Goal: Task Accomplishment & Management: Complete application form

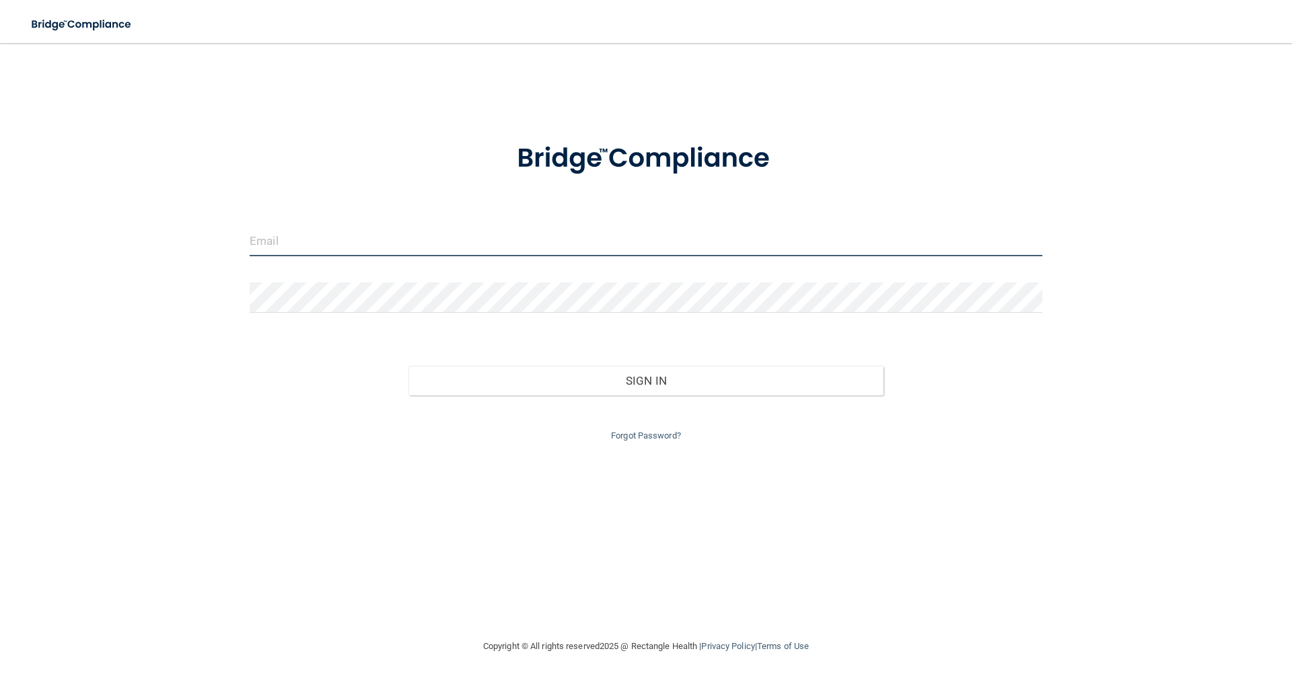
click at [351, 252] on input "email" at bounding box center [646, 241] width 793 height 30
type input "[EMAIL_ADDRESS][DOMAIN_NAME]"
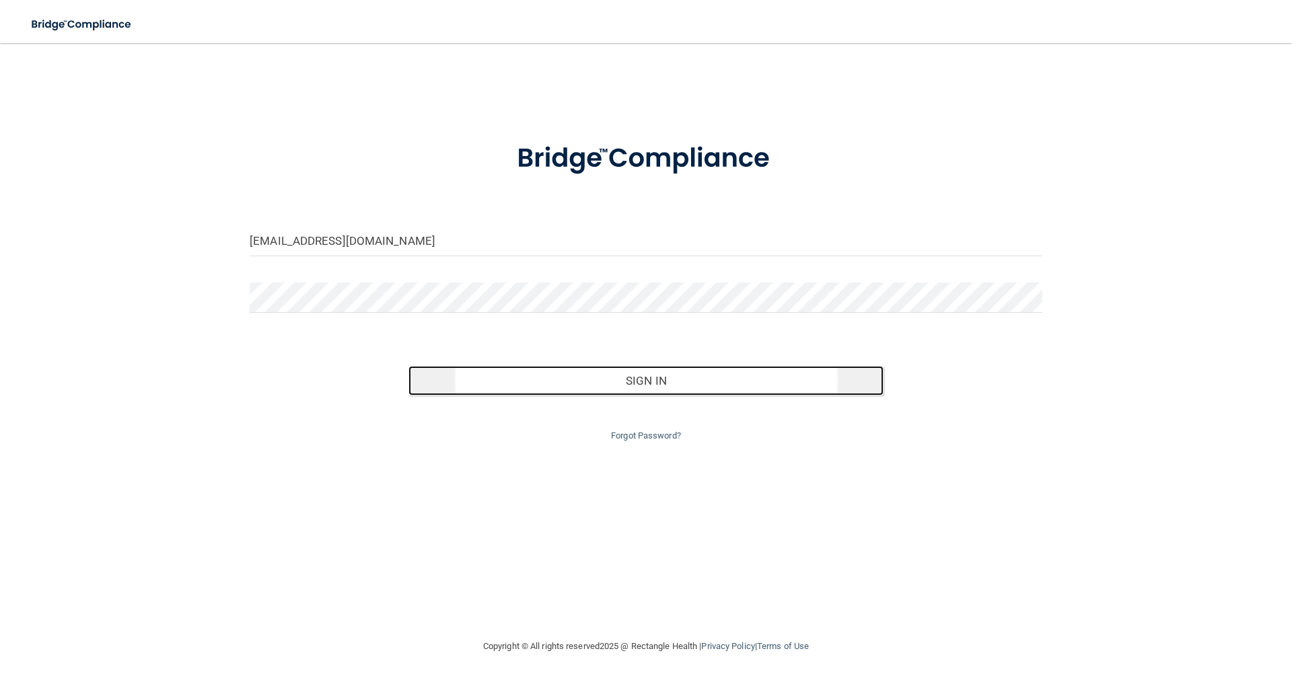
click at [560, 387] on button "Sign In" at bounding box center [647, 381] width 476 height 30
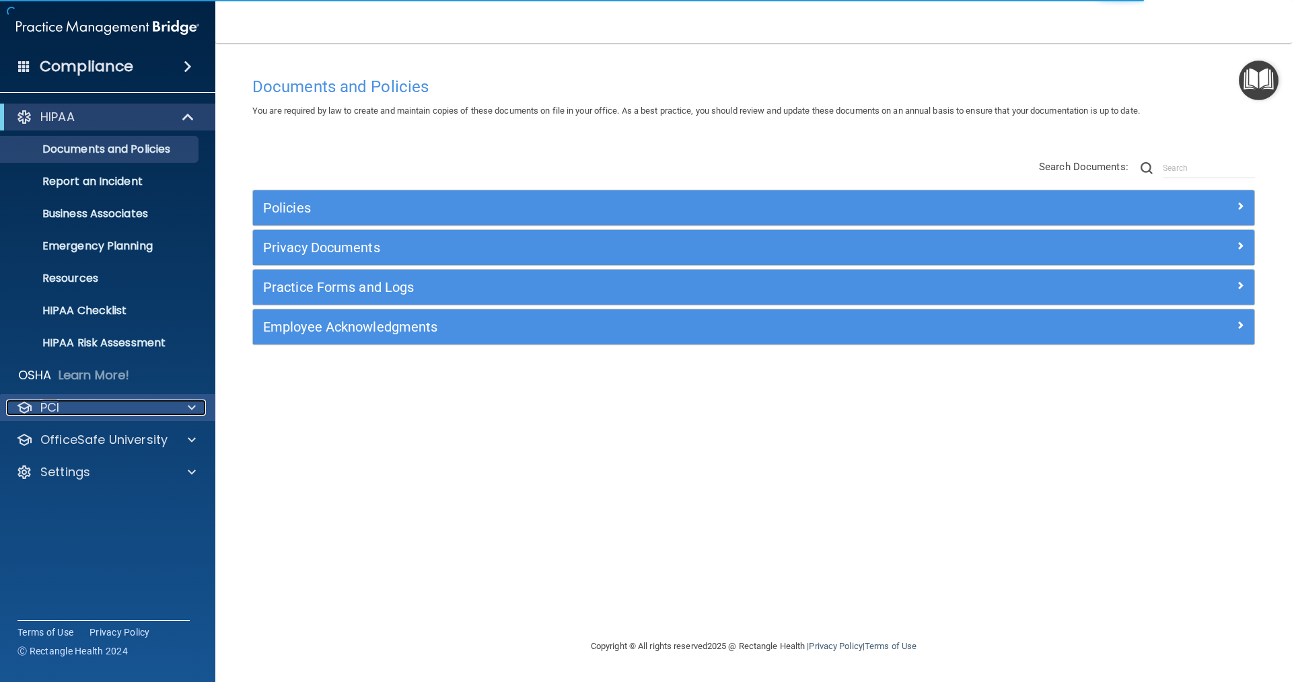
click at [189, 405] on span at bounding box center [192, 408] width 8 height 16
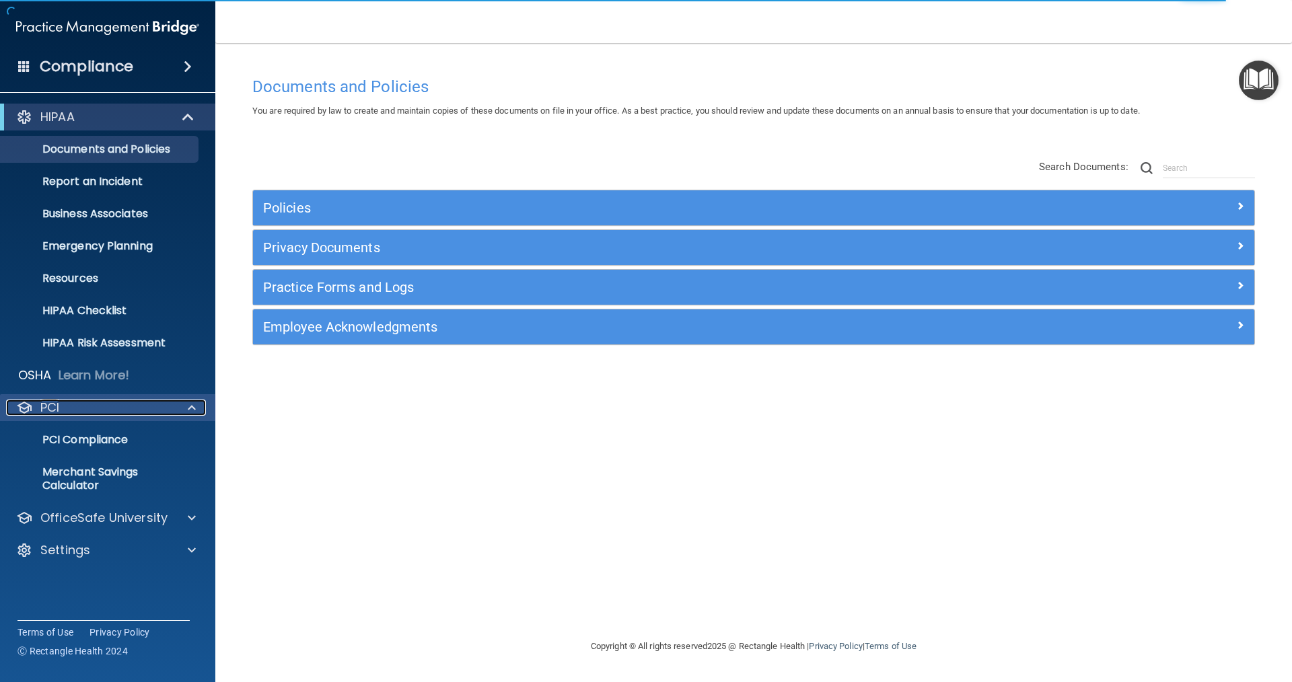
click at [195, 406] on span at bounding box center [192, 408] width 8 height 16
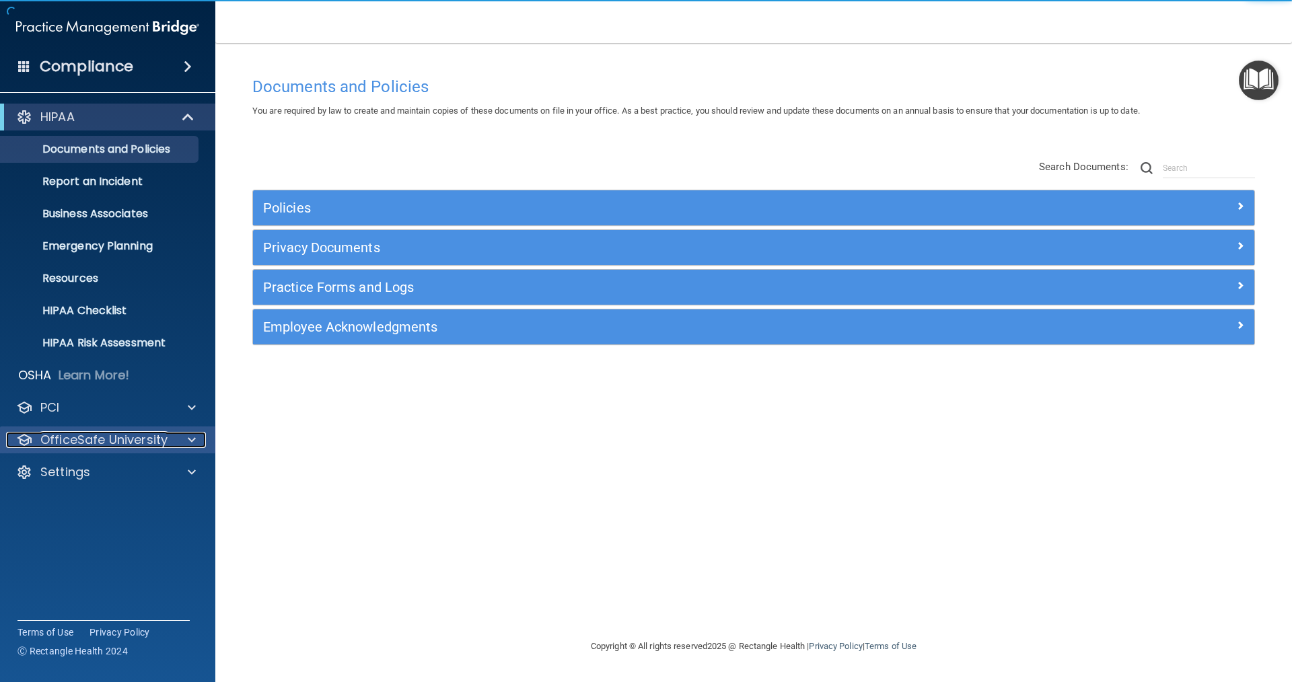
click at [189, 440] on span at bounding box center [192, 440] width 8 height 16
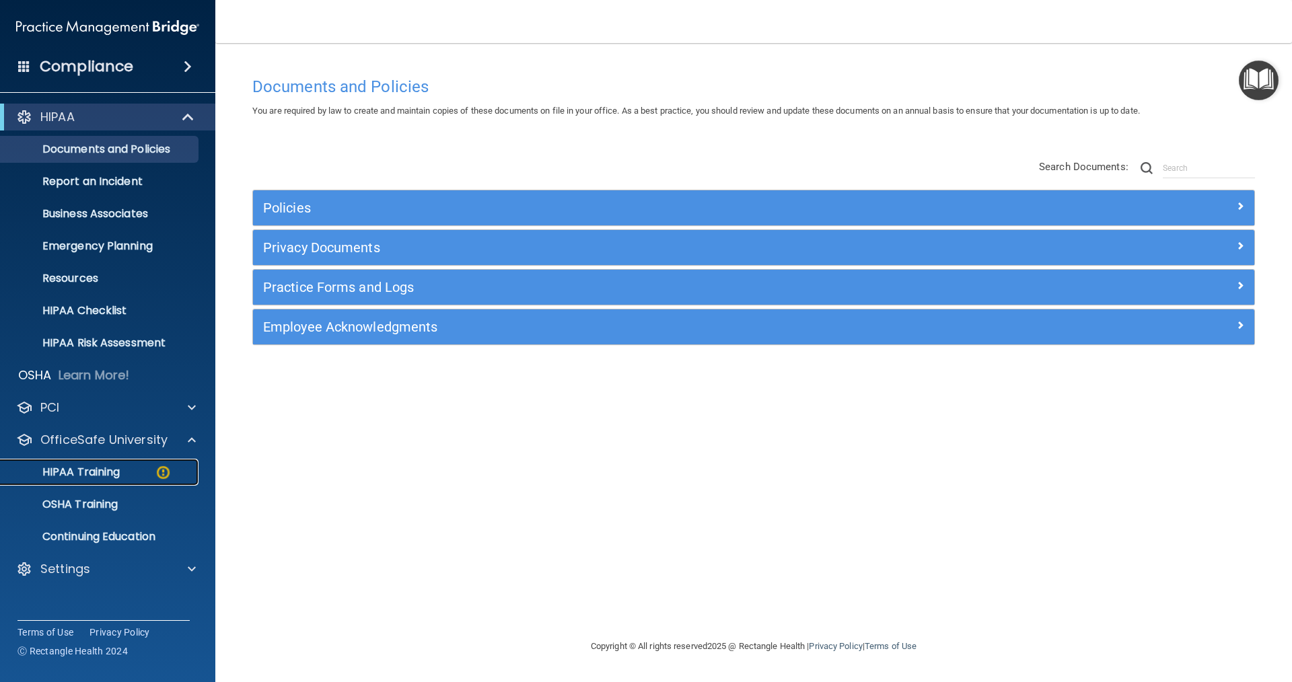
click at [132, 478] on div "HIPAA Training" at bounding box center [101, 472] width 184 height 13
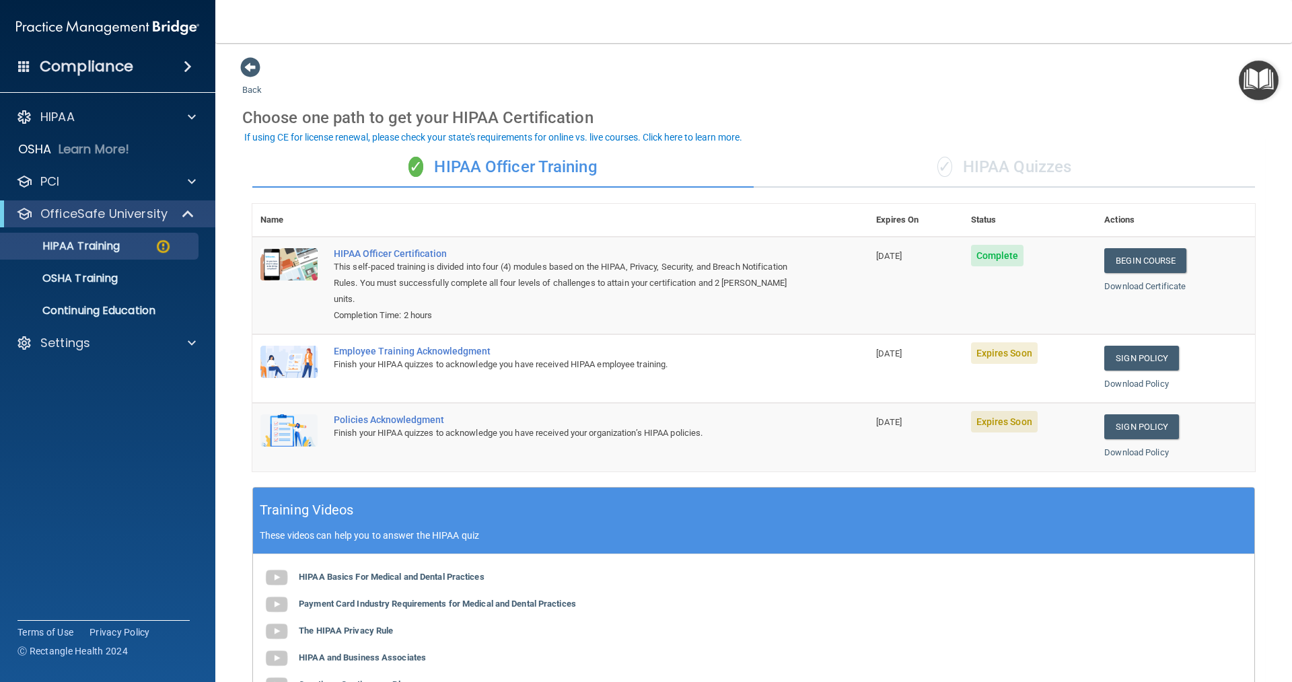
click at [625, 174] on div "✓ HIPAA Quizzes" at bounding box center [1004, 167] width 501 height 40
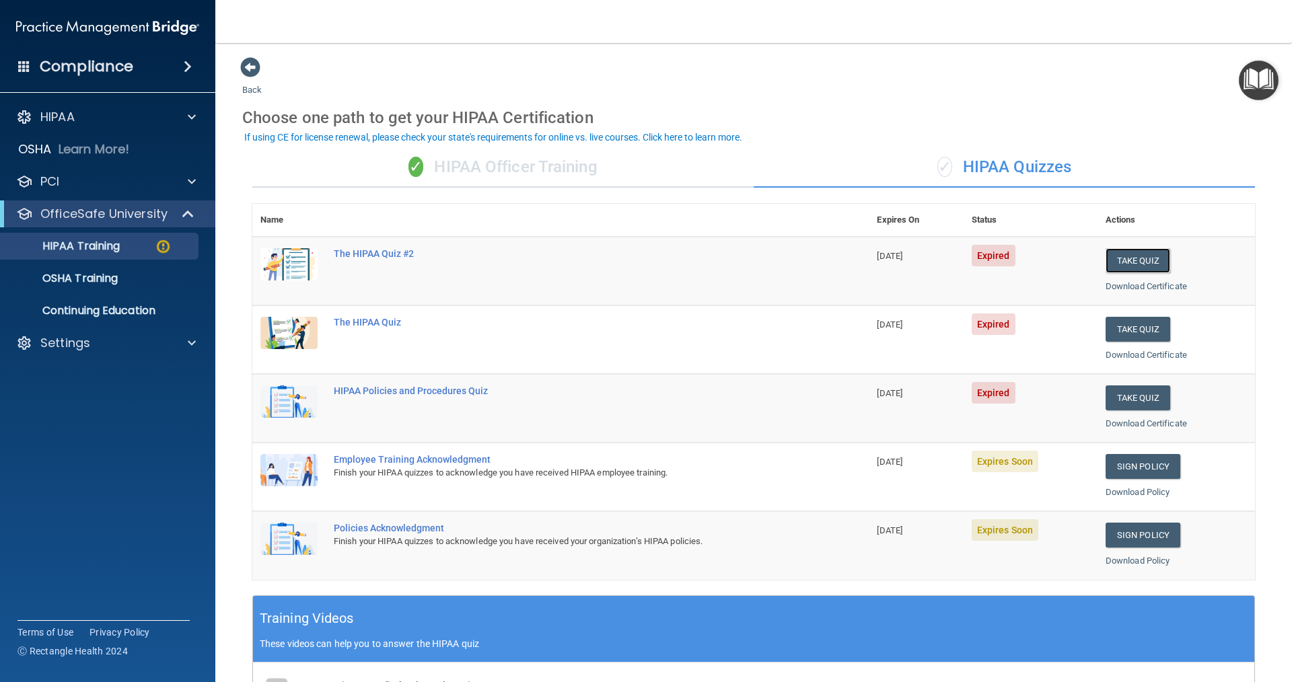
drag, startPoint x: 1102, startPoint y: 258, endPoint x: 1073, endPoint y: 258, distance: 28.9
click at [625, 258] on tr "The HIPAA Quiz #2 [DATE] Expired Take Quiz Download Certificate" at bounding box center [753, 271] width 1003 height 69
click at [625, 332] on button "Take Quiz" at bounding box center [1138, 329] width 65 height 25
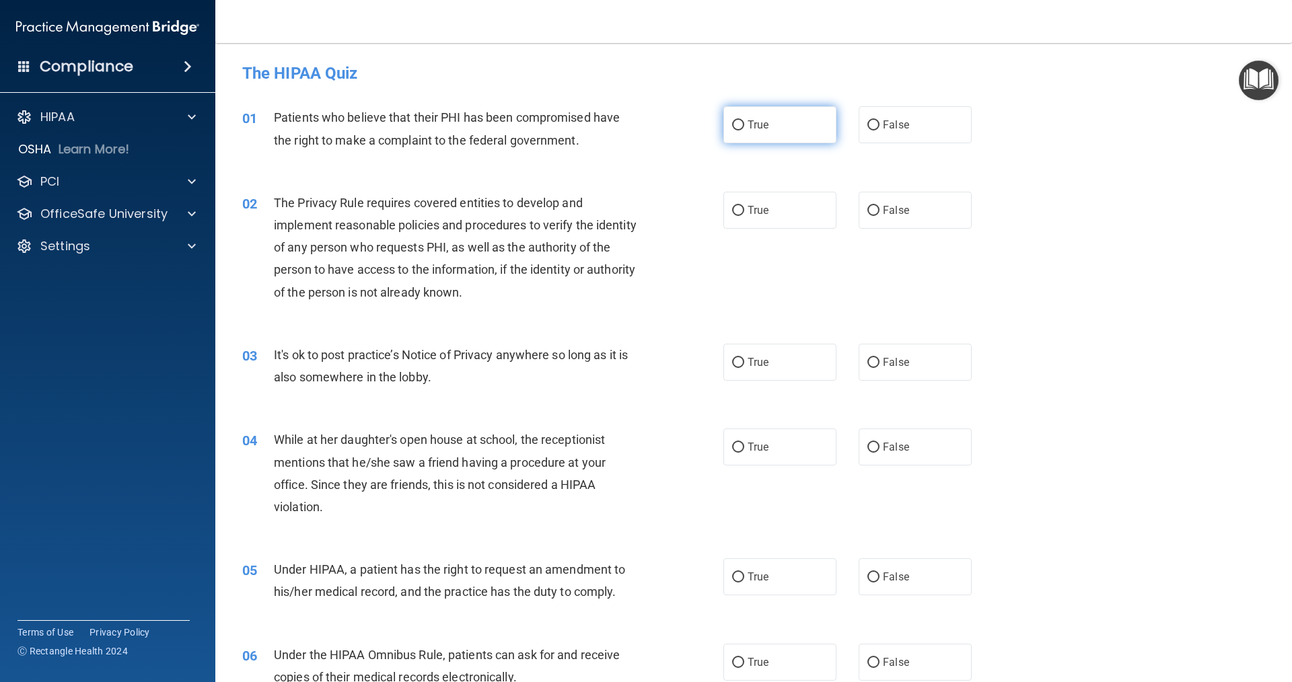
click at [625, 131] on label "True" at bounding box center [779, 124] width 113 height 37
click at [625, 131] on input "True" at bounding box center [738, 125] width 12 height 10
radio input "true"
click at [625, 365] on input "False" at bounding box center [873, 363] width 12 height 10
radio input "true"
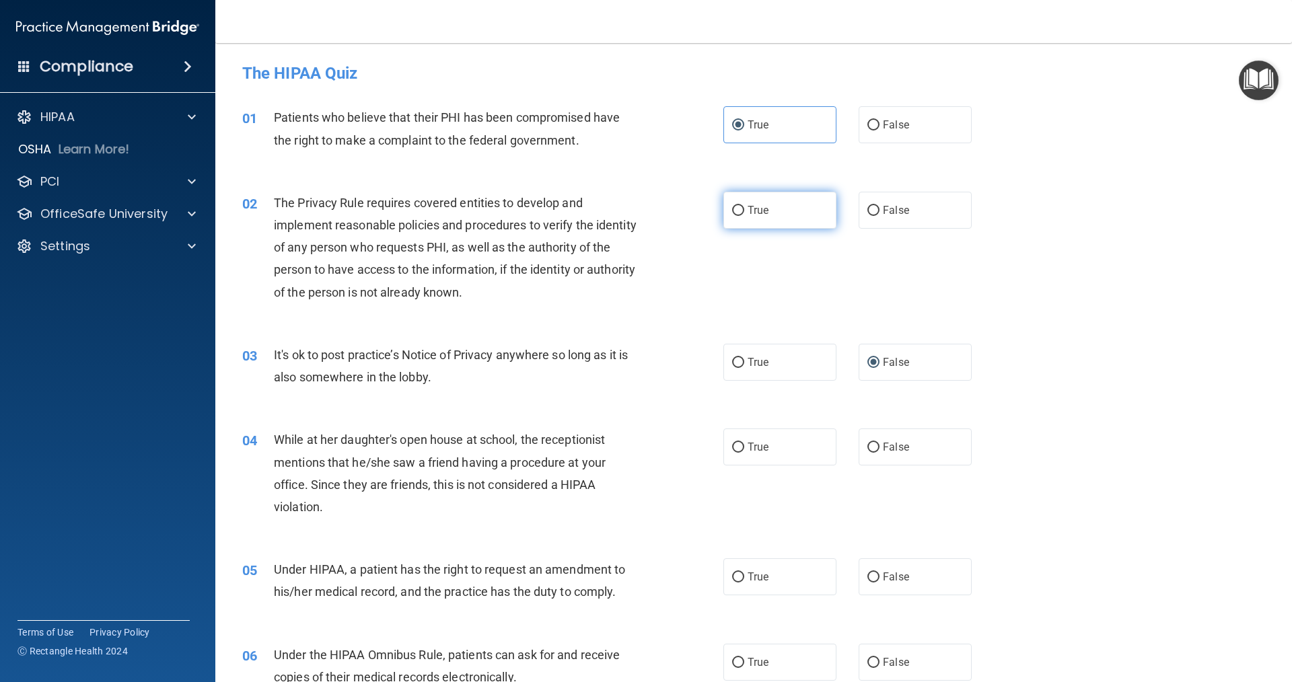
click at [625, 215] on input "True" at bounding box center [738, 211] width 12 height 10
radio input "true"
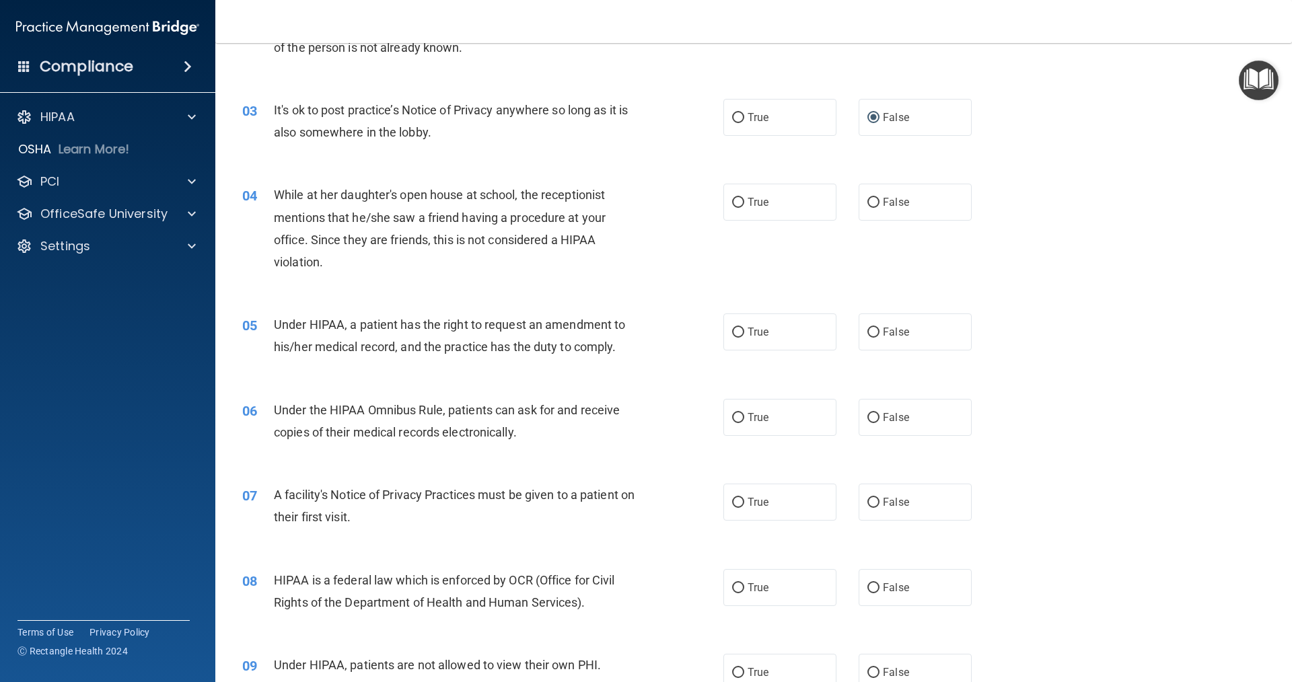
scroll to position [269, 0]
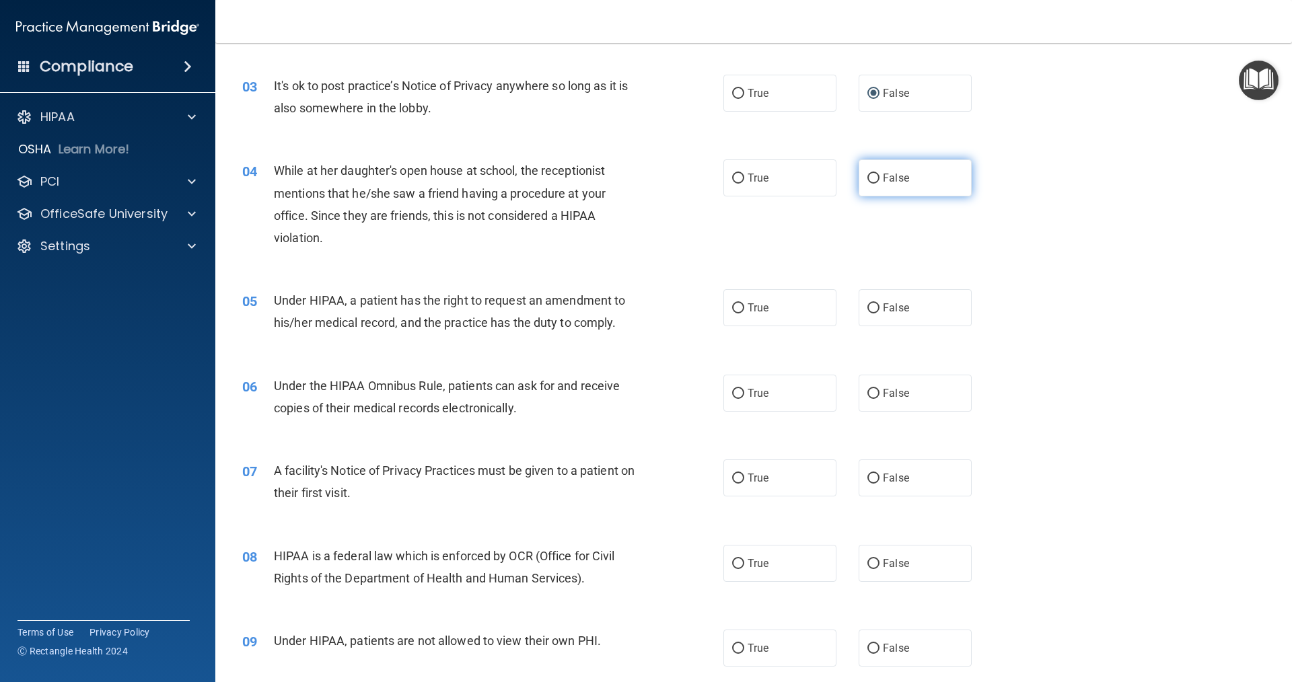
click at [625, 181] on input "False" at bounding box center [873, 179] width 12 height 10
radio input "true"
click at [625, 310] on input "False" at bounding box center [873, 309] width 12 height 10
radio input "true"
click at [625, 392] on input "True" at bounding box center [738, 394] width 12 height 10
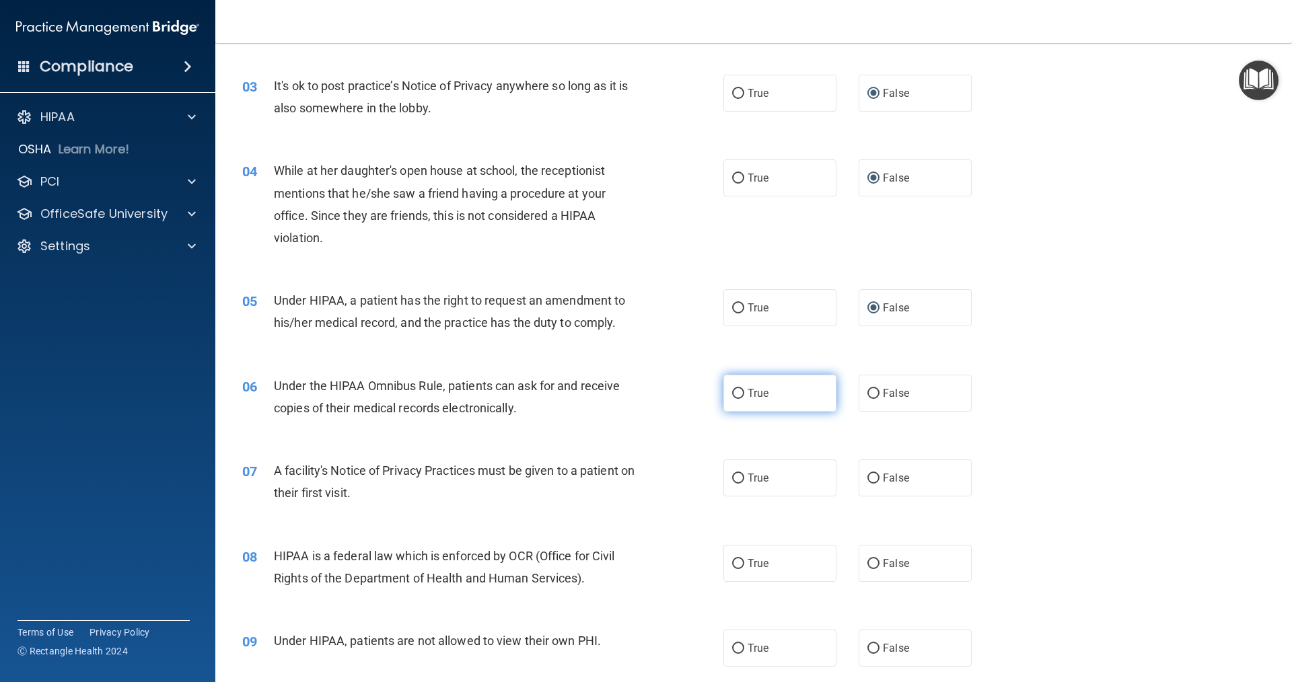
radio input "true"
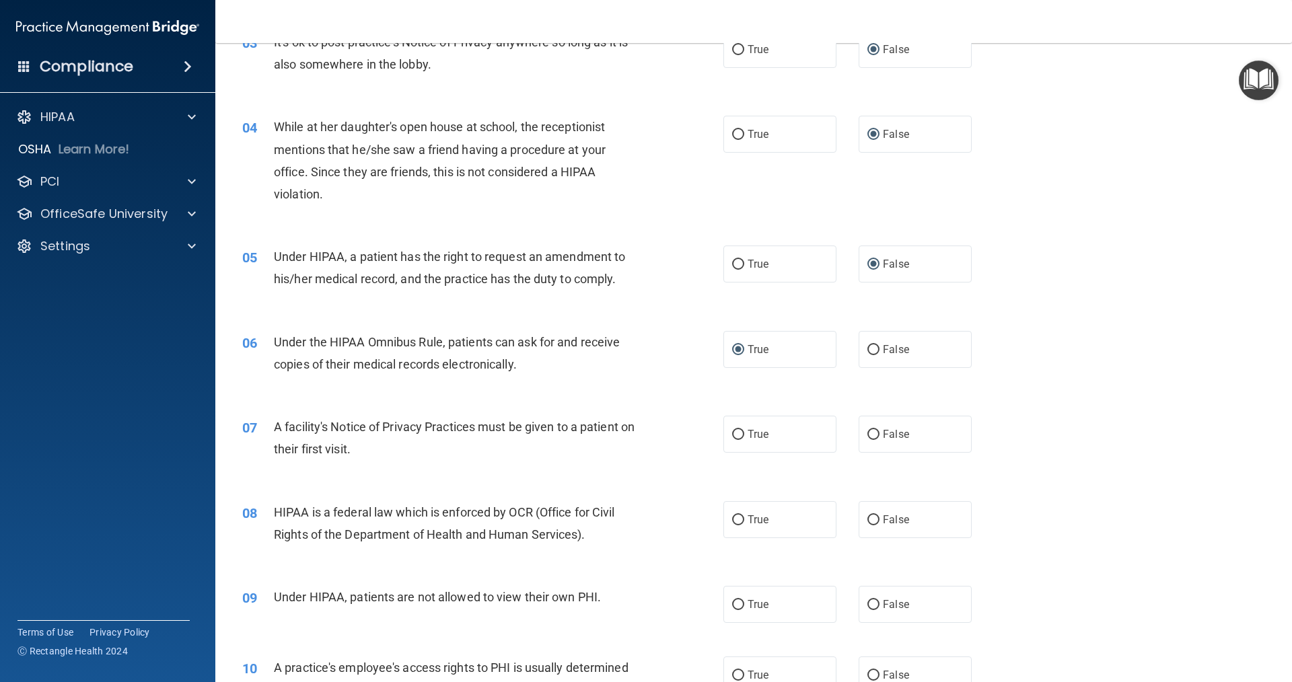
scroll to position [404, 0]
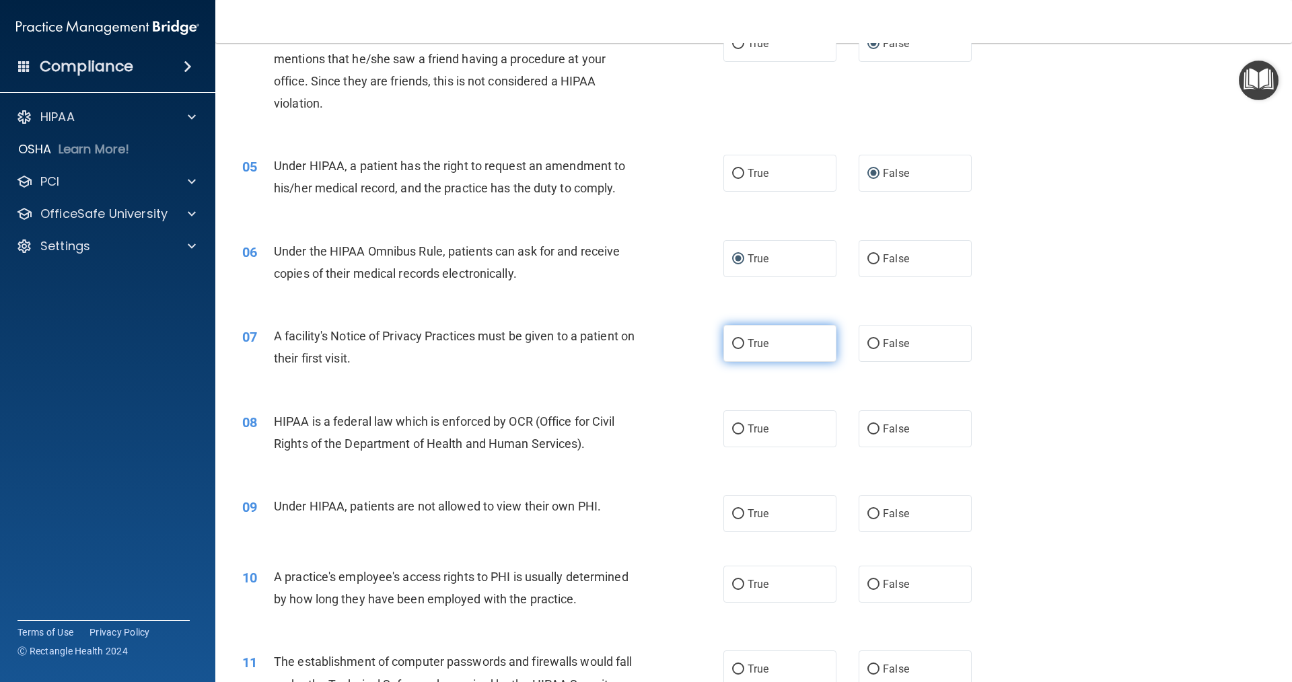
click at [625, 343] on input "True" at bounding box center [738, 344] width 12 height 10
radio input "true"
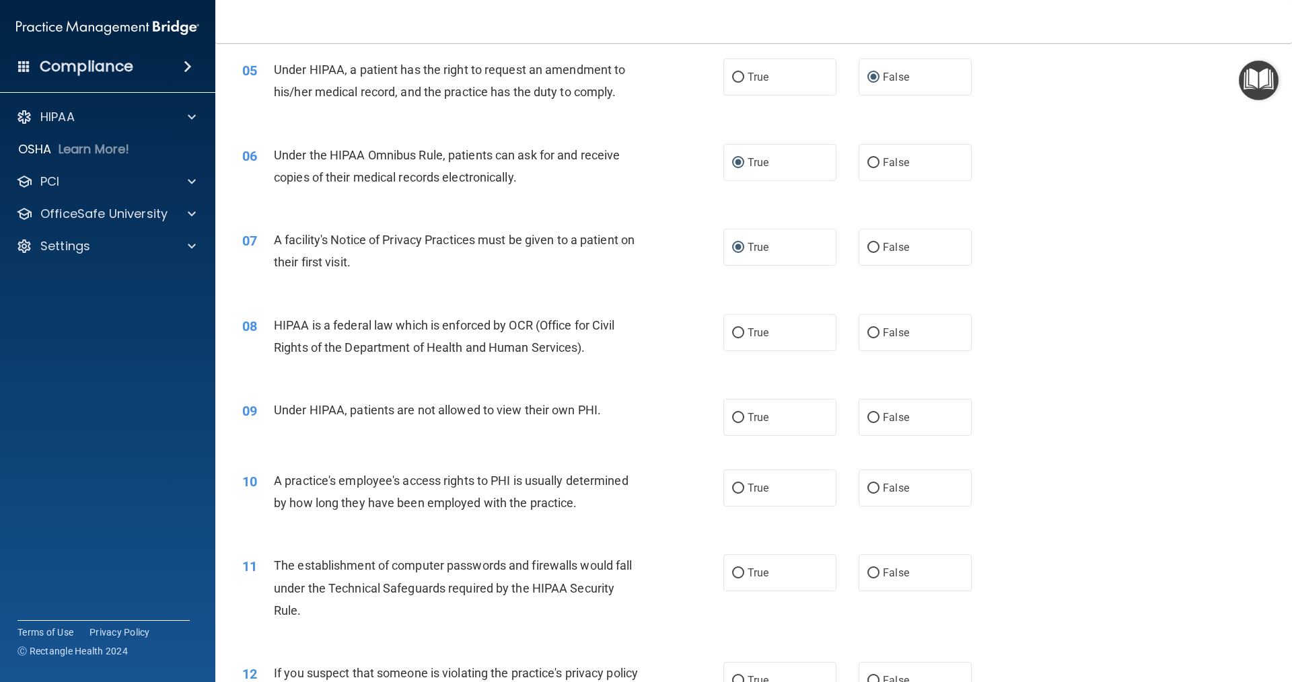
scroll to position [538, 0]
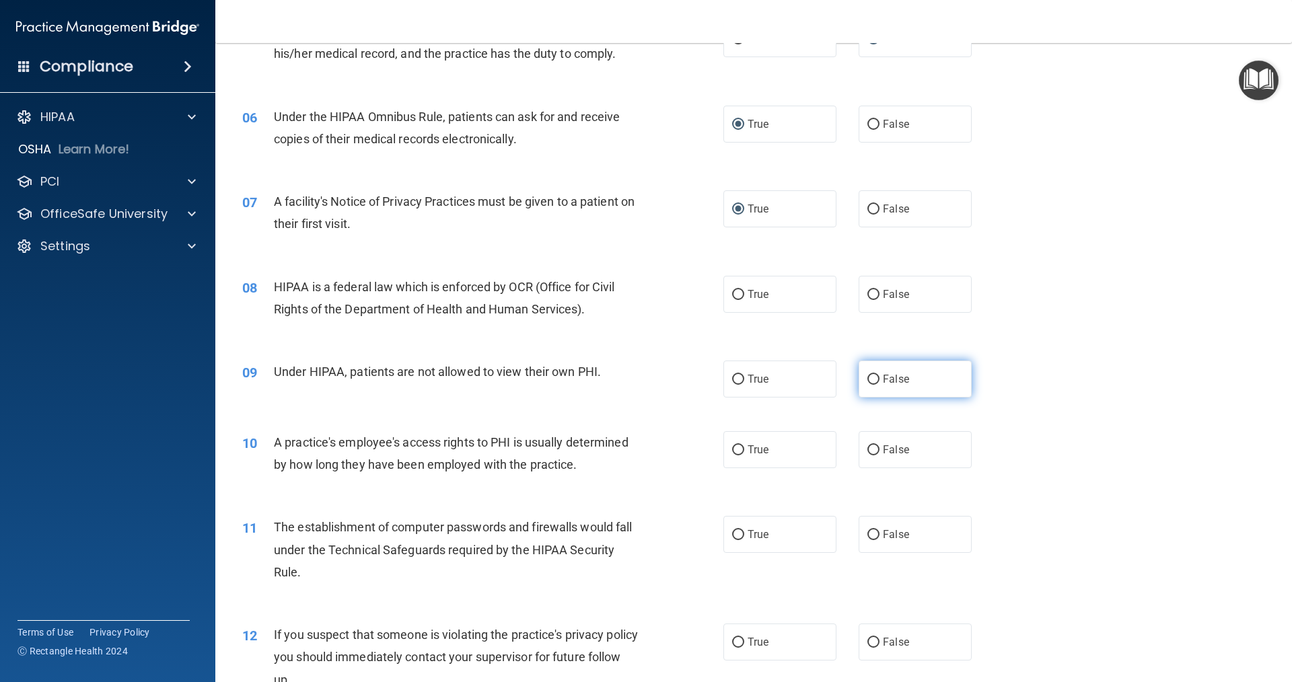
click at [625, 376] on input "False" at bounding box center [873, 380] width 12 height 10
radio input "true"
click at [625, 291] on input "True" at bounding box center [738, 295] width 12 height 10
radio input "true"
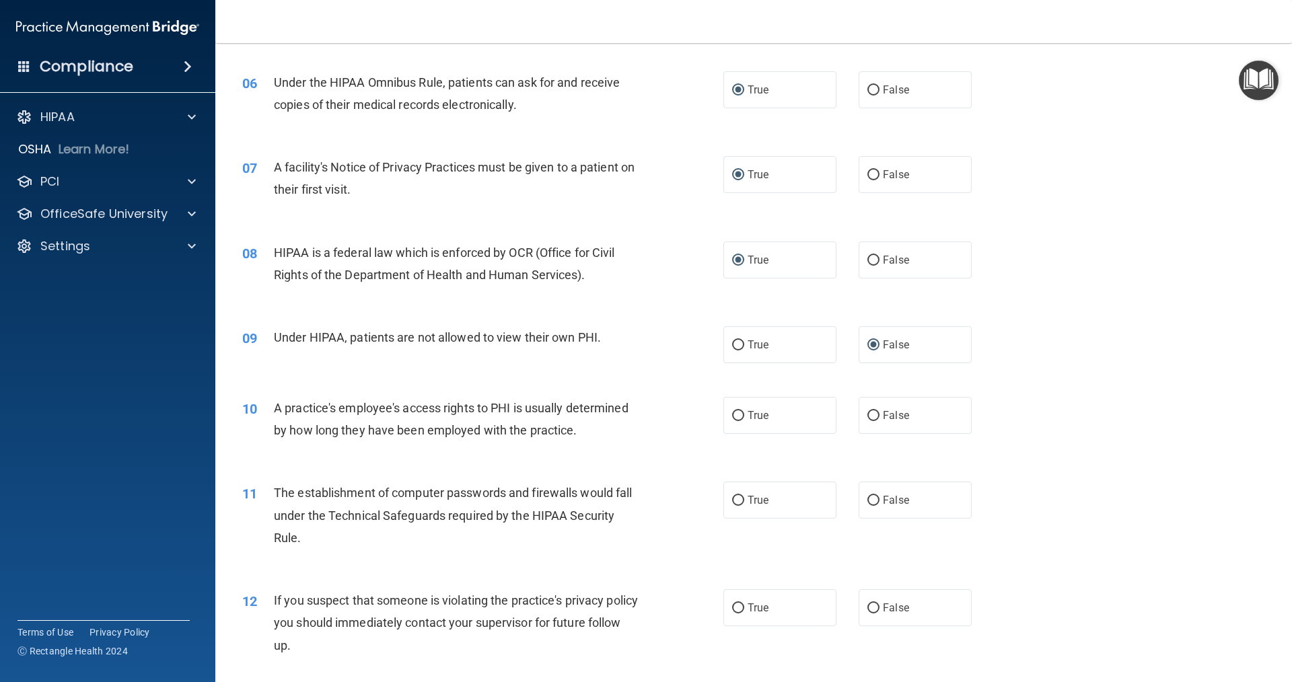
scroll to position [606, 0]
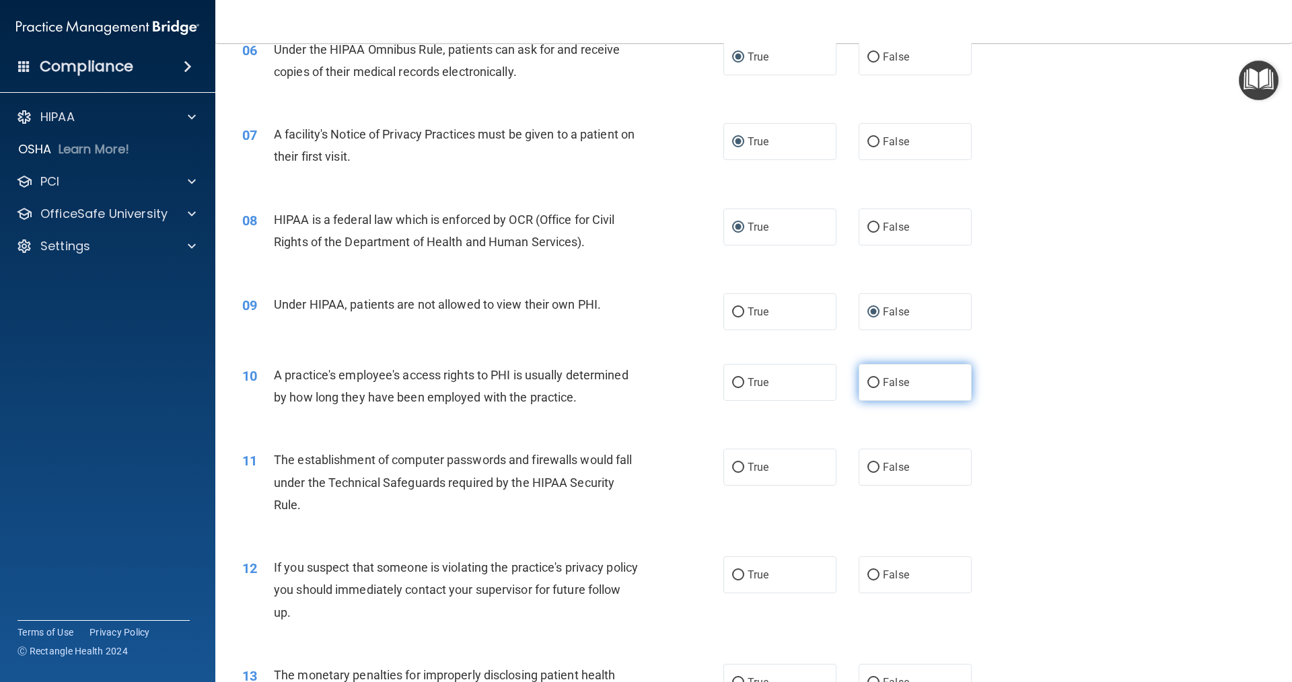
click at [625, 380] on input "False" at bounding box center [873, 383] width 12 height 10
radio input "true"
click at [625, 467] on input "True" at bounding box center [738, 468] width 12 height 10
radio input "true"
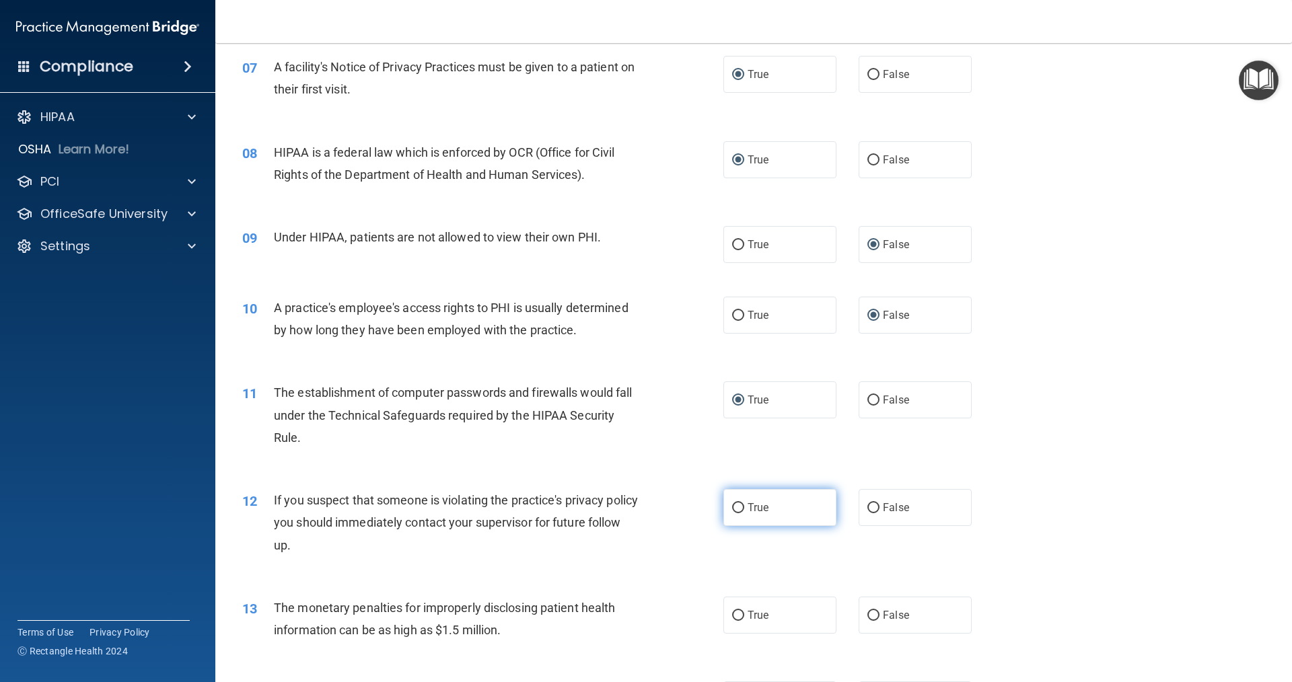
click at [625, 510] on input "True" at bounding box center [738, 508] width 12 height 10
radio input "true"
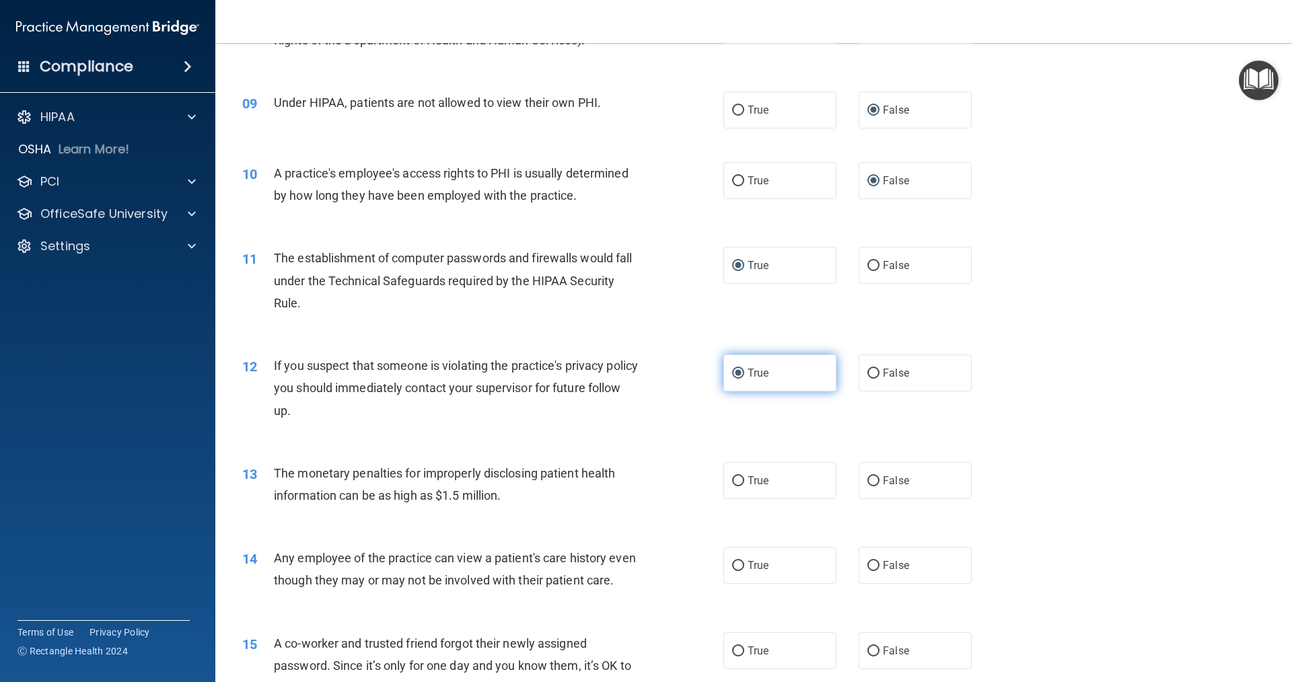
scroll to position [875, 0]
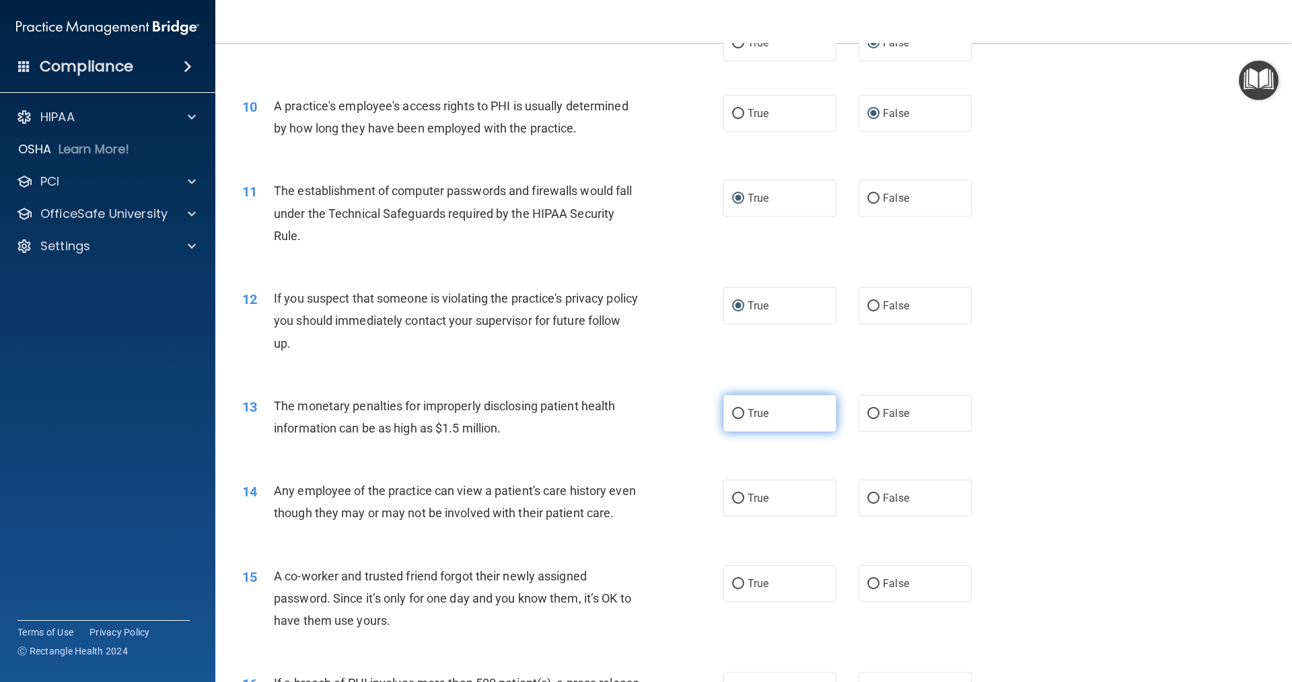
click at [625, 411] on input "True" at bounding box center [738, 414] width 12 height 10
radio input "true"
click at [625, 496] on input "False" at bounding box center [873, 499] width 12 height 10
radio input "true"
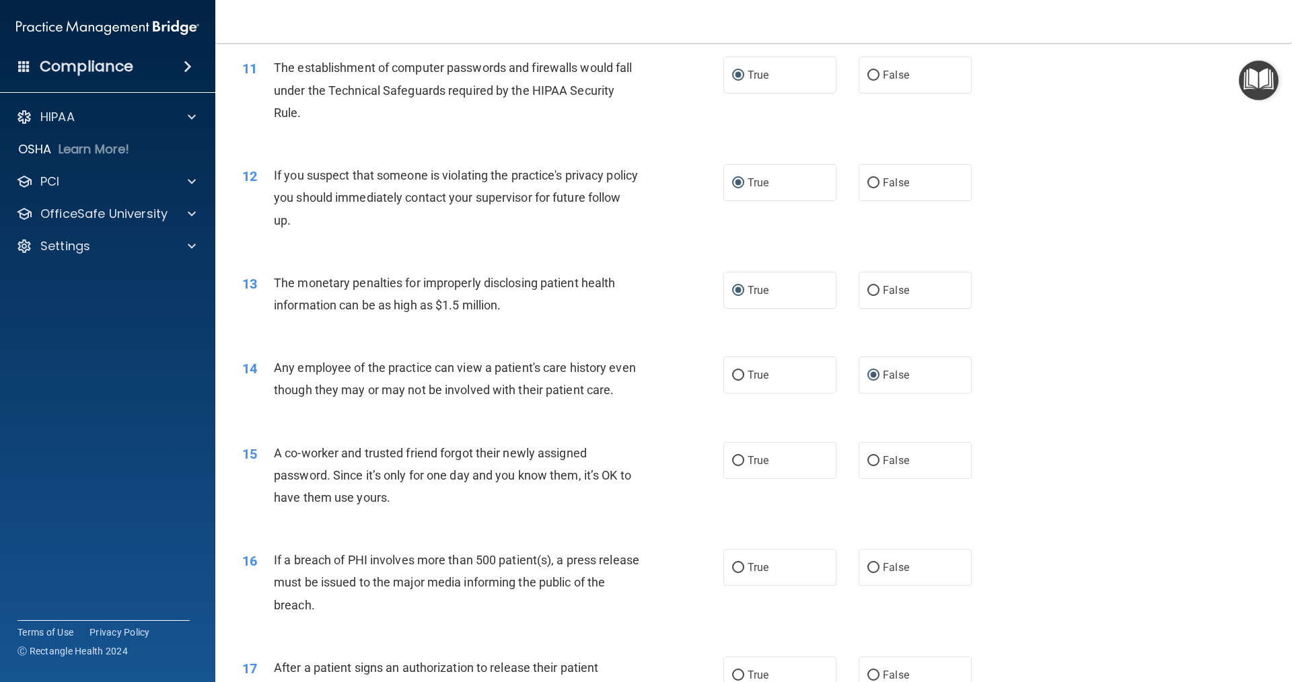
scroll to position [1009, 0]
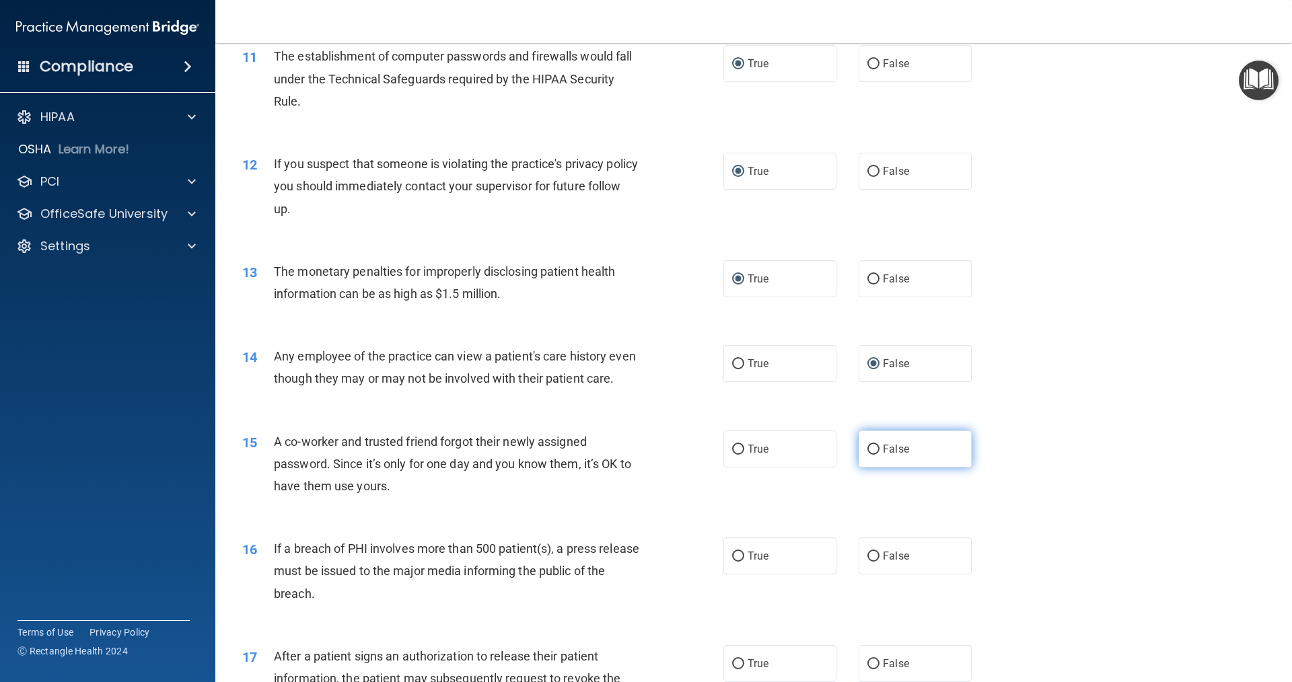
click at [625, 455] on input "False" at bounding box center [873, 450] width 12 height 10
radio input "true"
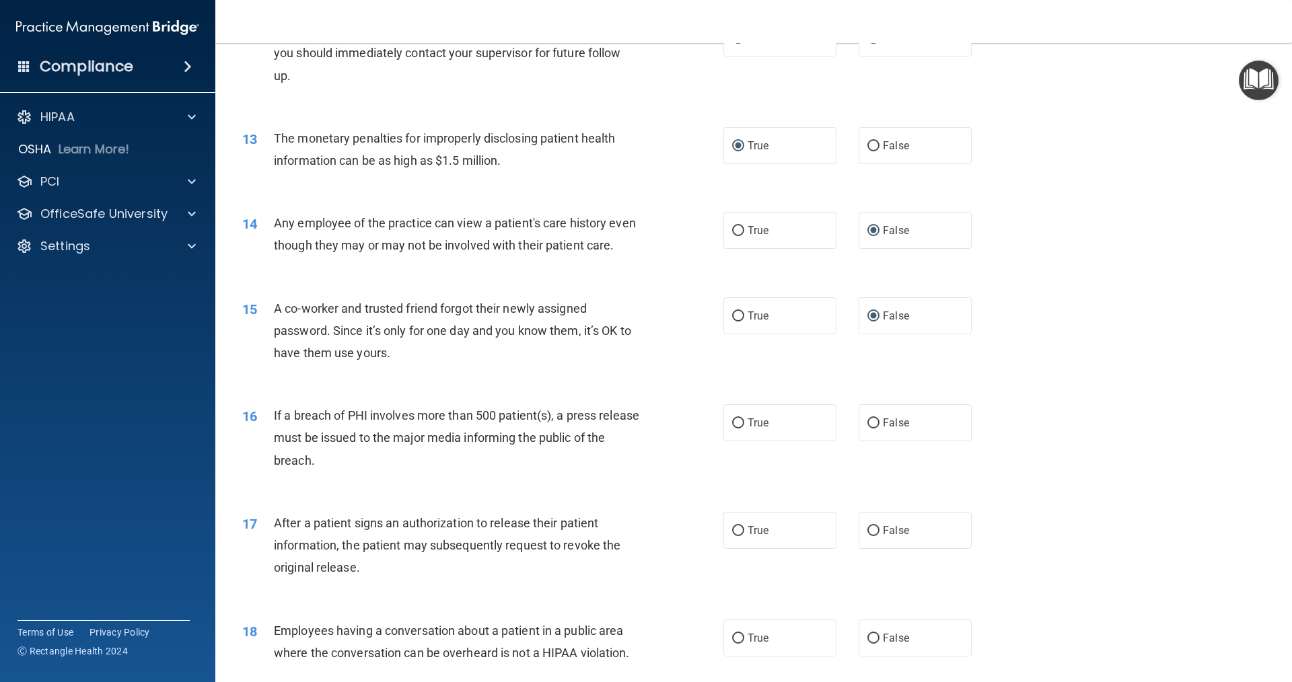
scroll to position [1144, 0]
click at [625, 437] on label "True" at bounding box center [779, 421] width 113 height 37
click at [625, 427] on input "True" at bounding box center [738, 422] width 12 height 10
radio input "true"
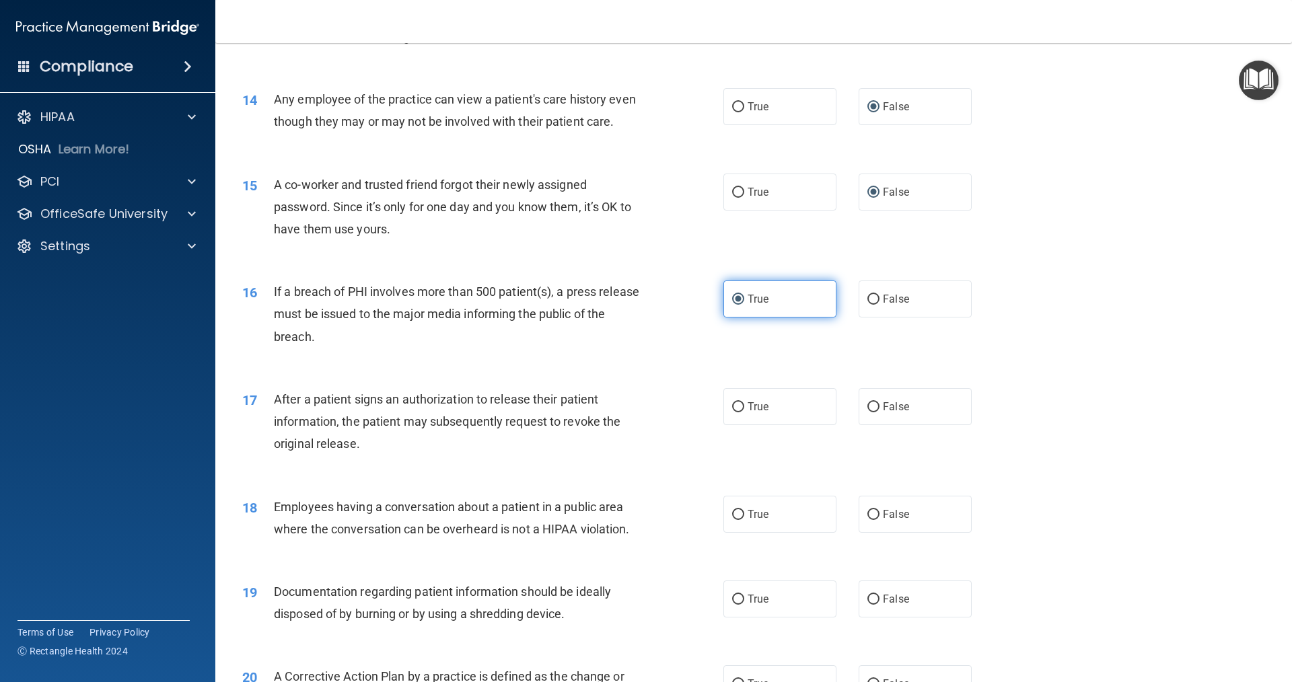
scroll to position [1279, 0]
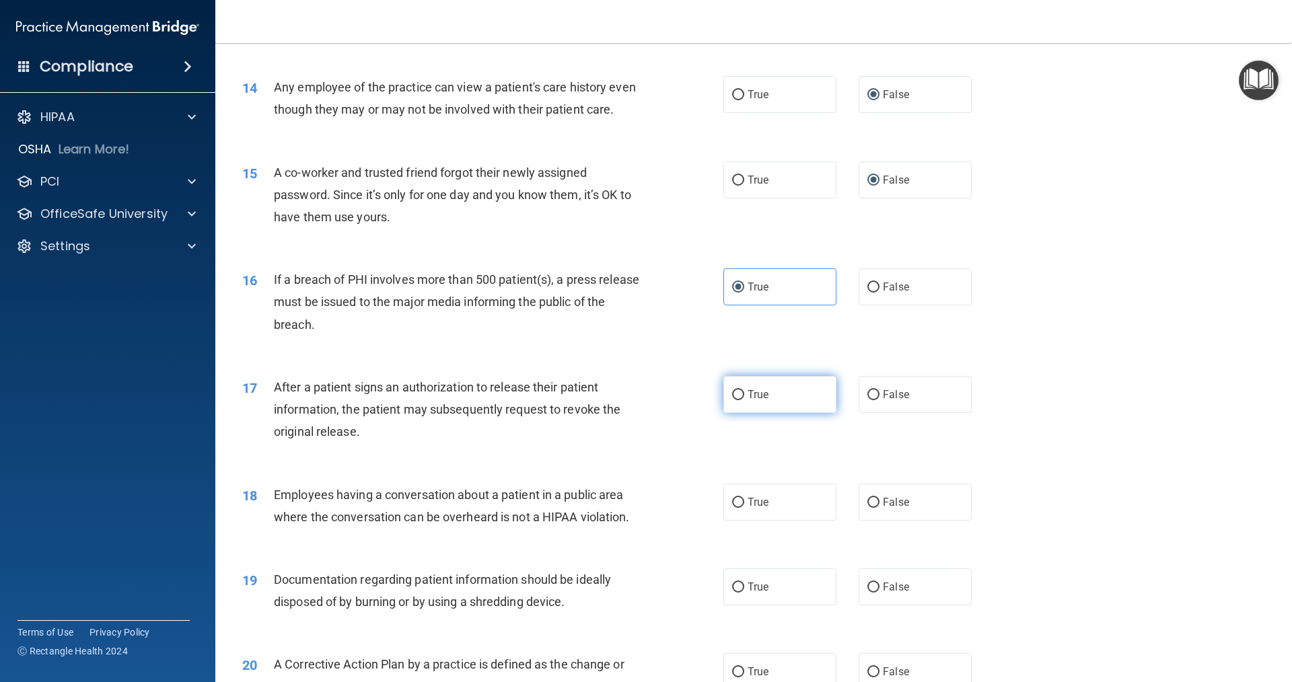
click at [625, 401] on span "True" at bounding box center [758, 394] width 21 height 13
click at [625, 400] on input "True" at bounding box center [738, 395] width 12 height 10
radio input "true"
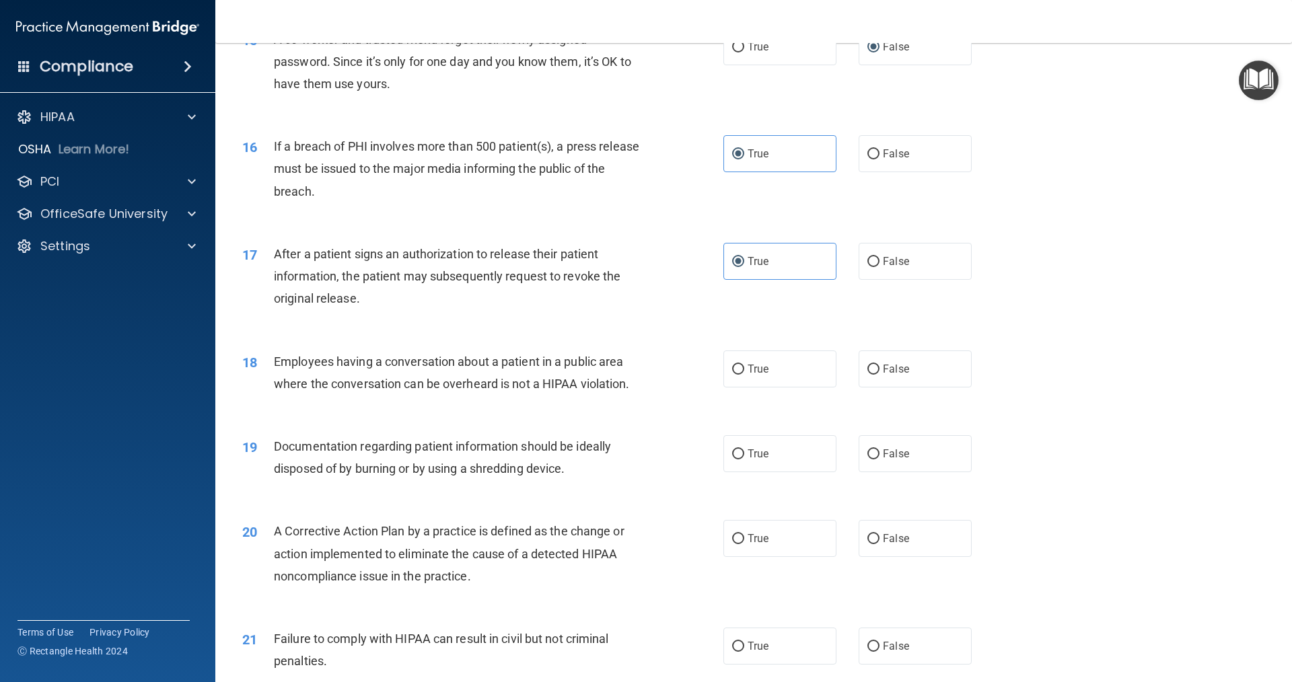
scroll to position [1413, 0]
click at [625, 374] on input "False" at bounding box center [873, 368] width 12 height 10
radio input "true"
click at [625, 458] on input "True" at bounding box center [738, 453] width 12 height 10
radio input "true"
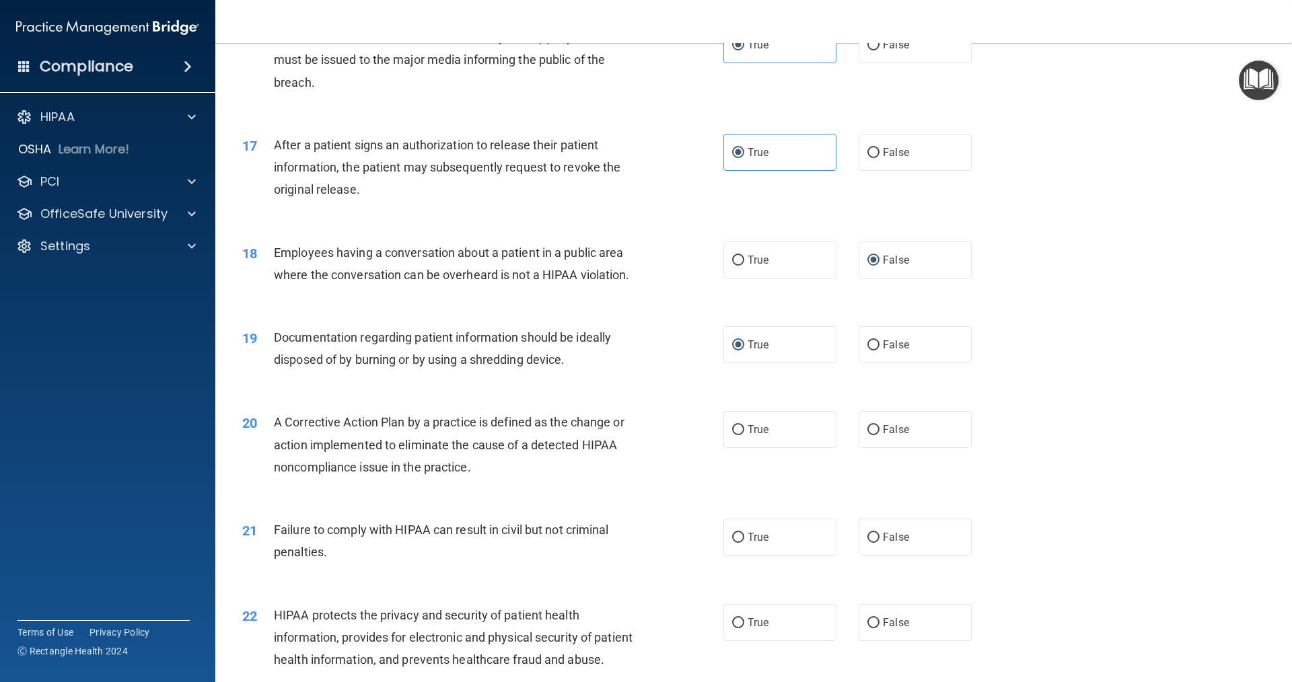
scroll to position [1548, 0]
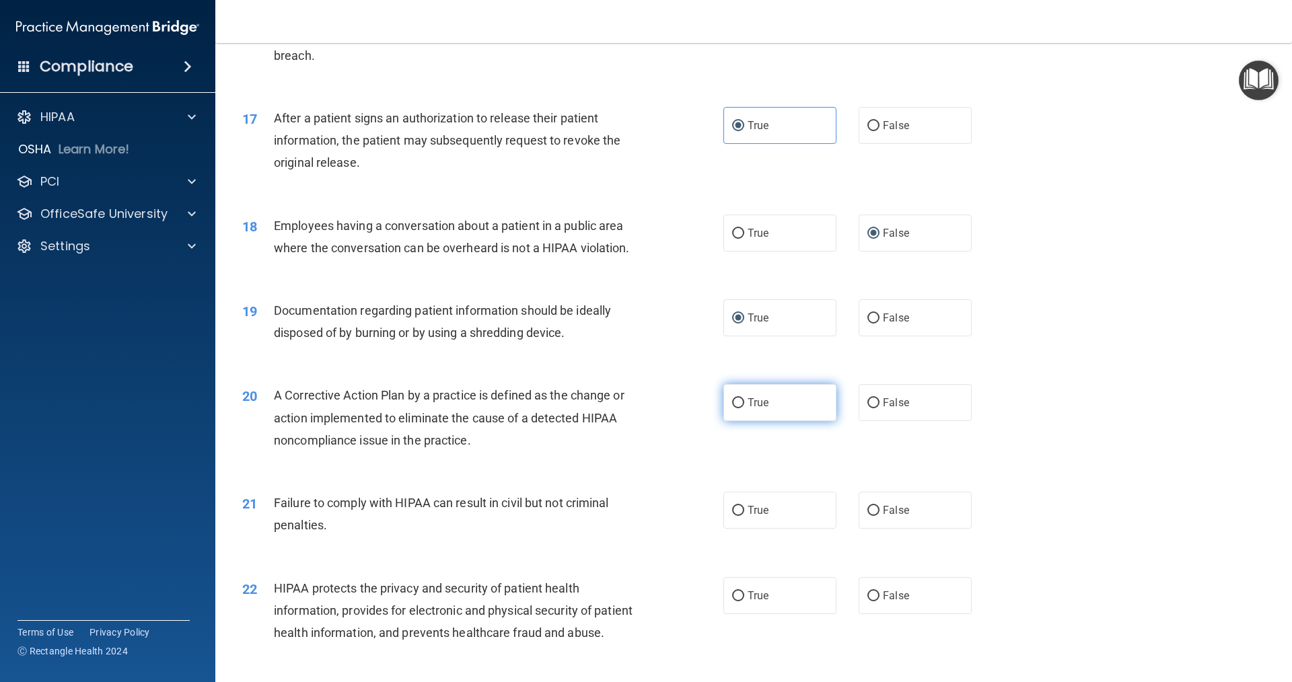
click at [625, 409] on input "True" at bounding box center [738, 403] width 12 height 10
radio input "true"
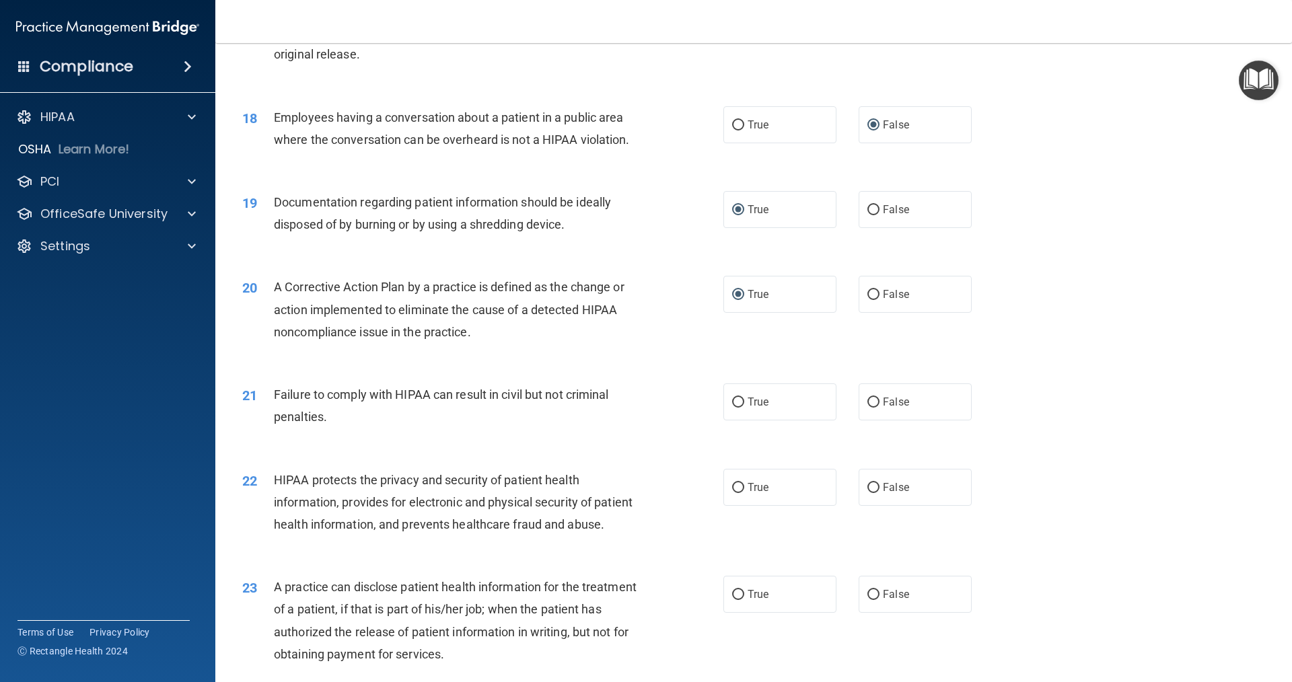
scroll to position [1682, 0]
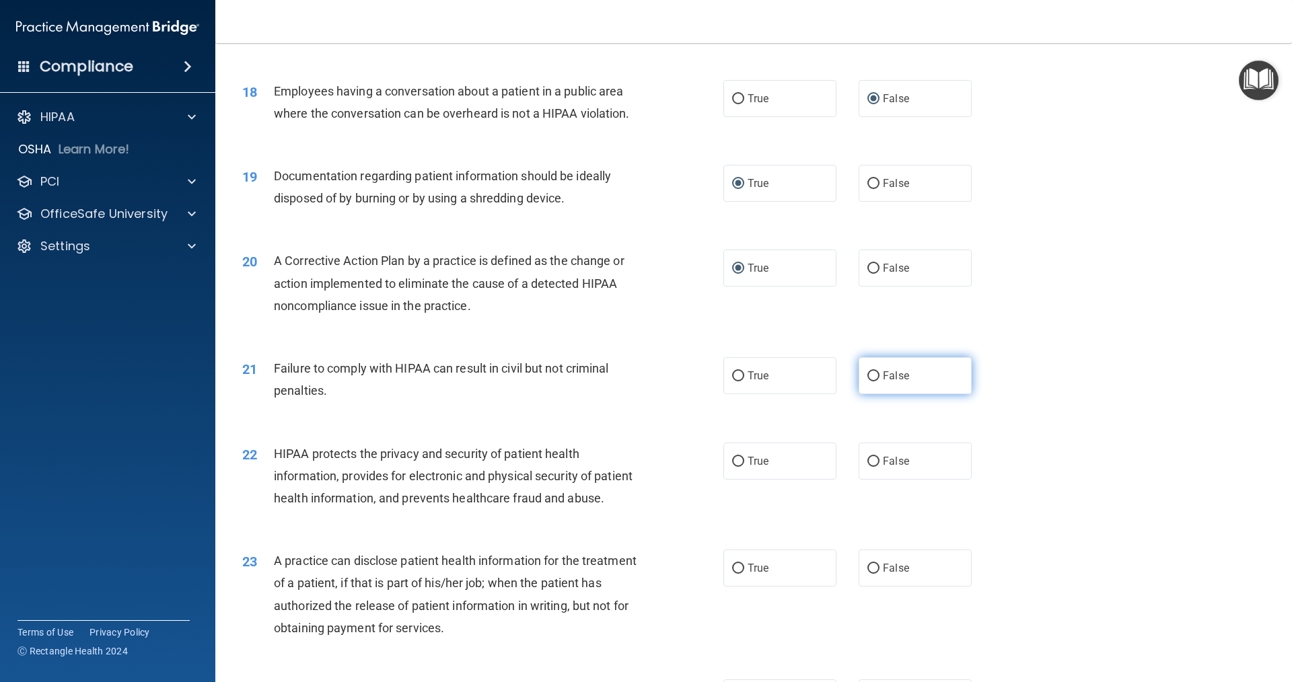
click at [625, 382] on input "False" at bounding box center [873, 376] width 12 height 10
radio input "true"
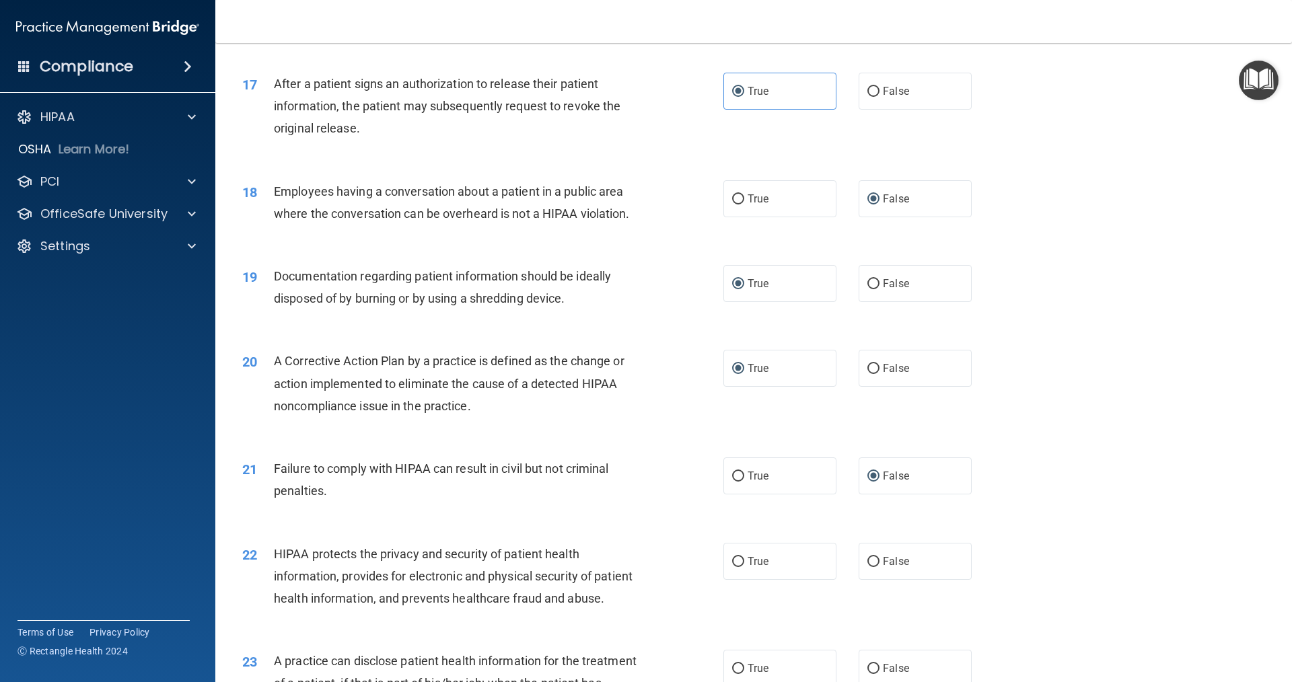
scroll to position [1615, 0]
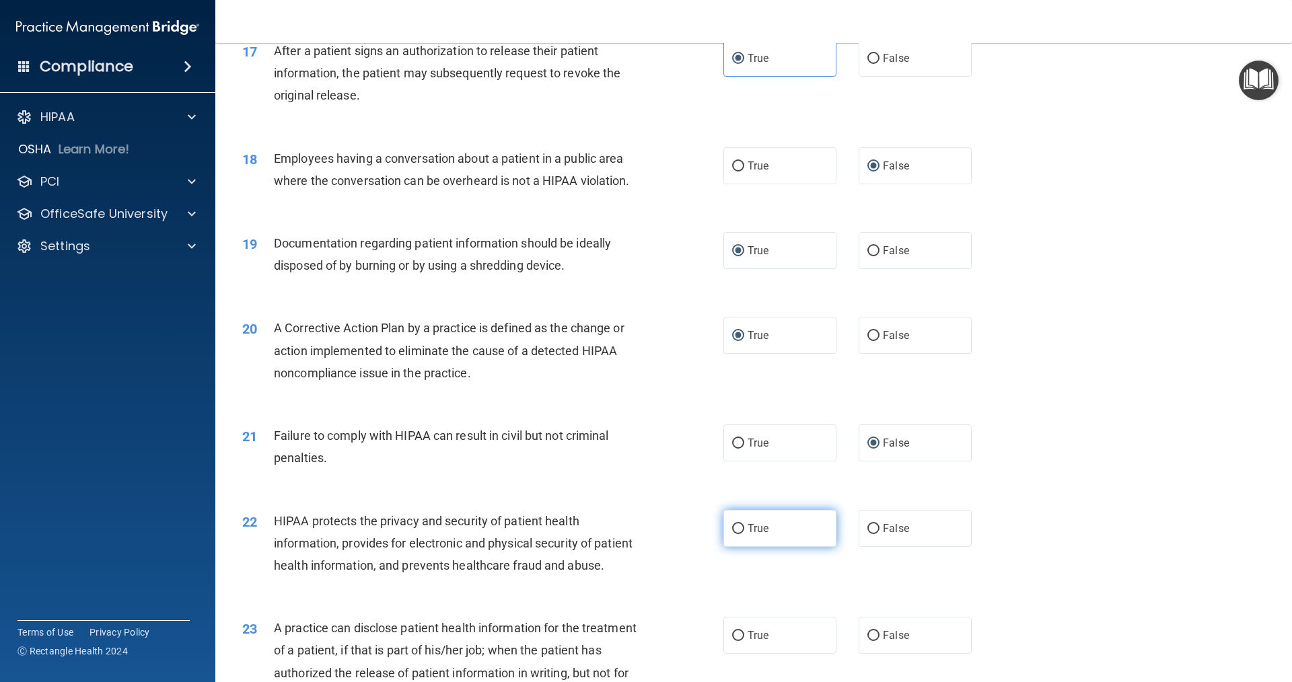
click at [625, 534] on input "True" at bounding box center [738, 529] width 12 height 10
radio input "true"
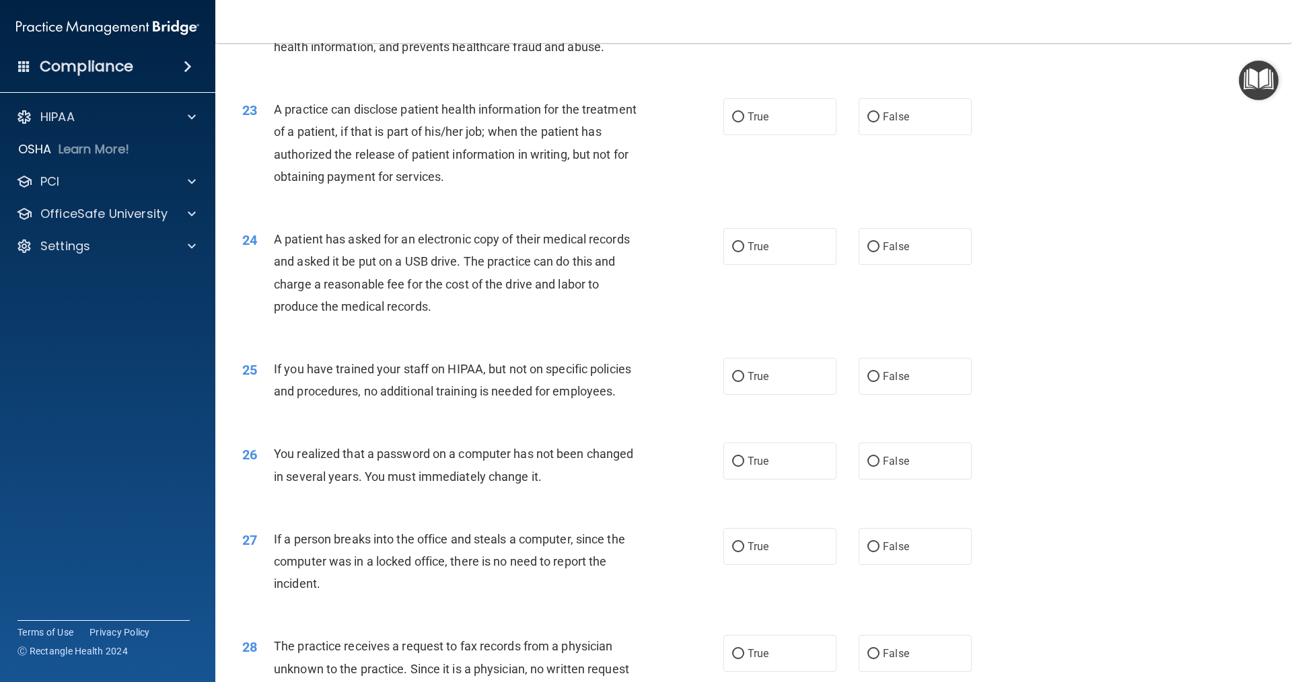
scroll to position [2154, 0]
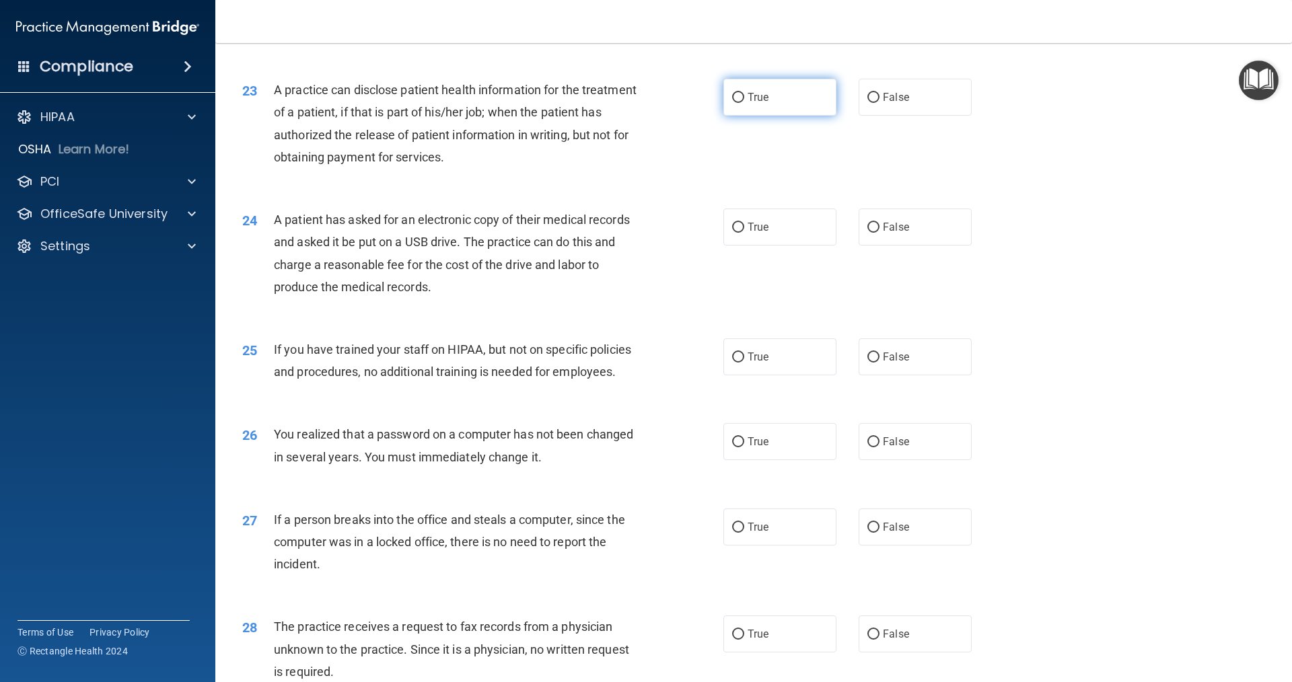
click at [625, 103] on input "True" at bounding box center [738, 98] width 12 height 10
radio input "true"
click at [625, 233] on input "True" at bounding box center [738, 228] width 12 height 10
radio input "true"
click at [625, 376] on label "False" at bounding box center [915, 357] width 113 height 37
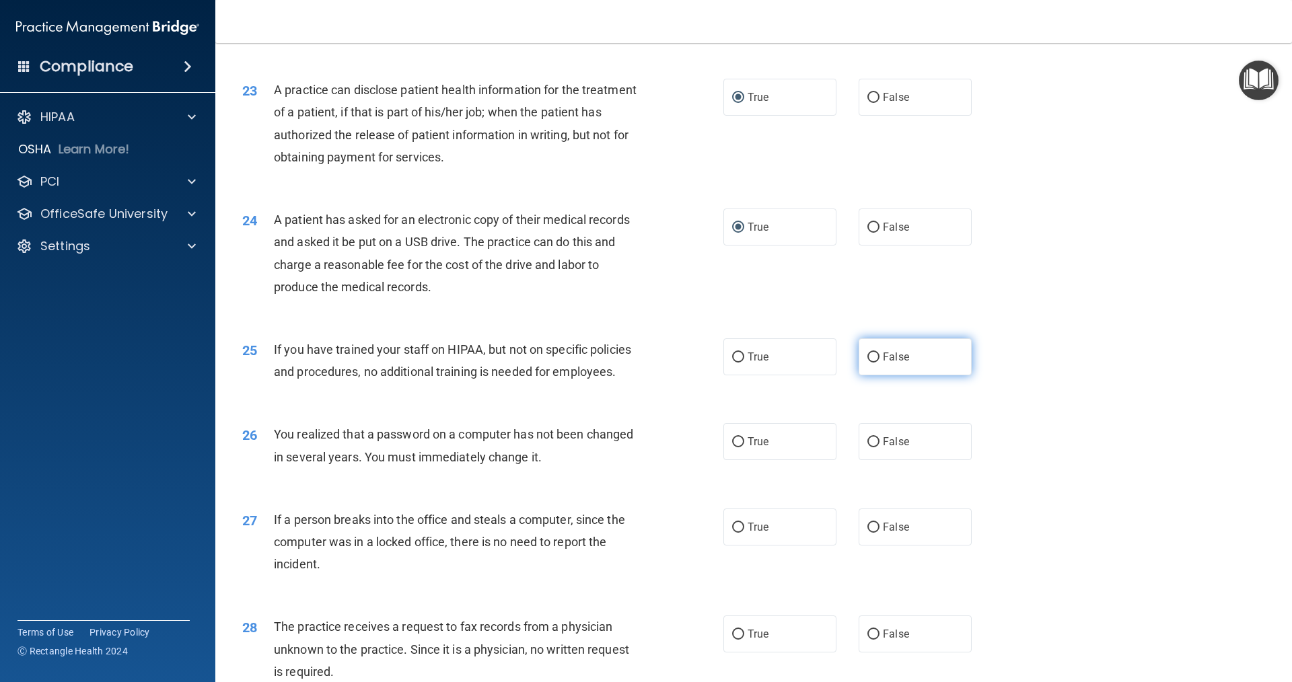
click at [625, 363] on input "False" at bounding box center [873, 358] width 12 height 10
radio input "true"
click at [625, 448] on input "True" at bounding box center [738, 442] width 12 height 10
radio input "true"
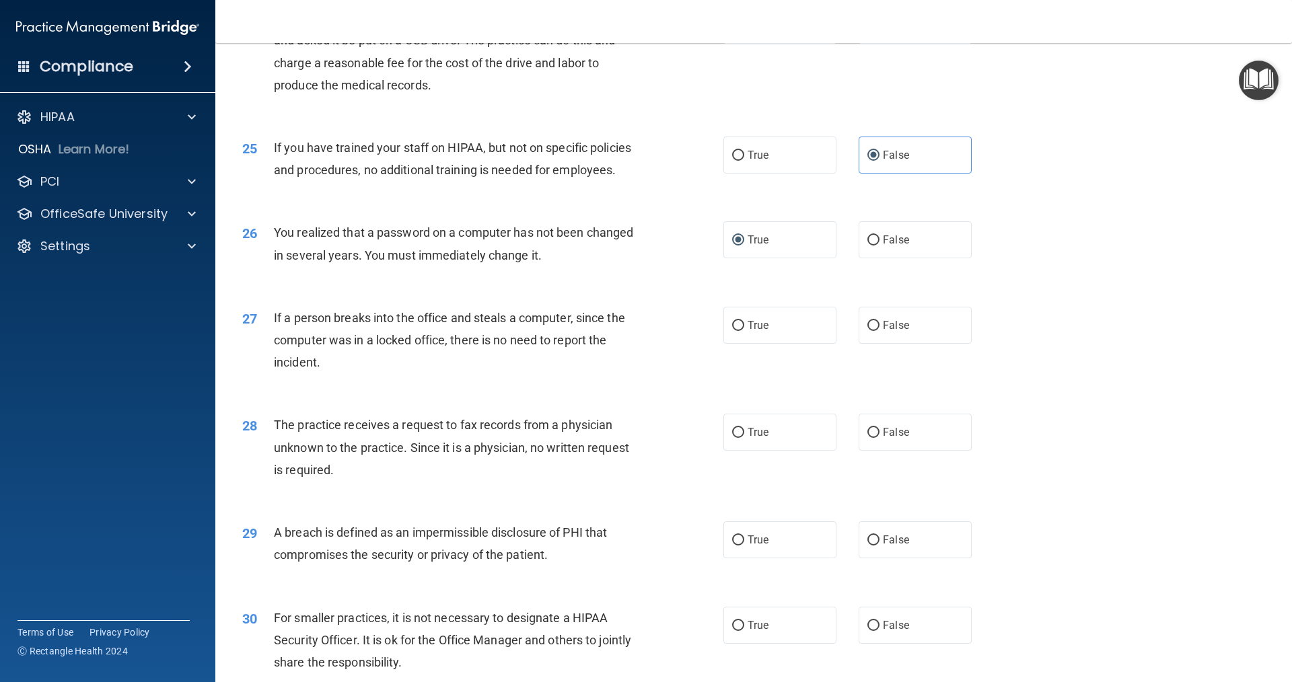
scroll to position [2423, 0]
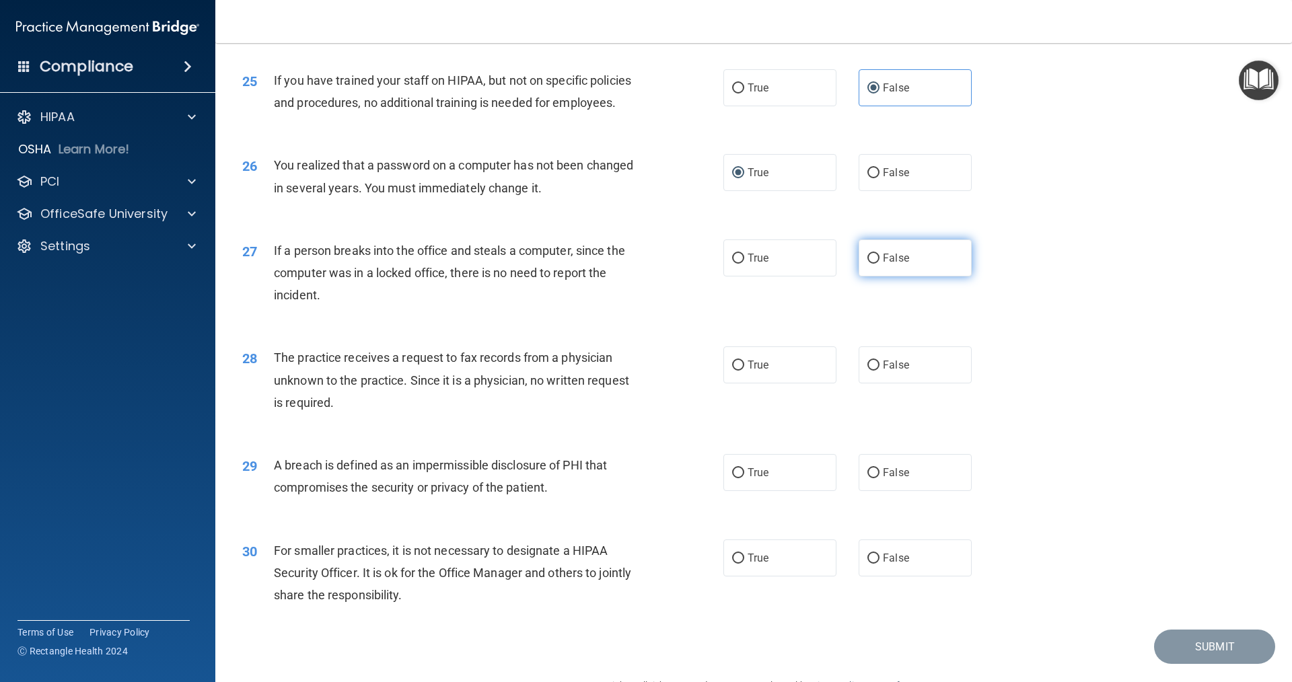
click at [625, 277] on label "False" at bounding box center [915, 258] width 113 height 37
click at [625, 264] on input "False" at bounding box center [873, 259] width 12 height 10
radio input "true"
click at [625, 371] on input "False" at bounding box center [873, 366] width 12 height 10
radio input "true"
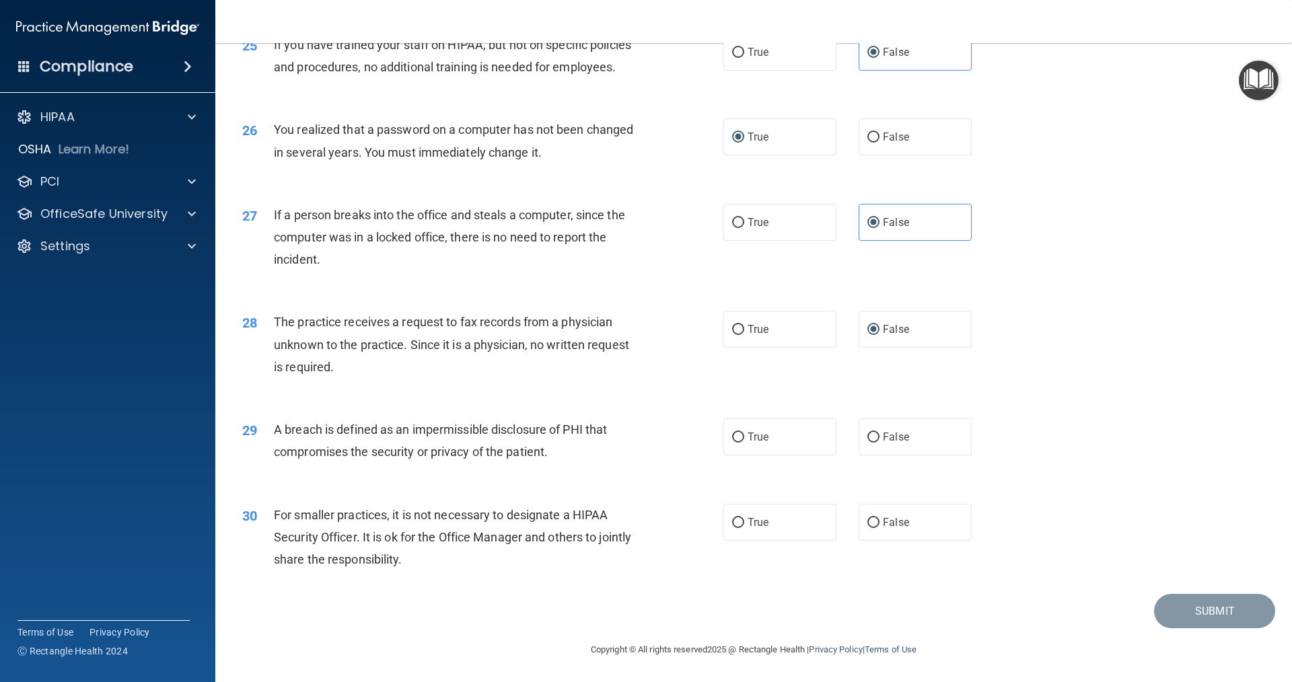
scroll to position [2503, 0]
click at [625, 437] on label "True" at bounding box center [779, 437] width 113 height 37
click at [625, 522] on label "False" at bounding box center [915, 522] width 113 height 37
click at [625, 522] on input "False" at bounding box center [873, 523] width 12 height 10
radio input "true"
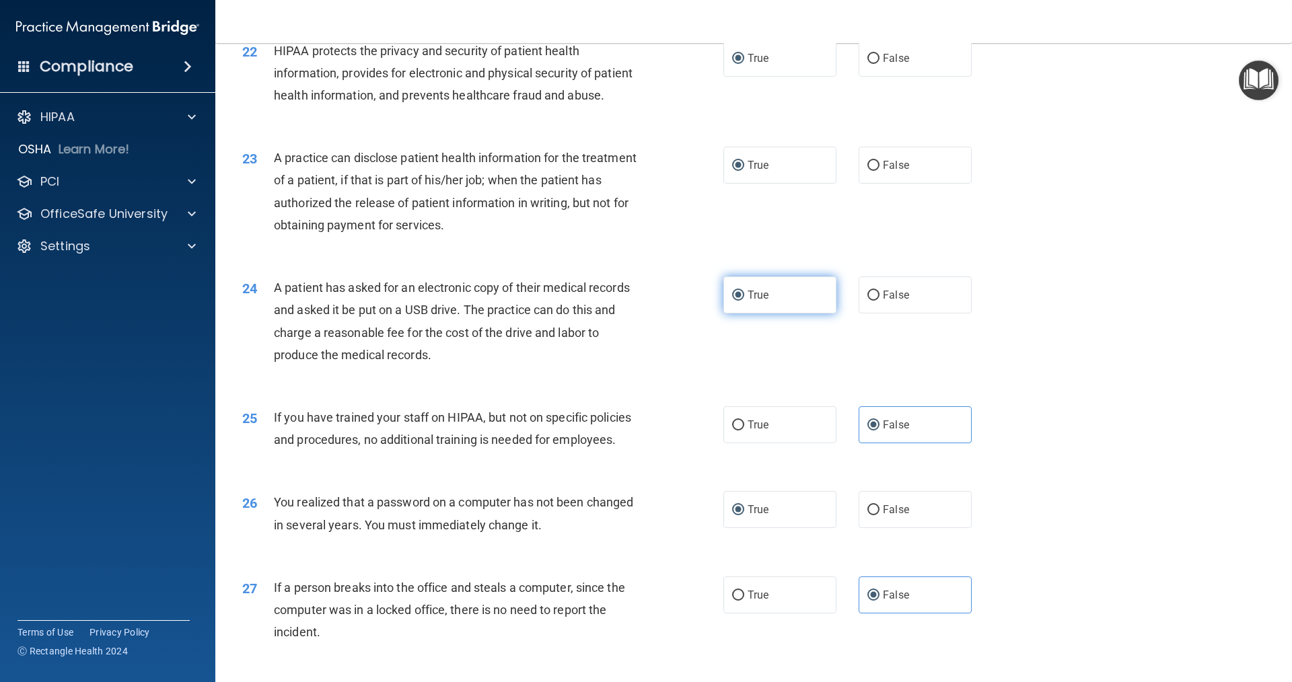
scroll to position [2166, 0]
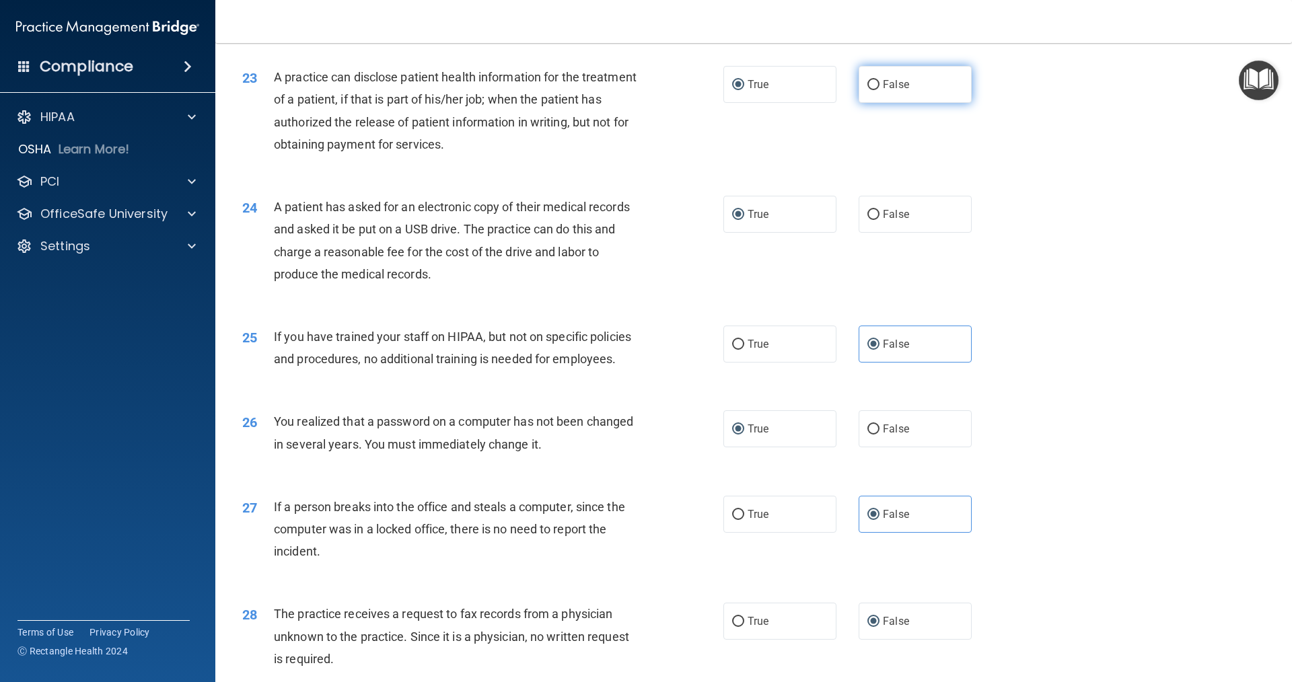
click at [625, 90] on input "False" at bounding box center [873, 85] width 12 height 10
radio input "true"
radio input "false"
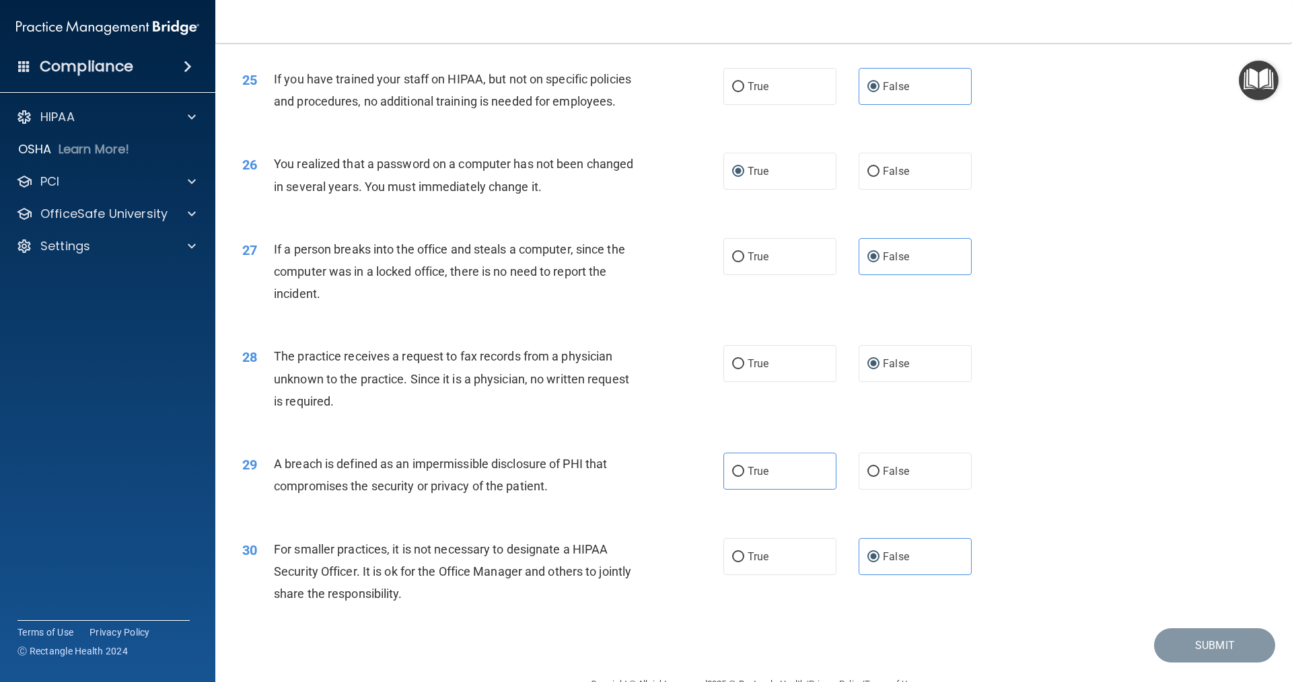
scroll to position [2436, 0]
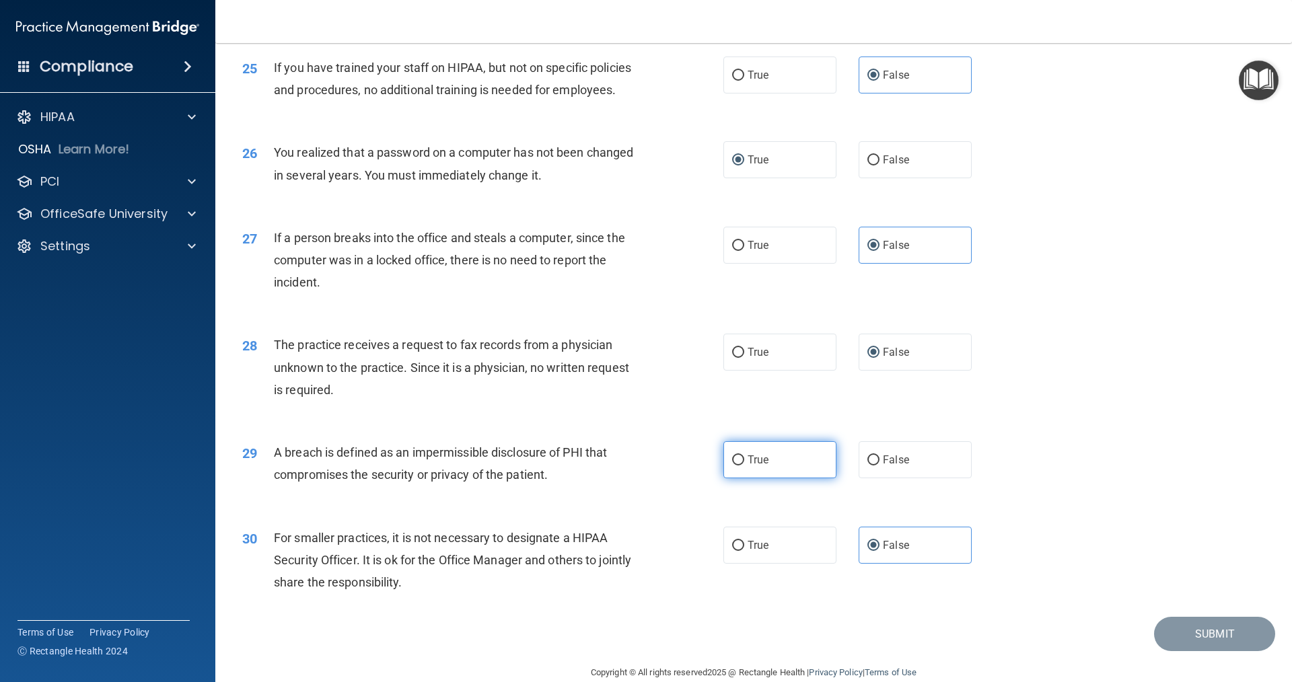
click at [625, 466] on input "True" at bounding box center [738, 461] width 12 height 10
radio input "true"
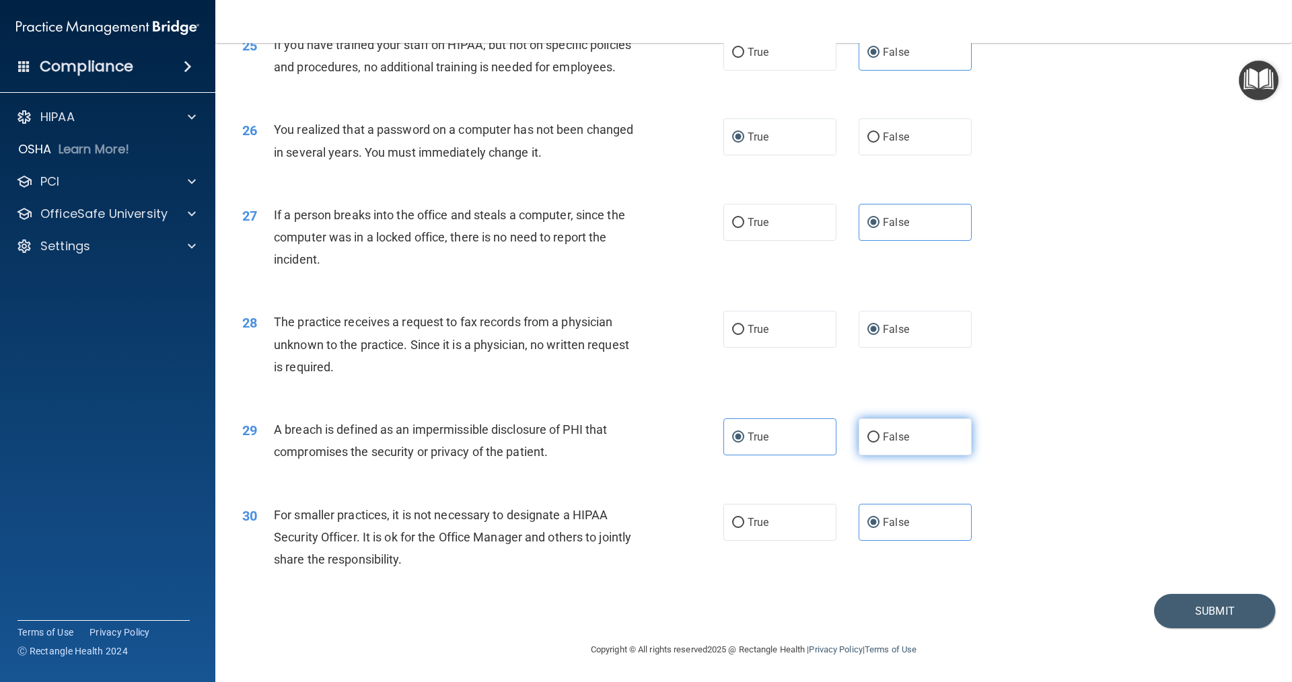
scroll to position [2503, 0]
click at [625, 616] on button "Submit" at bounding box center [1214, 611] width 121 height 34
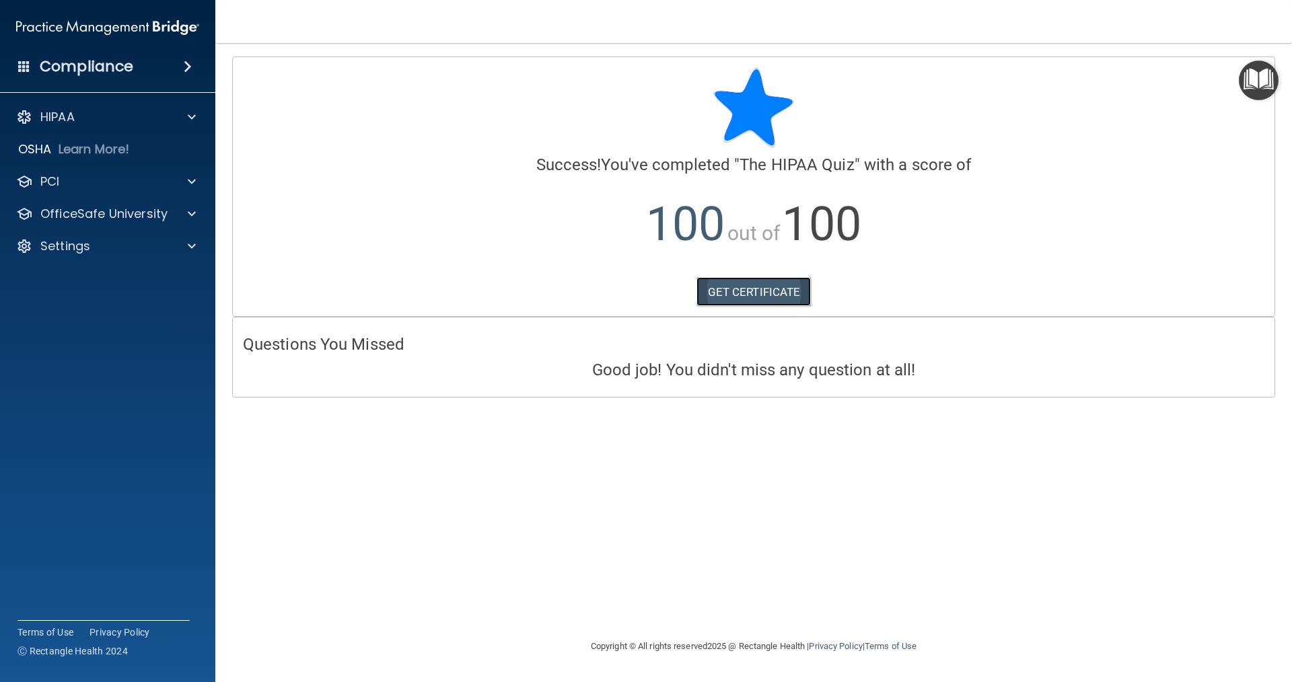
click at [625, 291] on link "GET CERTIFICATE" at bounding box center [754, 292] width 115 height 30
click at [196, 184] on div at bounding box center [190, 182] width 34 height 16
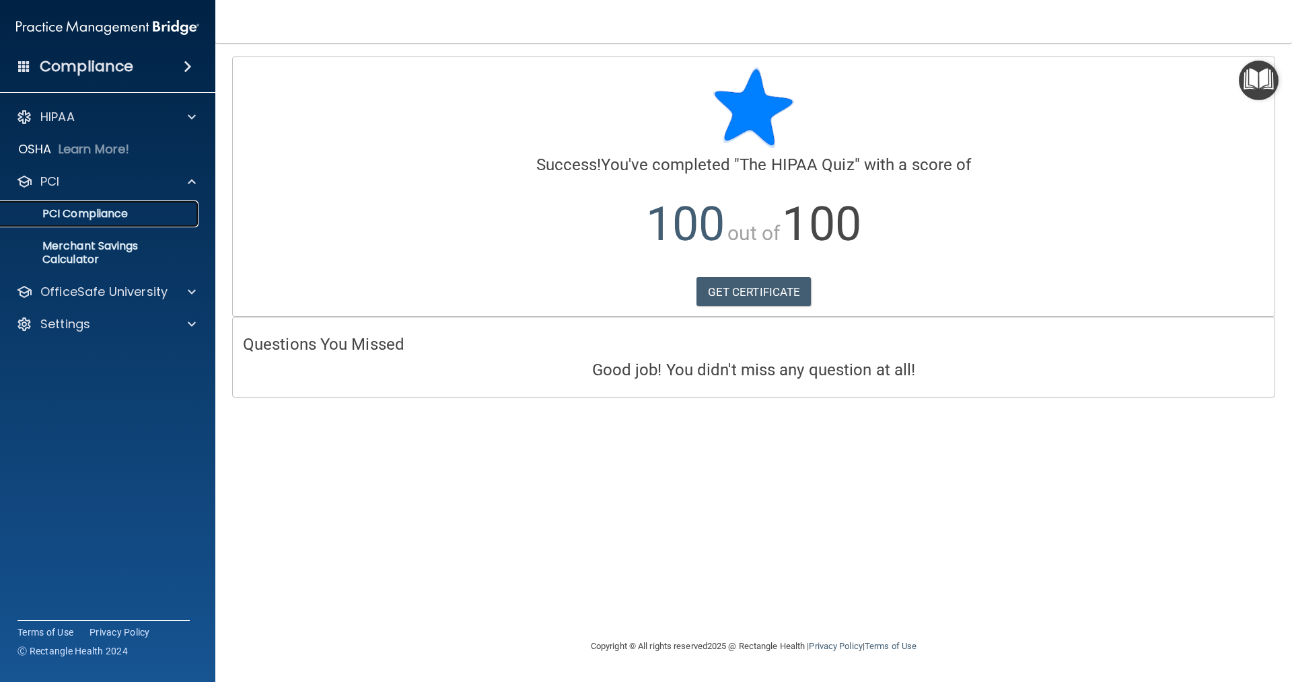
click at [168, 217] on p "PCI Compliance" at bounding box center [101, 213] width 184 height 13
click at [192, 289] on span at bounding box center [192, 292] width 8 height 16
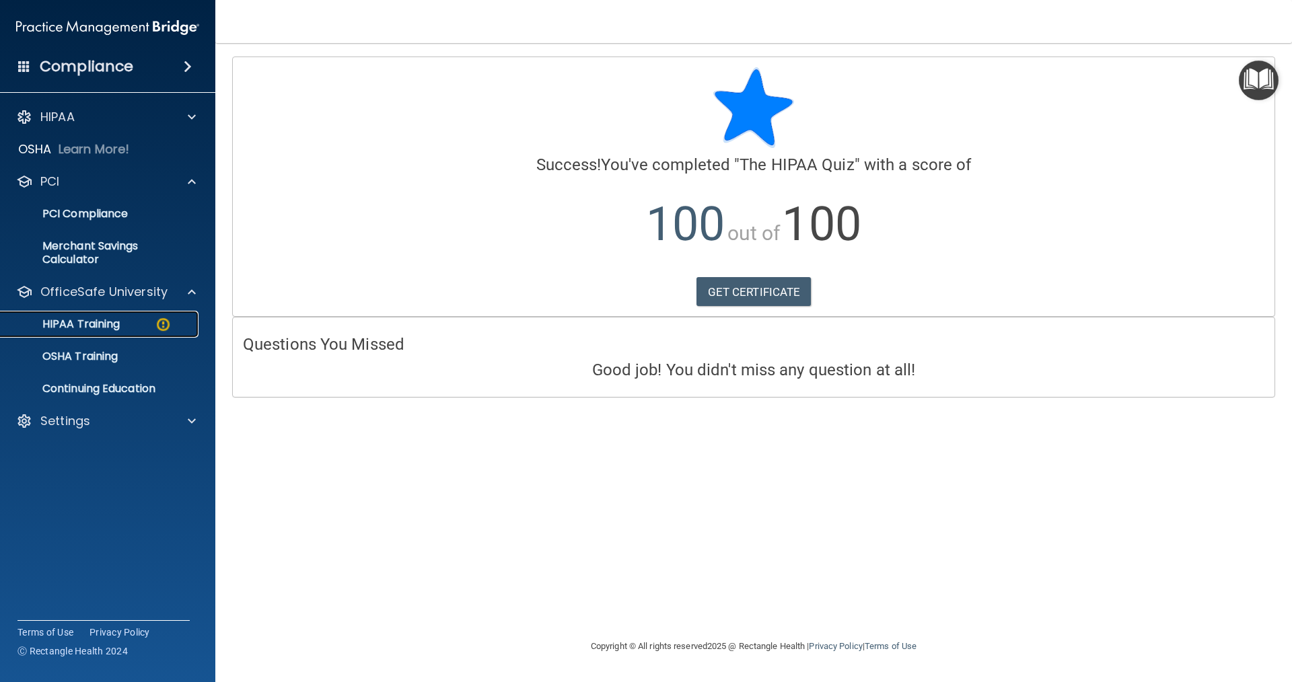
click at [150, 326] on div "HIPAA Training" at bounding box center [101, 324] width 184 height 13
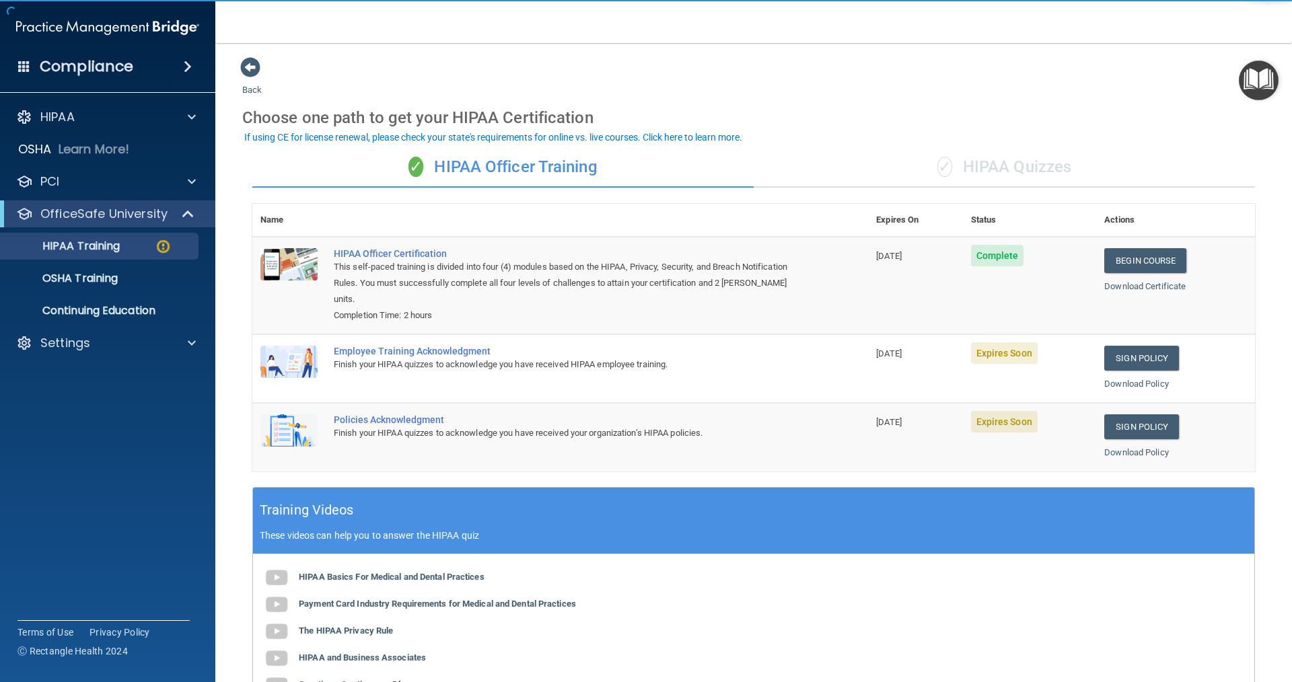
click at [625, 170] on div "✓ HIPAA Quizzes" at bounding box center [1004, 167] width 501 height 40
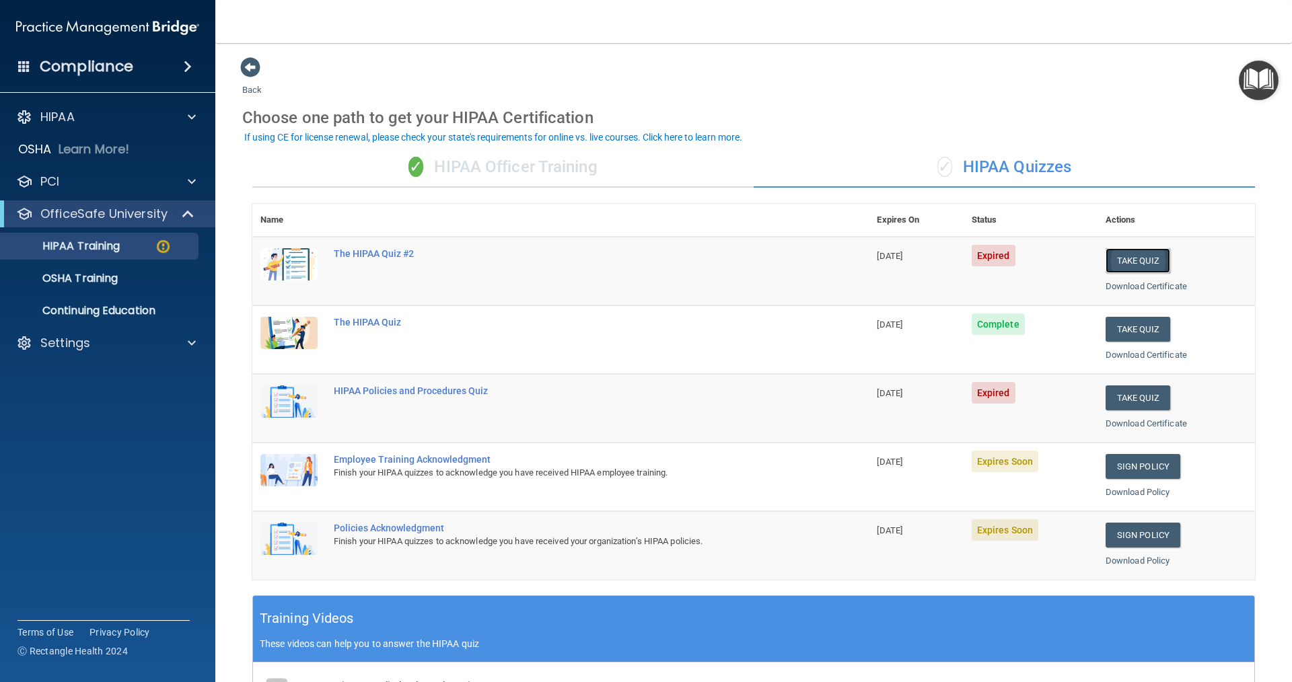
click at [625, 265] on button "Take Quiz" at bounding box center [1138, 260] width 65 height 25
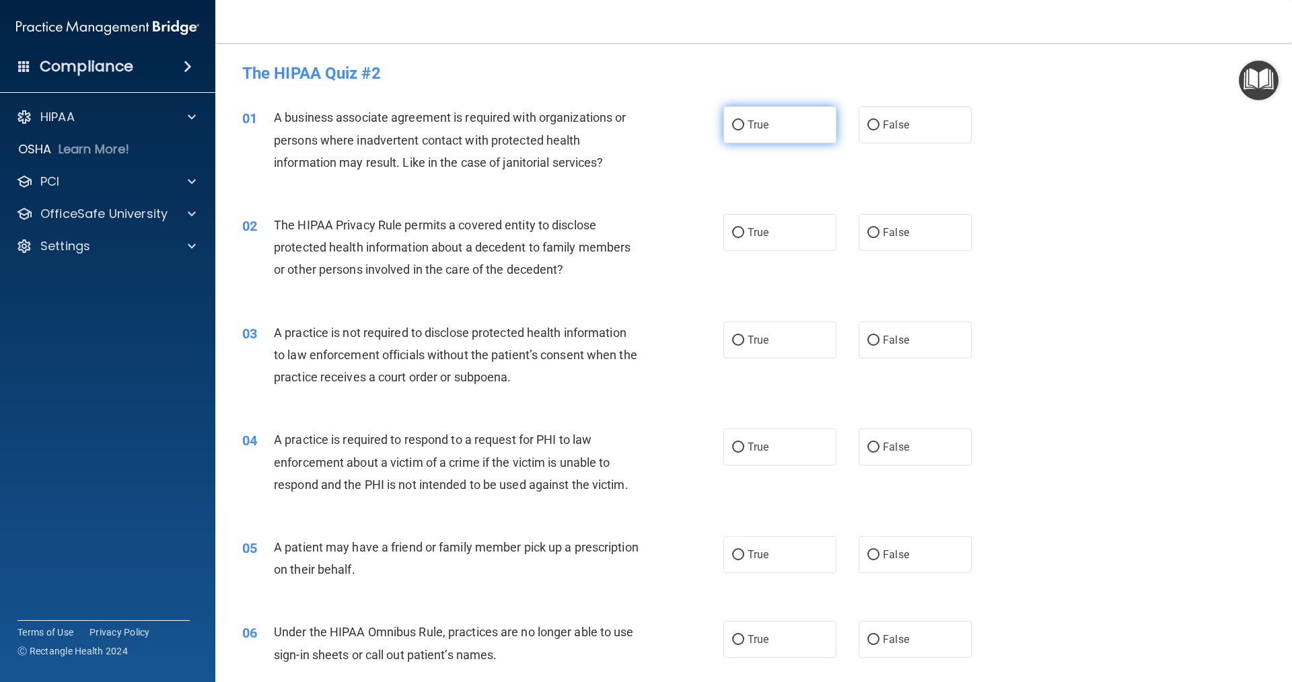
click at [625, 122] on input "True" at bounding box center [738, 125] width 12 height 10
radio input "true"
click at [625, 125] on label "False" at bounding box center [915, 124] width 113 height 37
click at [625, 125] on input "False" at bounding box center [873, 125] width 12 height 10
radio input "true"
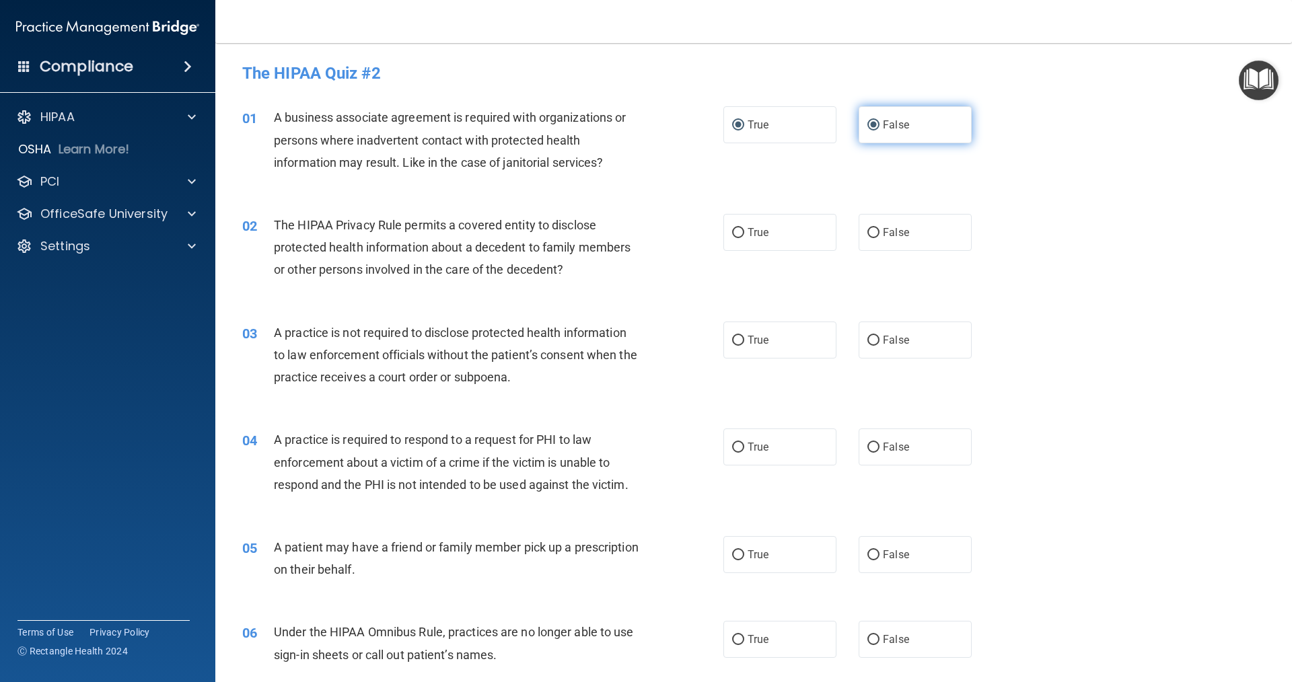
radio input "false"
click at [625, 232] on input "True" at bounding box center [738, 233] width 12 height 10
radio input "true"
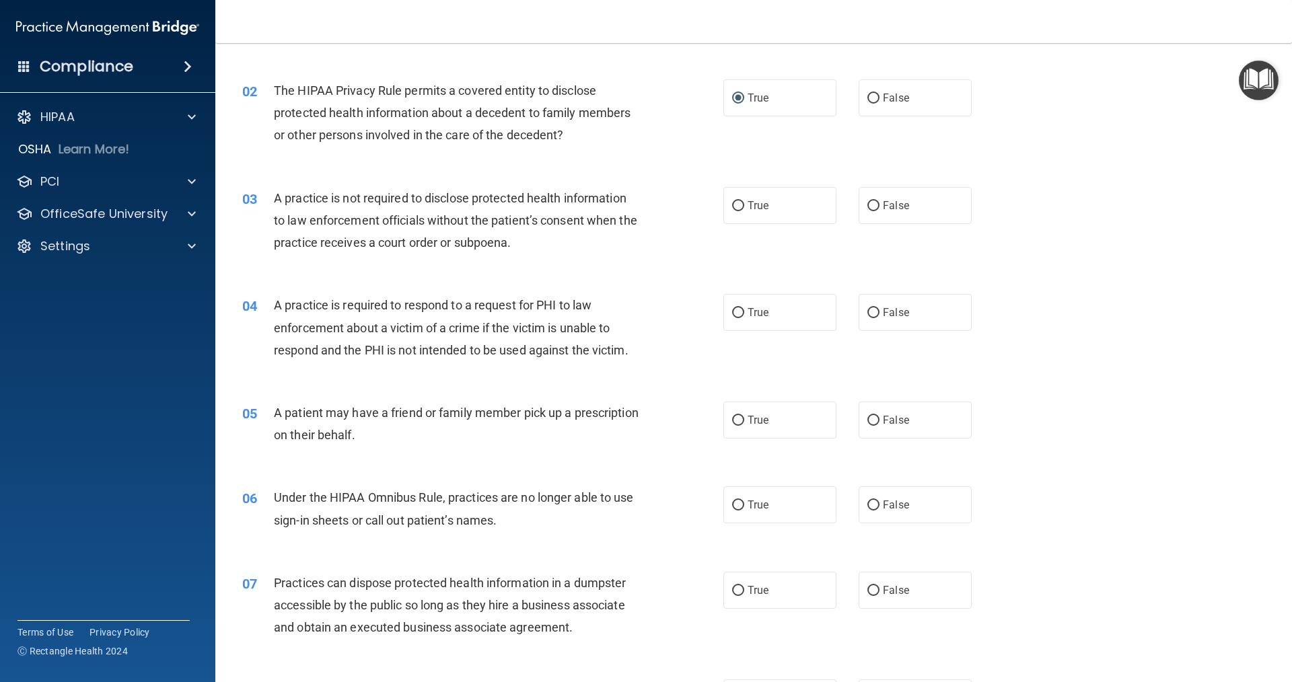
scroll to position [202, 0]
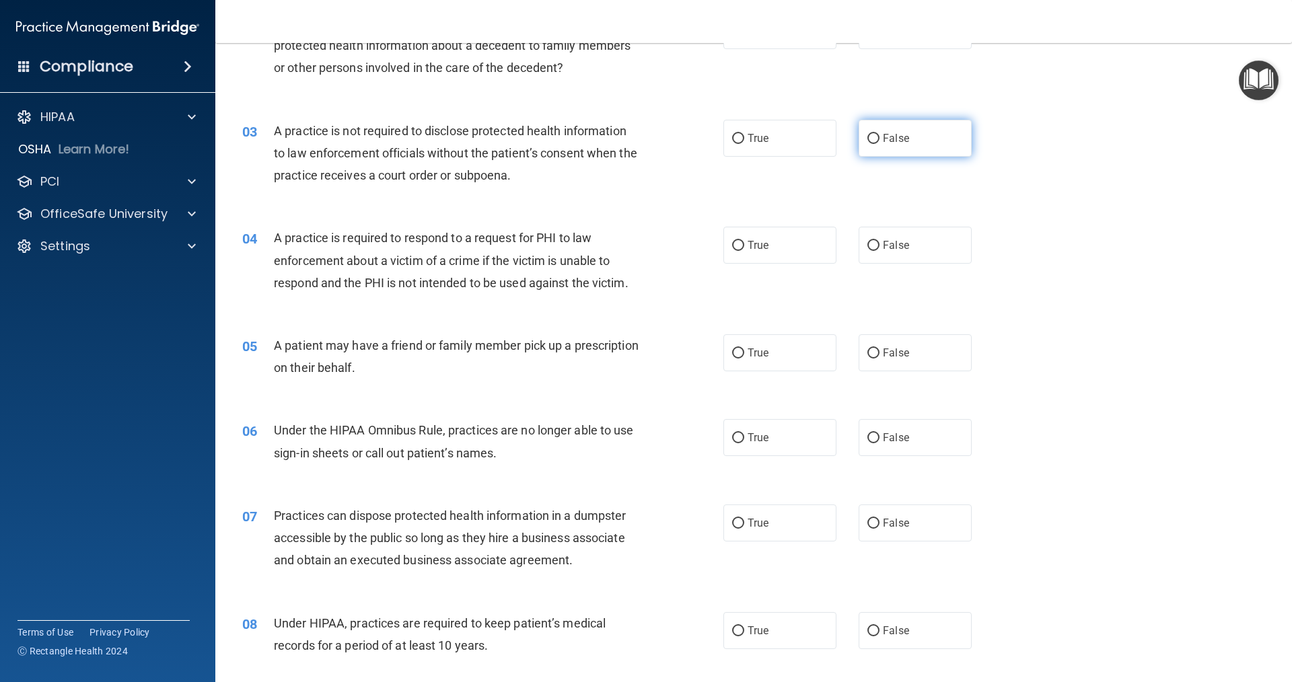
drag, startPoint x: 872, startPoint y: 138, endPoint x: 863, endPoint y: 148, distance: 12.9
click at [625, 148] on label "False" at bounding box center [915, 138] width 113 height 37
click at [625, 144] on input "False" at bounding box center [873, 139] width 12 height 10
radio input "true"
click at [625, 352] on input "True" at bounding box center [738, 354] width 12 height 10
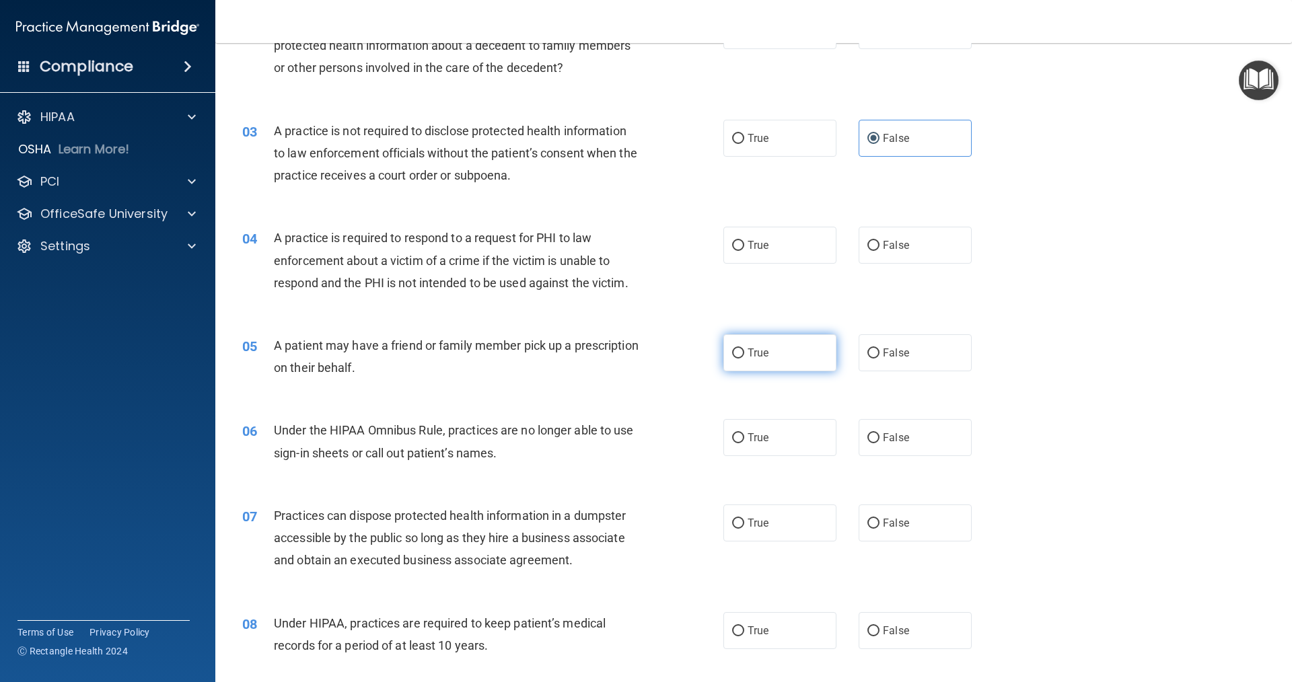
radio input "true"
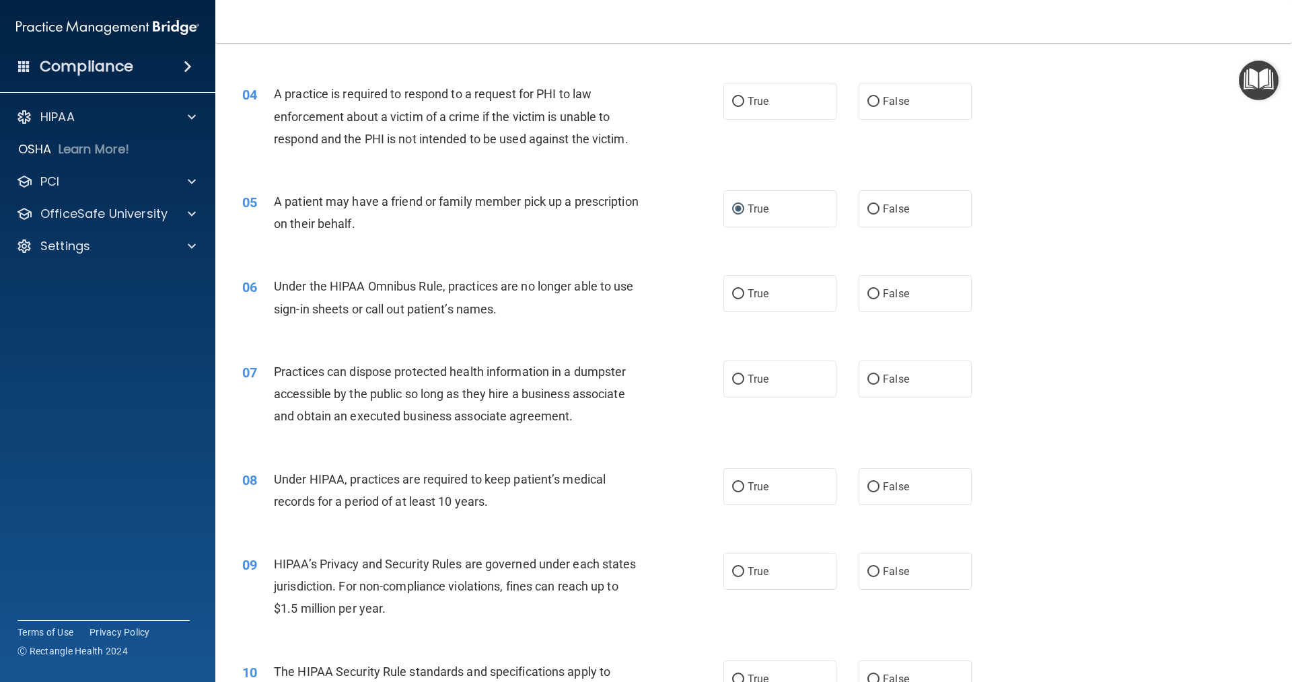
scroll to position [404, 0]
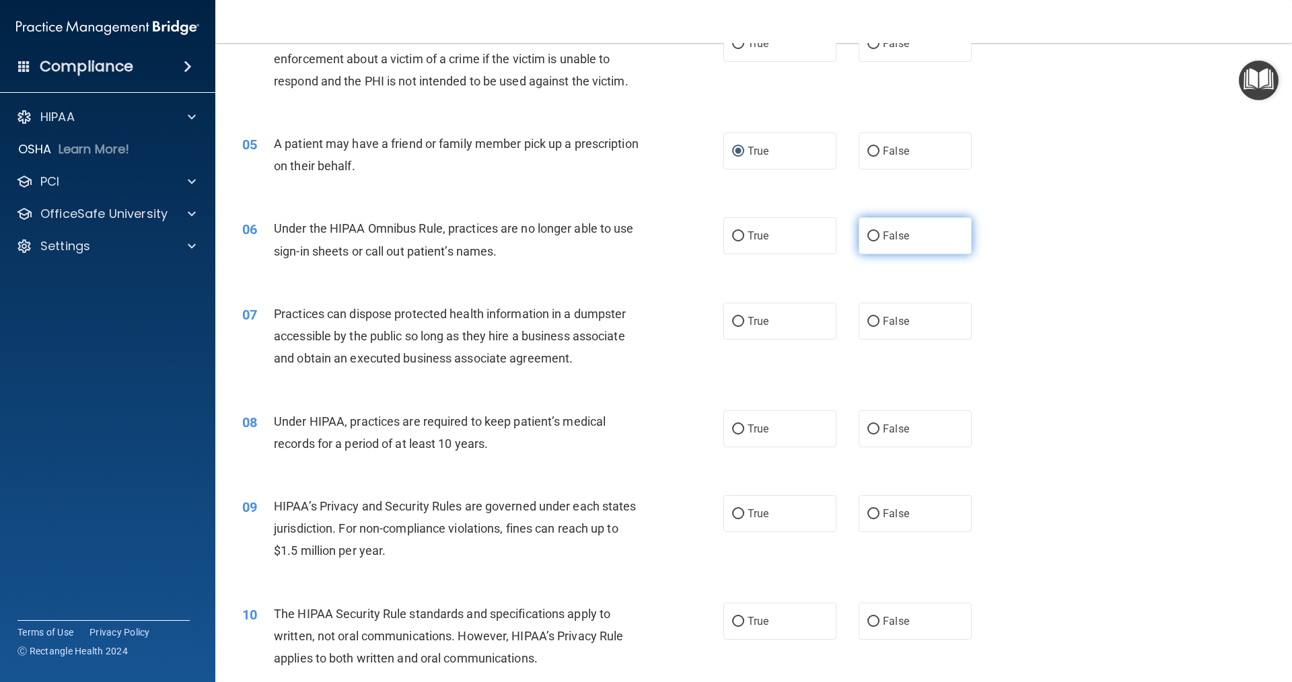
click at [625, 237] on input "False" at bounding box center [873, 237] width 12 height 10
radio input "true"
click at [625, 326] on input "False" at bounding box center [873, 322] width 12 height 10
radio input "true"
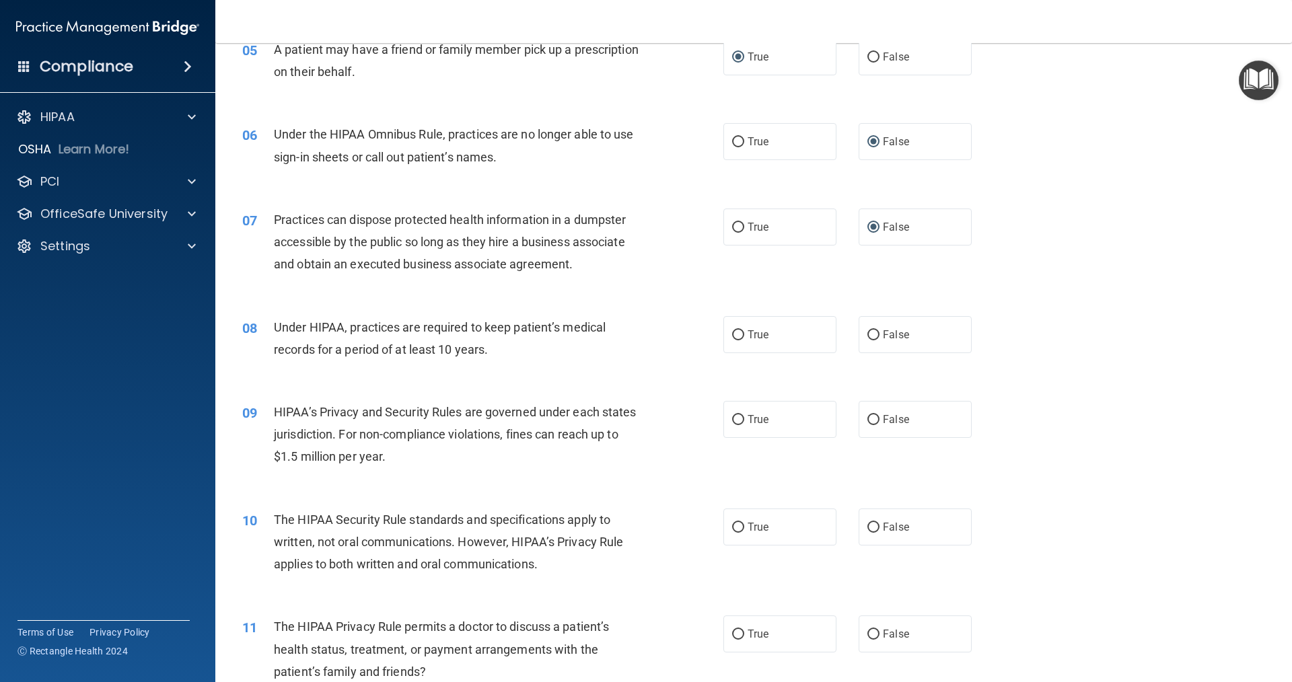
scroll to position [538, 0]
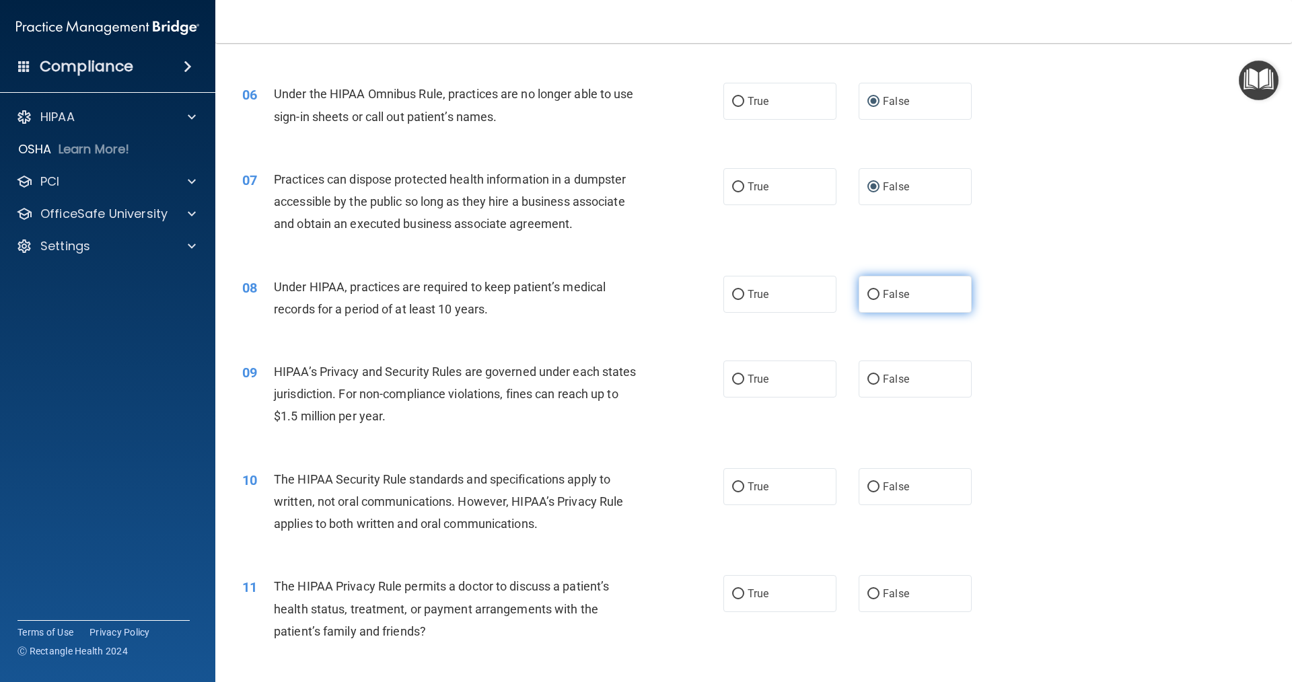
click at [625, 295] on input "False" at bounding box center [873, 295] width 12 height 10
radio input "true"
click at [625, 378] on input "True" at bounding box center [738, 380] width 12 height 10
radio input "true"
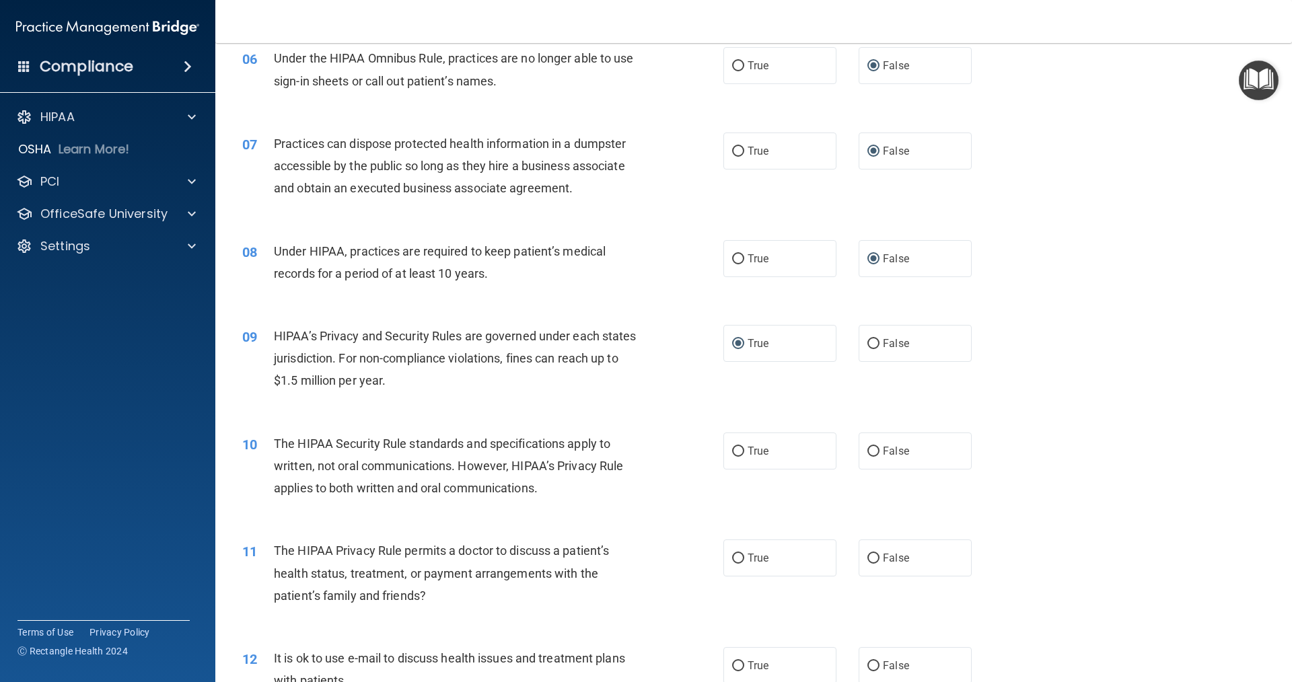
scroll to position [673, 0]
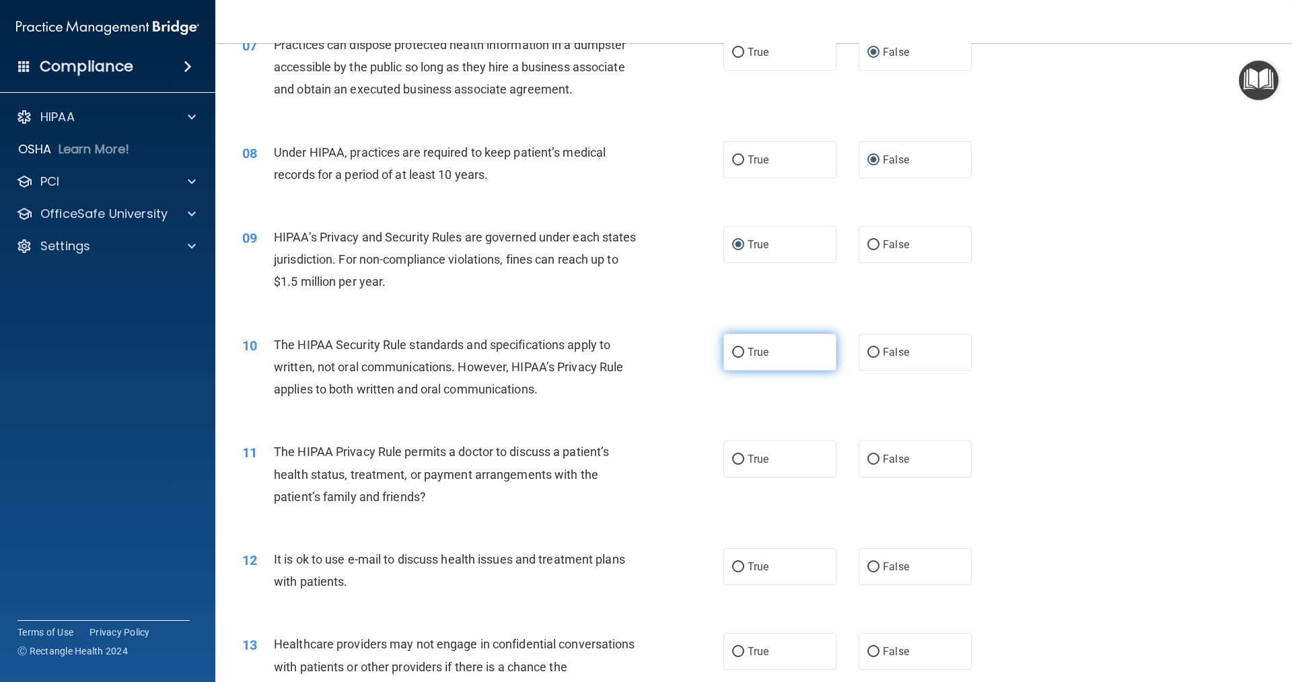
click at [625, 351] on input "True" at bounding box center [738, 353] width 12 height 10
radio input "true"
click at [625, 461] on input "True" at bounding box center [738, 460] width 12 height 10
radio input "true"
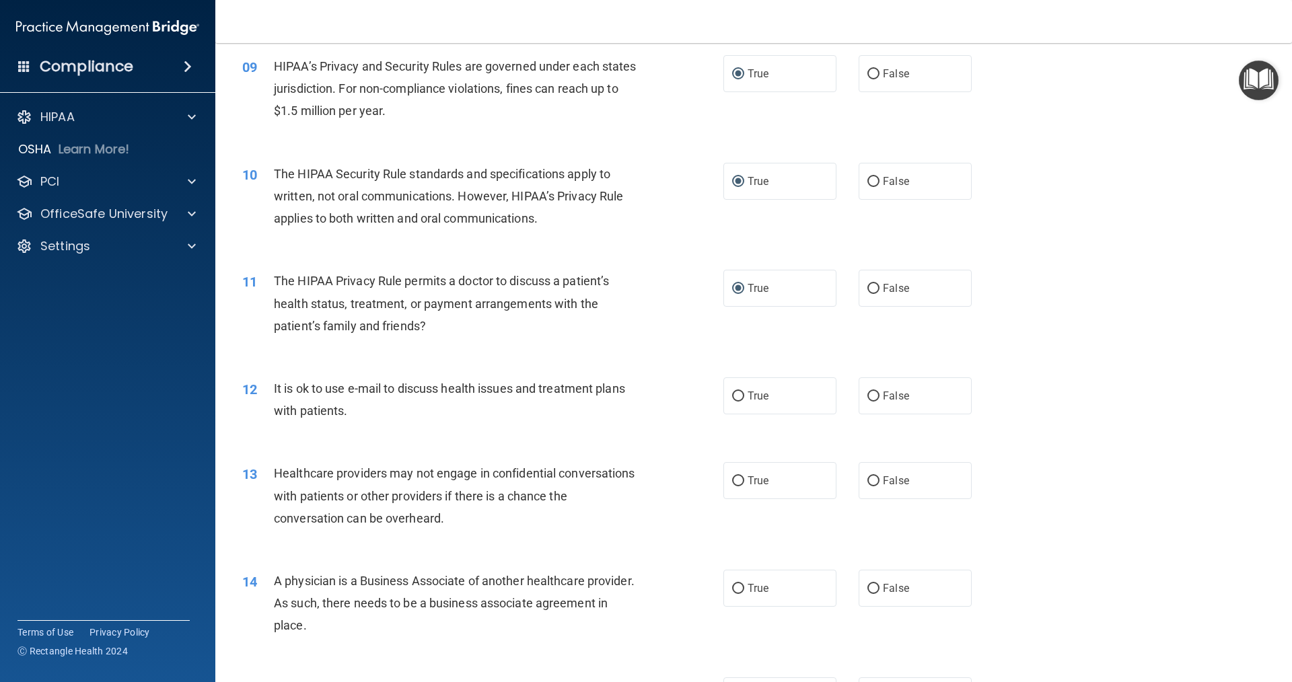
scroll to position [875, 0]
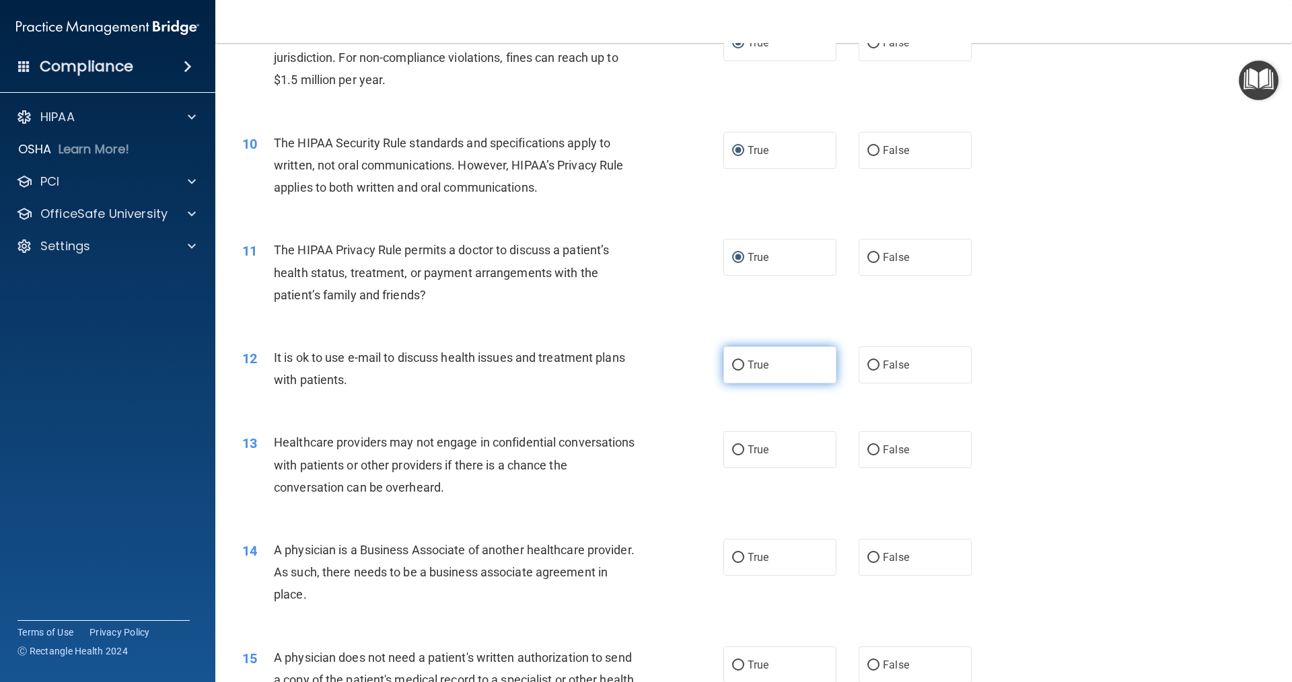
click at [625, 364] on input "True" at bounding box center [738, 366] width 12 height 10
radio input "true"
click at [625, 452] on input "False" at bounding box center [873, 451] width 12 height 10
radio input "true"
click at [625, 565] on label "False" at bounding box center [915, 557] width 113 height 37
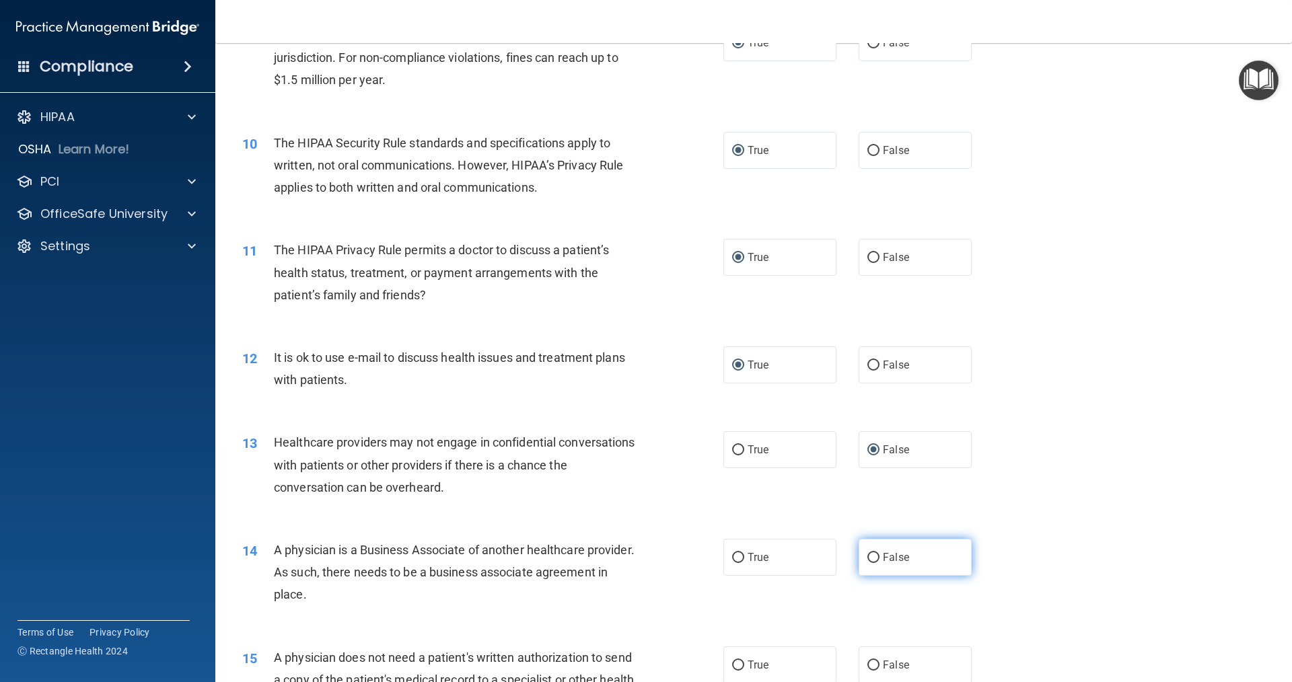
click at [625, 563] on input "False" at bounding box center [873, 558] width 12 height 10
radio input "true"
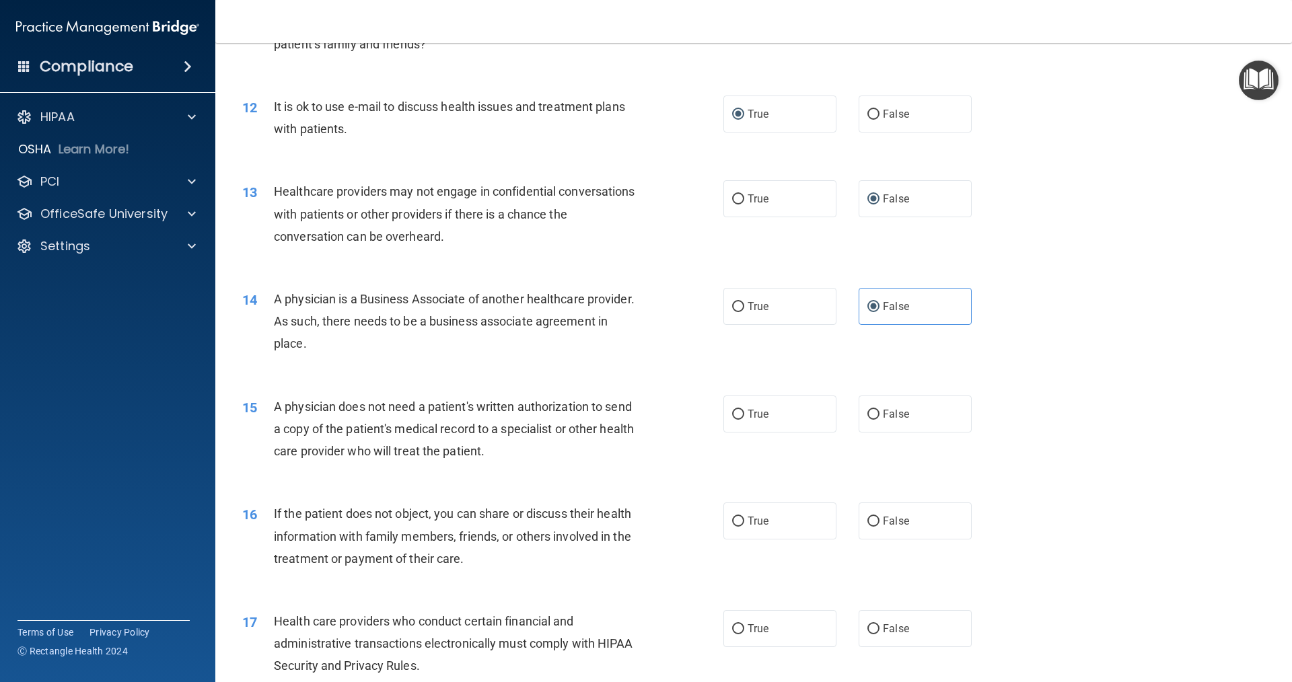
scroll to position [1144, 0]
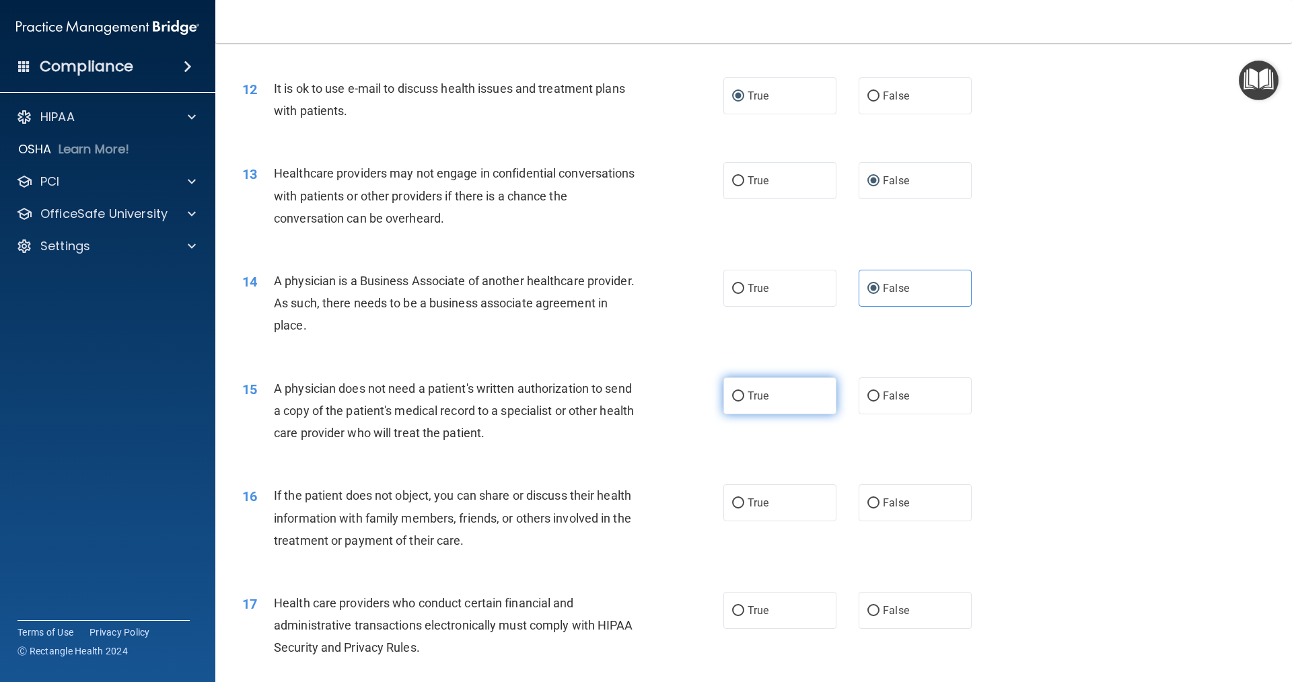
click at [625, 394] on input "True" at bounding box center [738, 397] width 12 height 10
radio input "true"
click at [625, 503] on input "True" at bounding box center [738, 504] width 12 height 10
radio input "true"
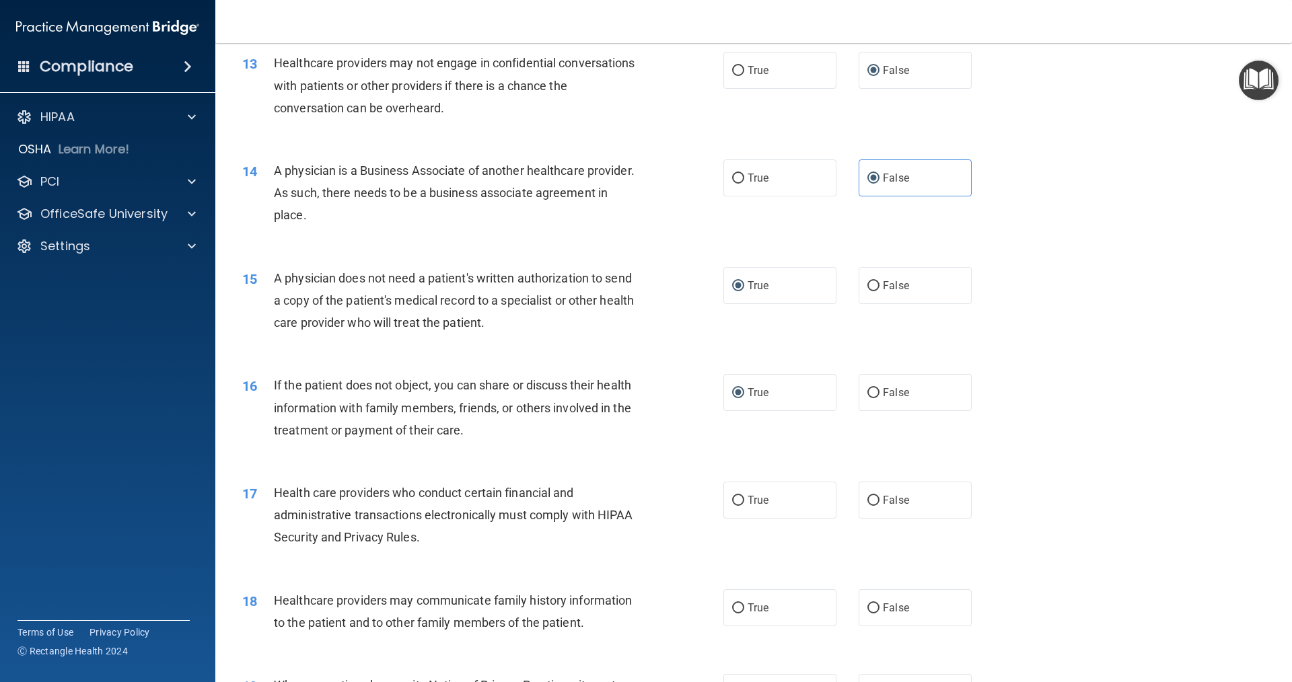
scroll to position [1346, 0]
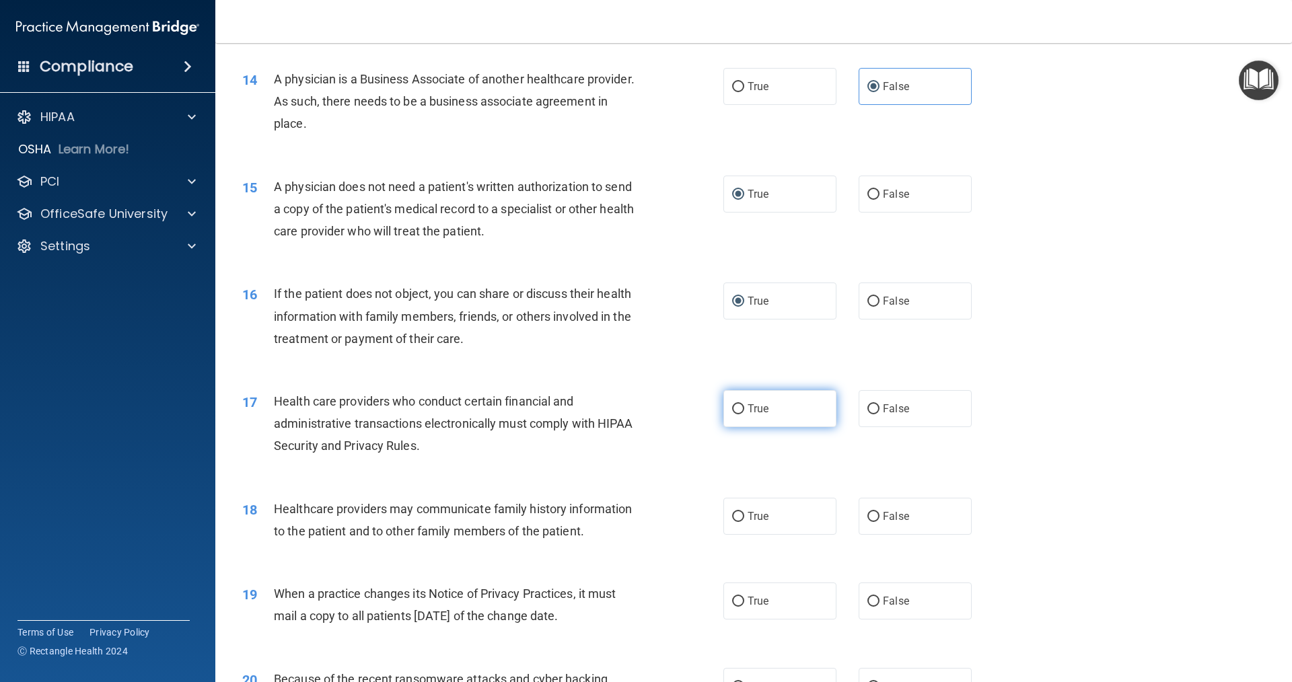
click at [625, 413] on input "True" at bounding box center [738, 409] width 12 height 10
radio input "true"
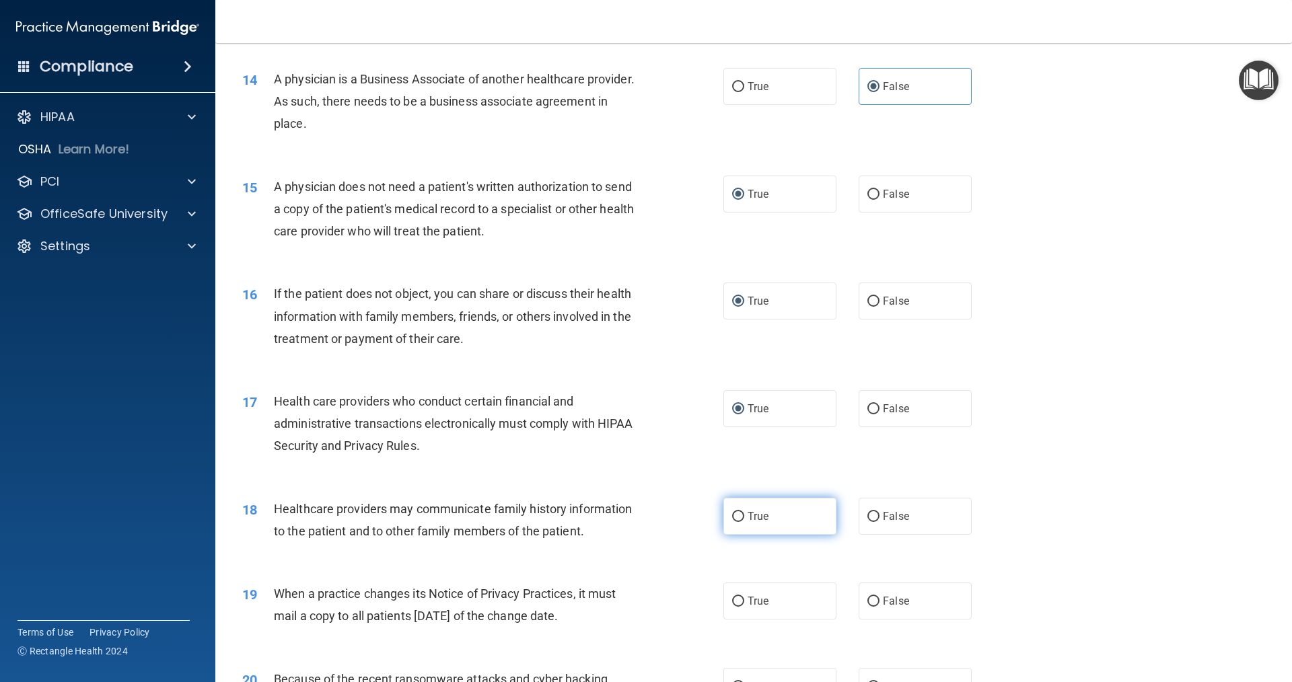
click at [625, 518] on input "True" at bounding box center [738, 517] width 12 height 10
radio input "true"
click at [625, 603] on input "False" at bounding box center [873, 602] width 12 height 10
radio input "true"
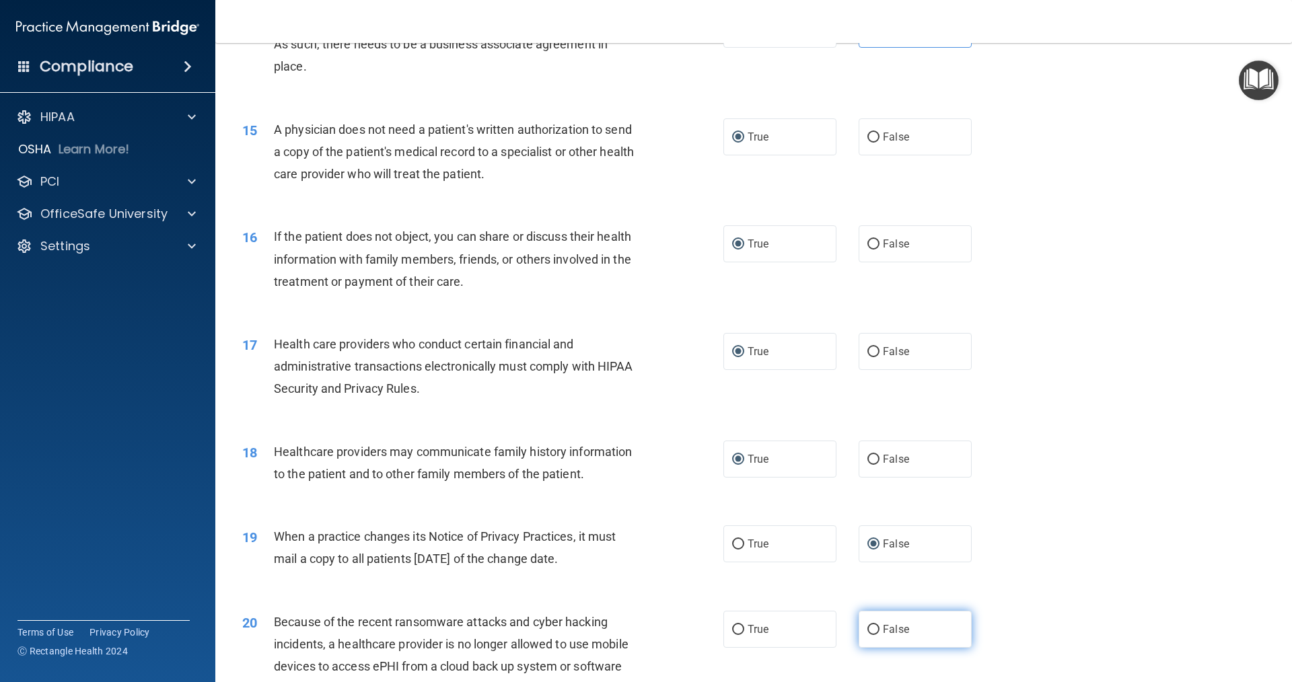
scroll to position [1481, 0]
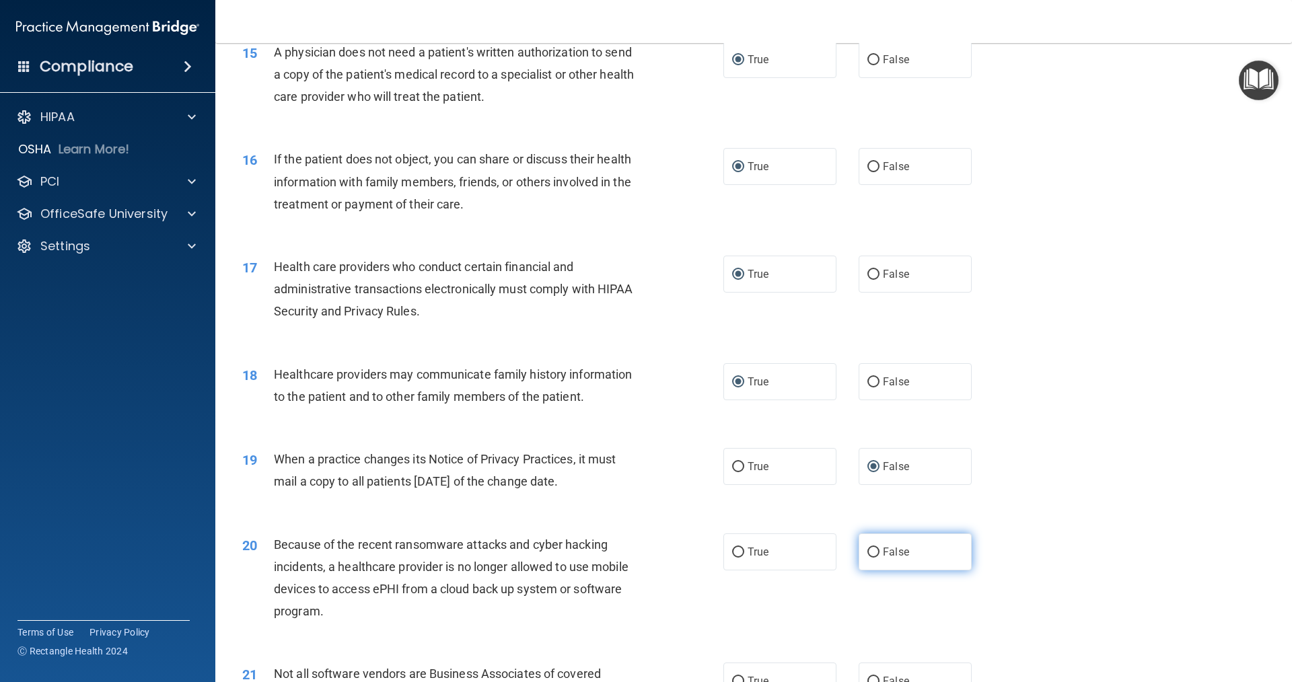
click at [625, 552] on input "False" at bounding box center [873, 553] width 12 height 10
radio input "true"
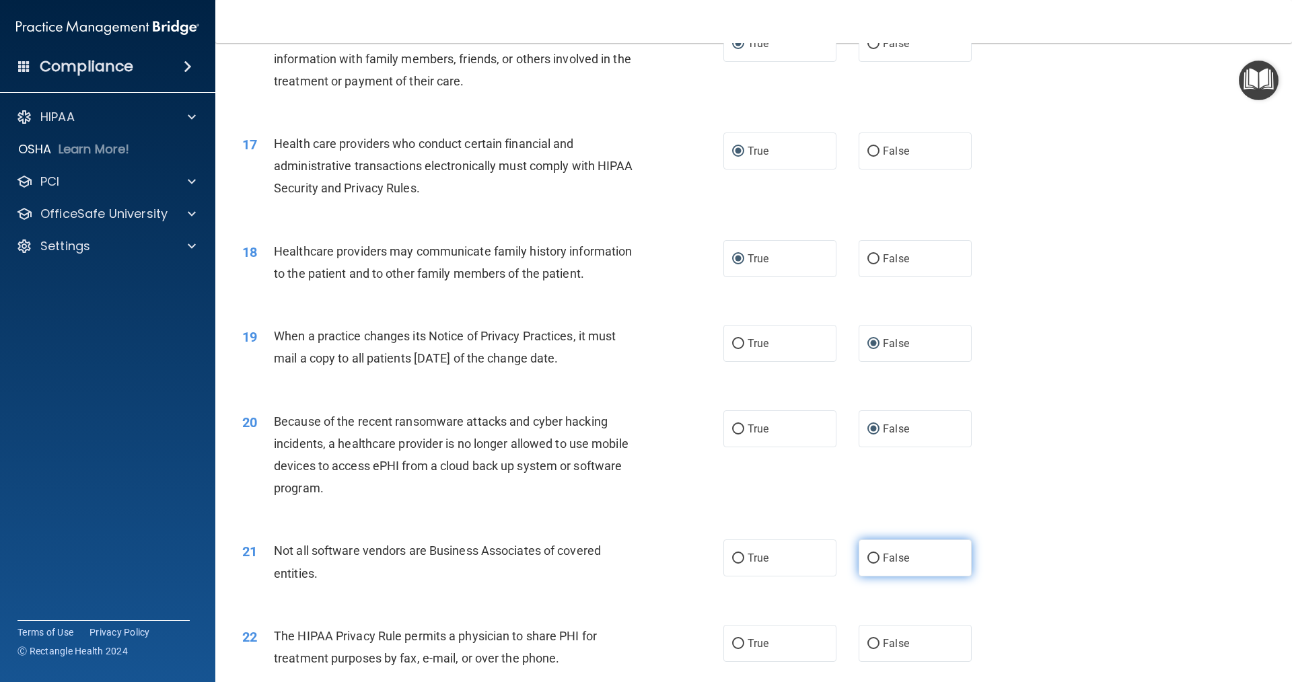
scroll to position [1615, 0]
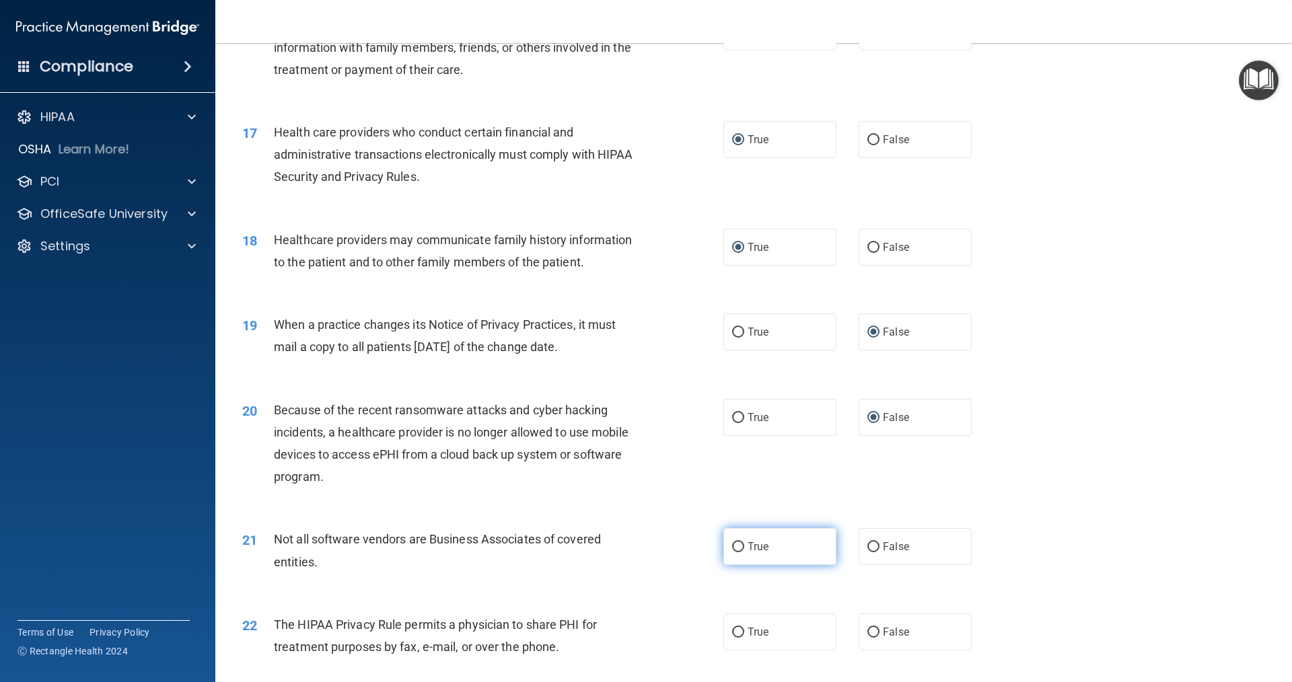
click at [625, 548] on input "True" at bounding box center [738, 547] width 12 height 10
radio input "true"
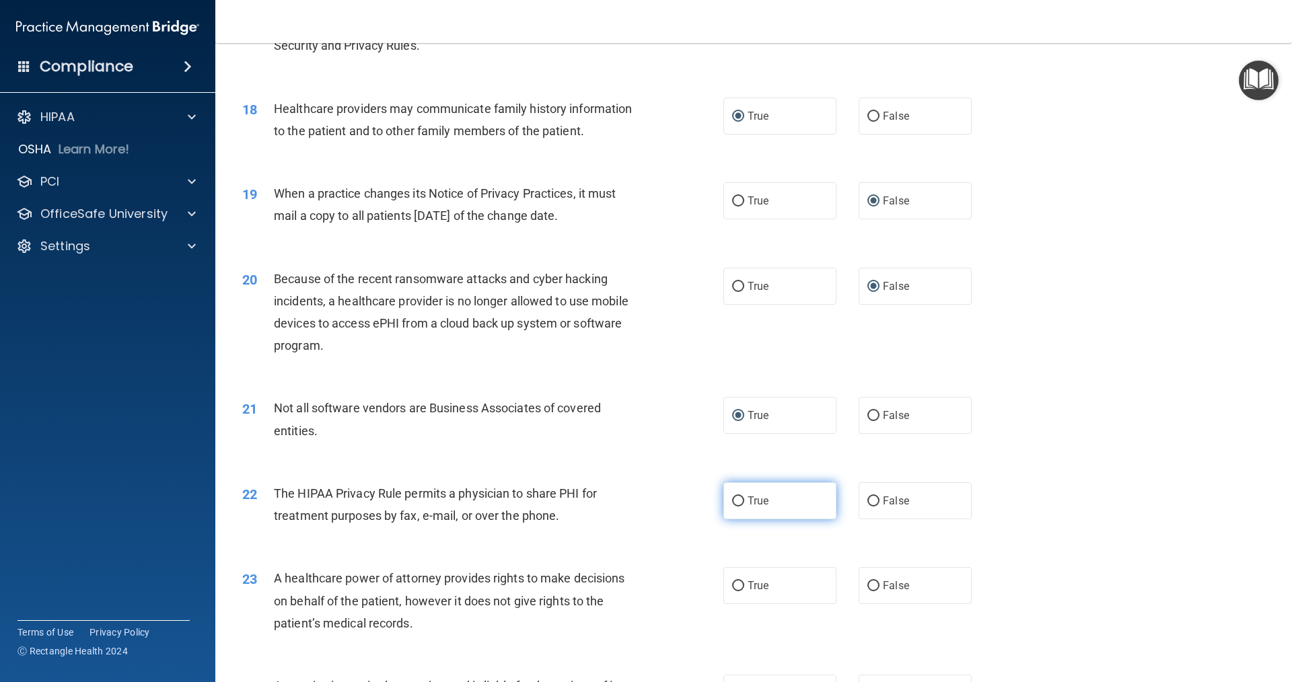
scroll to position [1750, 0]
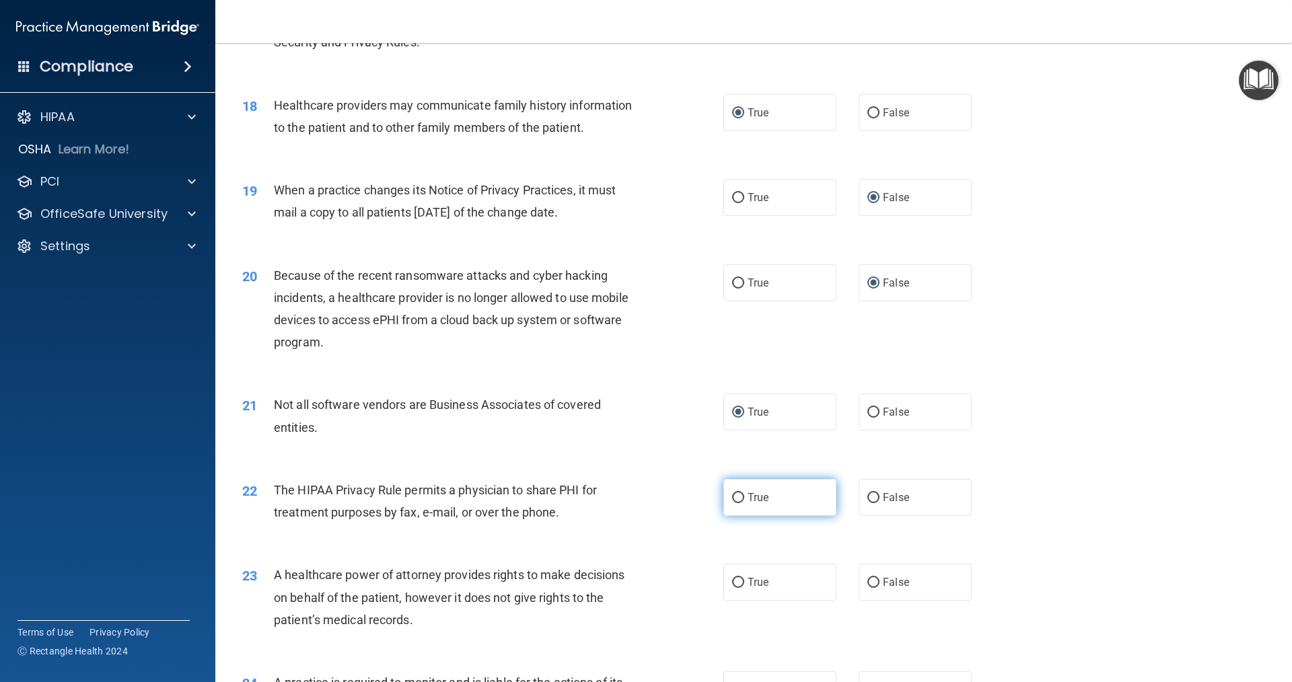
click at [625, 499] on input "True" at bounding box center [738, 498] width 12 height 10
radio input "true"
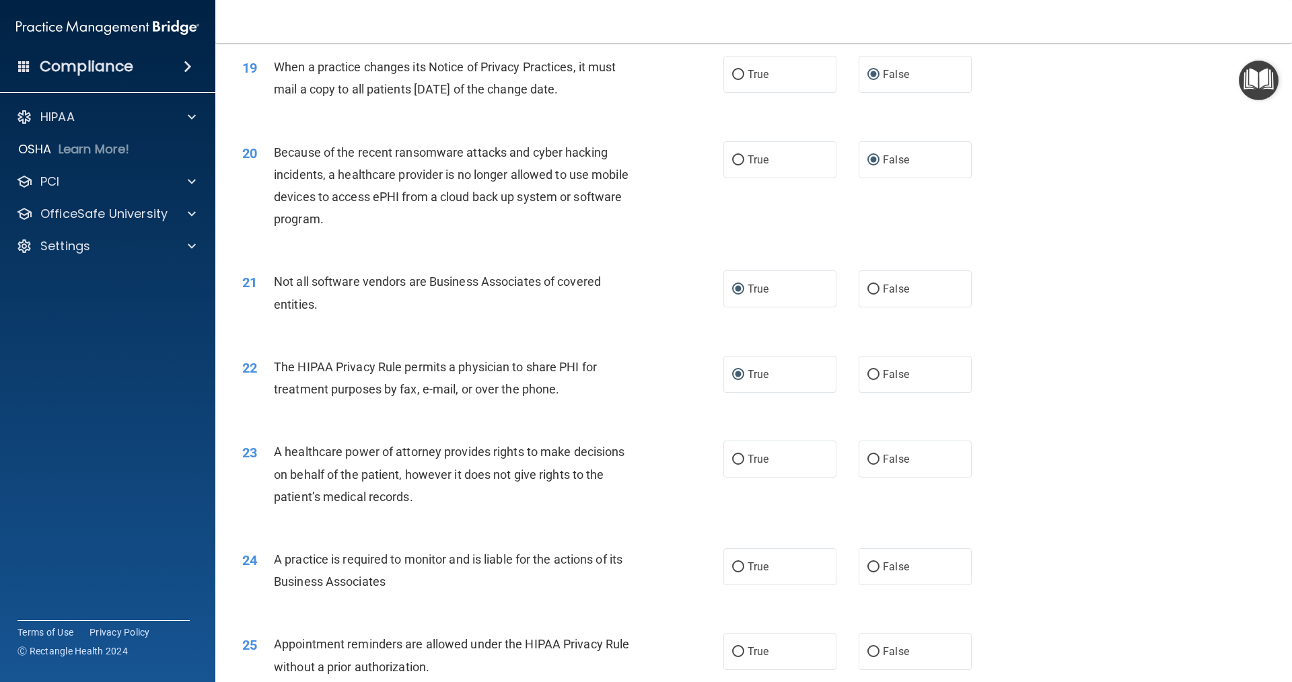
scroll to position [1884, 0]
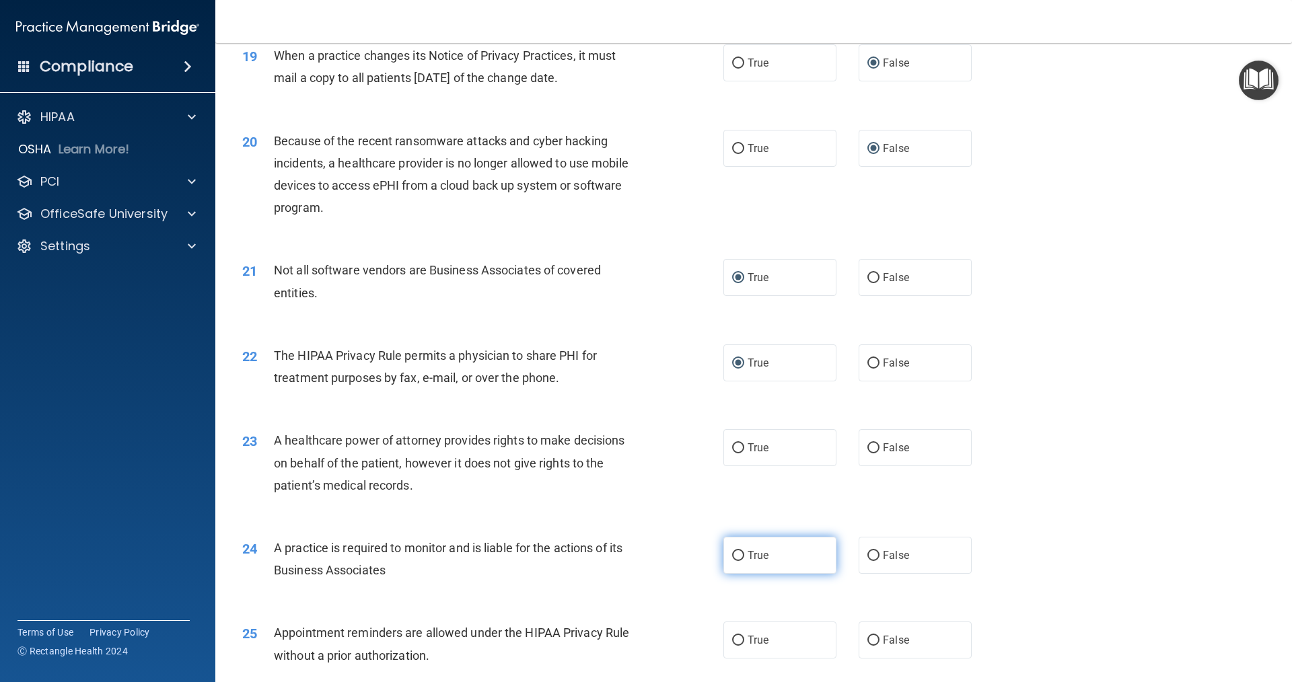
click at [625, 556] on input "True" at bounding box center [738, 556] width 12 height 10
radio input "true"
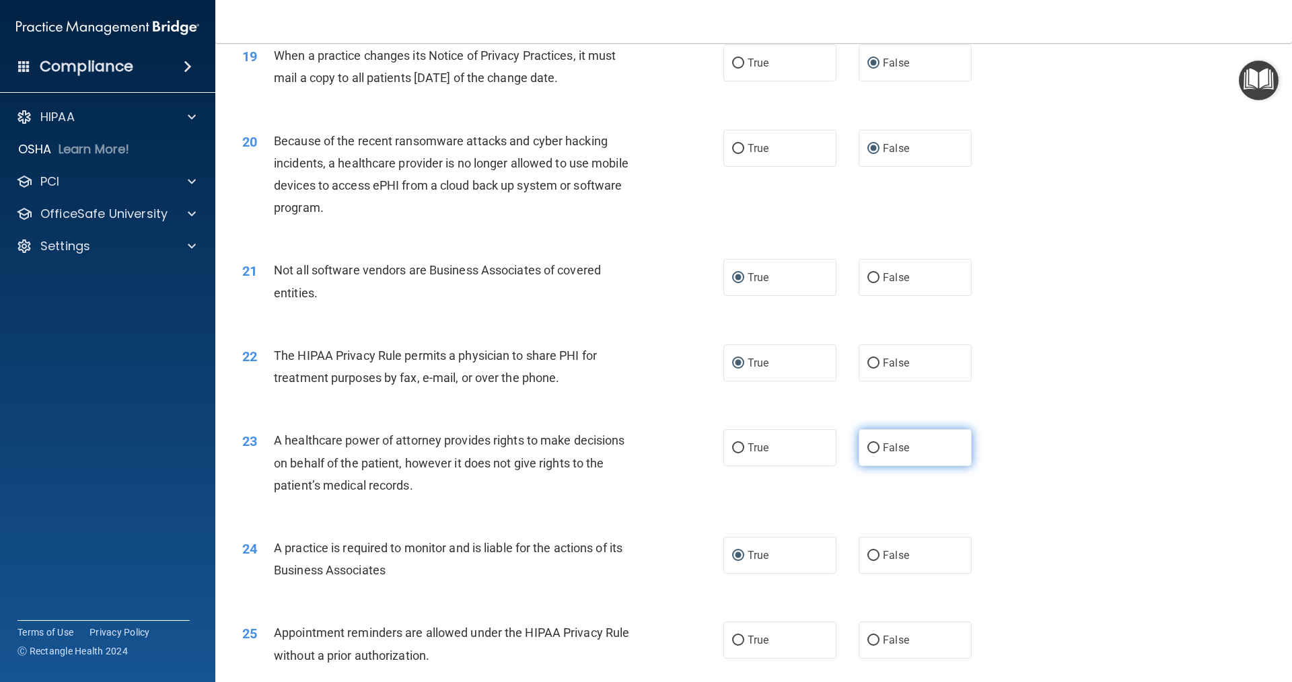
click at [625, 445] on input "False" at bounding box center [873, 449] width 12 height 10
radio input "true"
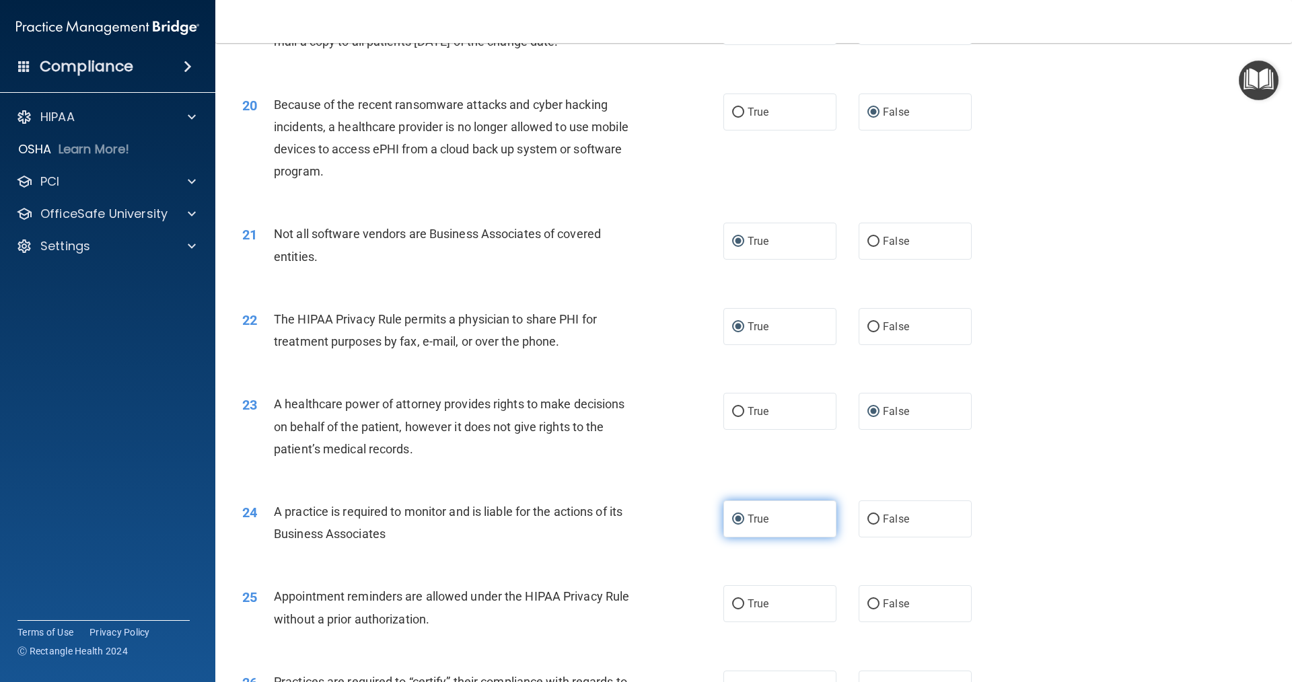
scroll to position [2019, 0]
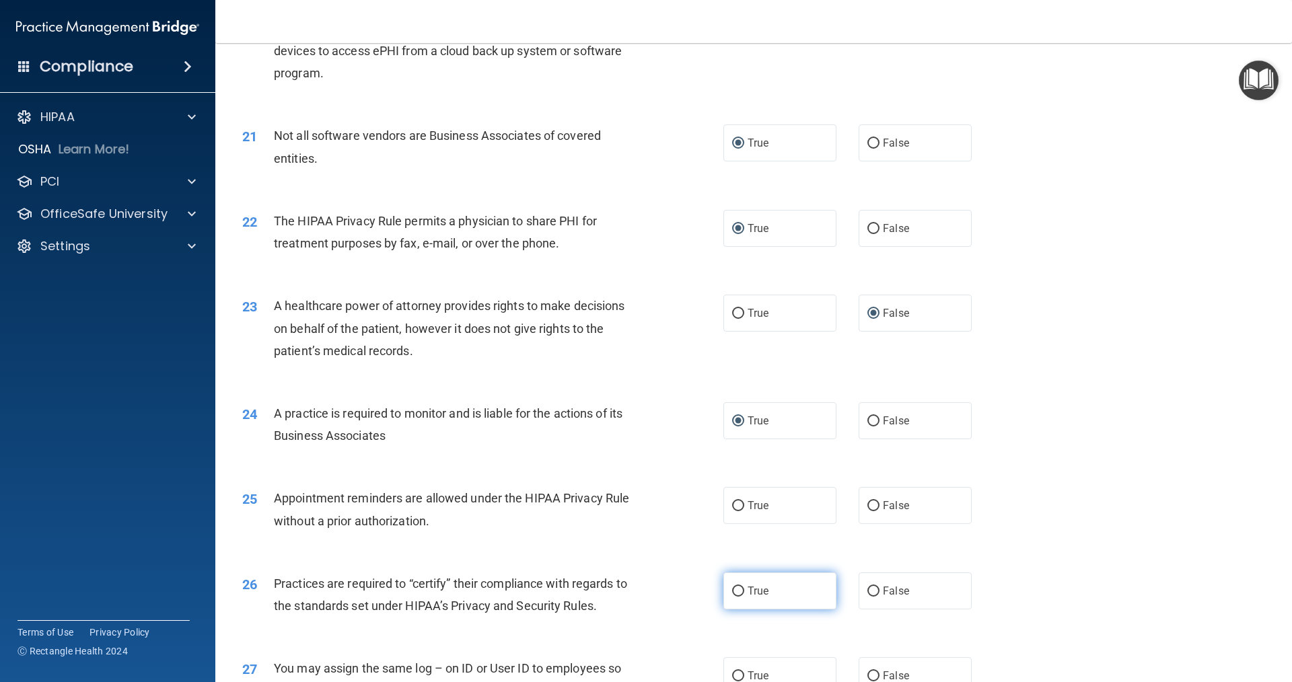
click at [625, 590] on input "True" at bounding box center [738, 592] width 12 height 10
radio input "true"
click at [625, 509] on input "True" at bounding box center [738, 506] width 12 height 10
radio input "true"
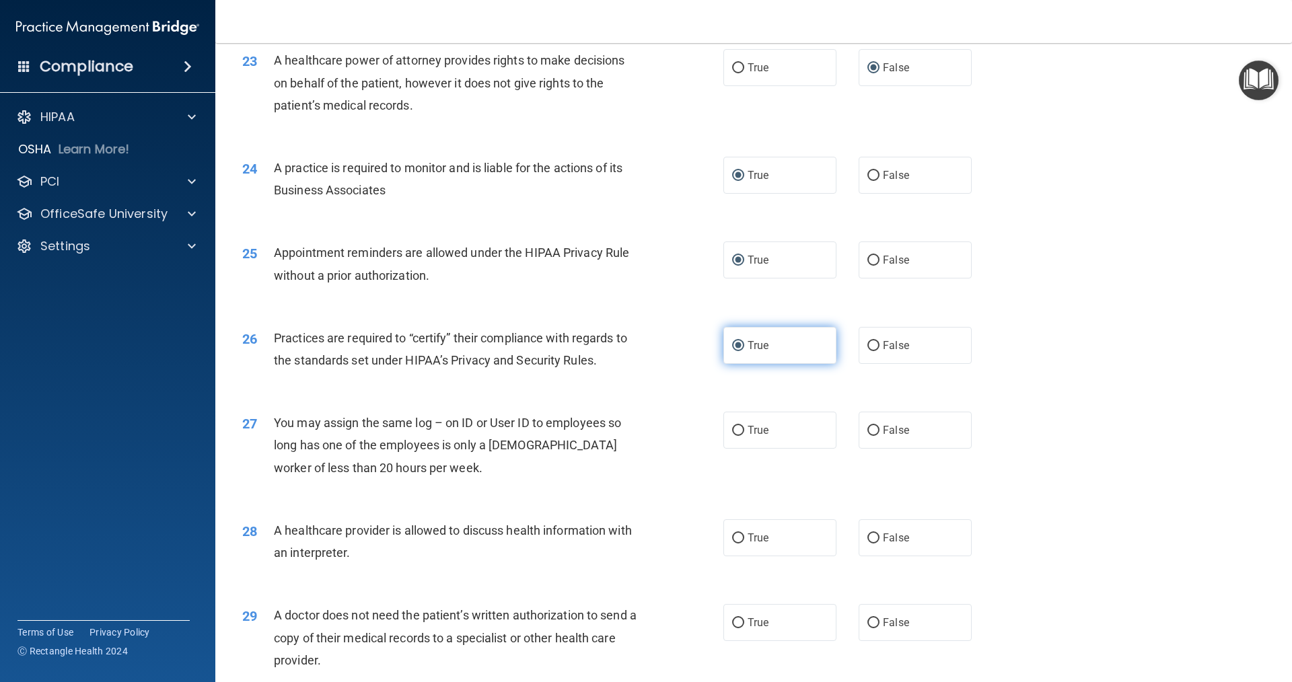
scroll to position [2288, 0]
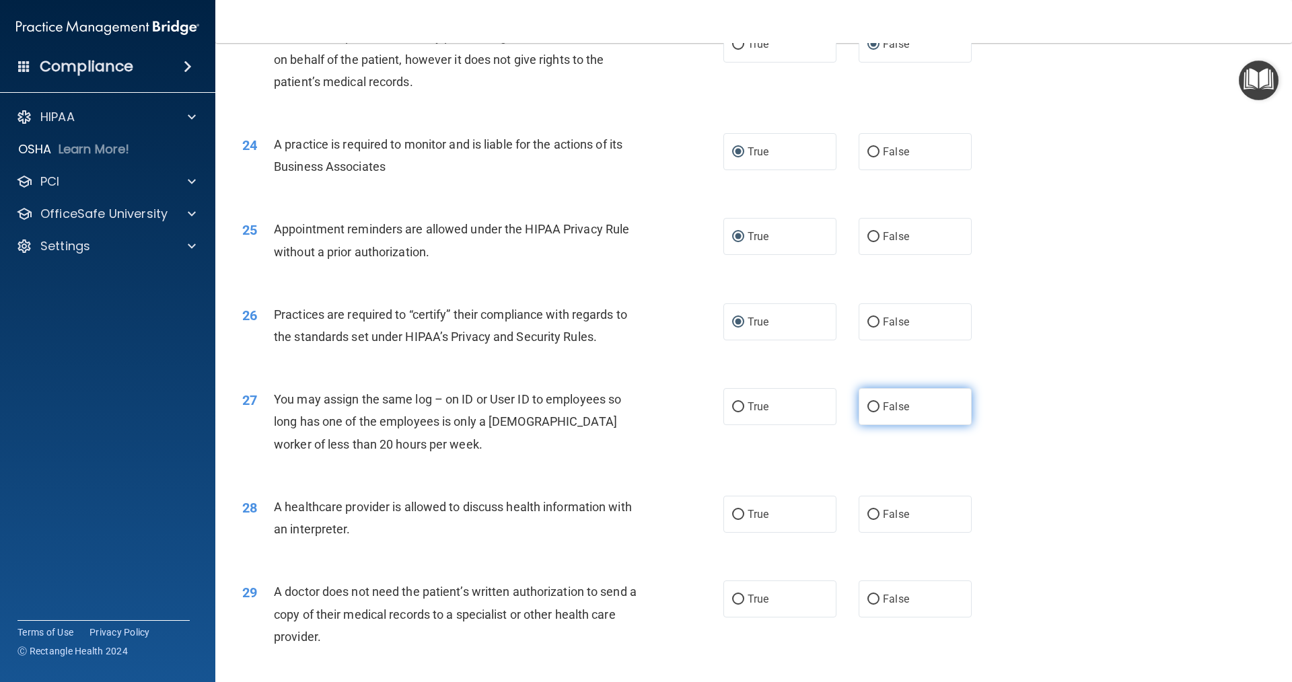
click at [625, 405] on input "False" at bounding box center [873, 407] width 12 height 10
radio input "true"
click at [625, 514] on input "True" at bounding box center [738, 515] width 12 height 10
radio input "true"
click at [625, 601] on input "True" at bounding box center [738, 600] width 12 height 10
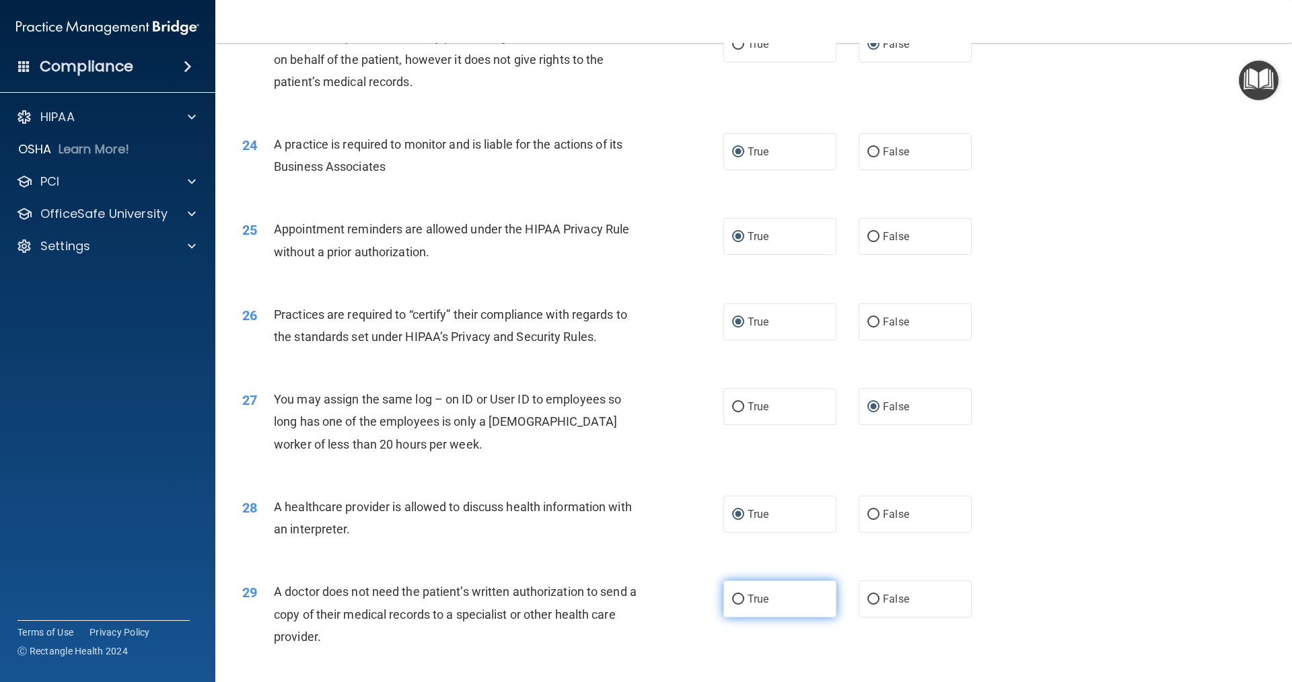
radio input "true"
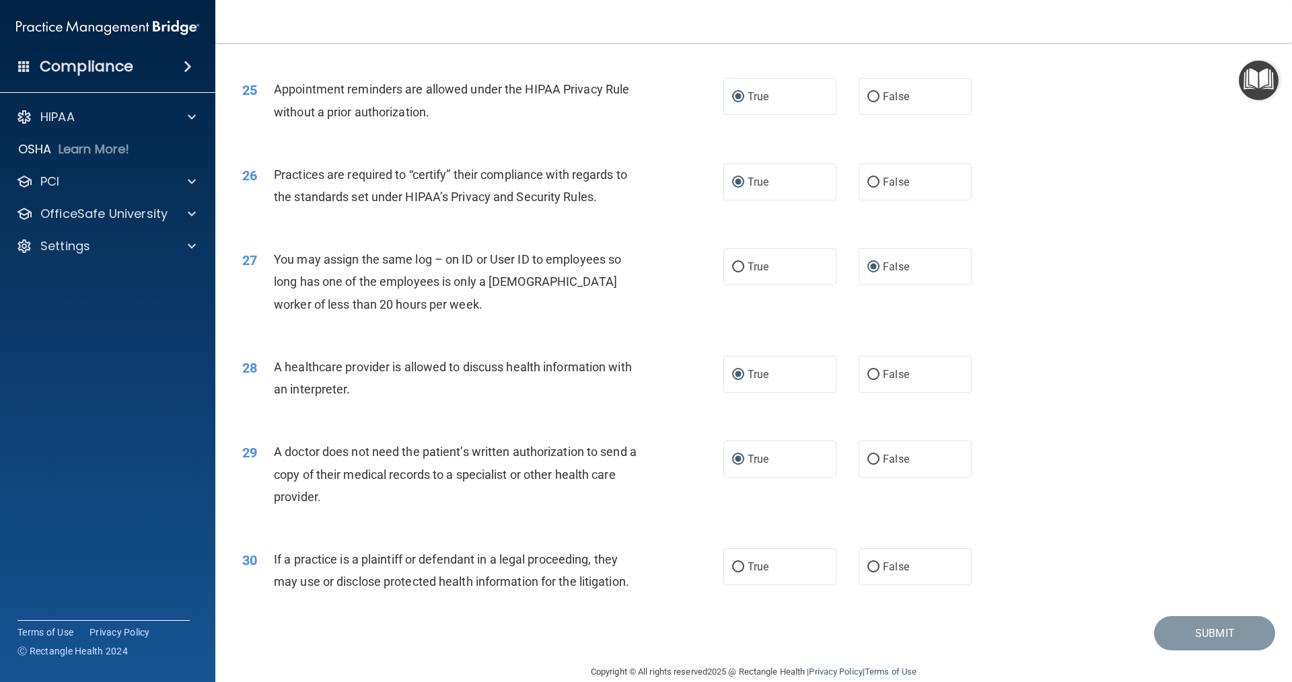
scroll to position [2450, 0]
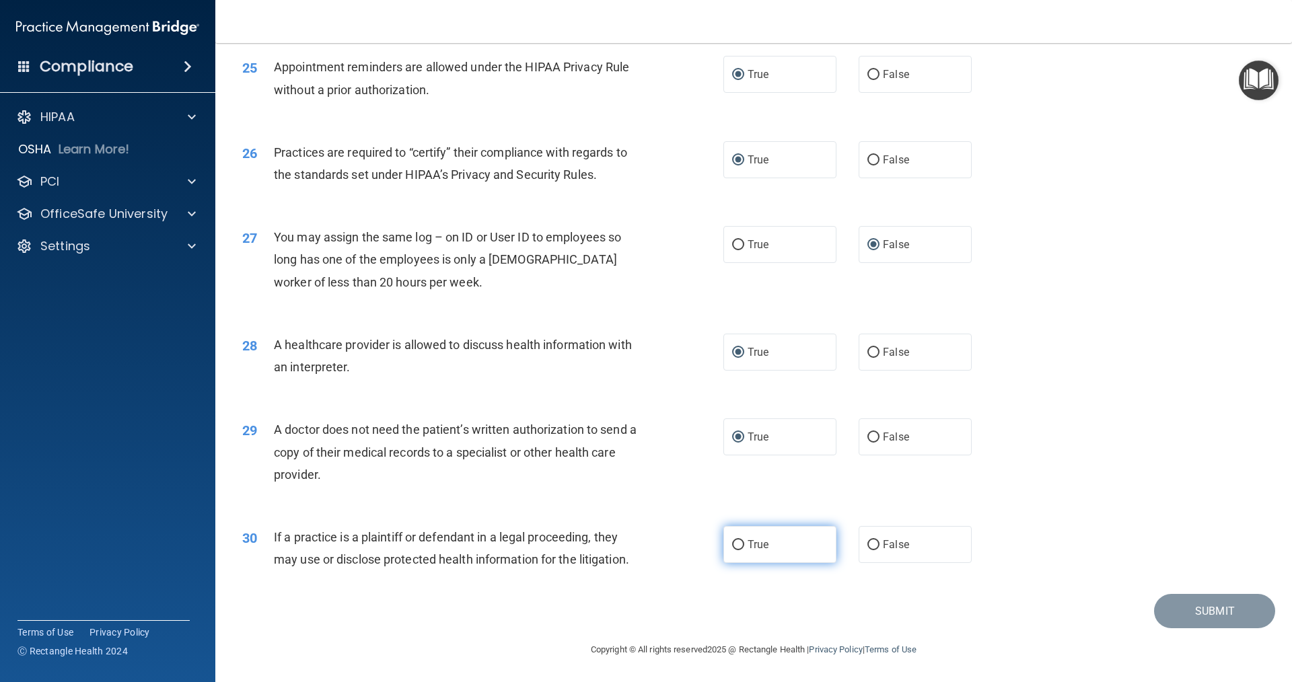
click at [625, 544] on input "True" at bounding box center [738, 545] width 12 height 10
radio input "true"
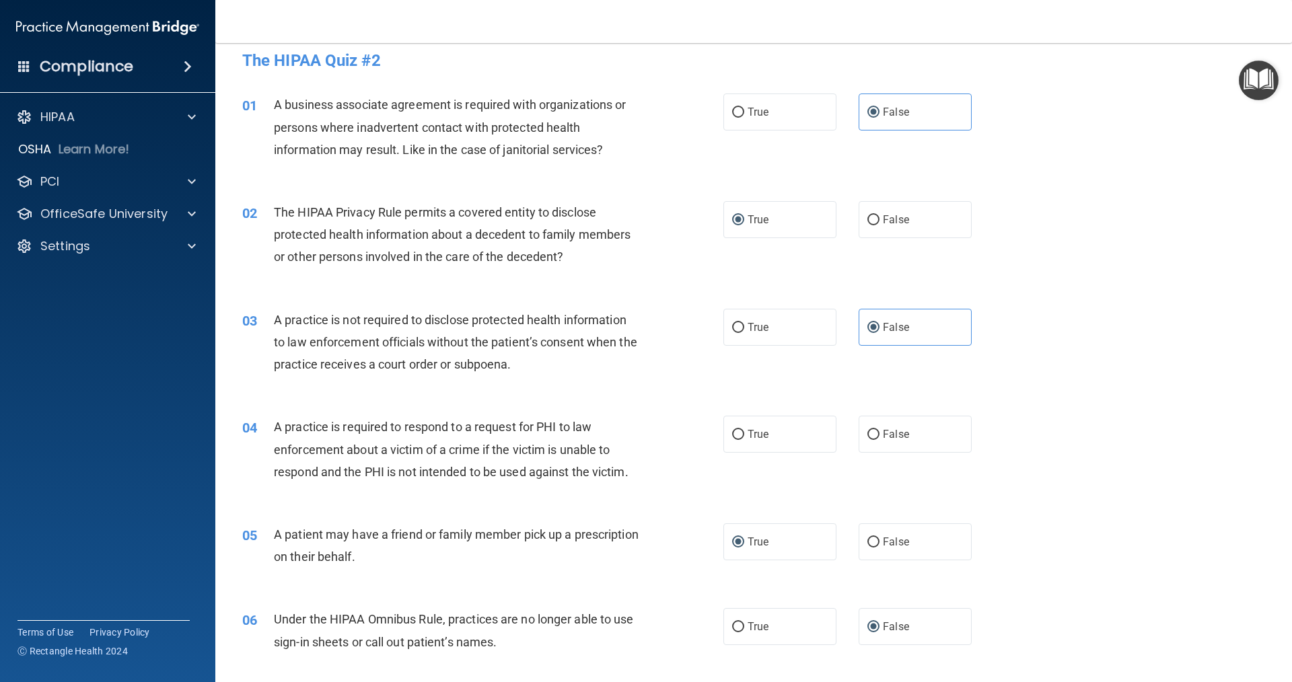
scroll to position [0, 0]
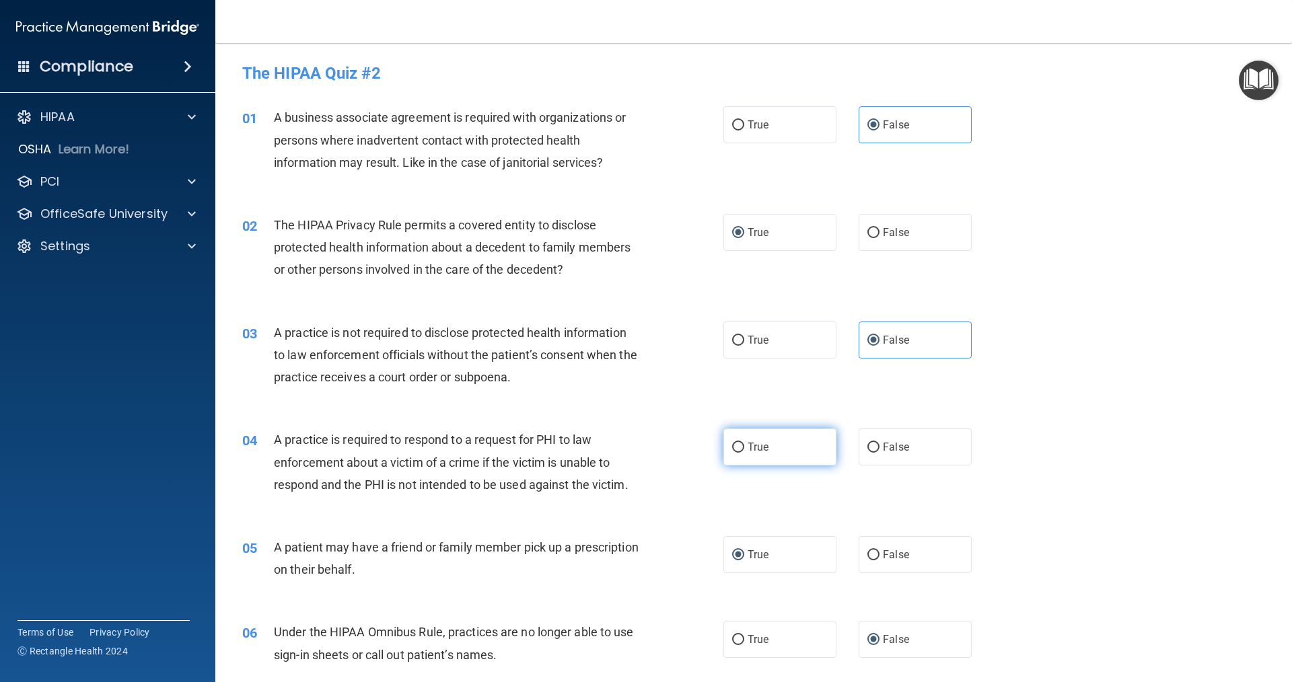
click at [625, 447] on input "True" at bounding box center [738, 448] width 12 height 10
radio input "true"
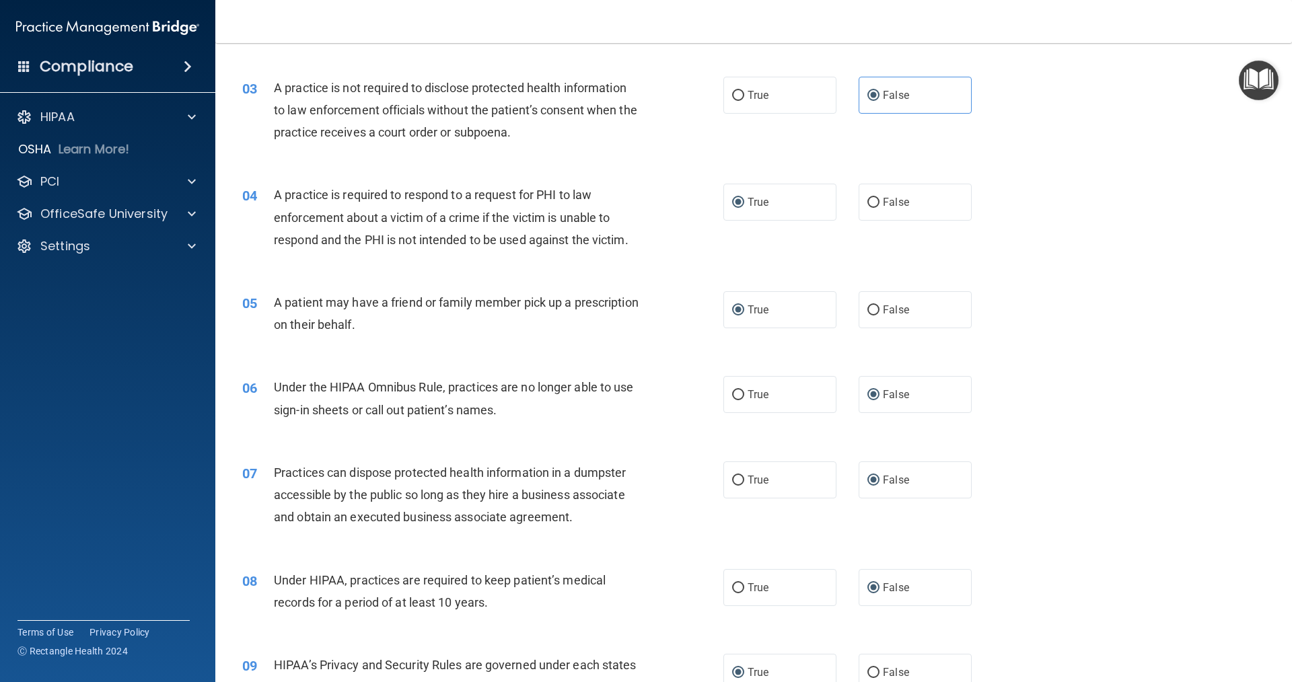
scroll to position [336, 0]
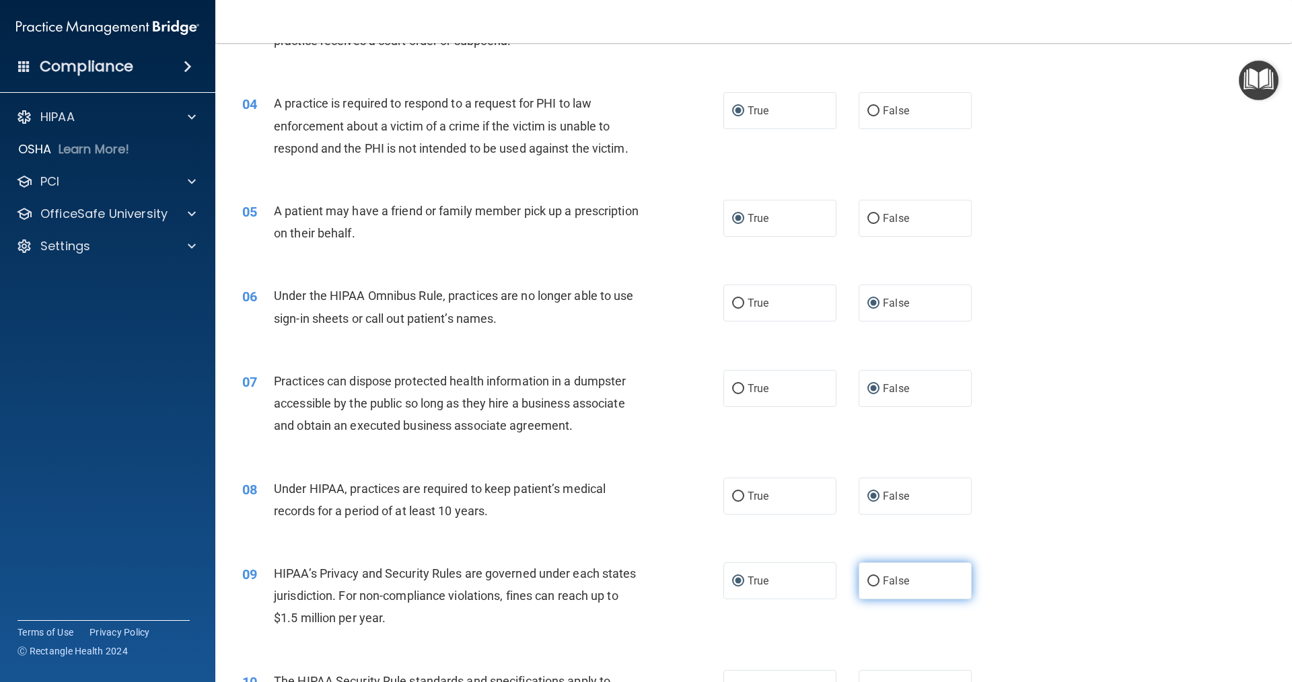
click at [625, 584] on input "False" at bounding box center [873, 582] width 12 height 10
radio input "true"
radio input "false"
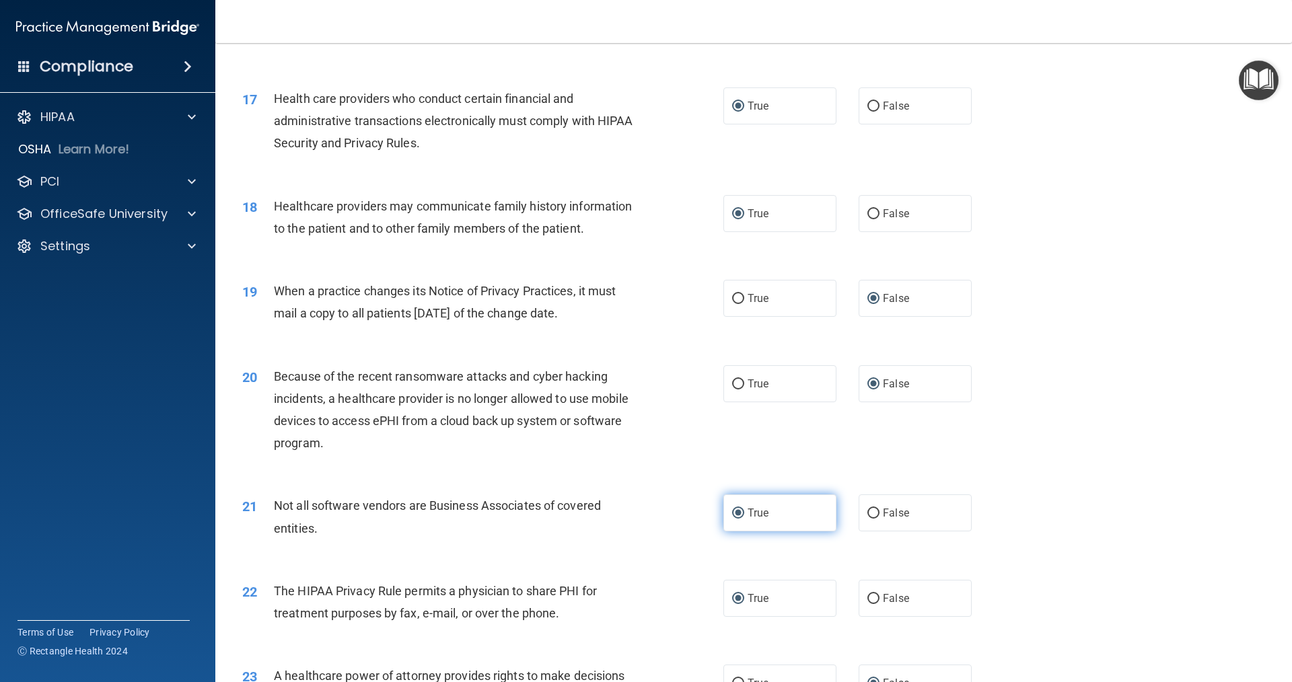
scroll to position [1682, 0]
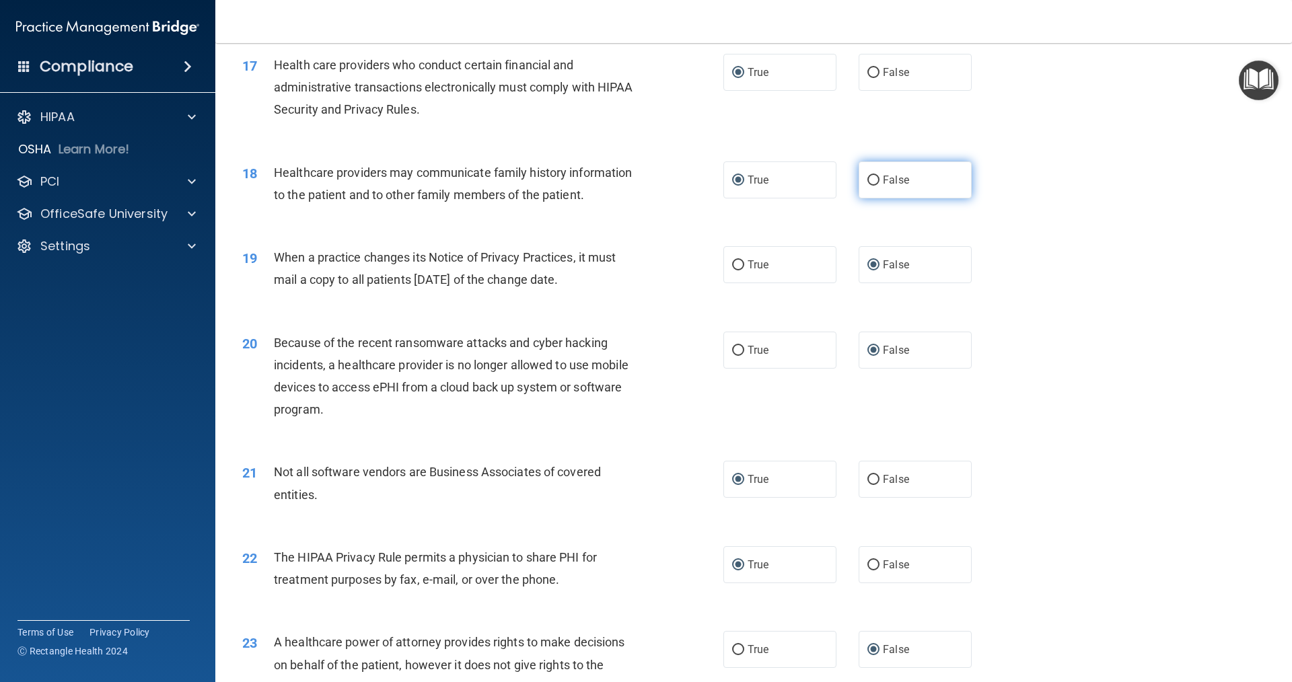
click at [625, 188] on label "False" at bounding box center [915, 180] width 113 height 37
click at [625, 186] on input "False" at bounding box center [873, 181] width 12 height 10
radio input "true"
radio input "false"
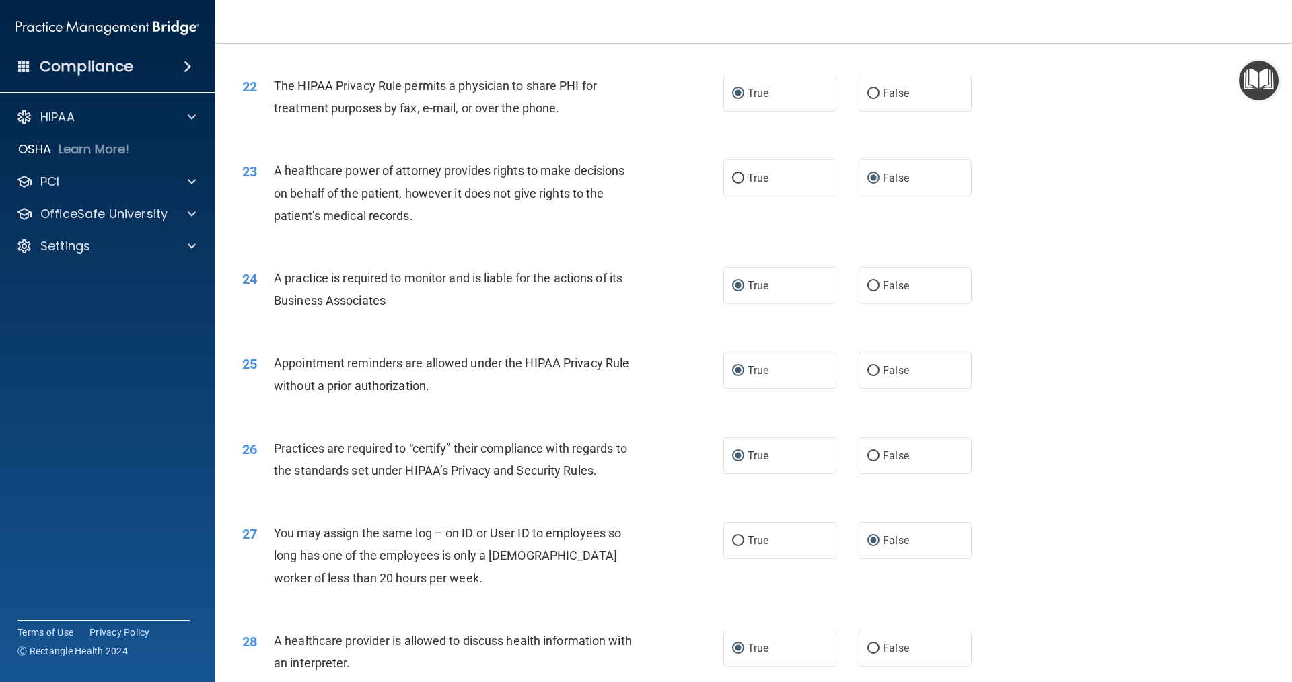
scroll to position [2221, 0]
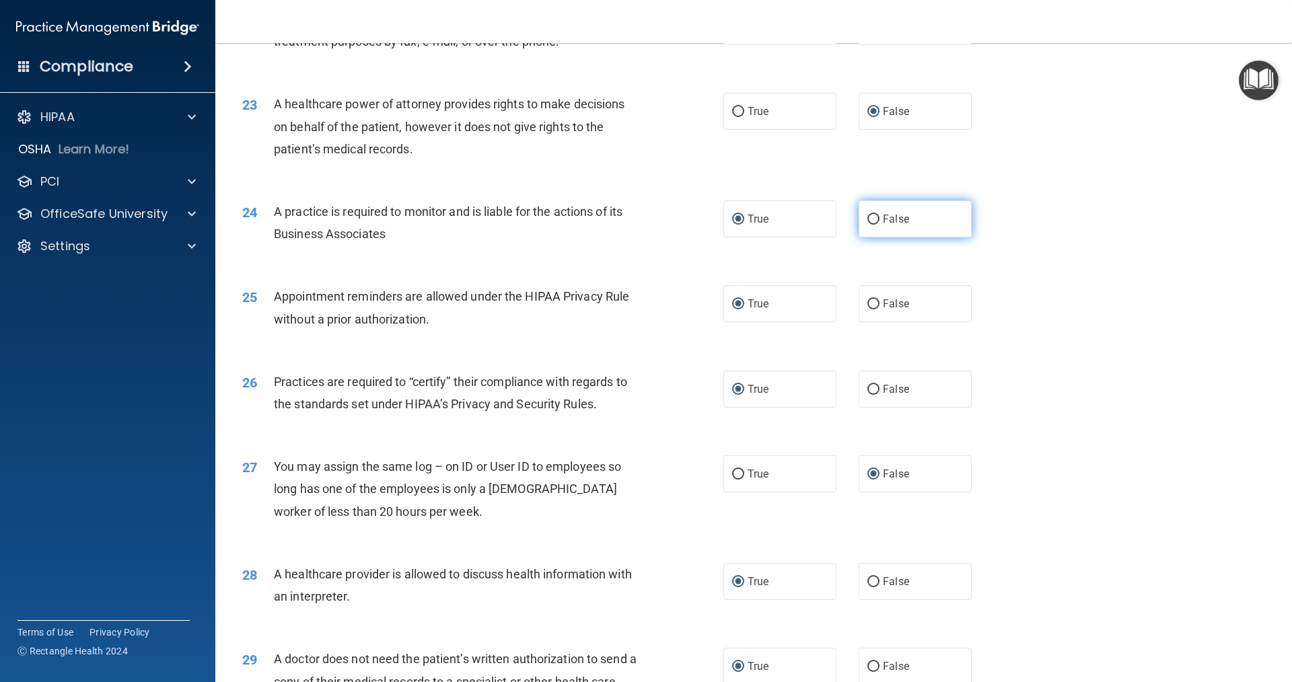
click at [625, 219] on input "False" at bounding box center [873, 220] width 12 height 10
radio input "true"
radio input "false"
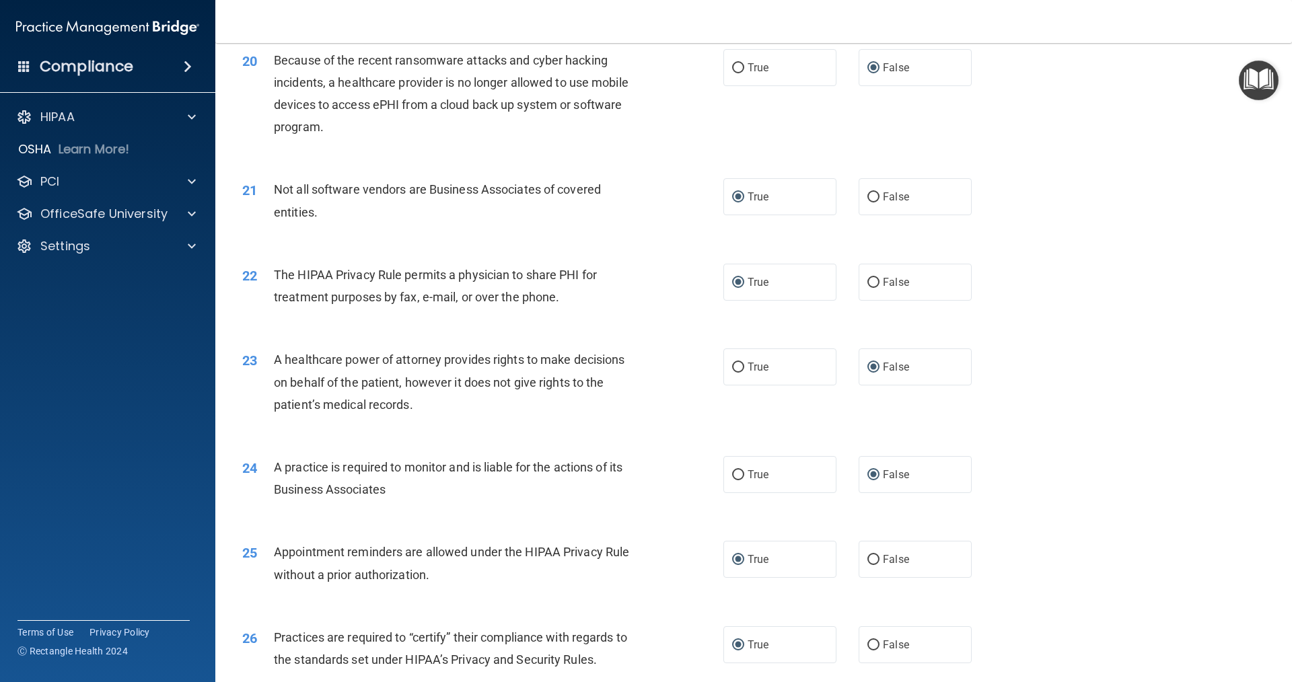
scroll to position [1952, 0]
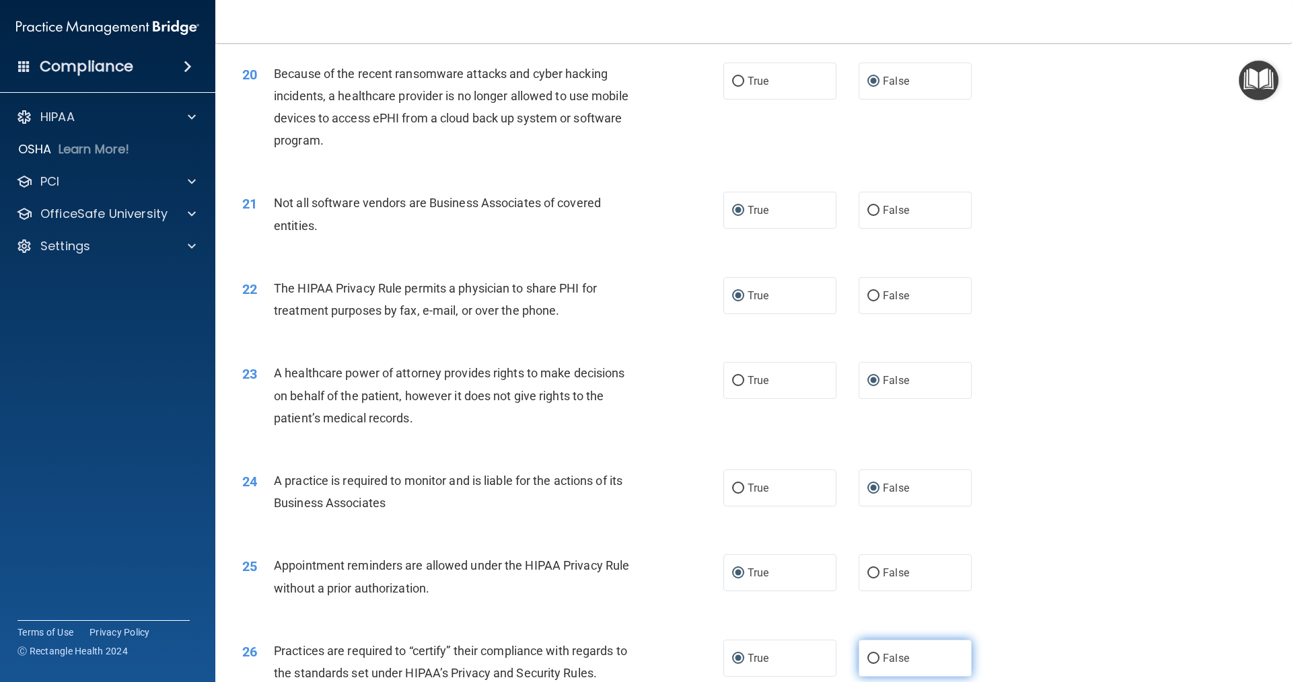
click at [625, 655] on input "False" at bounding box center [873, 659] width 12 height 10
radio input "true"
radio input "false"
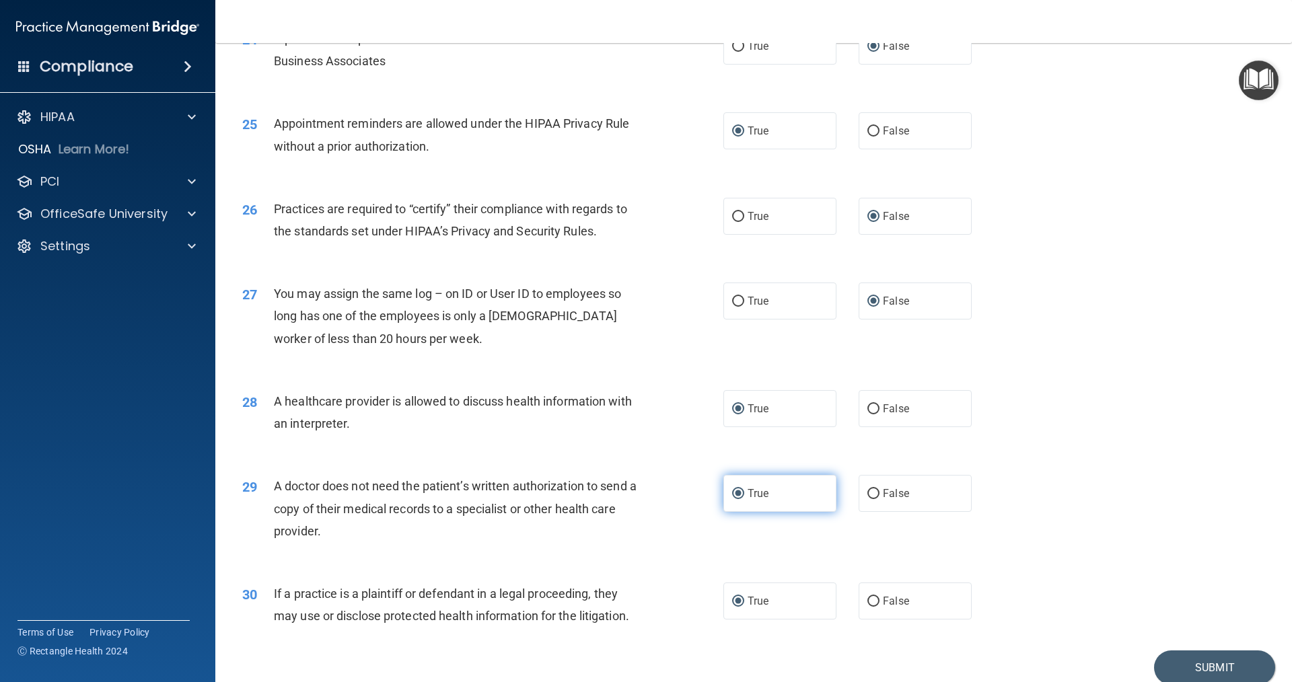
scroll to position [2423, 0]
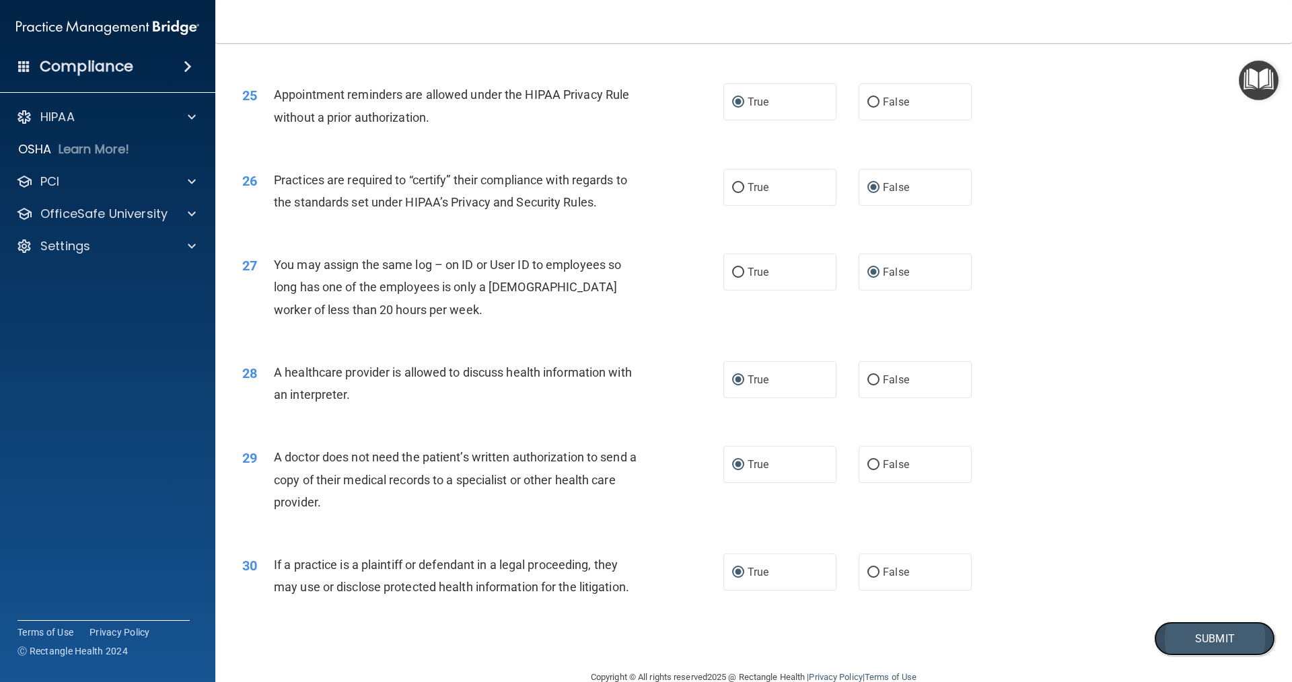
click at [625, 647] on button "Submit" at bounding box center [1214, 639] width 121 height 34
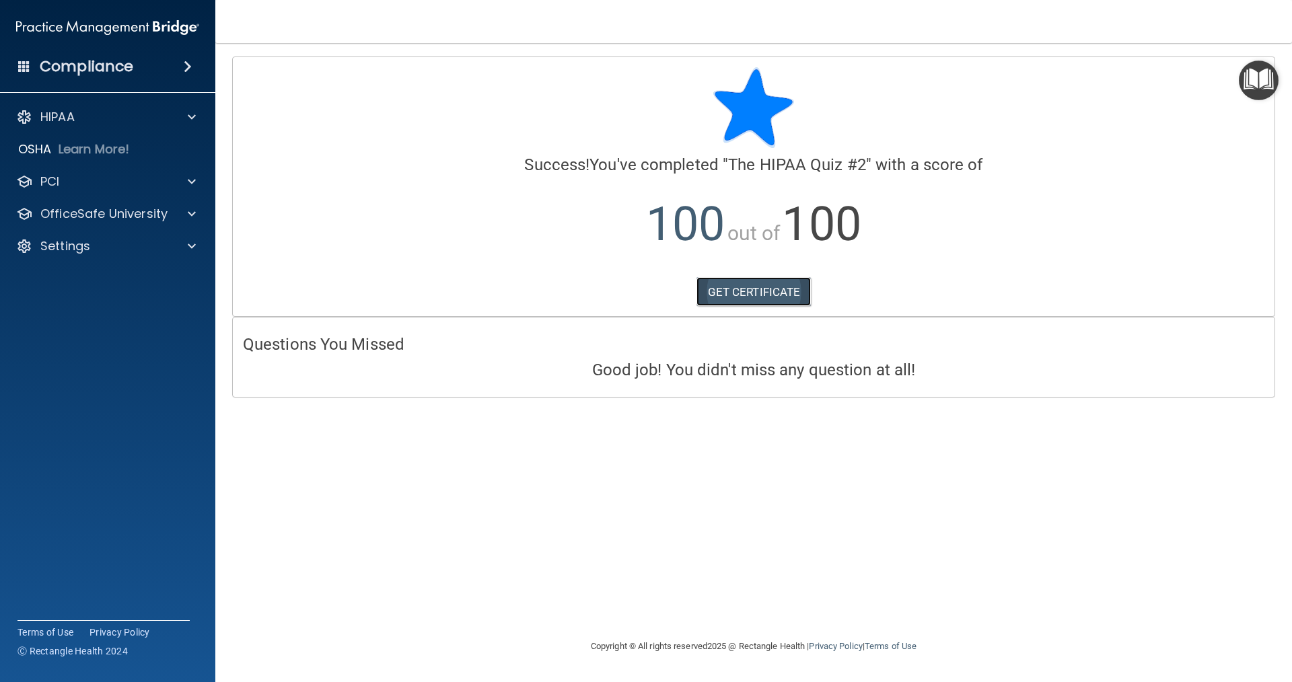
click at [625, 285] on link "GET CERTIFICATE" at bounding box center [754, 292] width 115 height 30
click at [184, 213] on div at bounding box center [190, 214] width 34 height 16
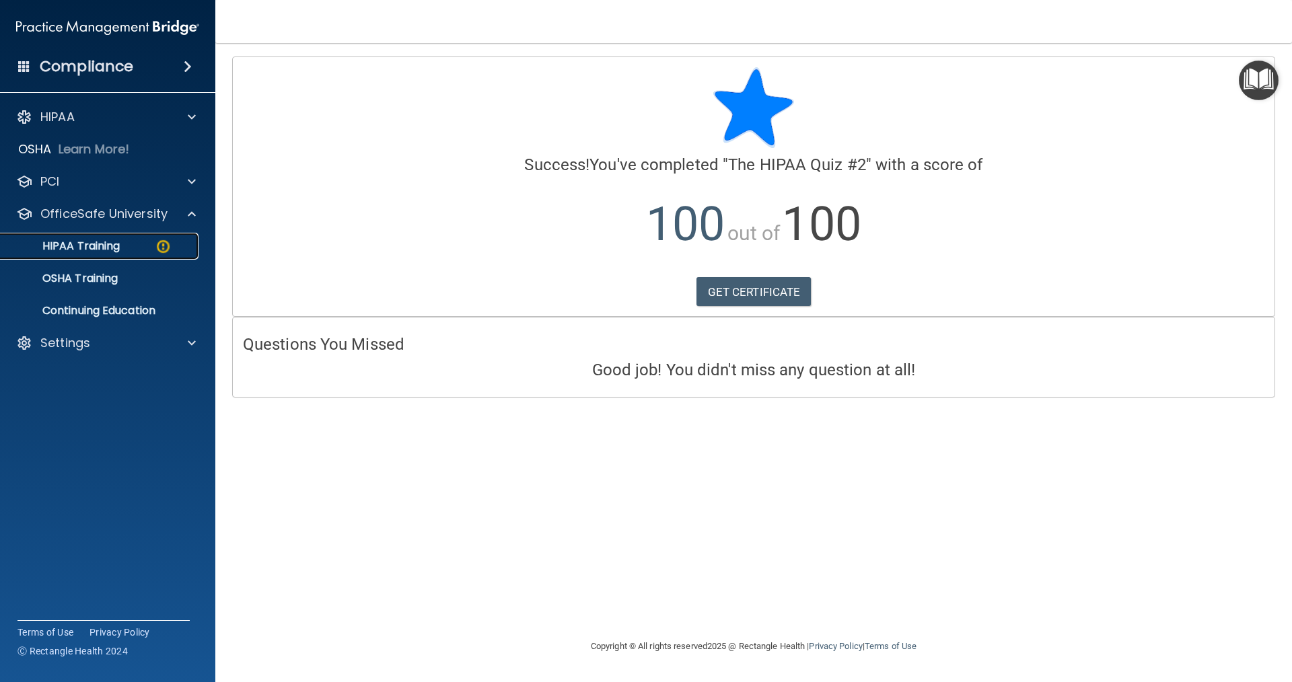
click at [170, 244] on img at bounding box center [163, 246] width 17 height 17
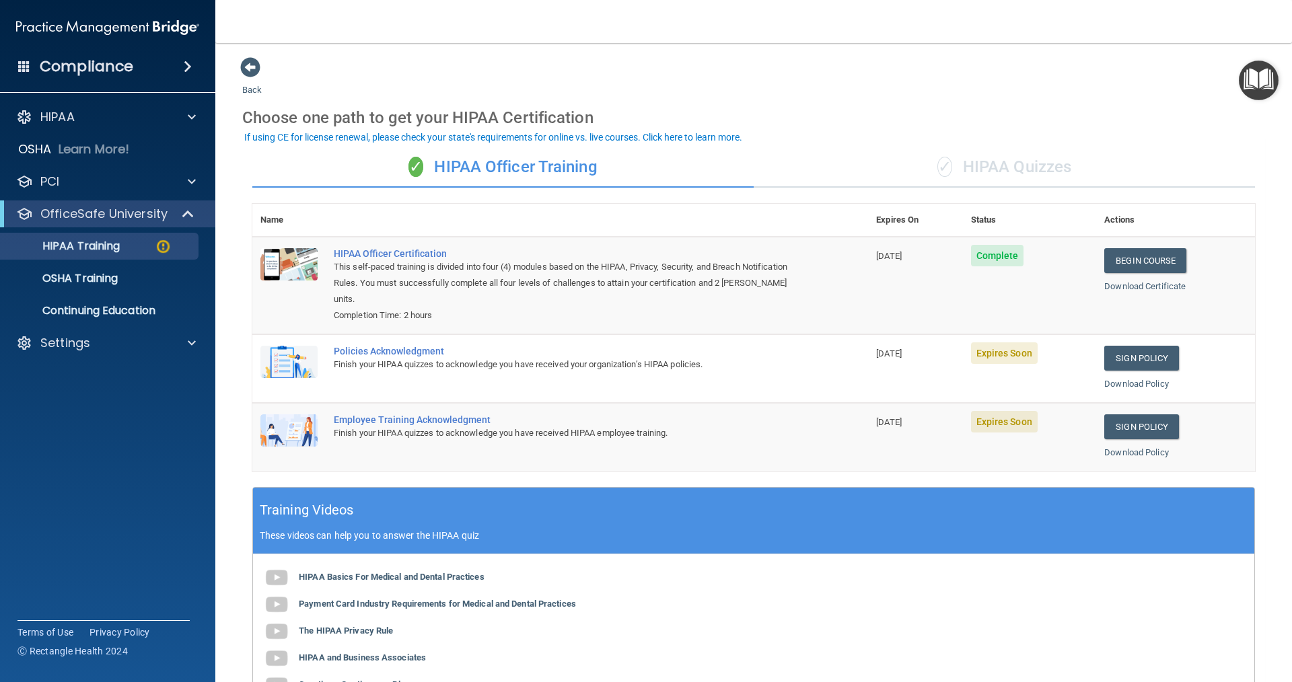
click at [625, 170] on div "✓ HIPAA Quizzes" at bounding box center [1004, 167] width 501 height 40
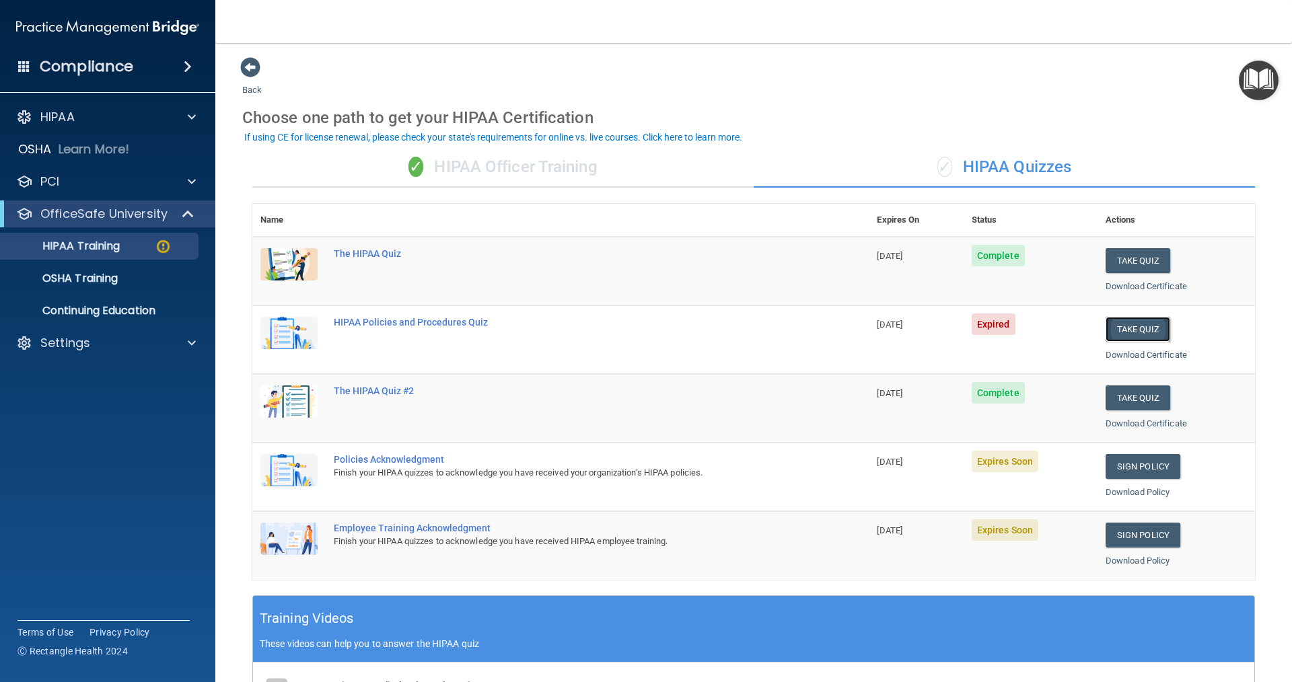
click at [625, 336] on button "Take Quiz" at bounding box center [1138, 329] width 65 height 25
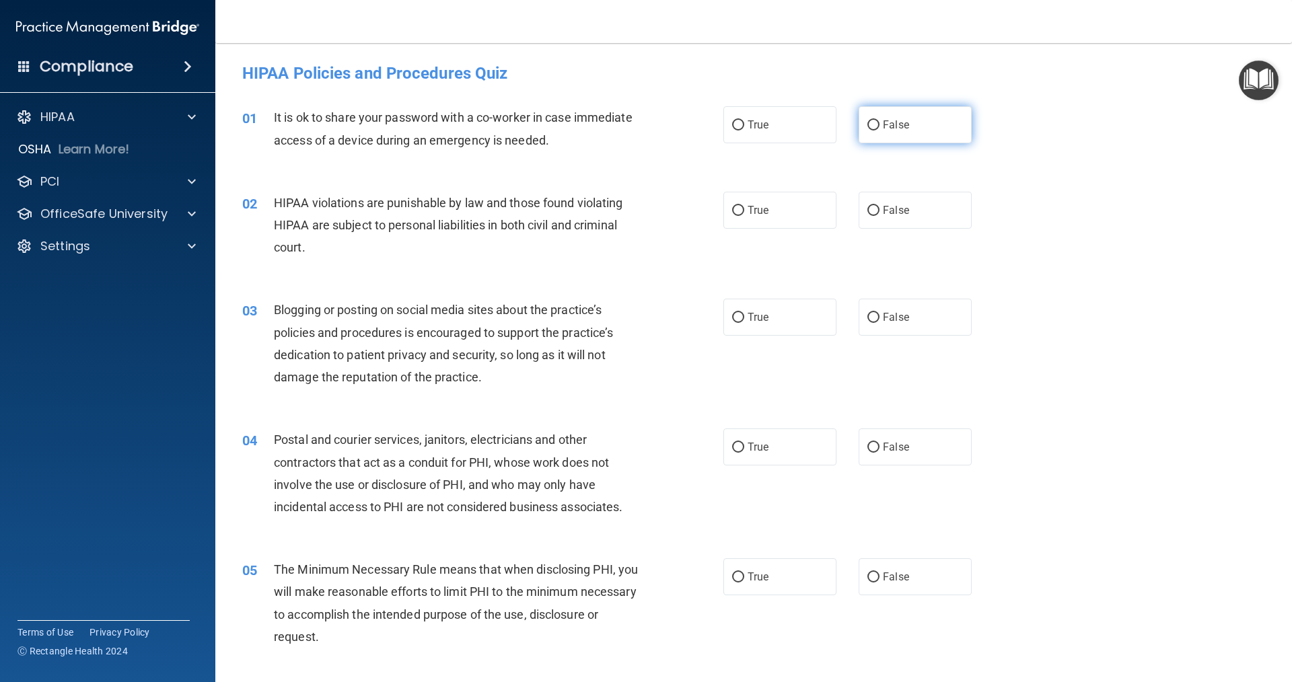
click at [625, 127] on input "False" at bounding box center [873, 125] width 12 height 10
radio input "true"
click at [625, 213] on input "True" at bounding box center [738, 211] width 12 height 10
radio input "true"
click at [625, 317] on input "False" at bounding box center [873, 318] width 12 height 10
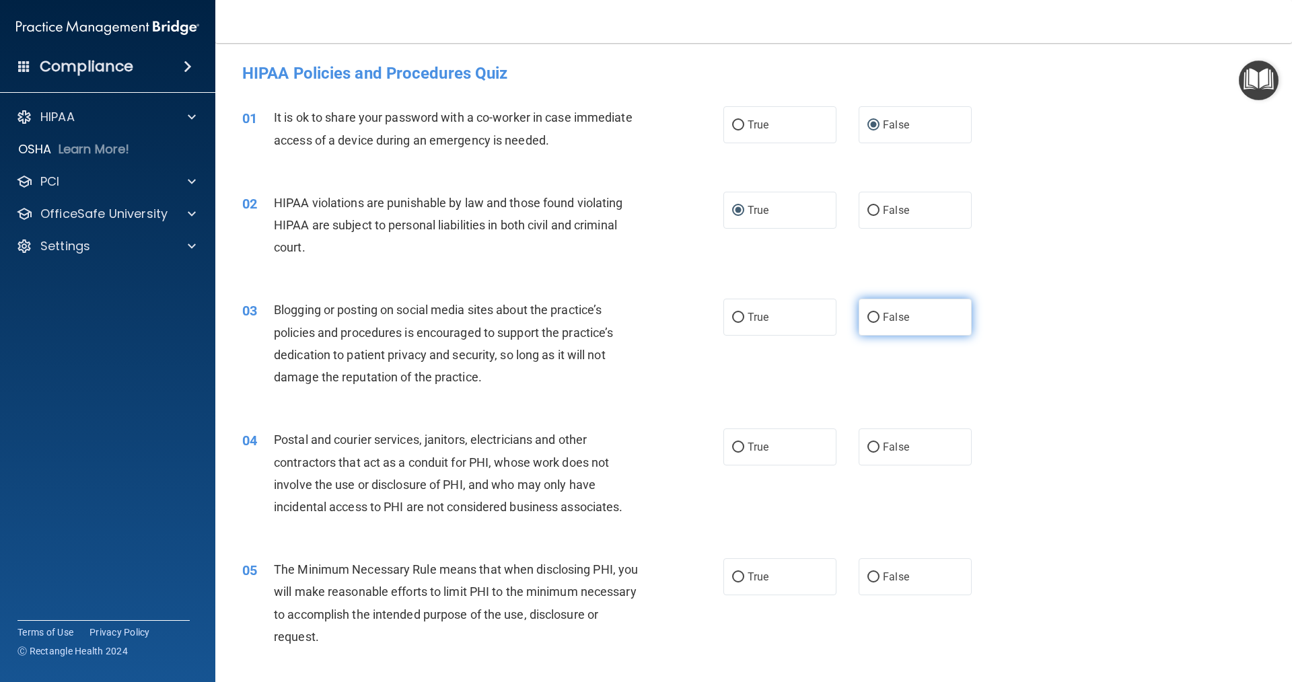
radio input "true"
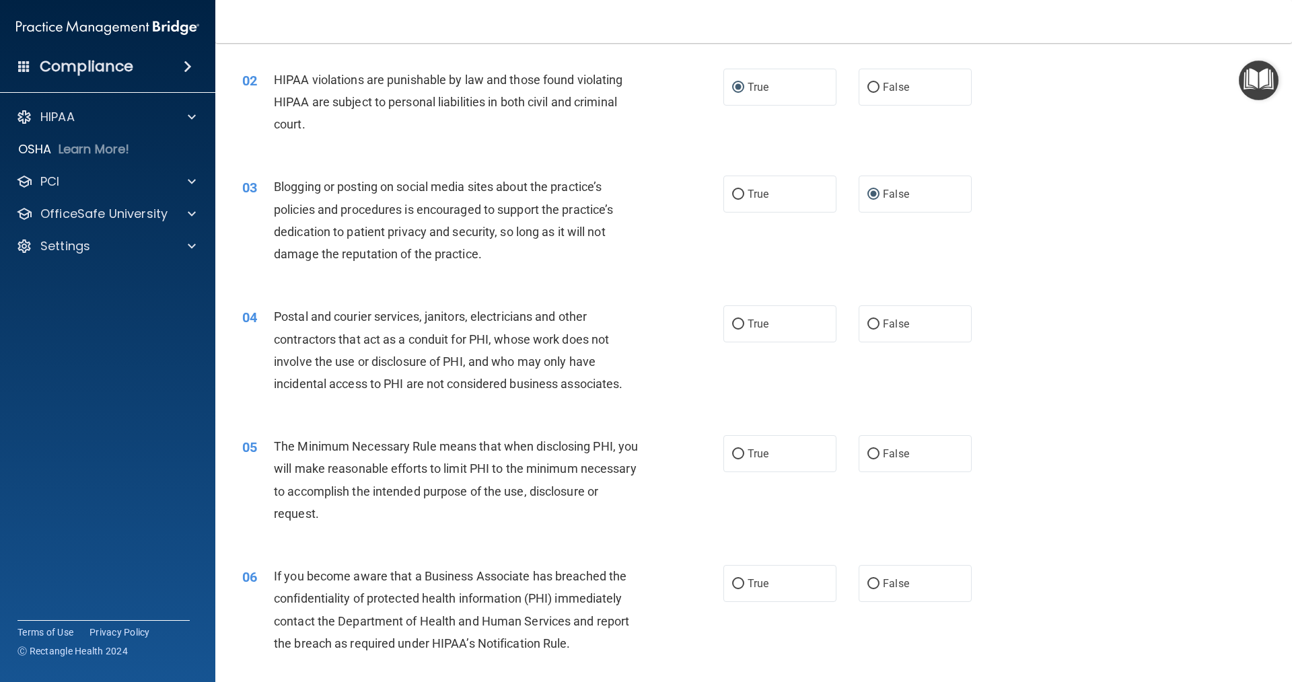
scroll to position [135, 0]
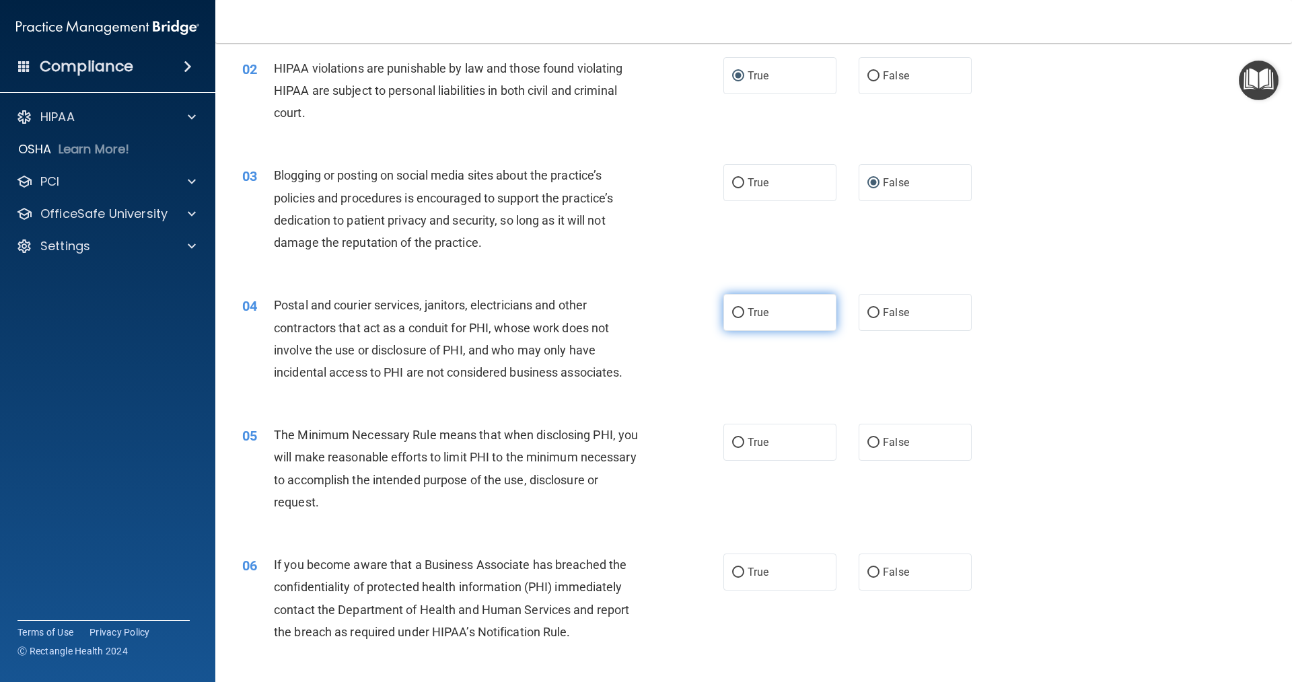
click at [625, 316] on input "True" at bounding box center [738, 313] width 12 height 10
radio input "true"
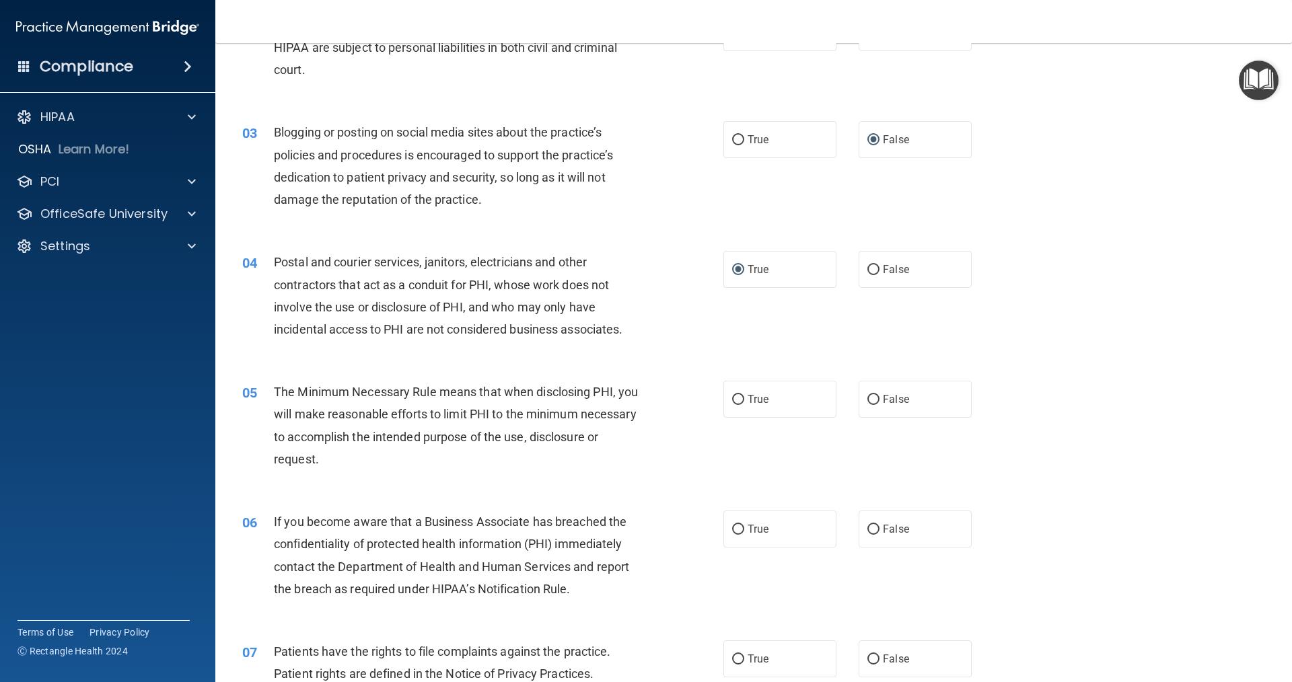
scroll to position [269, 0]
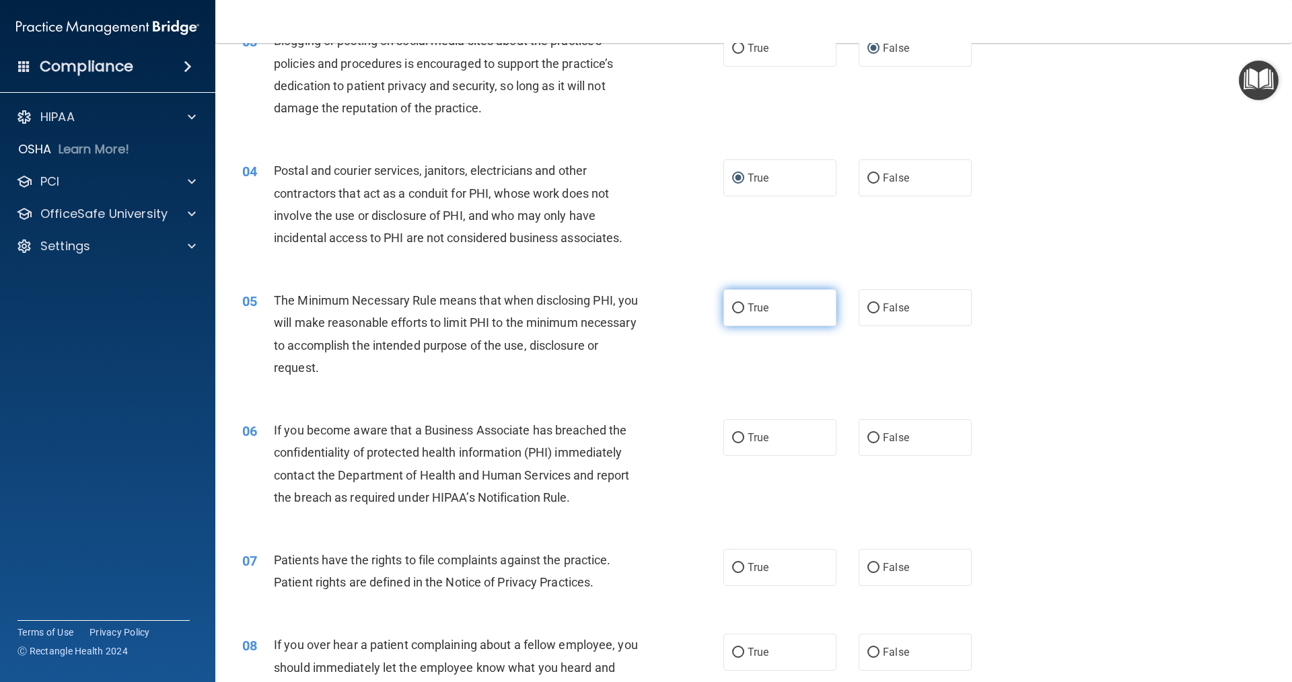
click at [625, 307] on input "True" at bounding box center [738, 309] width 12 height 10
radio input "true"
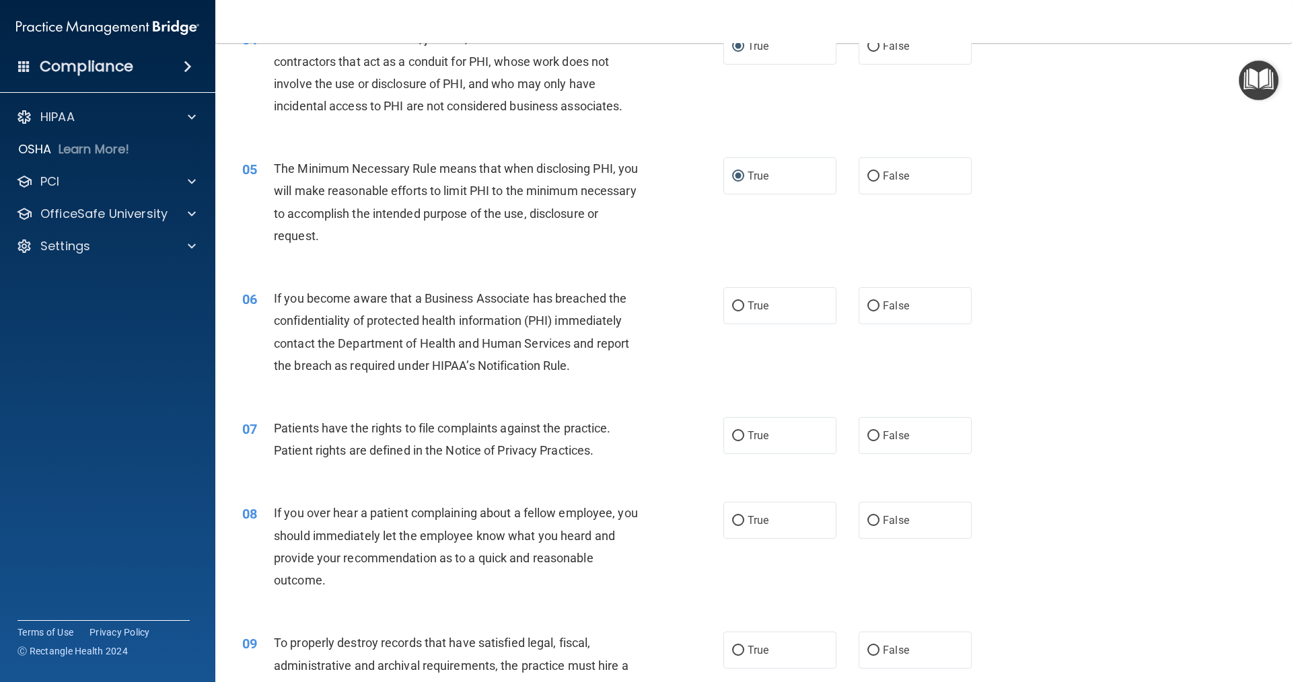
scroll to position [404, 0]
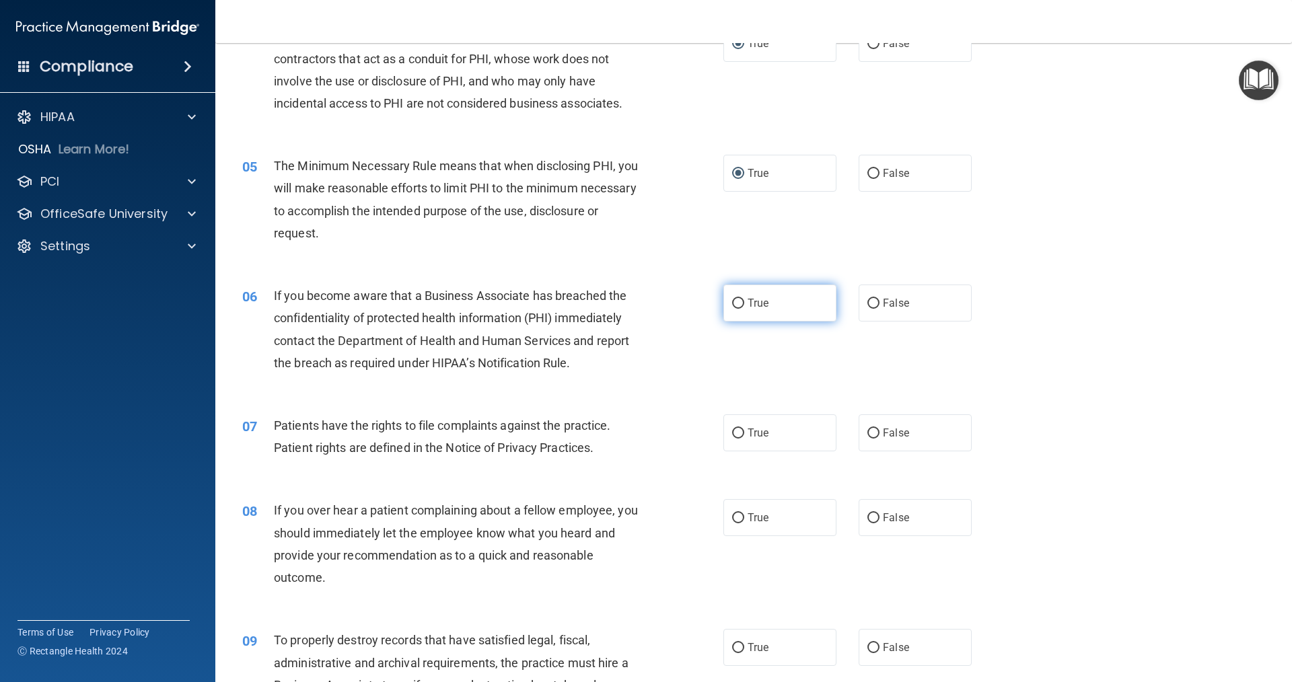
click at [625, 306] on input "True" at bounding box center [738, 304] width 12 height 10
radio input "true"
click at [625, 431] on input "True" at bounding box center [738, 434] width 12 height 10
radio input "true"
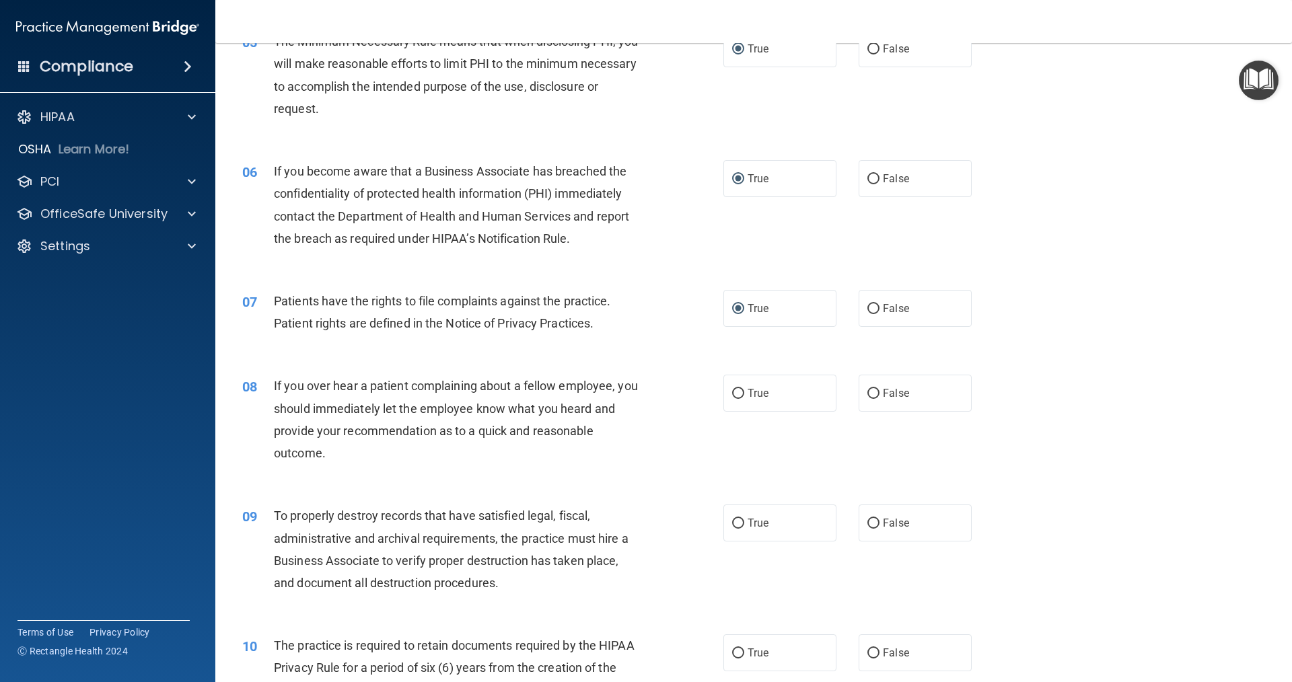
scroll to position [538, 0]
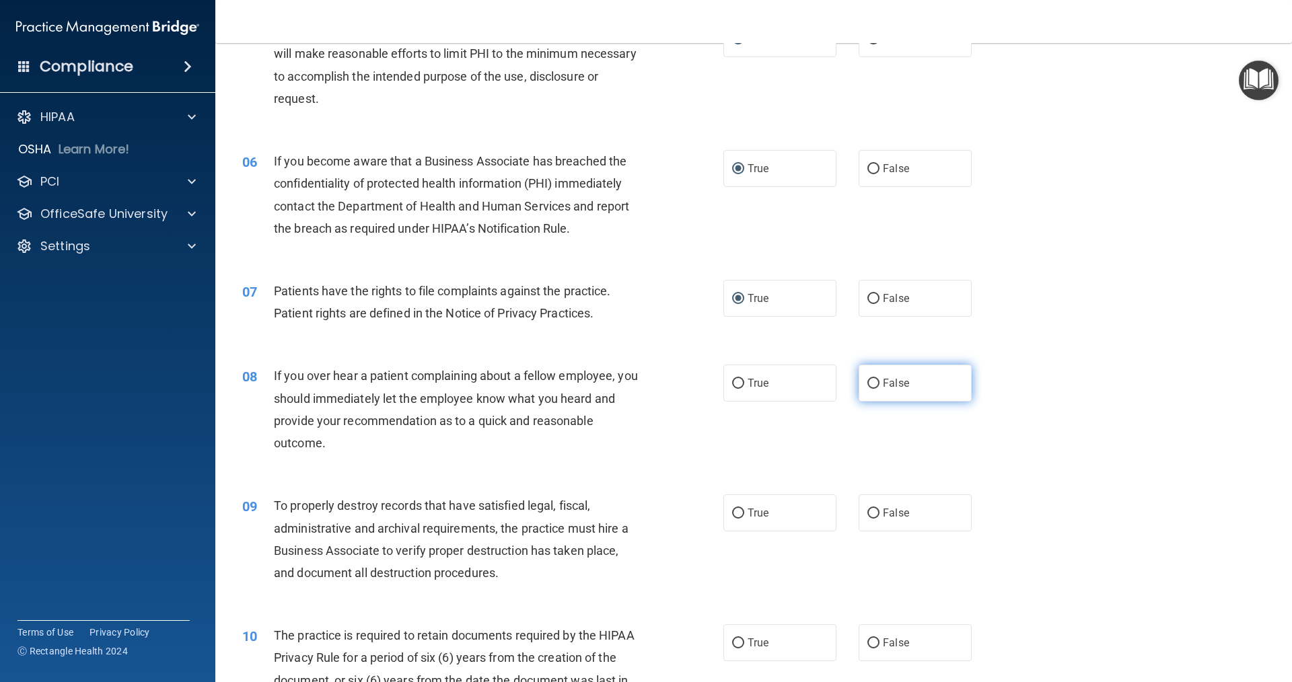
click at [625, 384] on input "False" at bounding box center [873, 384] width 12 height 10
radio input "true"
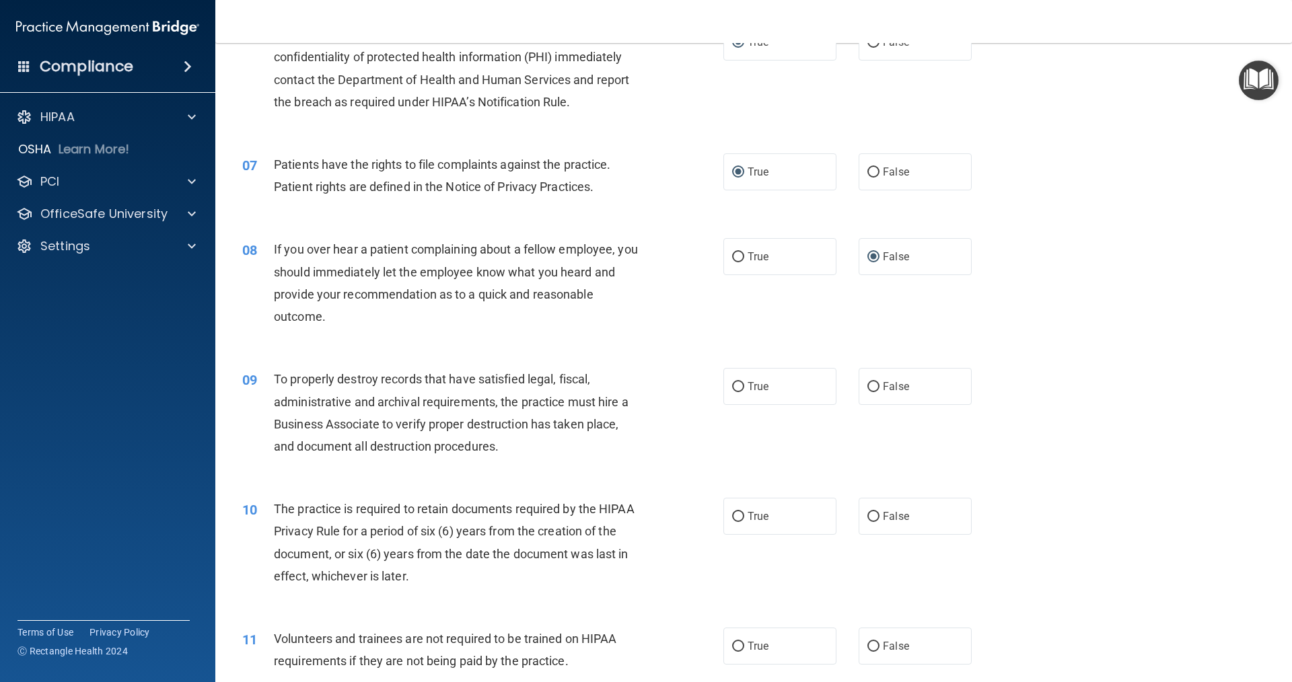
scroll to position [673, 0]
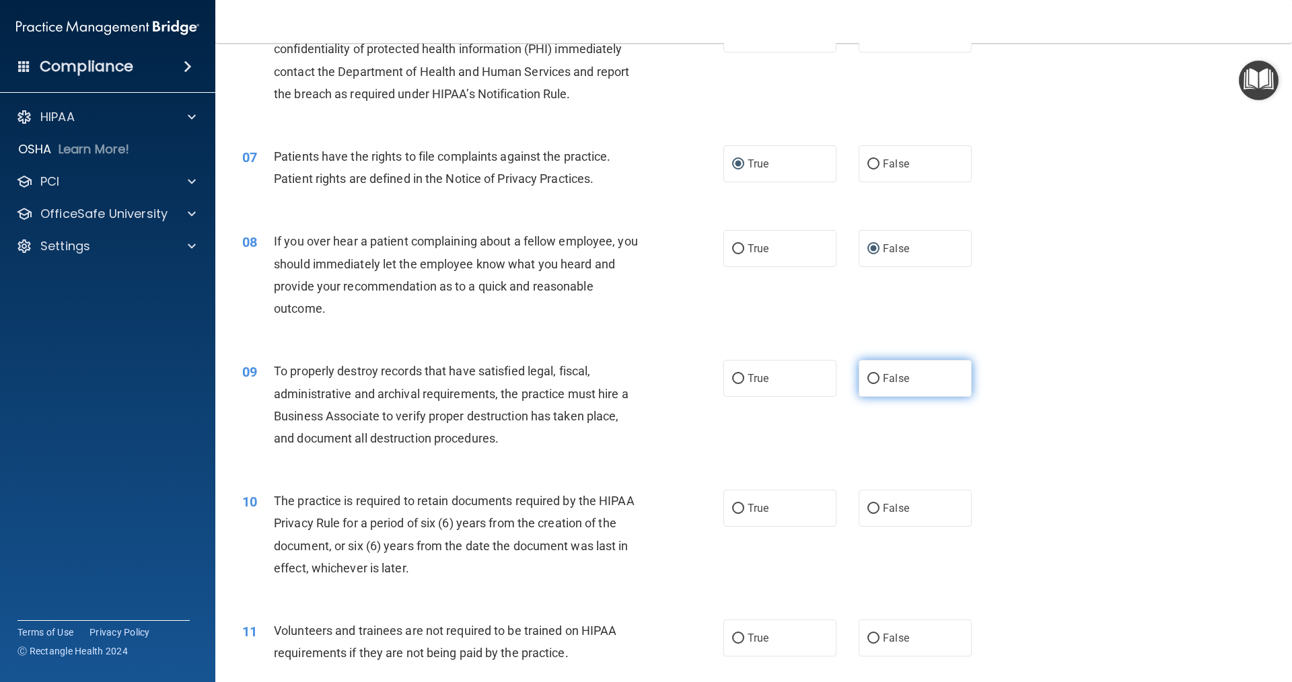
click at [625, 380] on input "False" at bounding box center [873, 379] width 12 height 10
radio input "true"
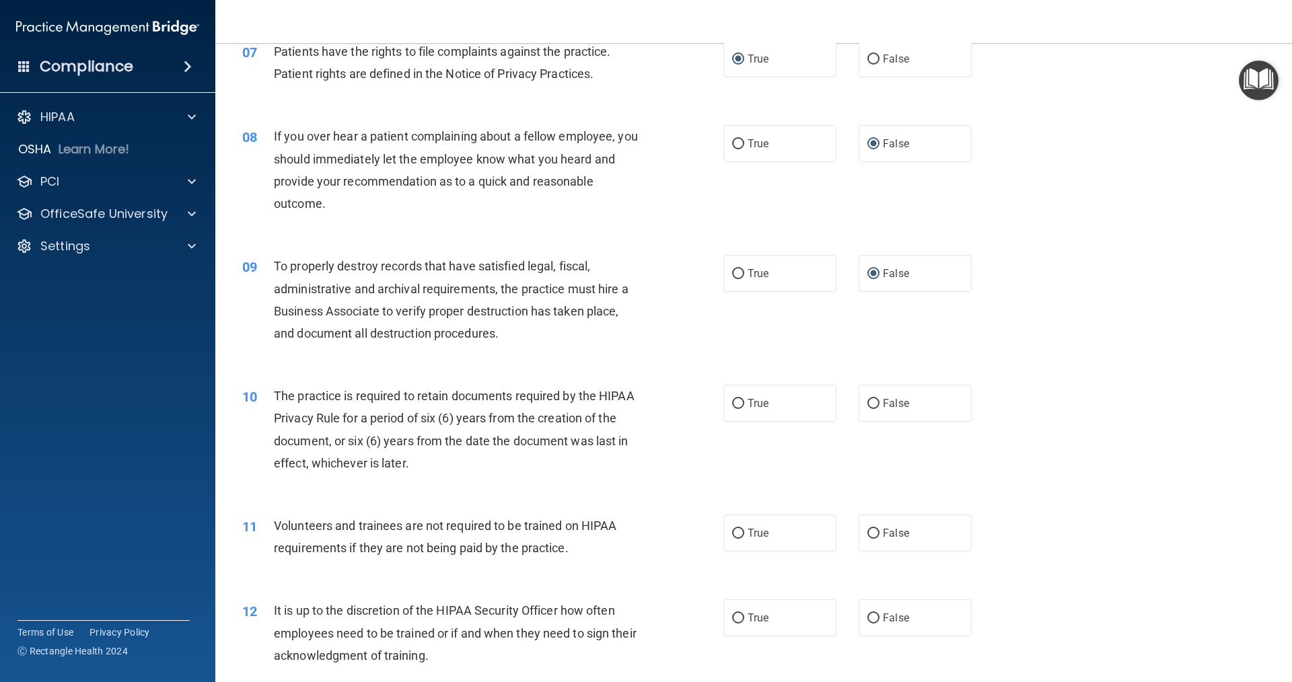
scroll to position [808, 0]
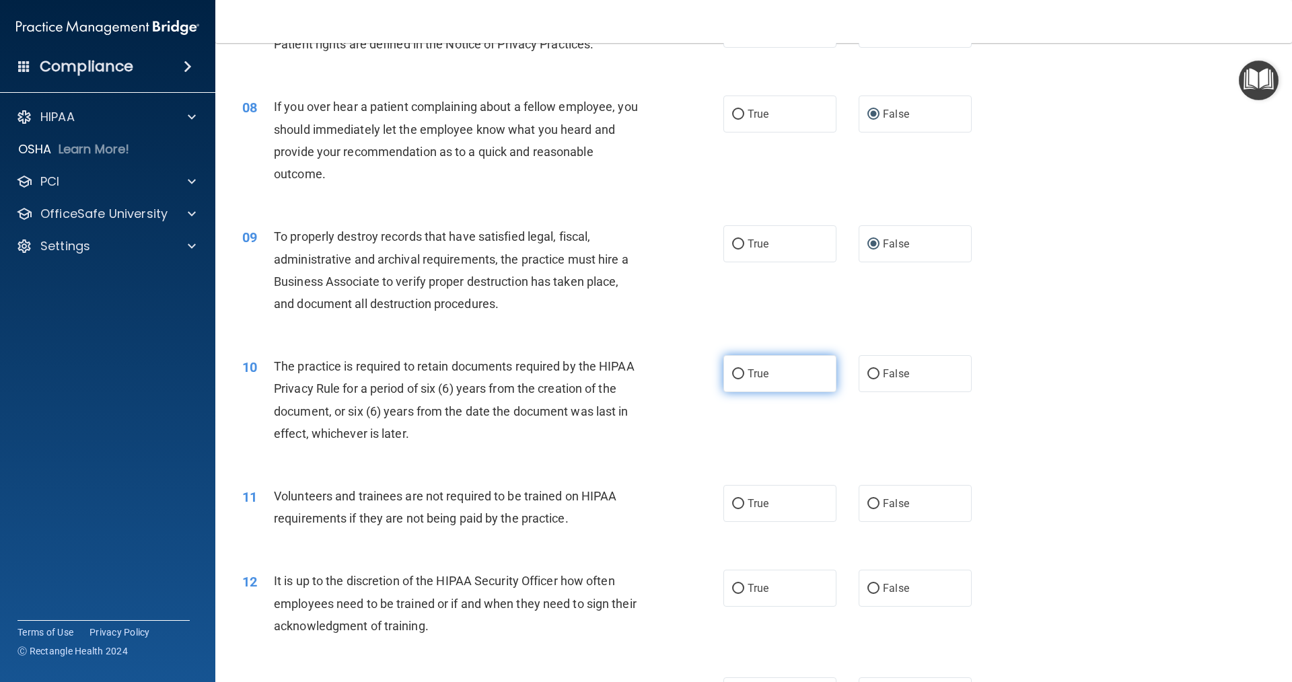
click at [625, 377] on input "True" at bounding box center [738, 374] width 12 height 10
radio input "true"
click at [625, 502] on input "False" at bounding box center [873, 504] width 12 height 10
radio input "true"
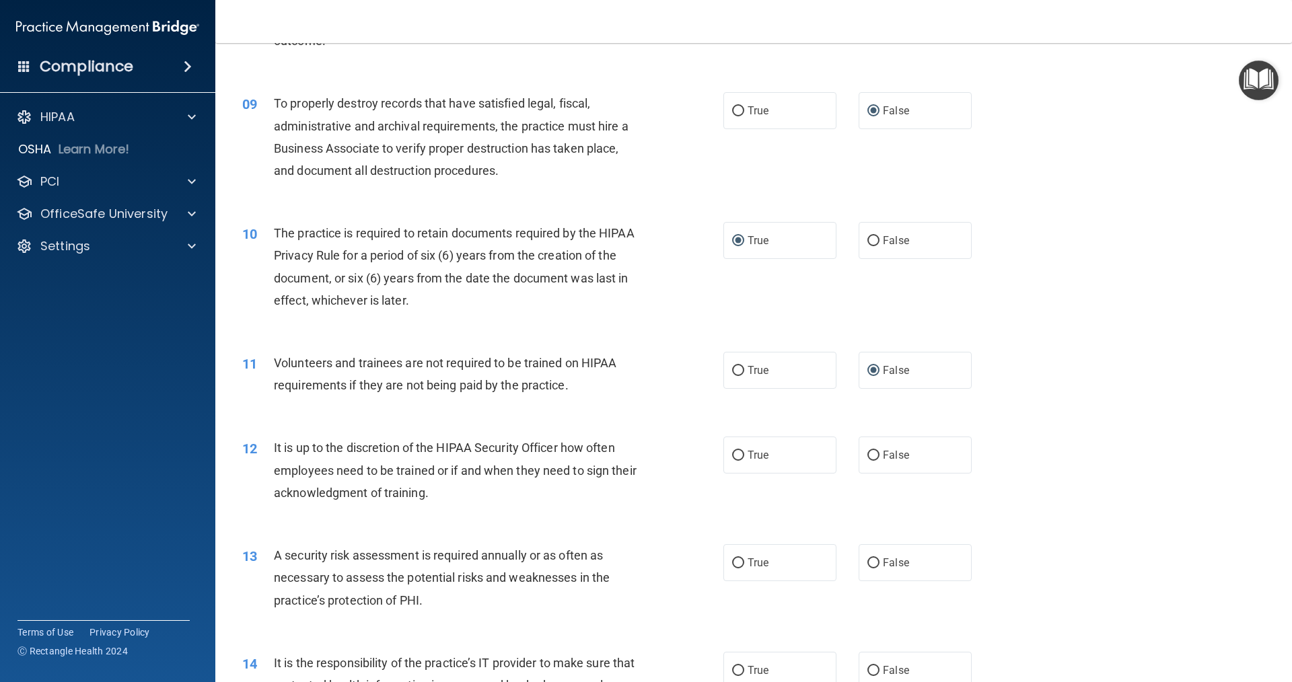
scroll to position [942, 0]
click at [625, 455] on input "True" at bounding box center [738, 455] width 12 height 10
radio input "true"
click at [625, 559] on input "True" at bounding box center [738, 562] width 12 height 10
radio input "true"
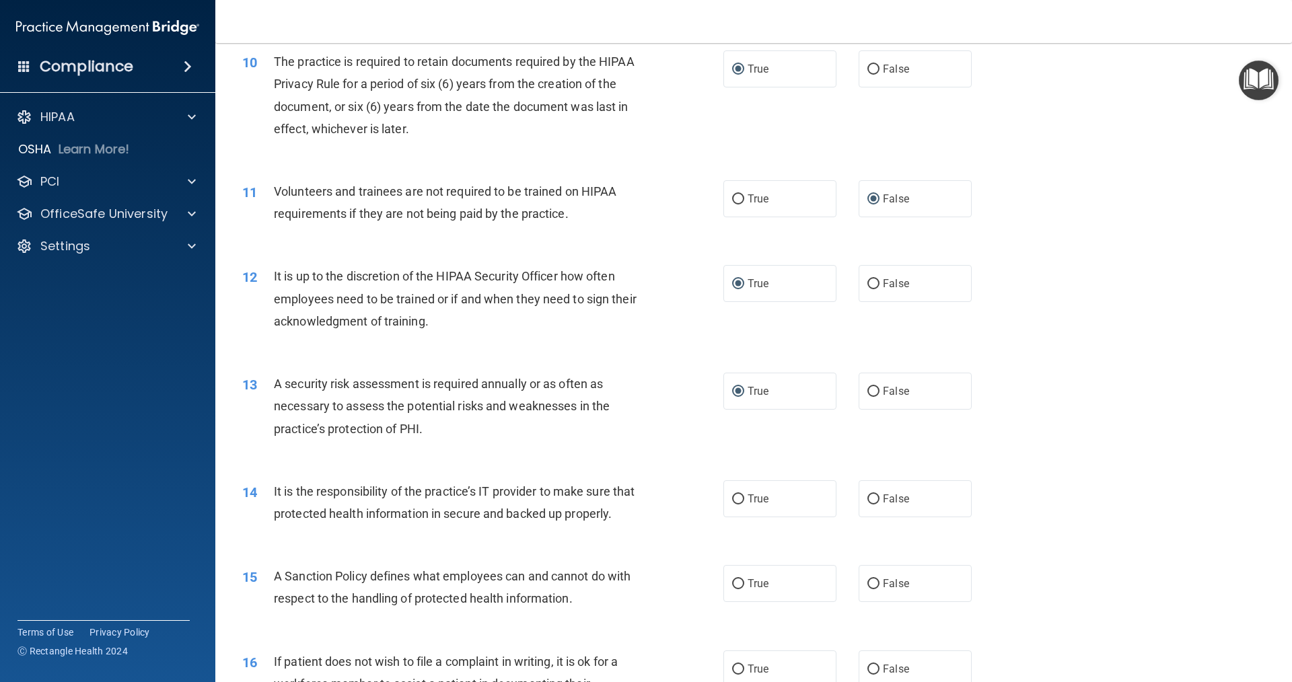
scroll to position [1211, 0]
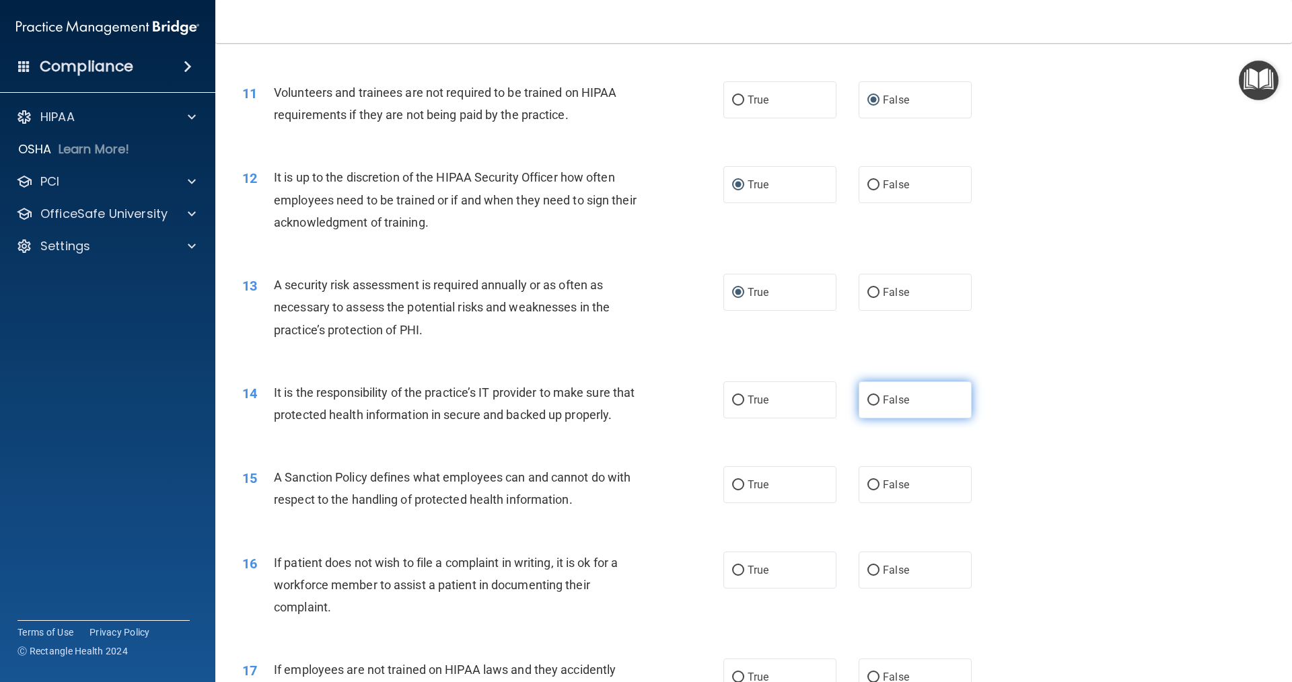
click at [625, 397] on input "False" at bounding box center [873, 401] width 12 height 10
radio input "true"
click at [625, 491] on input "True" at bounding box center [738, 486] width 12 height 10
radio input "true"
click at [625, 576] on input "True" at bounding box center [738, 571] width 12 height 10
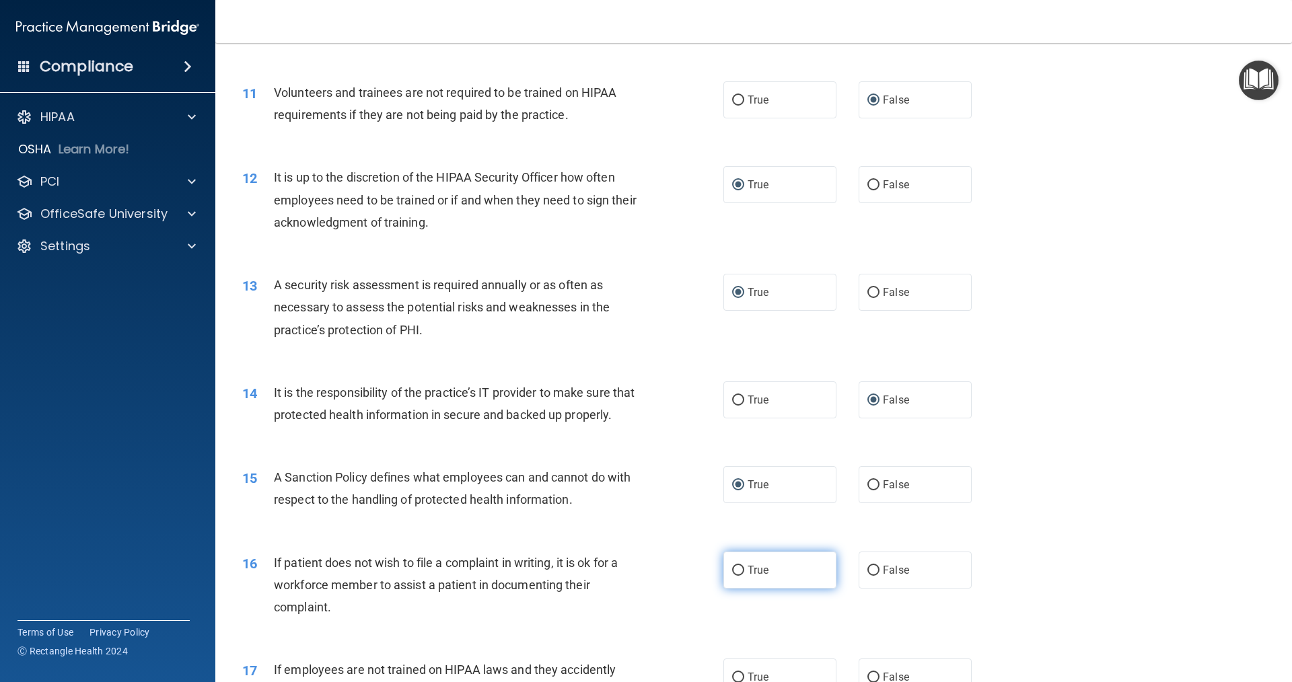
radio input "true"
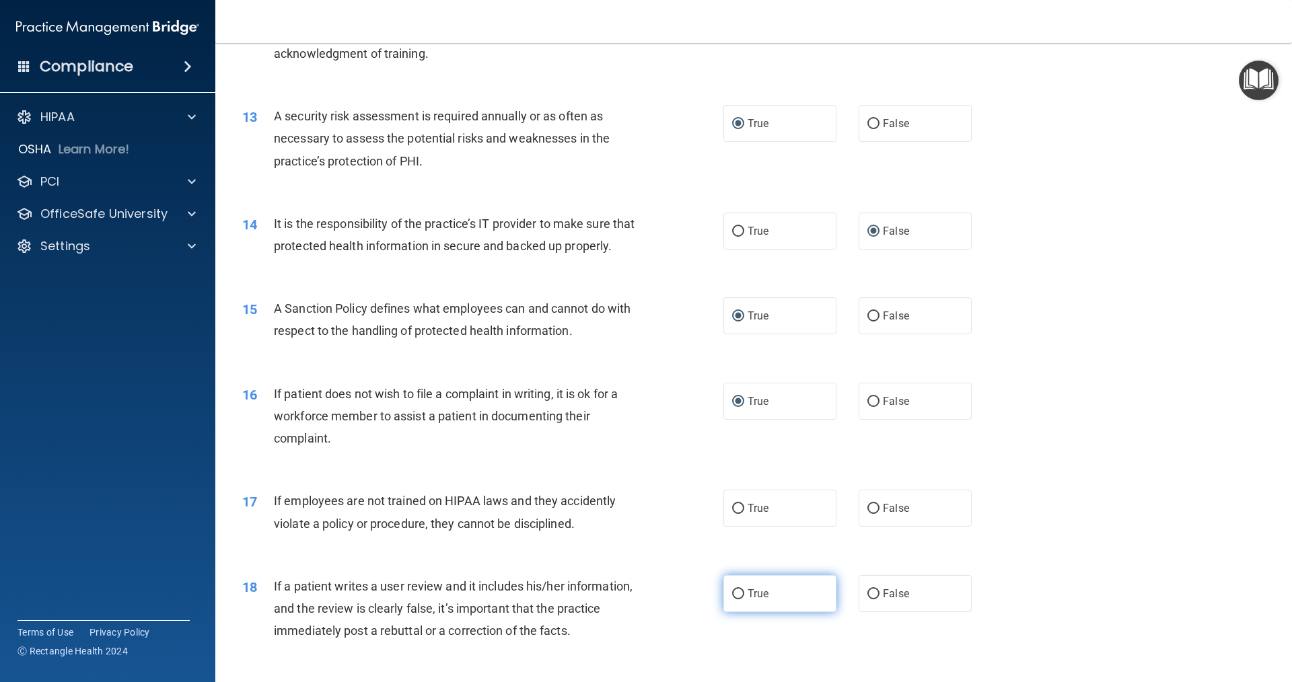
scroll to position [1413, 0]
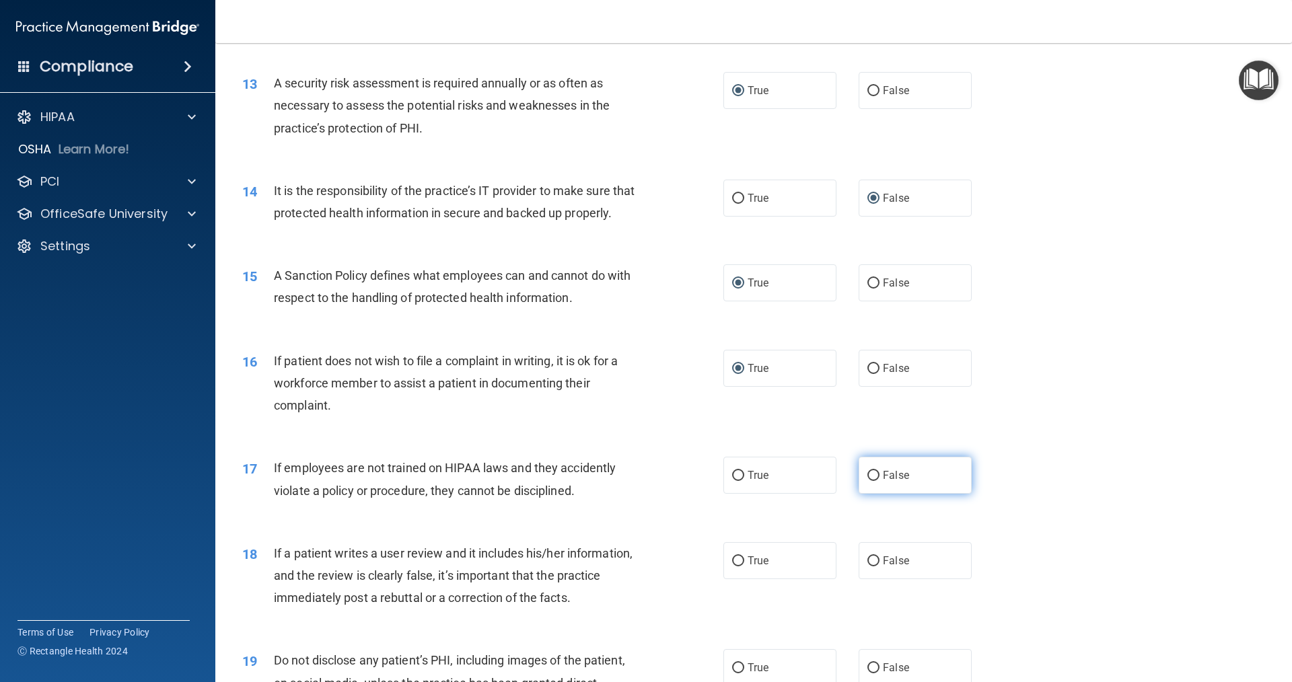
click at [625, 481] on input "False" at bounding box center [873, 476] width 12 height 10
radio input "true"
click at [625, 567] on input "False" at bounding box center [873, 562] width 12 height 10
radio input "true"
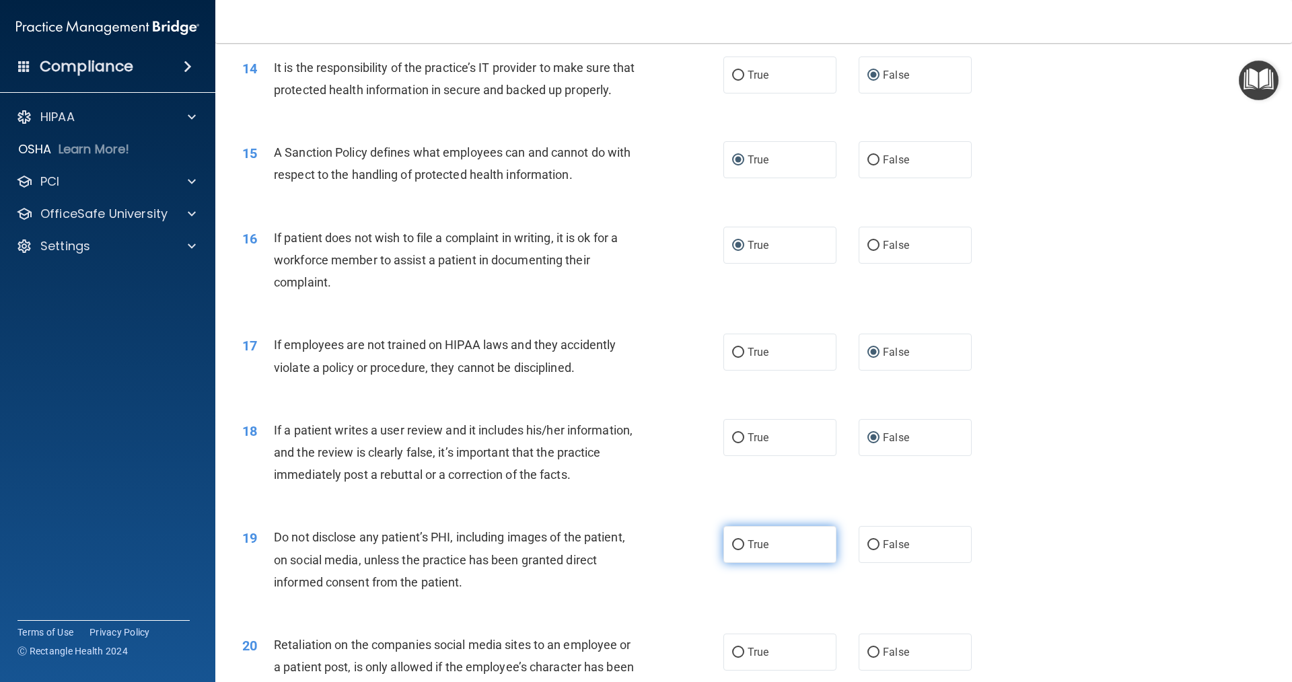
scroll to position [1615, 0]
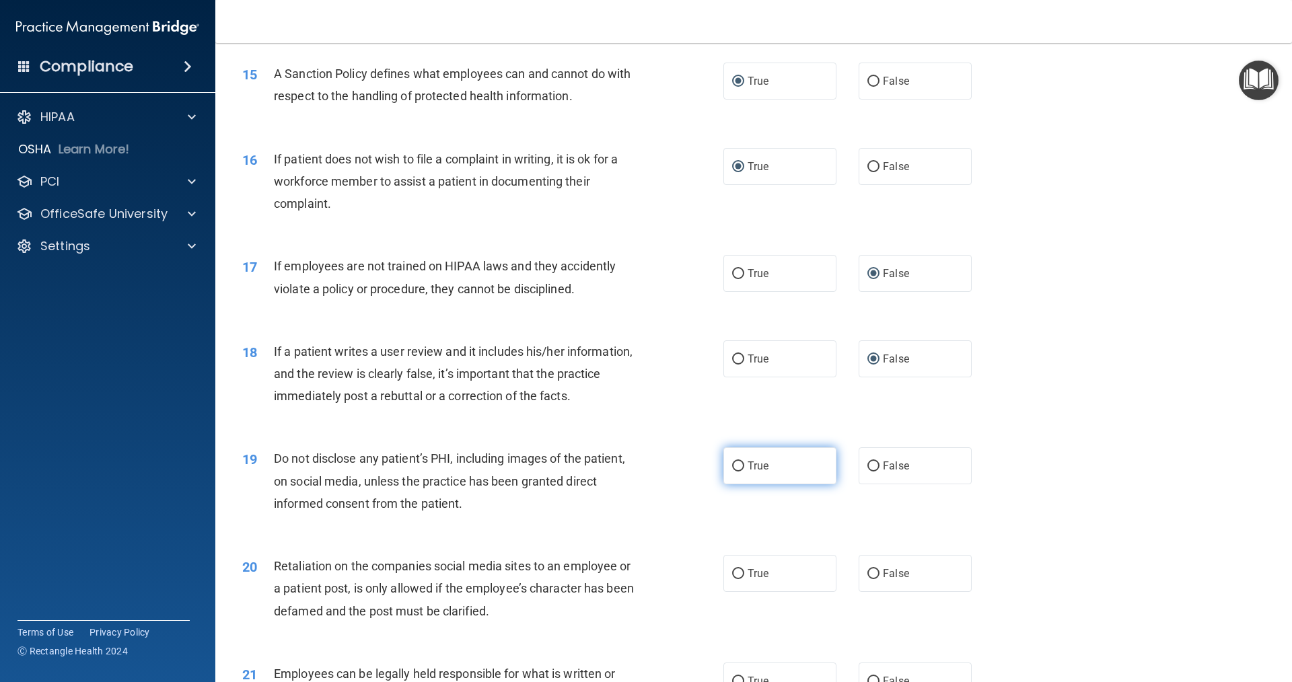
click at [625, 472] on input "True" at bounding box center [738, 467] width 12 height 10
radio input "true"
click at [625, 579] on input "True" at bounding box center [738, 574] width 12 height 10
radio input "true"
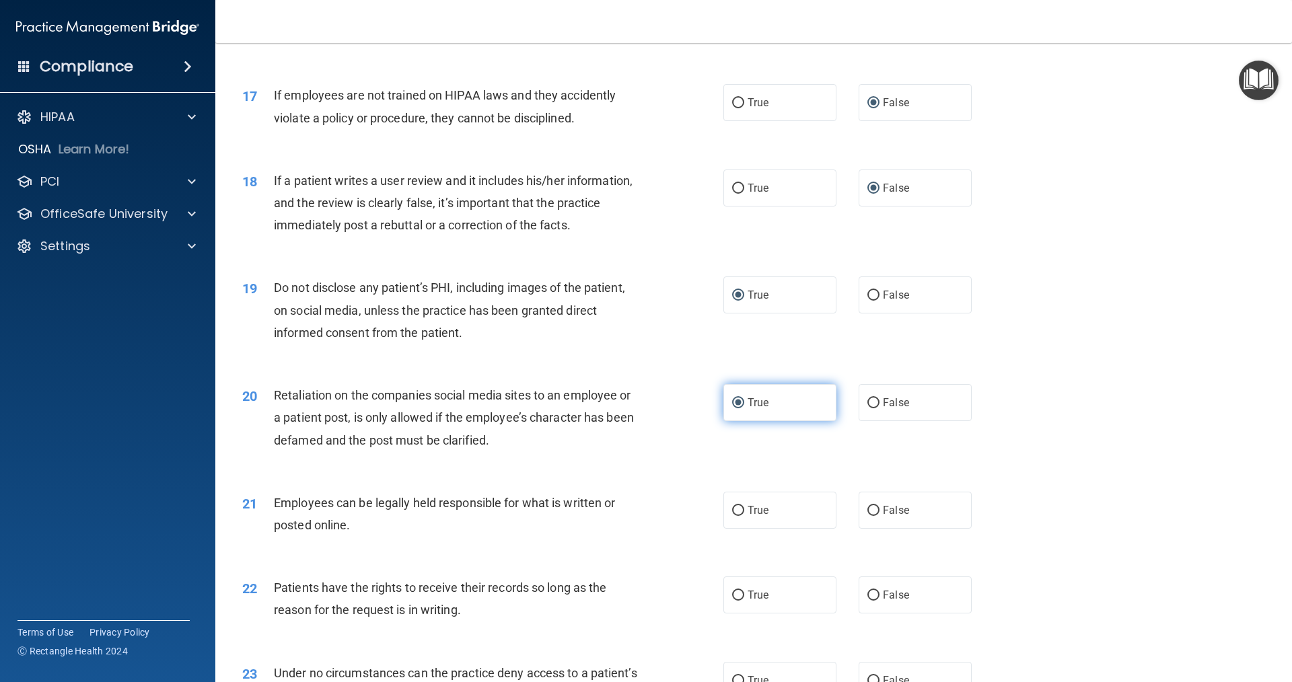
scroll to position [1884, 0]
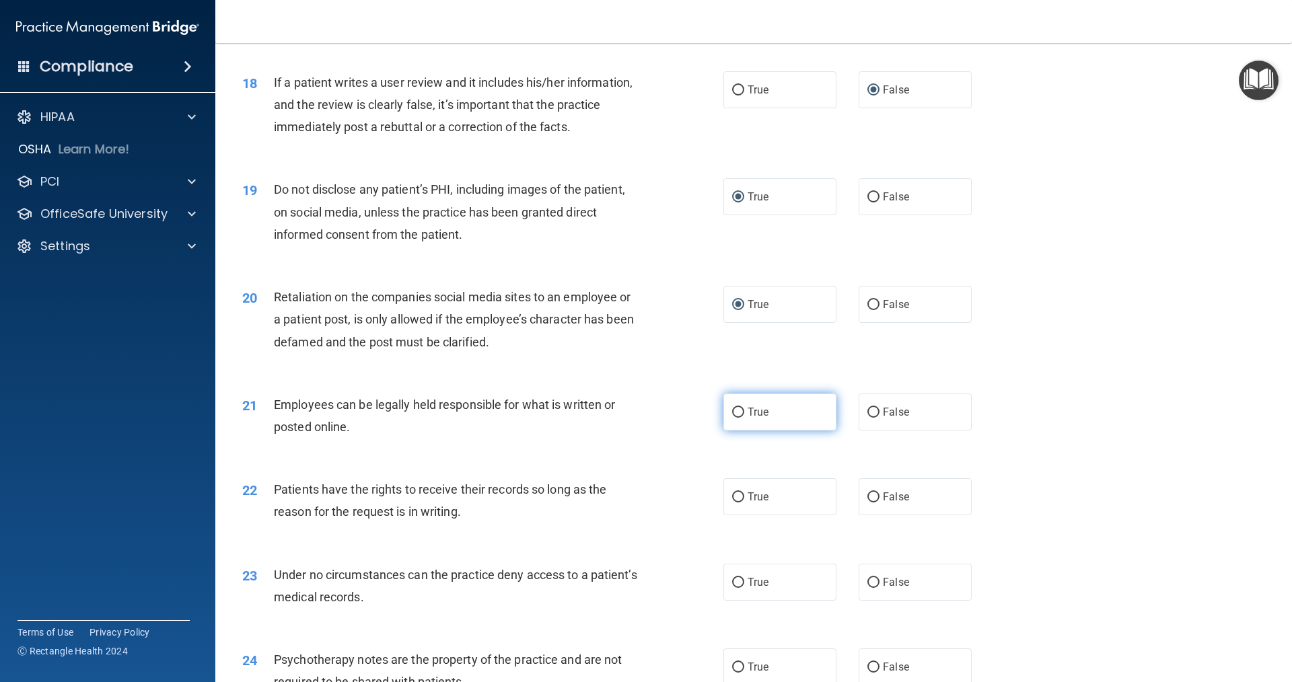
click at [625, 418] on input "True" at bounding box center [738, 413] width 12 height 10
radio input "true"
click at [625, 516] on label "True" at bounding box center [779, 496] width 113 height 37
click at [625, 503] on input "True" at bounding box center [738, 498] width 12 height 10
radio input "true"
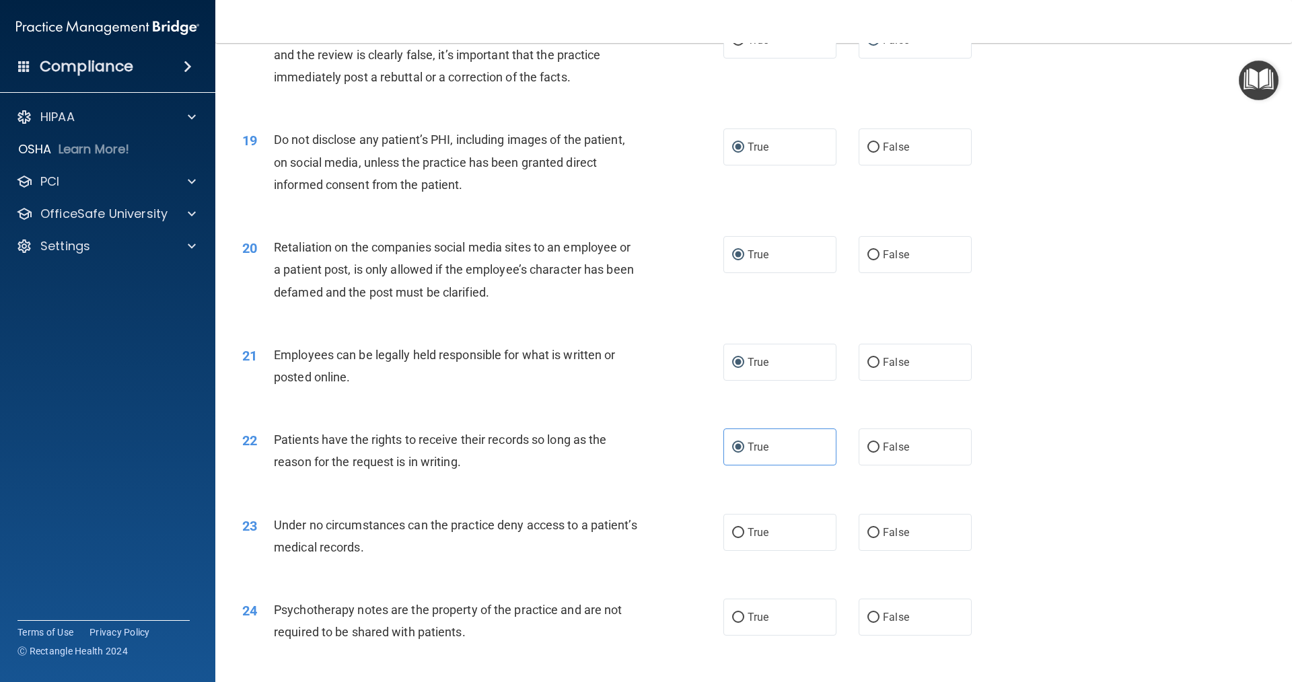
scroll to position [2019, 0]
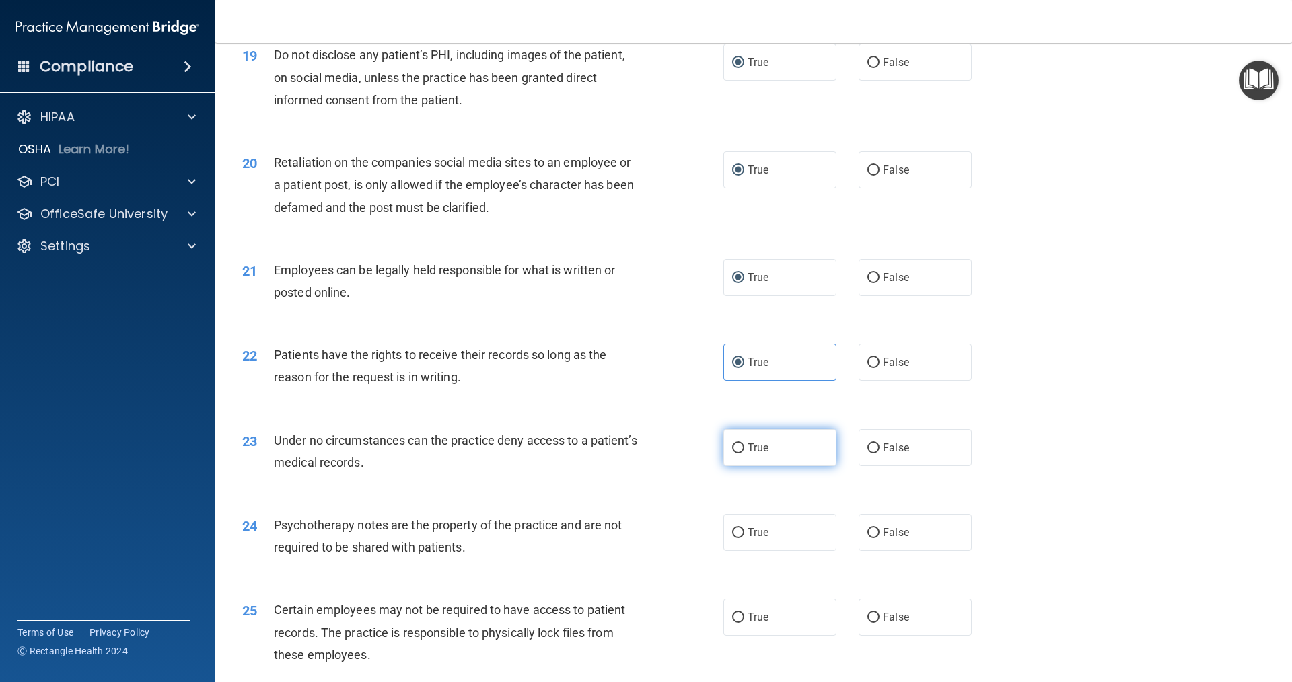
click at [625, 454] on input "True" at bounding box center [738, 449] width 12 height 10
radio input "true"
click at [625, 538] on input "True" at bounding box center [738, 533] width 12 height 10
radio input "true"
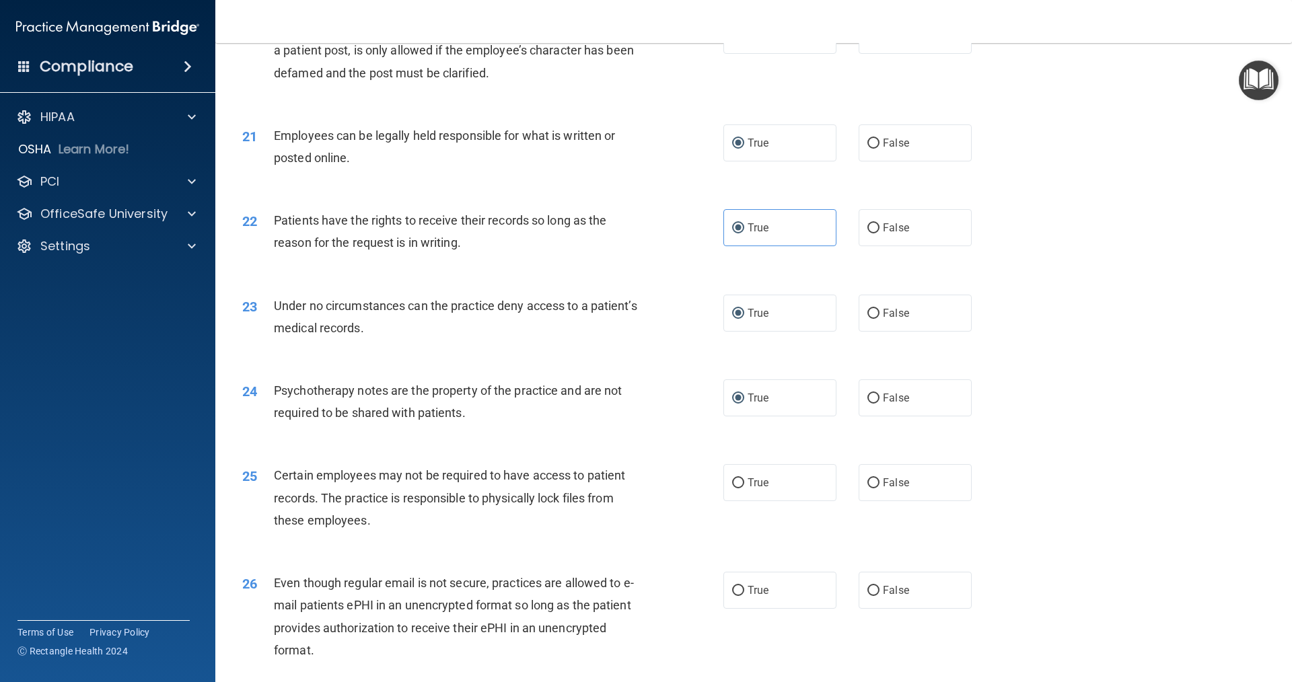
scroll to position [2221, 0]
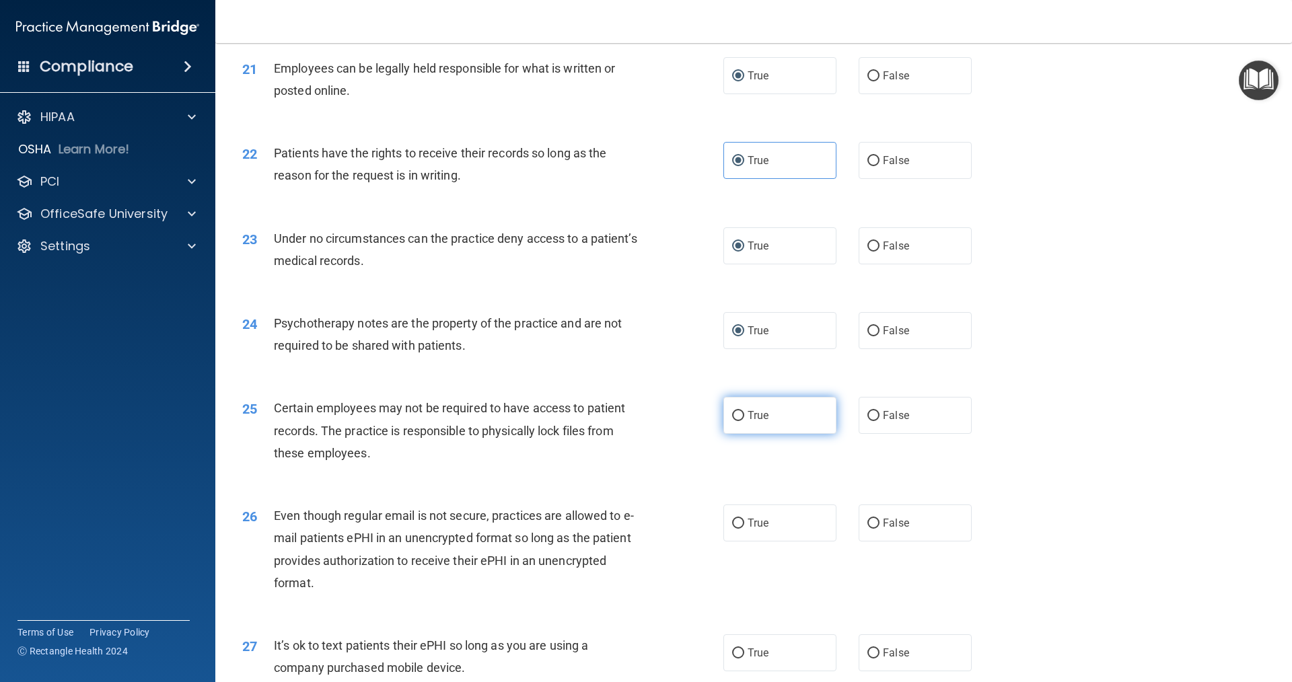
click at [625, 421] on input "True" at bounding box center [738, 416] width 12 height 10
radio input "true"
click at [625, 529] on input "True" at bounding box center [738, 524] width 12 height 10
radio input "true"
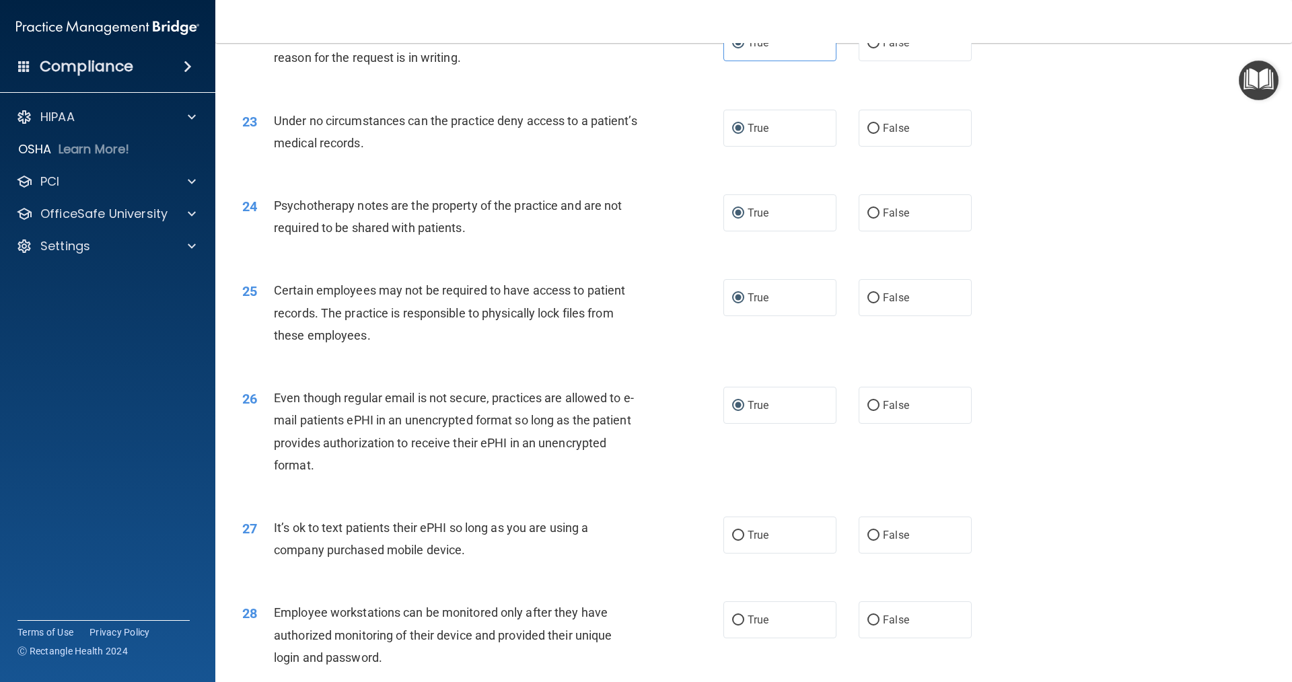
scroll to position [2355, 0]
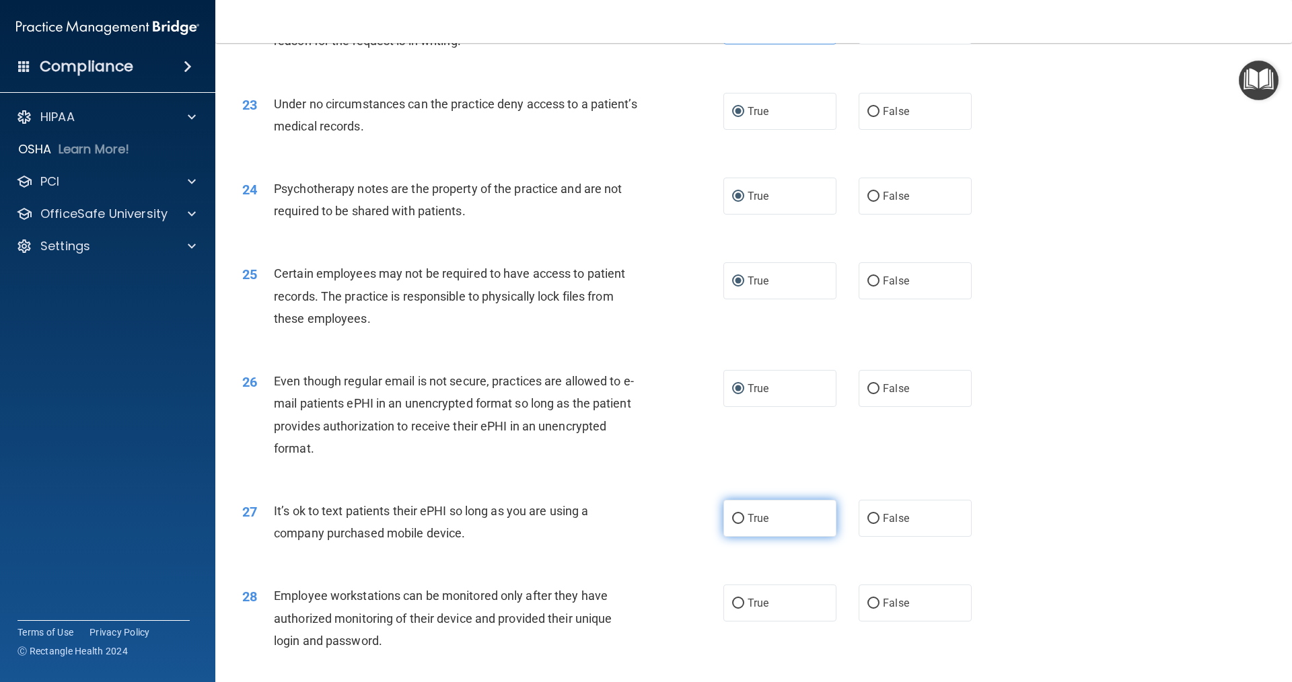
click at [625, 524] on input "True" at bounding box center [738, 519] width 12 height 10
radio input "true"
click at [625, 609] on input "False" at bounding box center [873, 604] width 12 height 10
radio input "true"
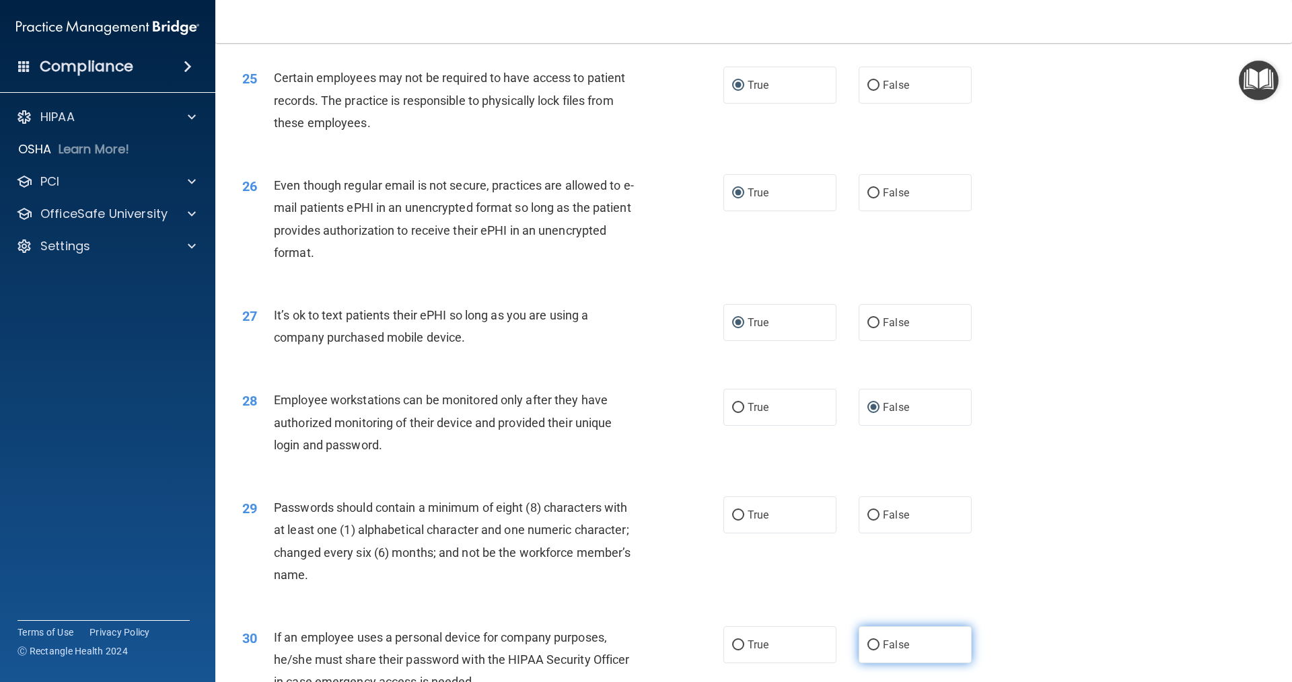
scroll to position [2625, 0]
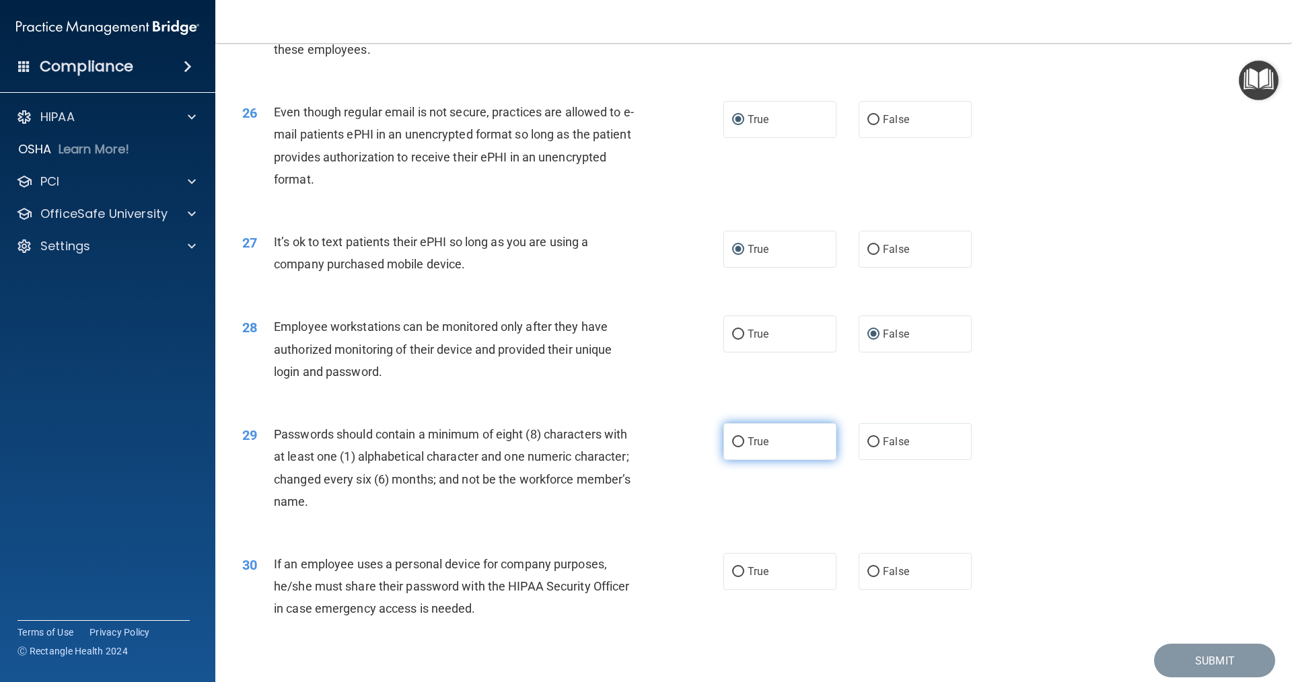
click at [625, 448] on input "True" at bounding box center [738, 442] width 12 height 10
radio input "true"
click at [625, 577] on input "False" at bounding box center [873, 572] width 12 height 10
radio input "true"
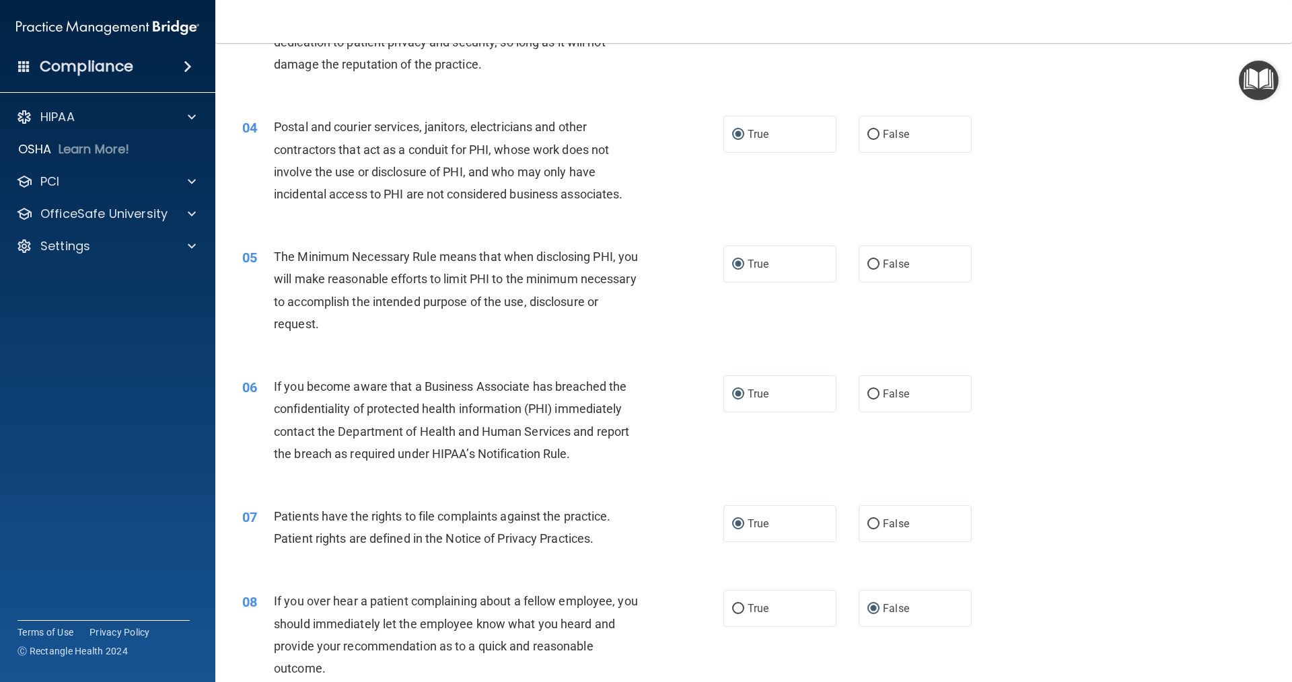
scroll to position [336, 0]
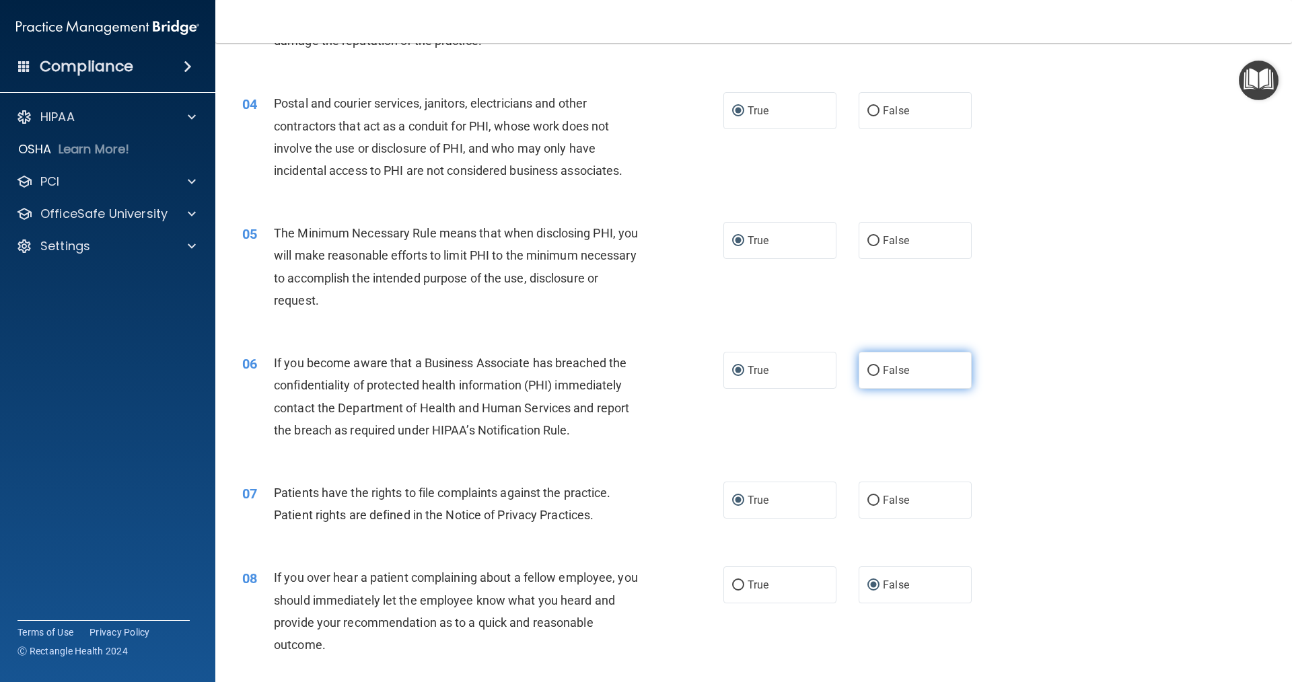
click at [625, 371] on input "False" at bounding box center [873, 371] width 12 height 10
radio input "true"
radio input "false"
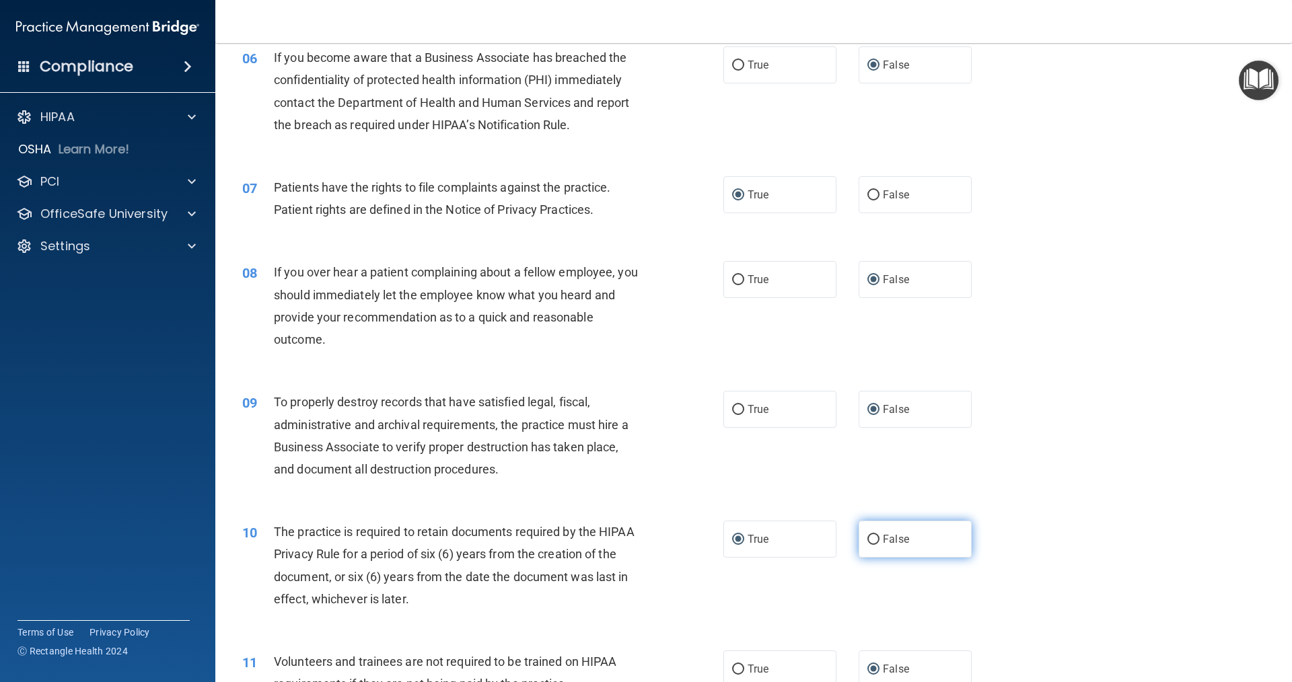
scroll to position [808, 0]
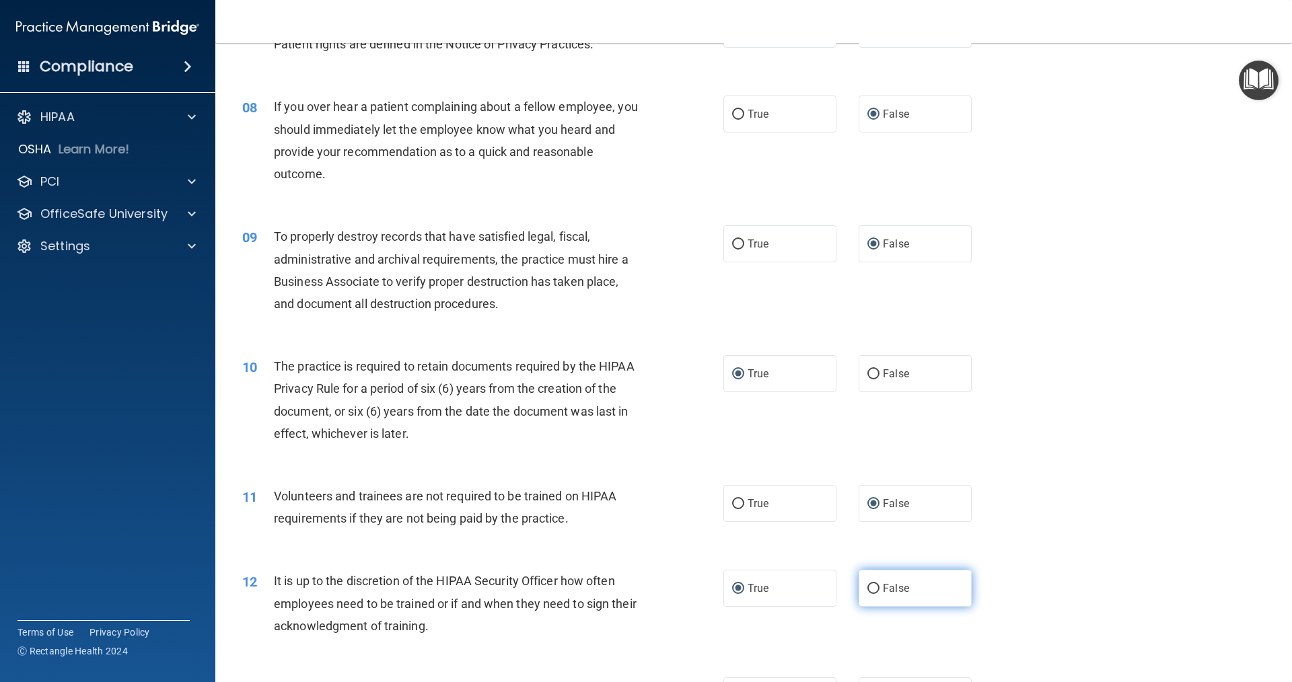
click at [625, 590] on input "False" at bounding box center [873, 589] width 12 height 10
radio input "true"
radio input "false"
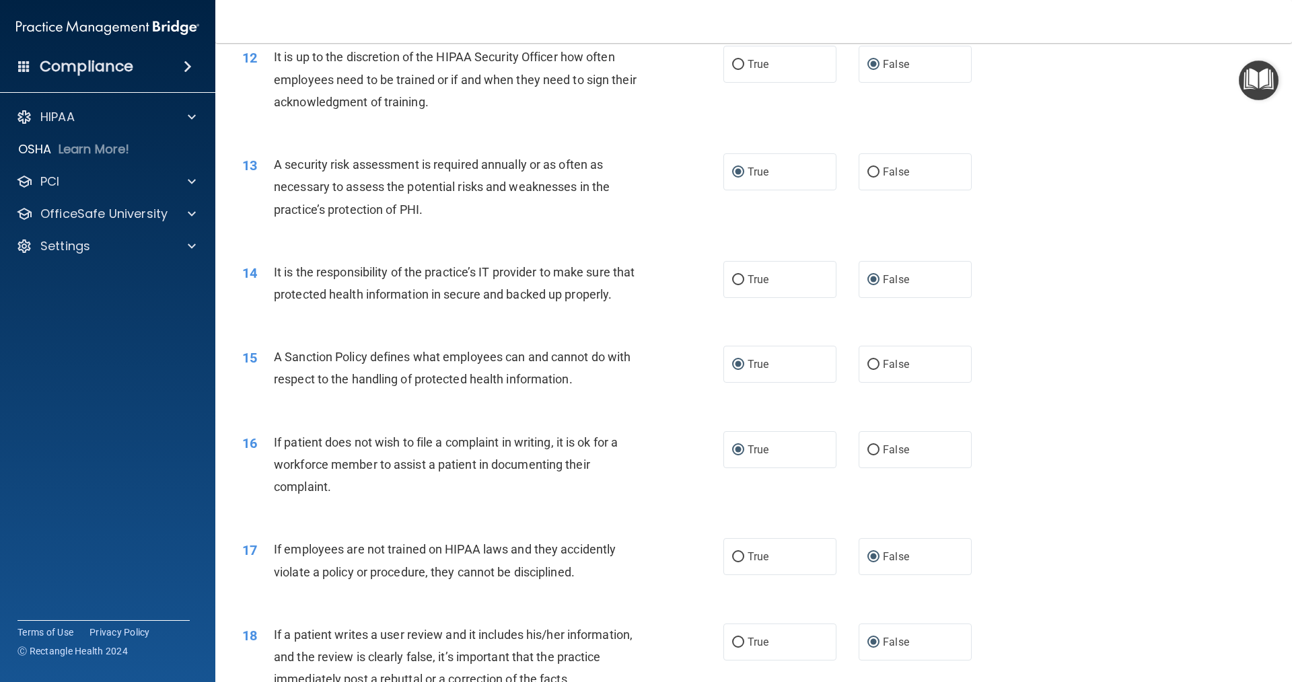
scroll to position [1346, 0]
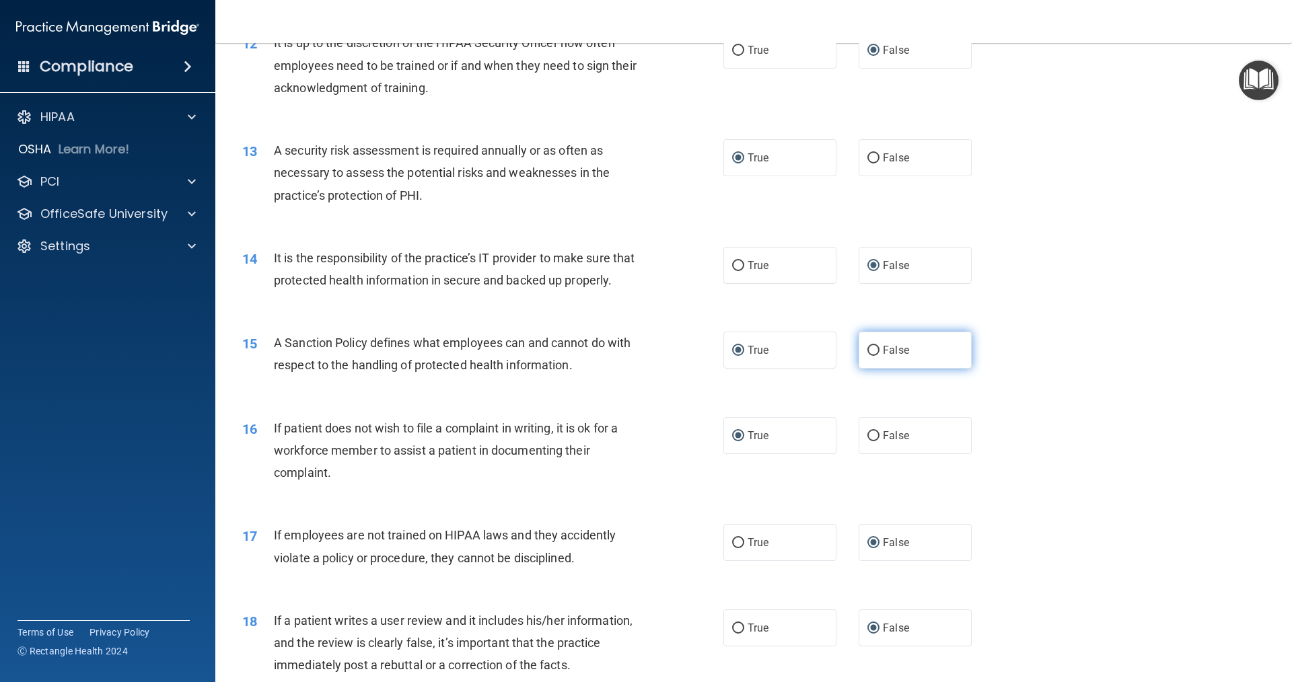
click at [625, 356] on input "False" at bounding box center [873, 351] width 12 height 10
radio input "true"
radio input "false"
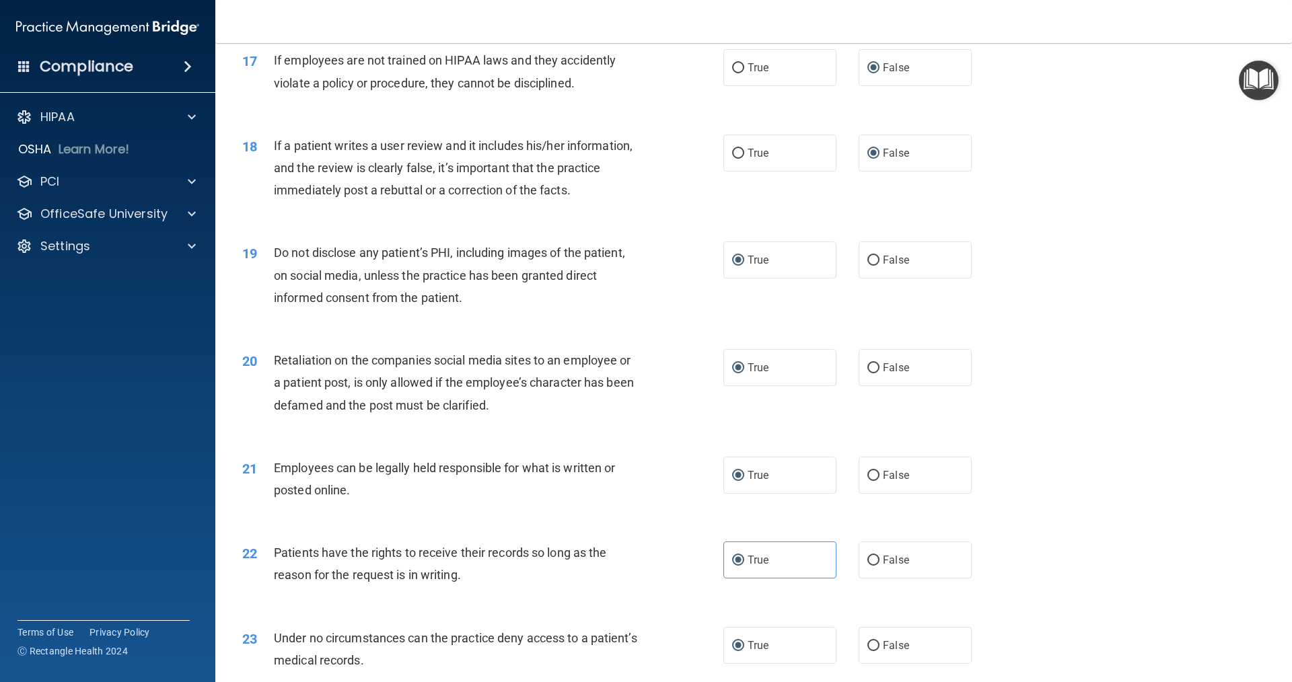
scroll to position [1884, 0]
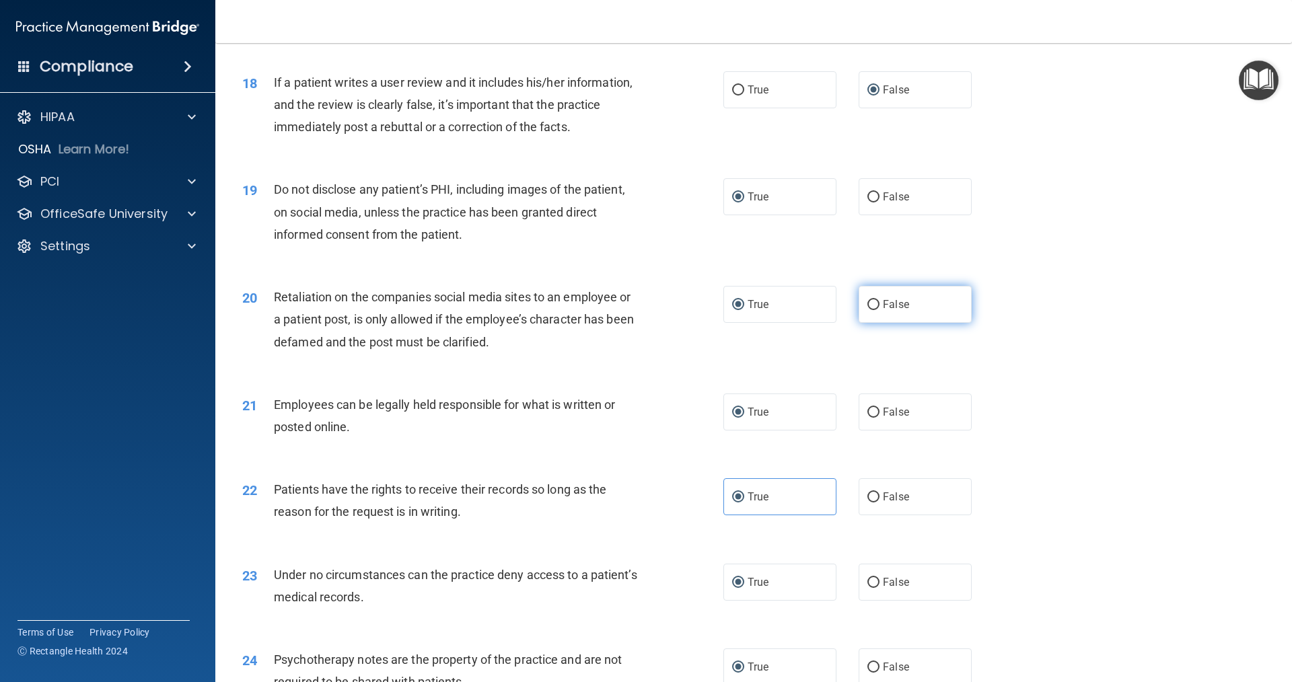
click at [625, 323] on label "False" at bounding box center [915, 304] width 113 height 37
click at [625, 310] on input "False" at bounding box center [873, 305] width 12 height 10
radio input "true"
radio input "false"
click at [625, 503] on input "False" at bounding box center [873, 498] width 12 height 10
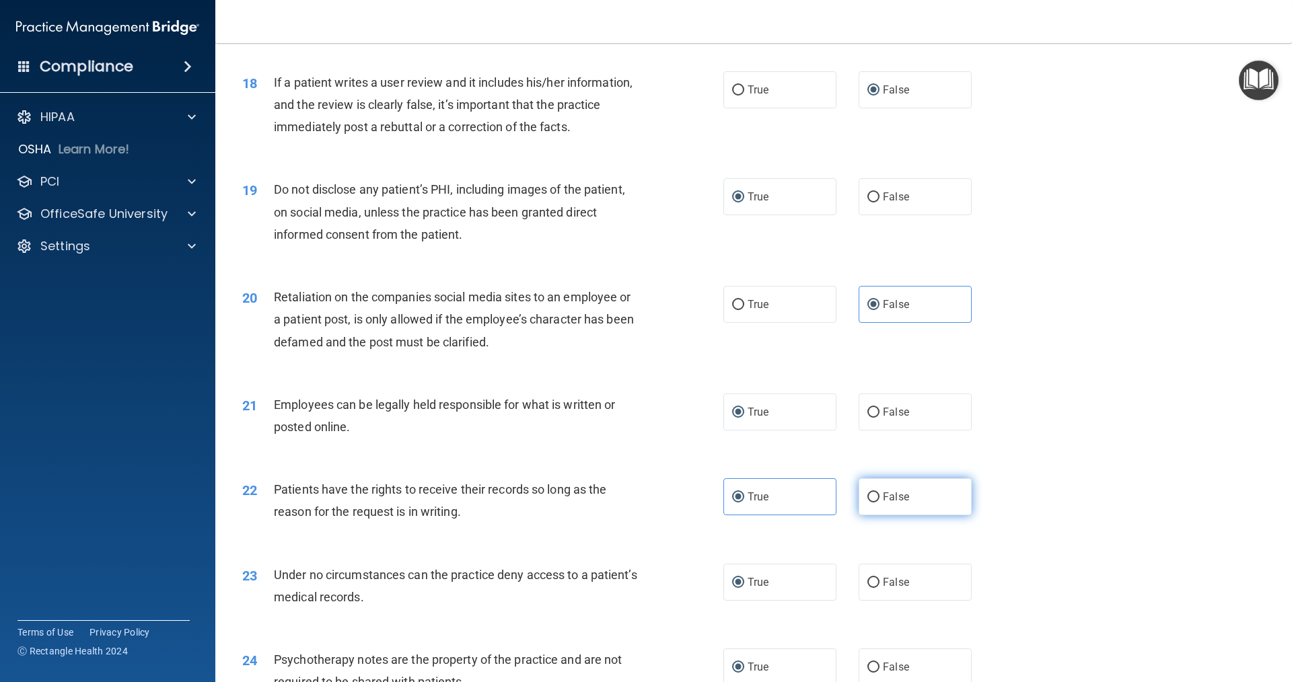
radio input "true"
radio input "false"
click at [625, 601] on label "False" at bounding box center [915, 582] width 113 height 37
click at [625, 588] on input "False" at bounding box center [873, 583] width 12 height 10
radio input "true"
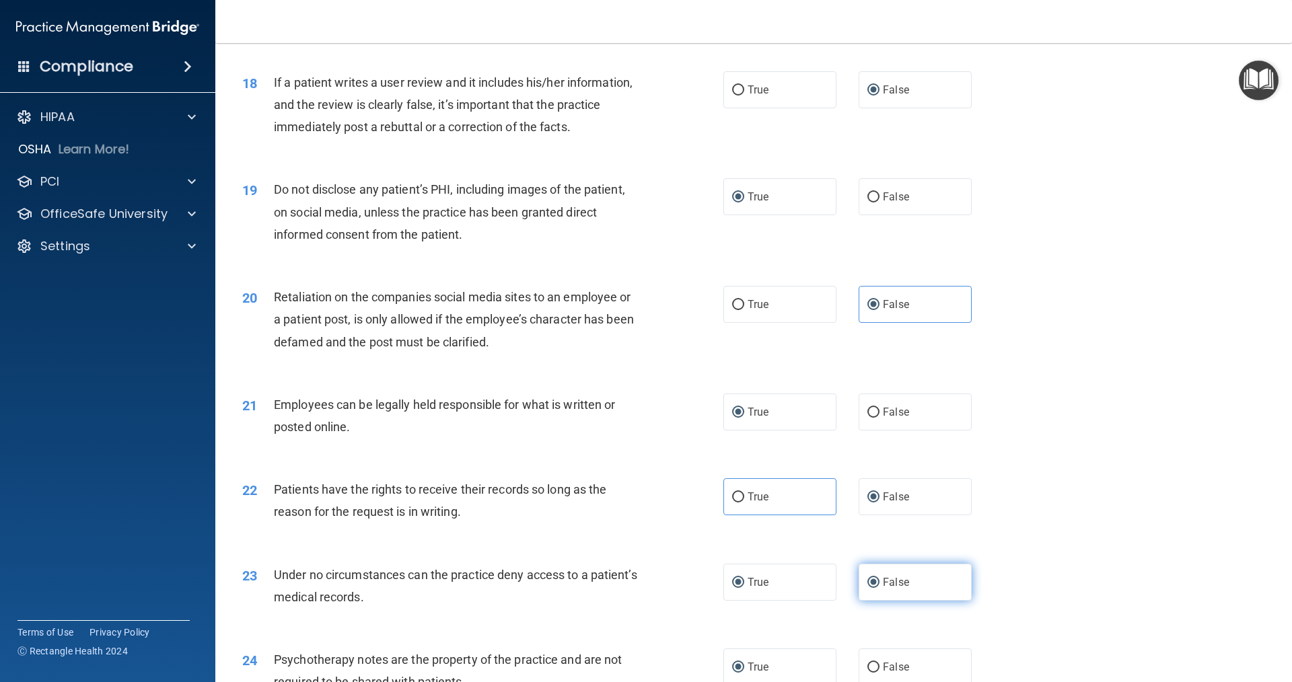
radio input "false"
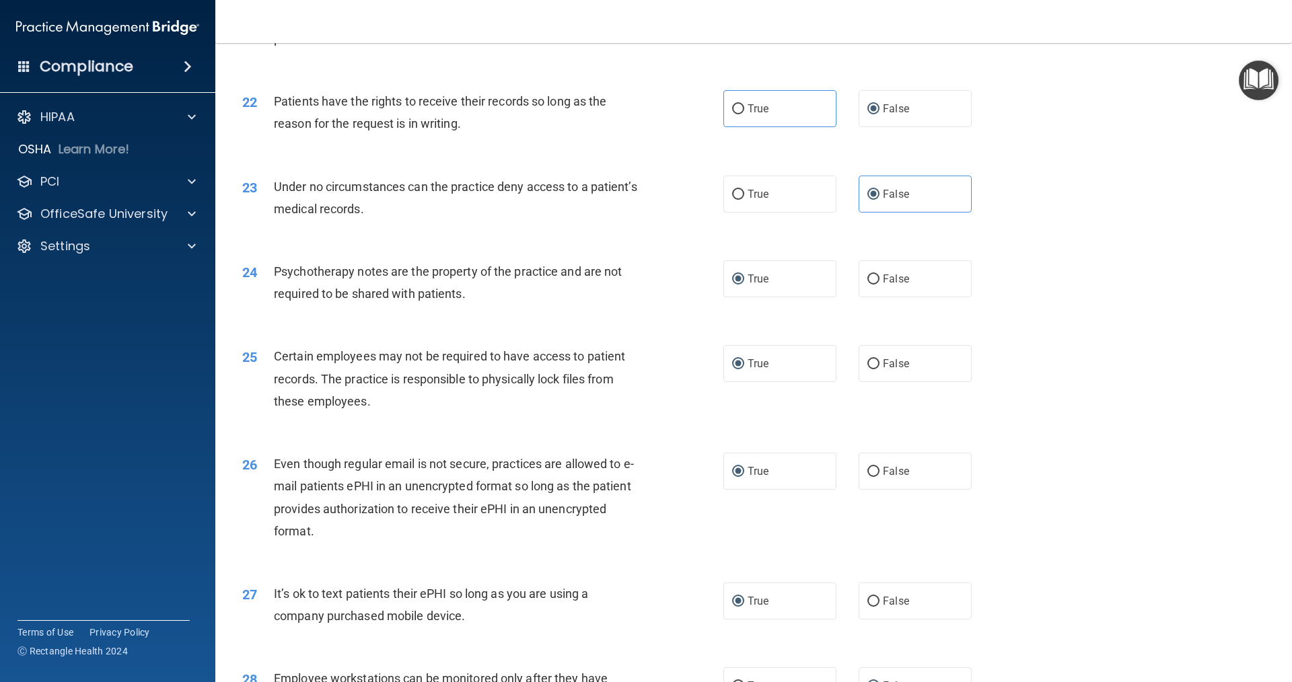
scroll to position [2288, 0]
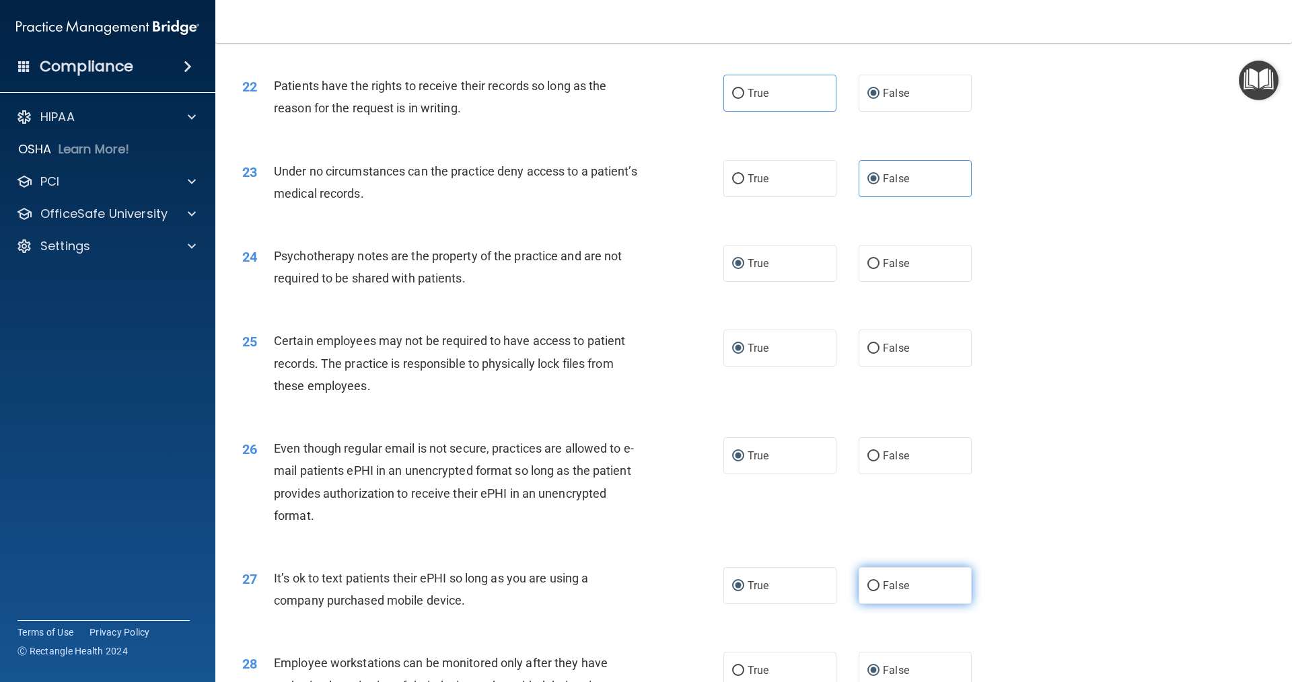
click at [625, 592] on input "False" at bounding box center [873, 586] width 12 height 10
radio input "true"
radio input "false"
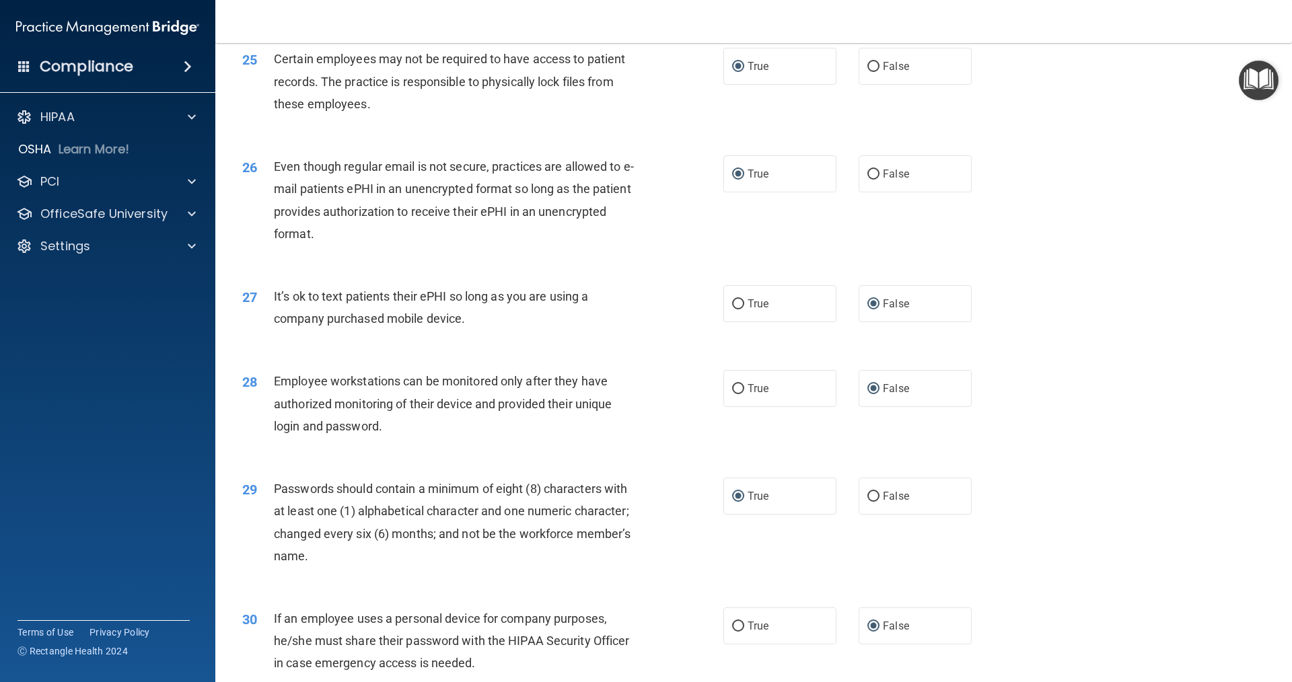
scroll to position [2561, 0]
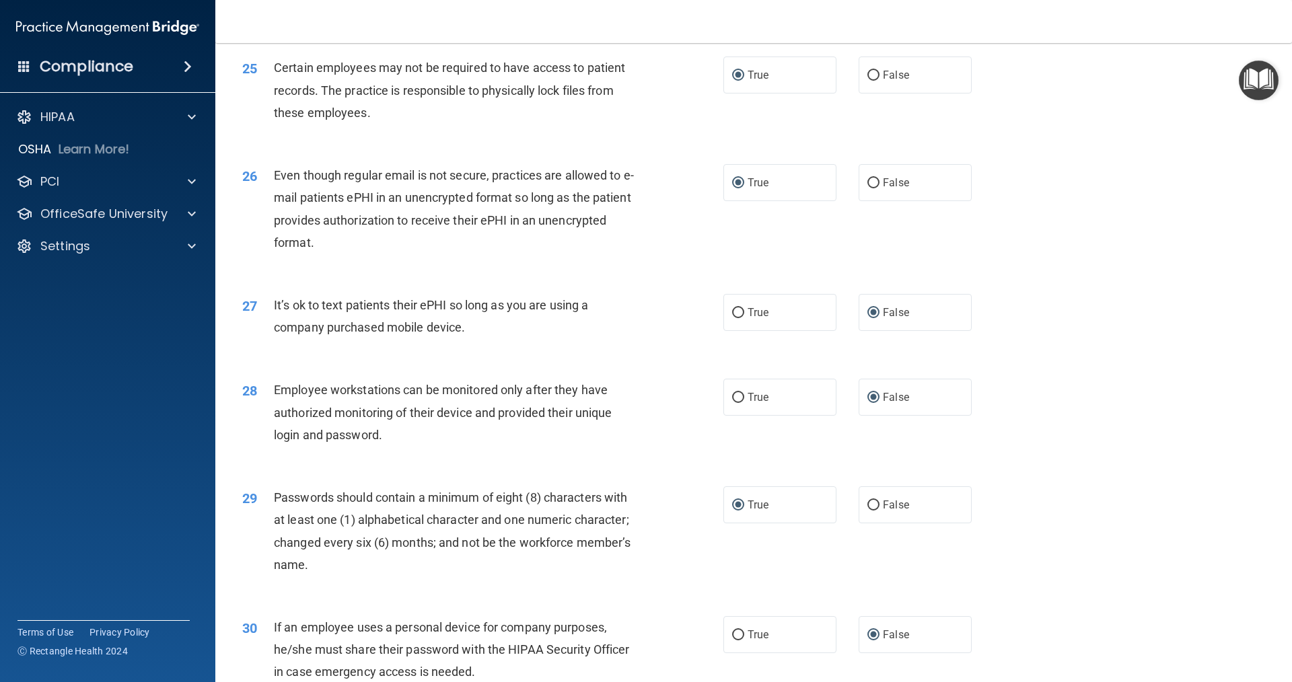
click at [483, 600] on div "29 Passwords should contain a minimum of eight (8) characters with at least one…" at bounding box center [753, 535] width 1043 height 130
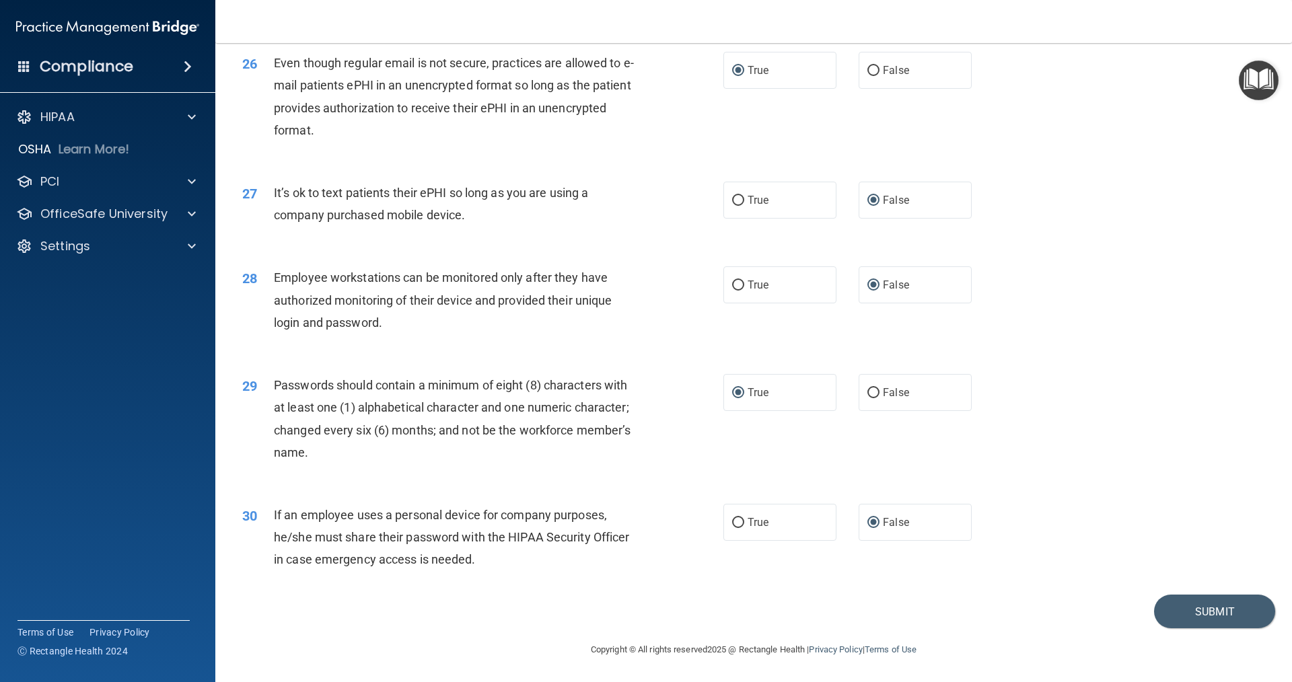
scroll to position [2696, 0]
click at [625, 617] on button "Submit" at bounding box center [1214, 612] width 121 height 34
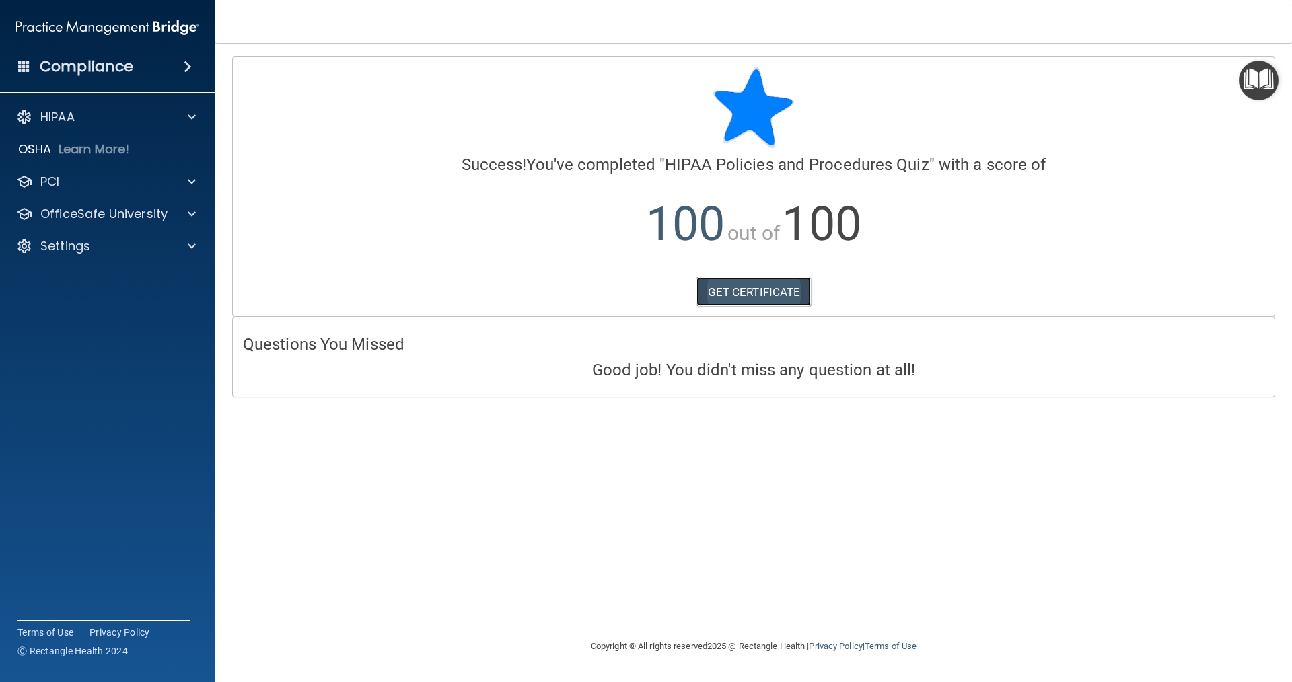
click at [625, 295] on link "GET CERTIFICATE" at bounding box center [754, 292] width 115 height 30
click at [184, 215] on div at bounding box center [190, 214] width 34 height 16
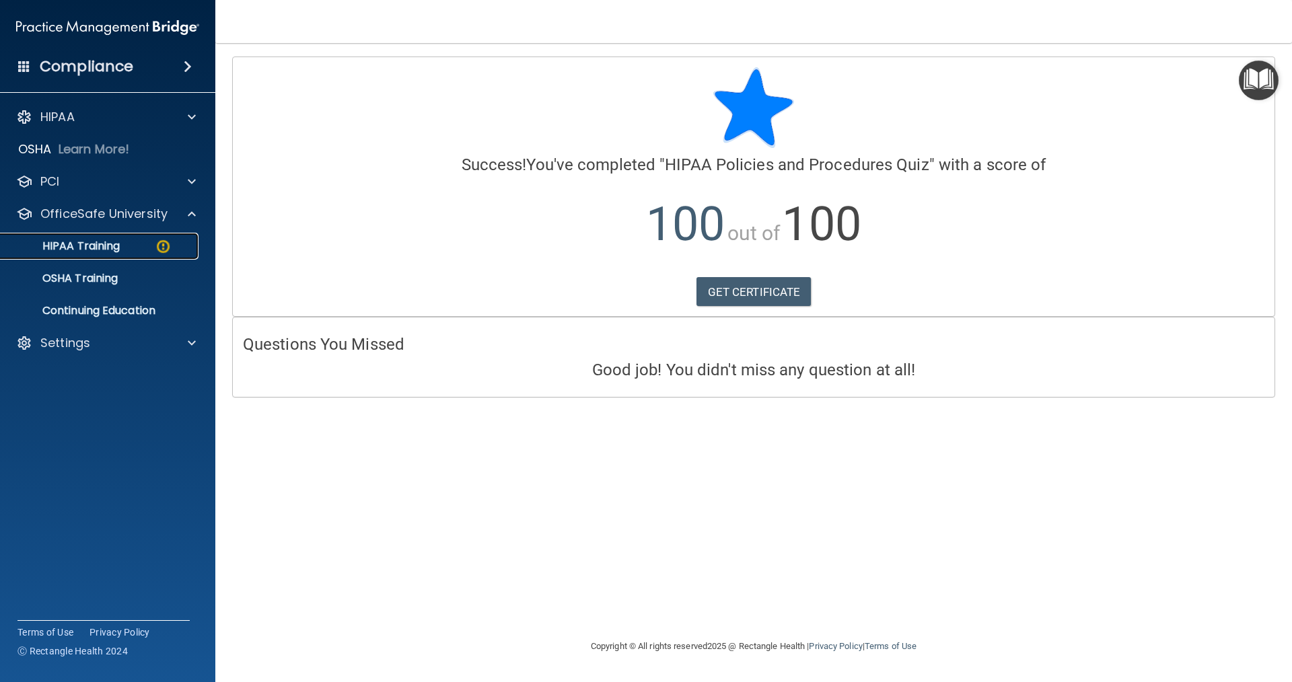
click at [165, 246] on img at bounding box center [163, 246] width 17 height 17
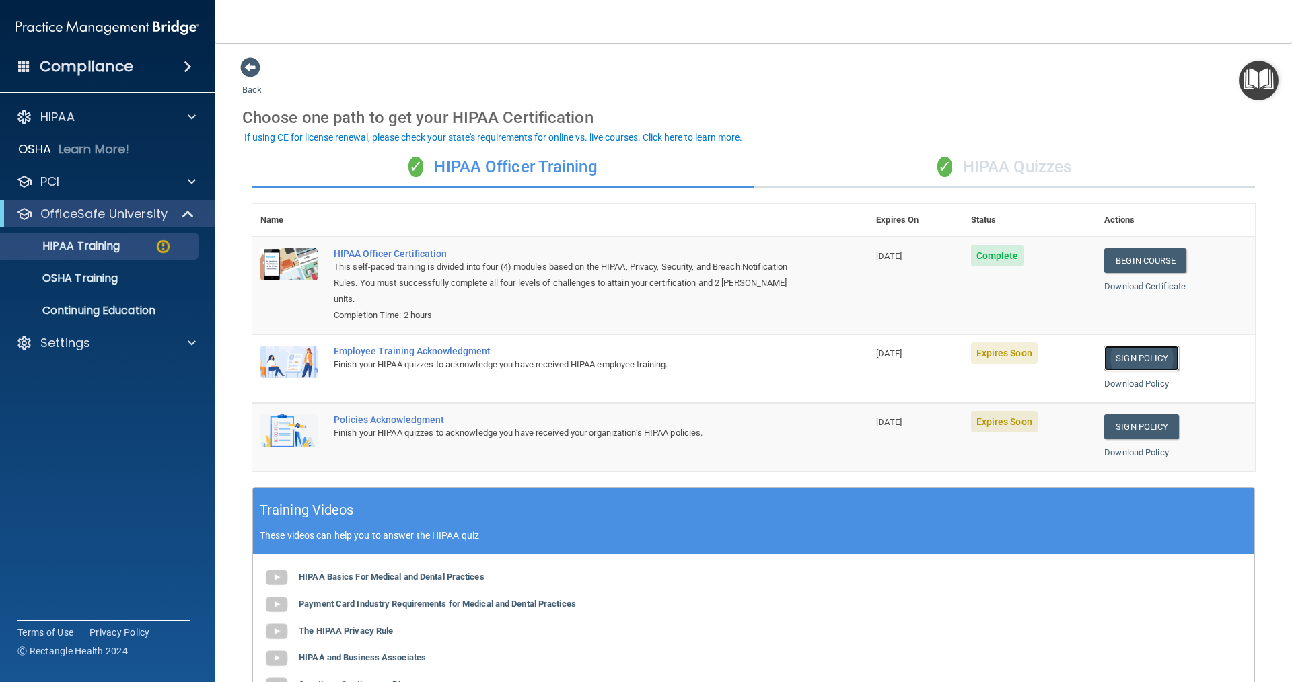
click at [625, 363] on link "Sign Policy" at bounding box center [1141, 358] width 75 height 25
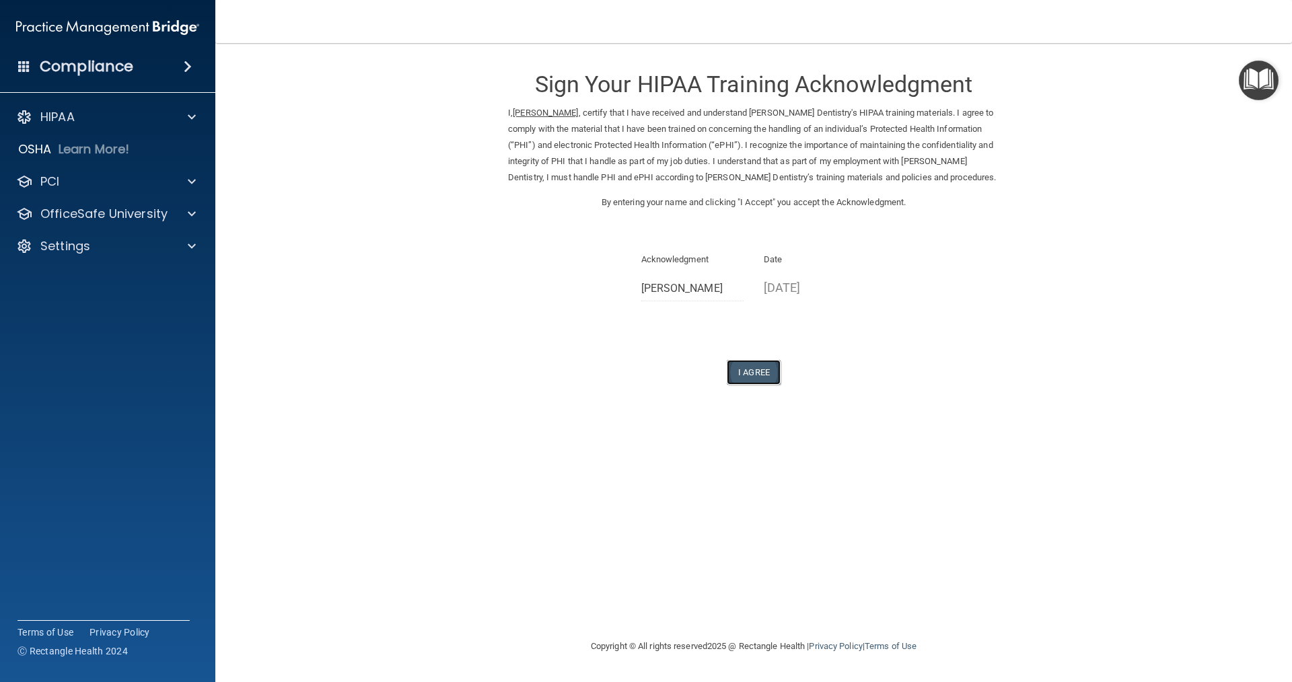
click at [753, 370] on button "I Agree" at bounding box center [754, 372] width 54 height 25
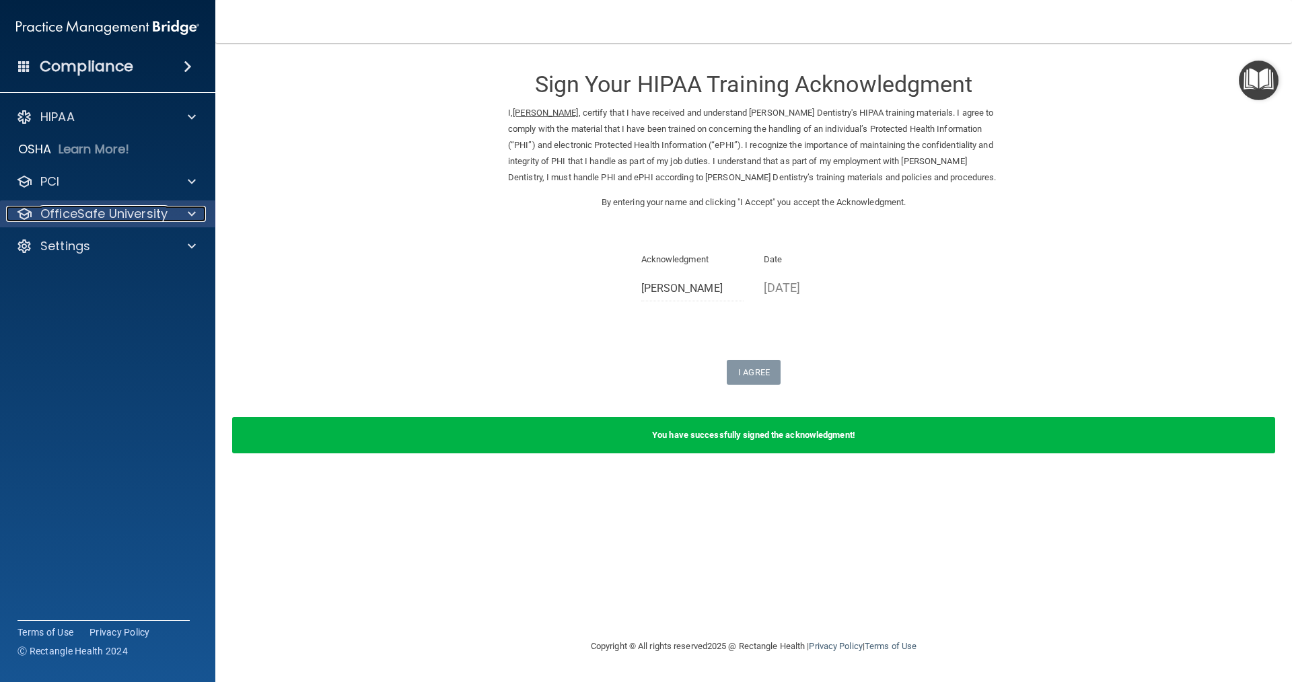
click at [186, 212] on div at bounding box center [190, 214] width 34 height 16
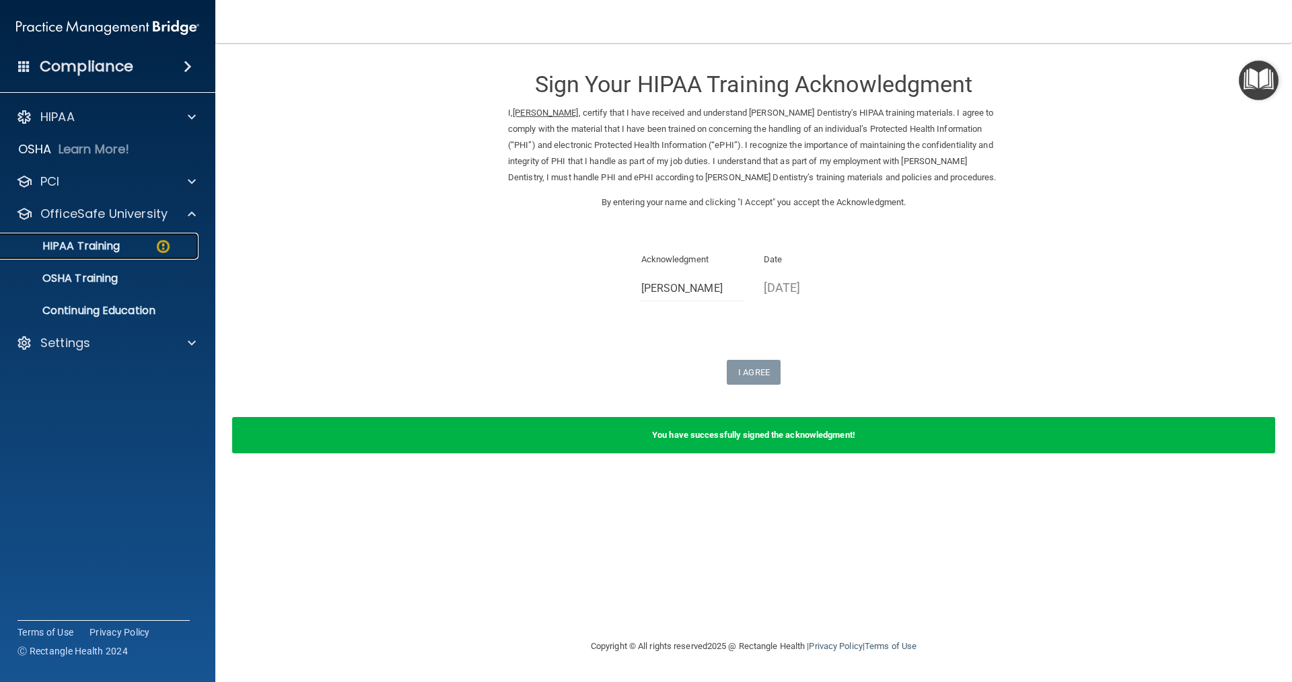
click at [153, 244] on div "HIPAA Training" at bounding box center [101, 246] width 184 height 13
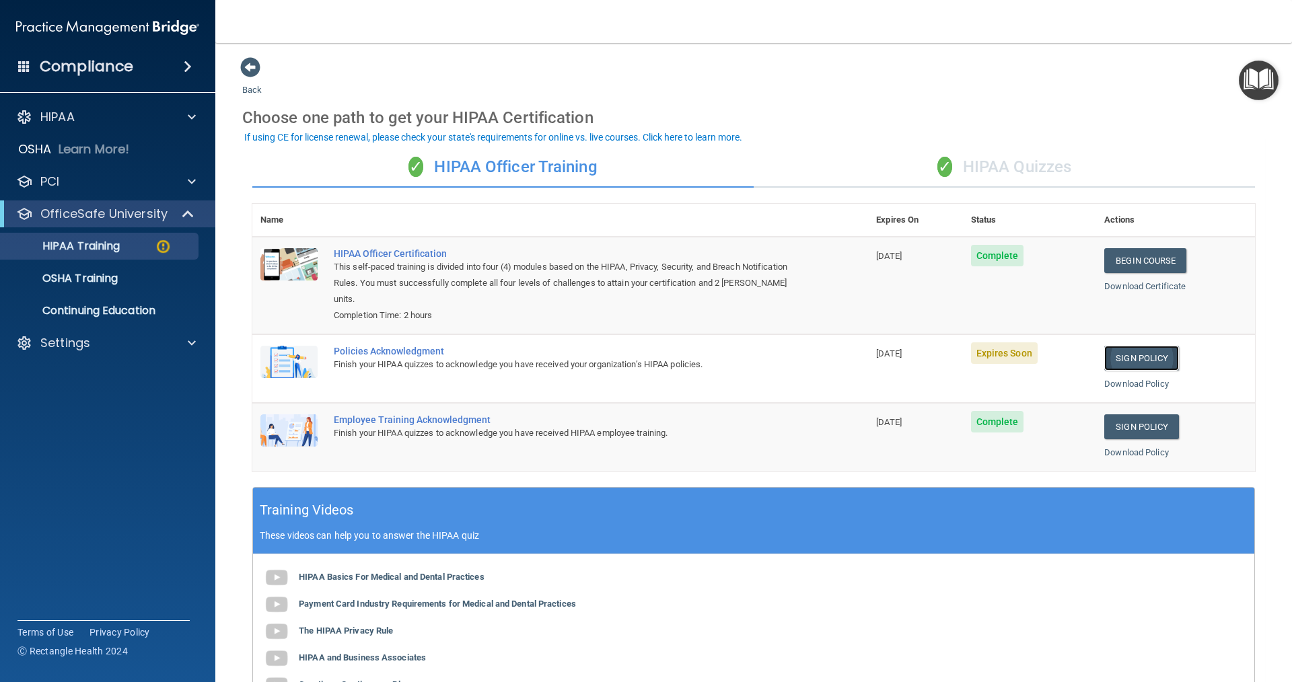
click at [1108, 363] on link "Sign Policy" at bounding box center [1141, 358] width 75 height 25
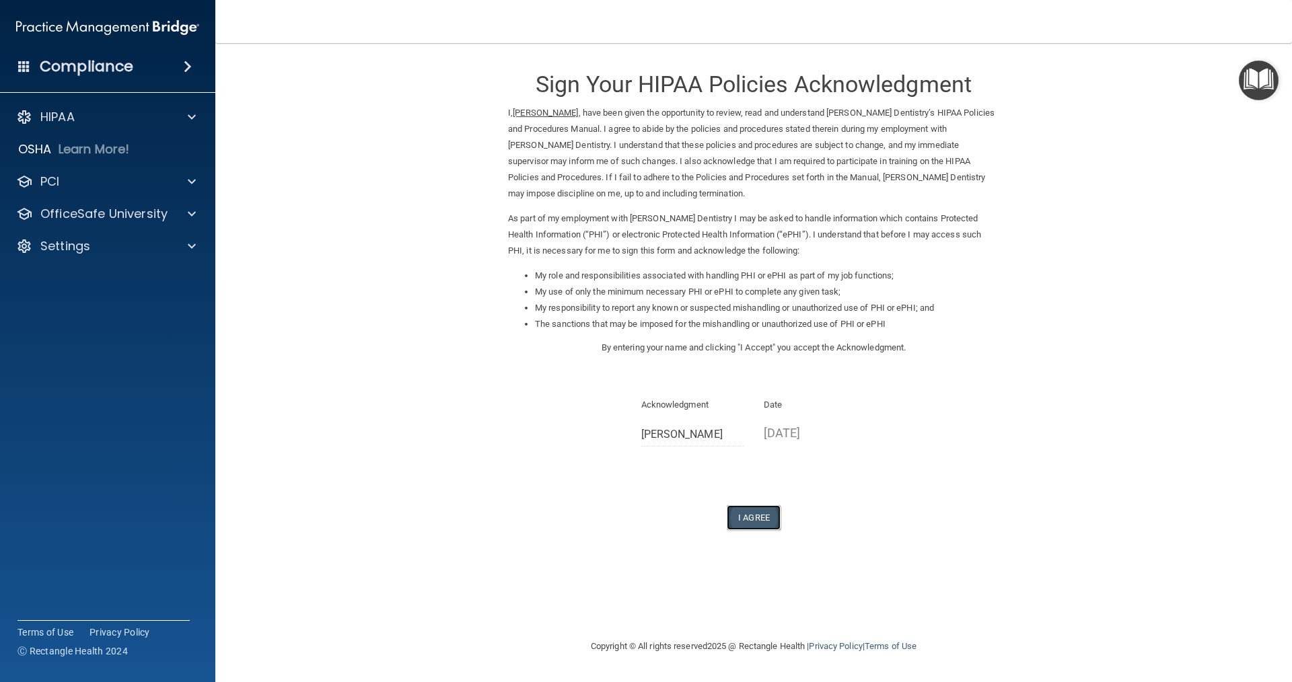
click at [757, 518] on button "I Agree" at bounding box center [754, 517] width 54 height 25
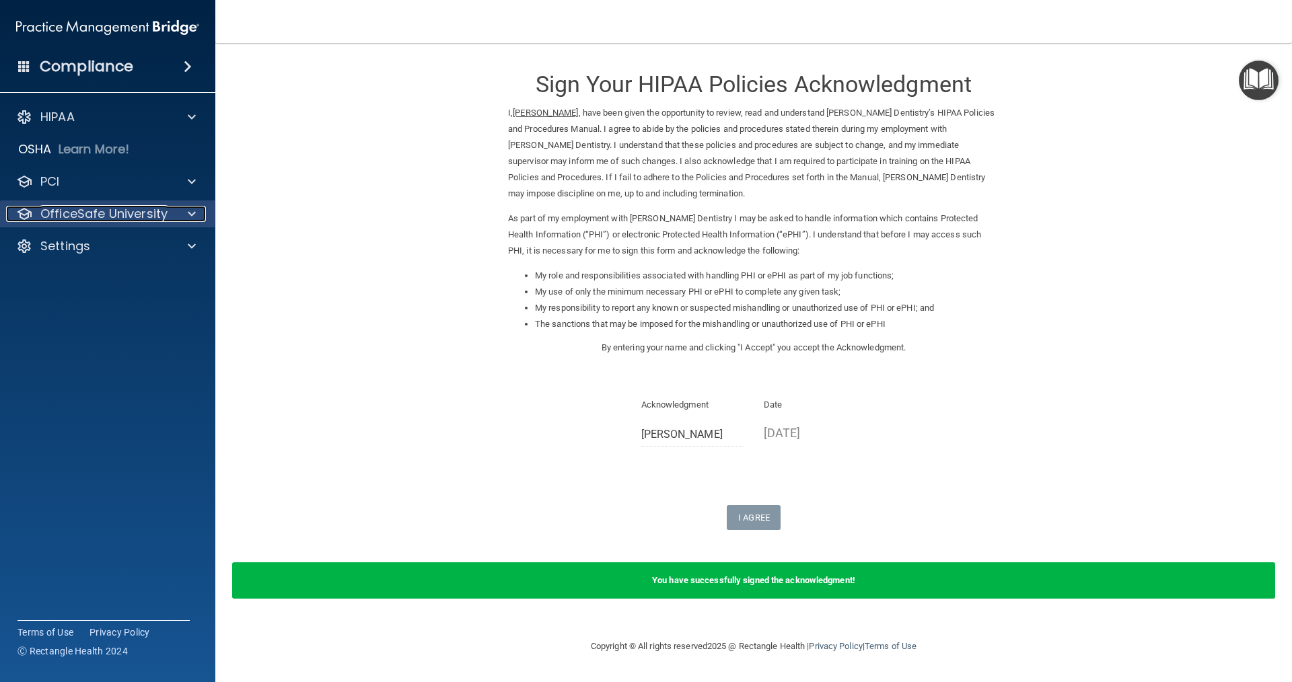
click at [194, 211] on span at bounding box center [192, 214] width 8 height 16
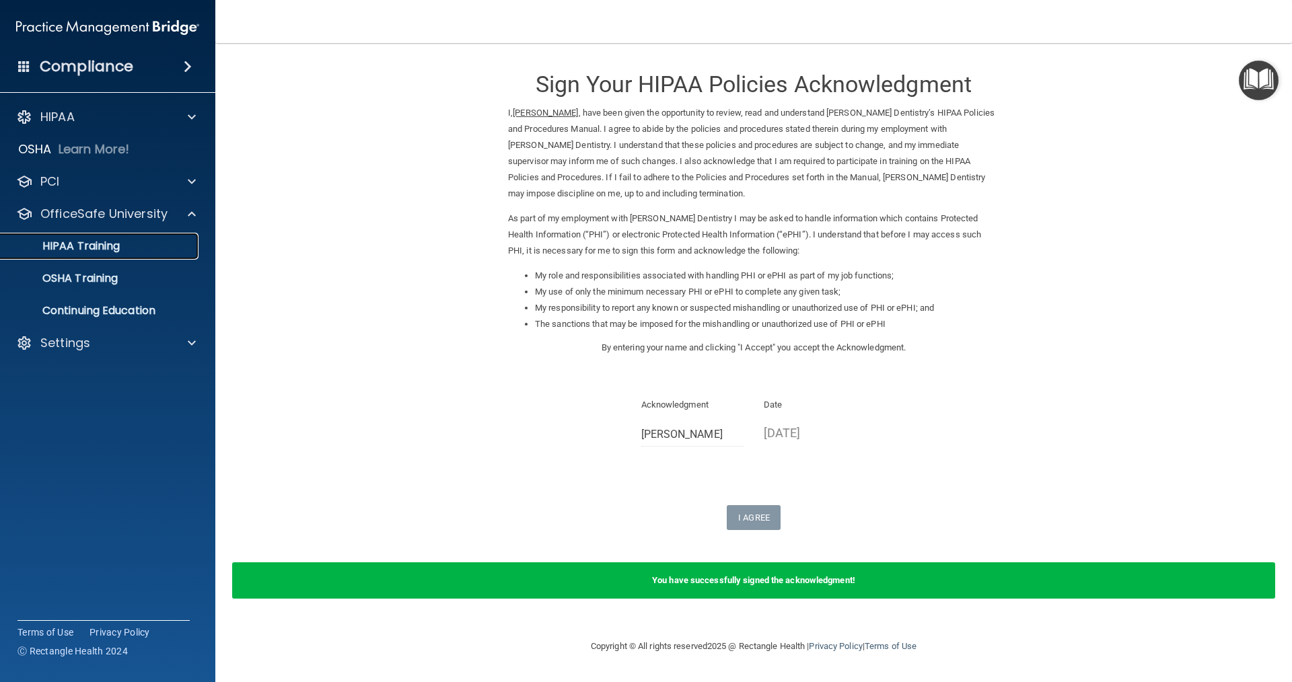
click at [164, 244] on div "HIPAA Training" at bounding box center [101, 246] width 184 height 13
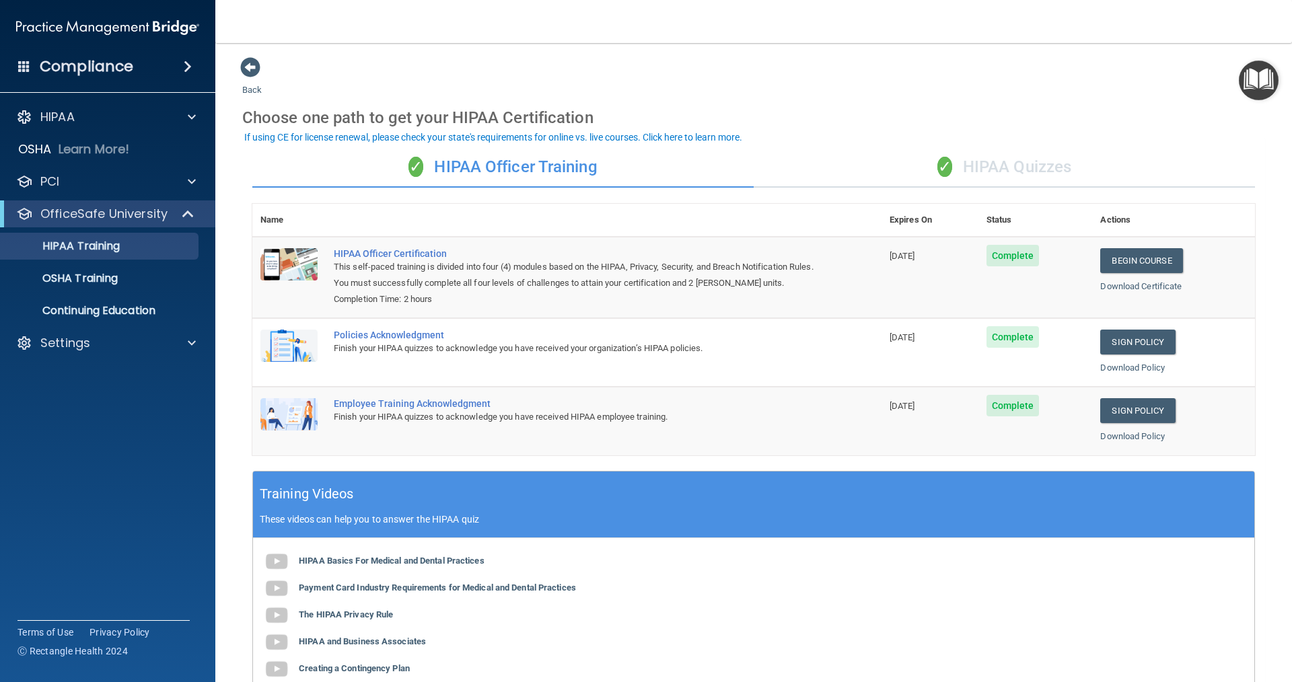
click at [993, 171] on div "✓ HIPAA Quizzes" at bounding box center [1004, 167] width 501 height 40
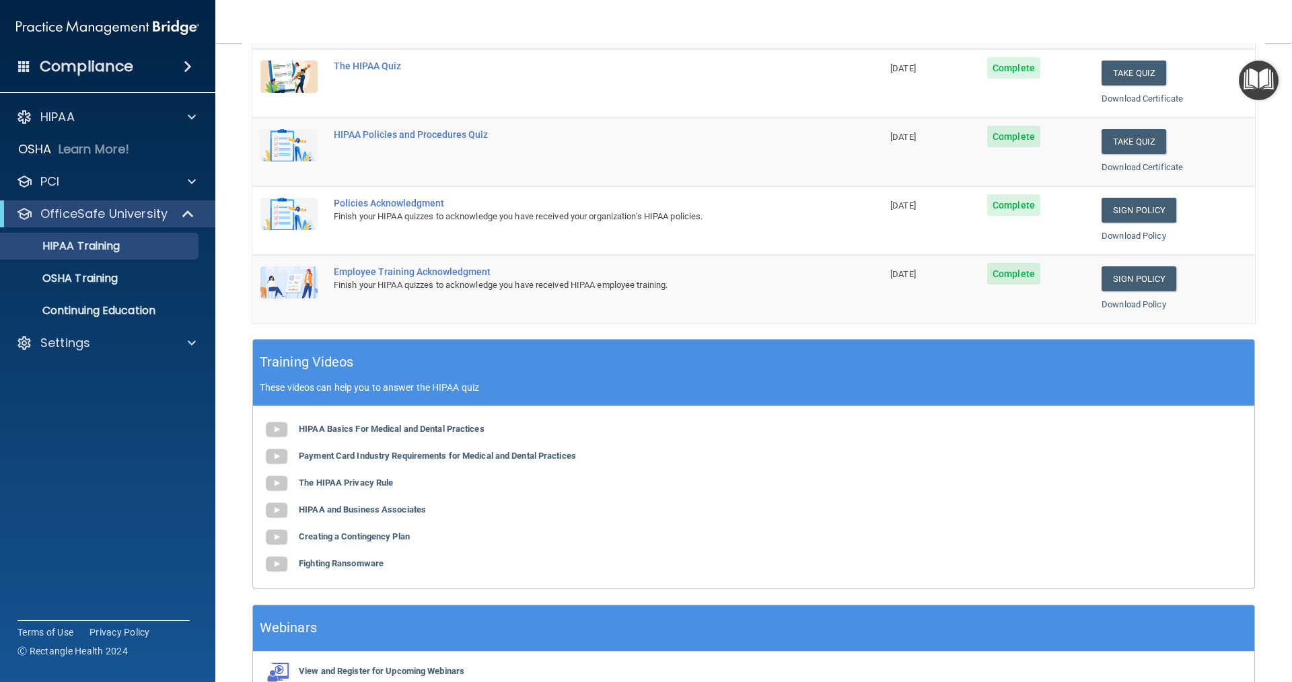
scroll to position [331, 0]
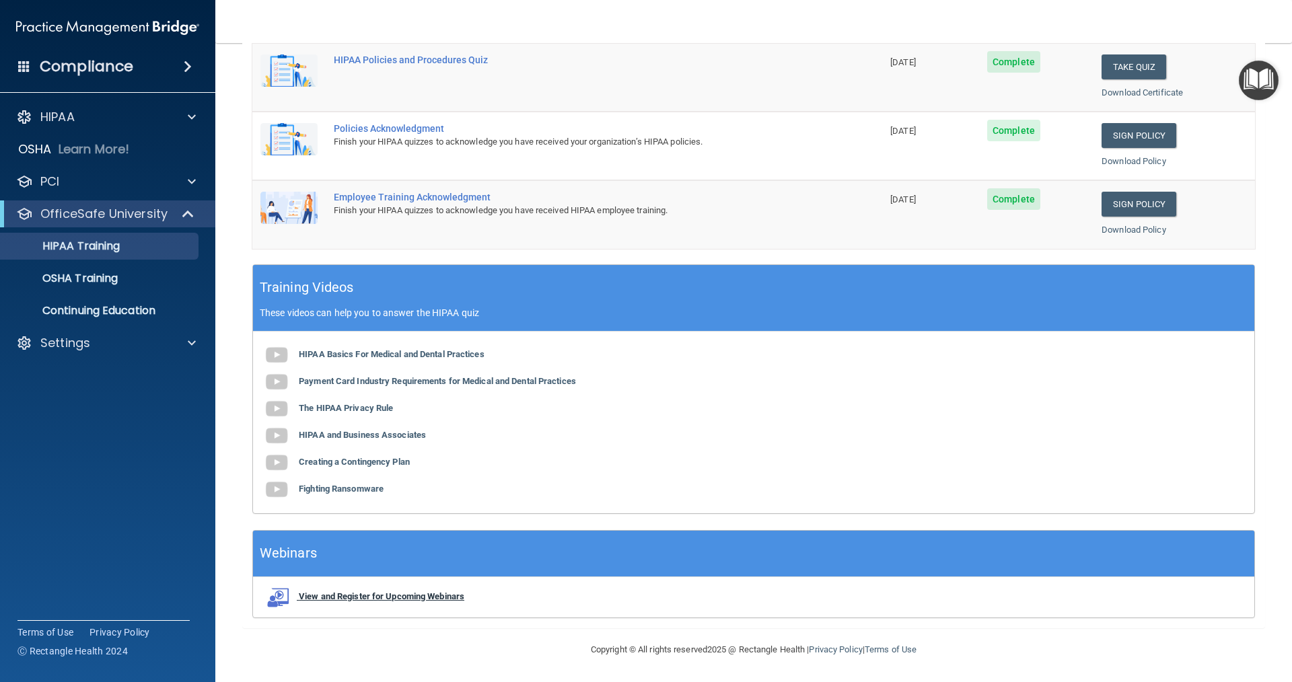
click at [311, 596] on b "View and Register for Upcoming Webinars" at bounding box center [382, 597] width 166 height 10
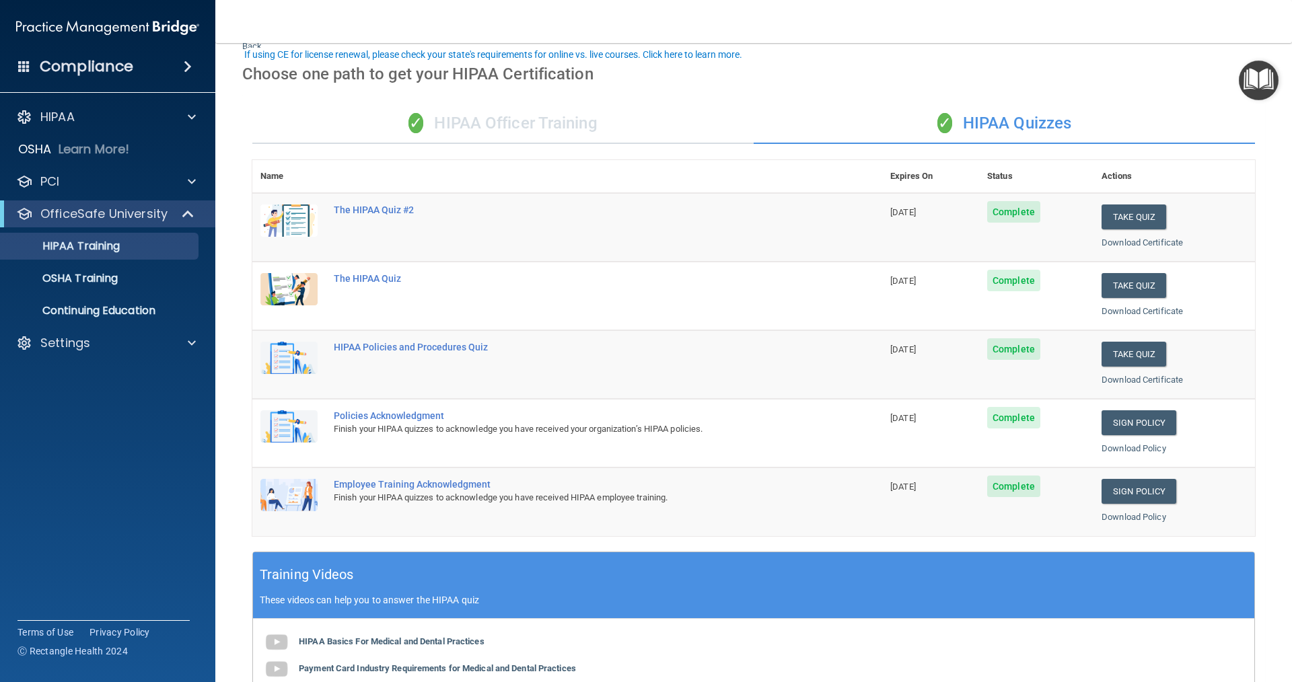
scroll to position [0, 0]
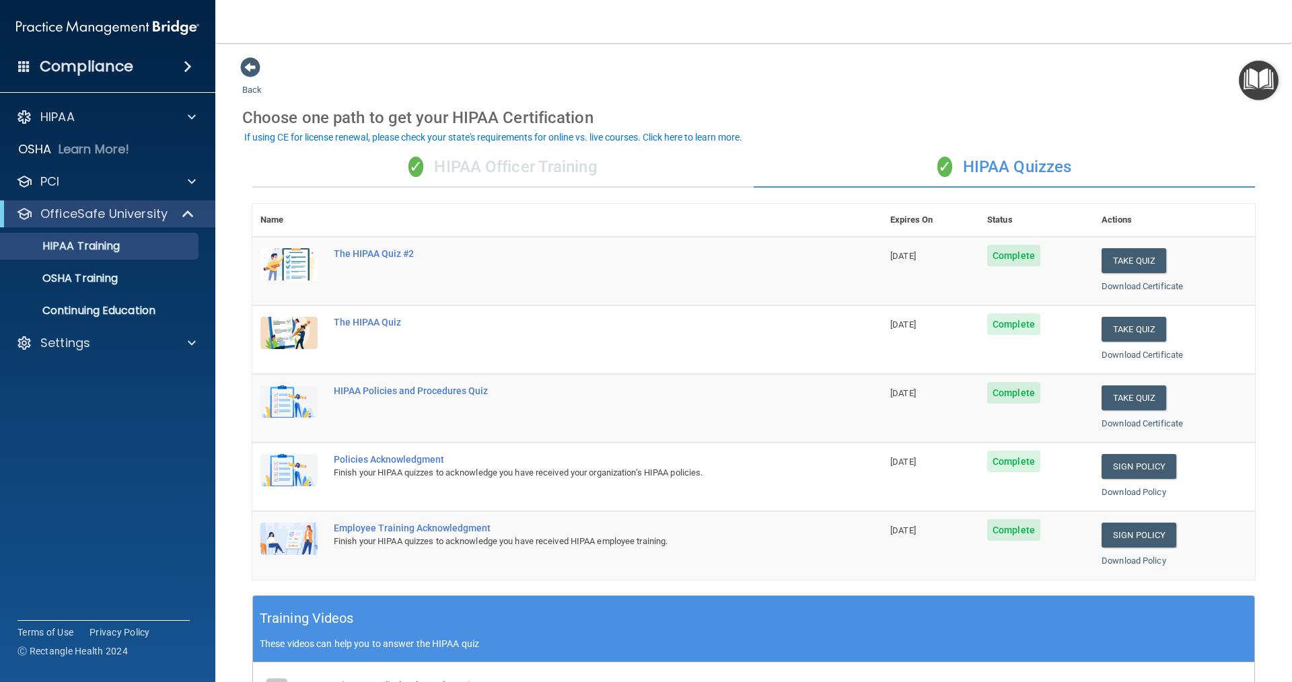
click at [678, 137] on div "If using CE for license renewal, please check your state's requirements for onl…" at bounding box center [493, 137] width 498 height 9
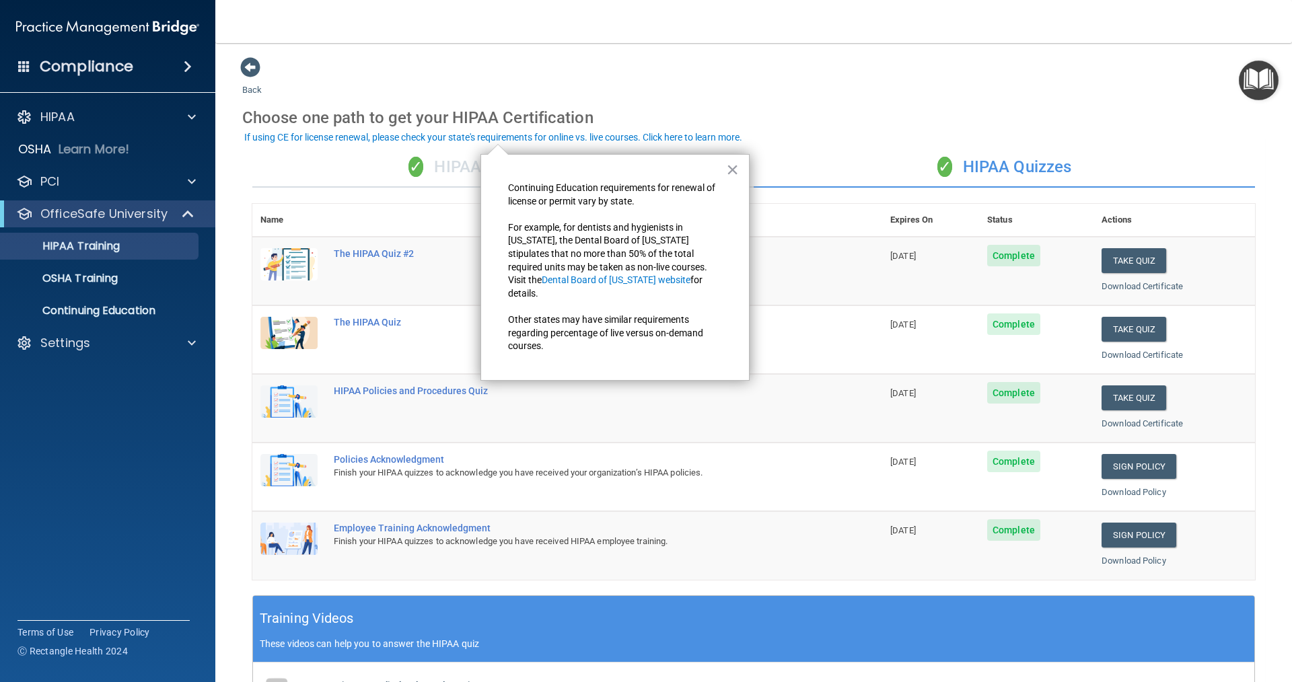
click at [788, 171] on div "✓ HIPAA Quizzes" at bounding box center [1004, 167] width 501 height 40
click at [730, 174] on button "×" at bounding box center [732, 170] width 13 height 22
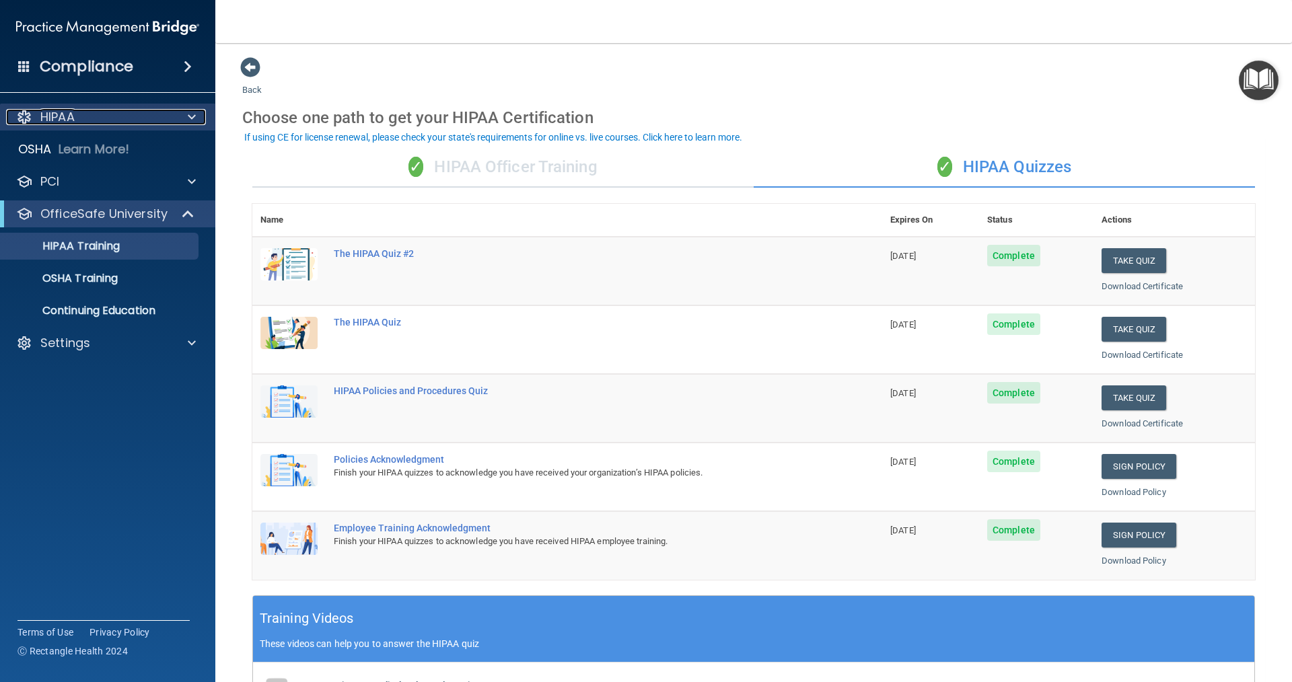
click at [195, 112] on span at bounding box center [192, 117] width 8 height 16
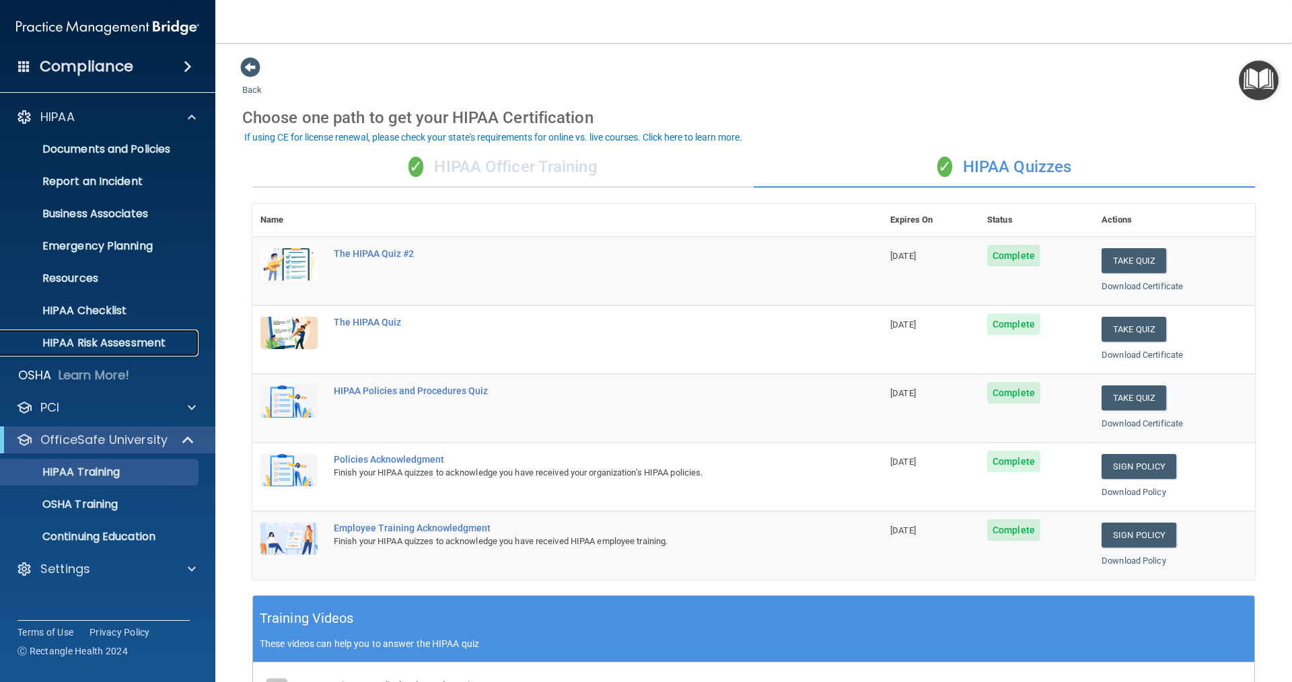
click at [147, 347] on p "HIPAA Risk Assessment" at bounding box center [101, 342] width 184 height 13
